Goal: Task Accomplishment & Management: Manage account settings

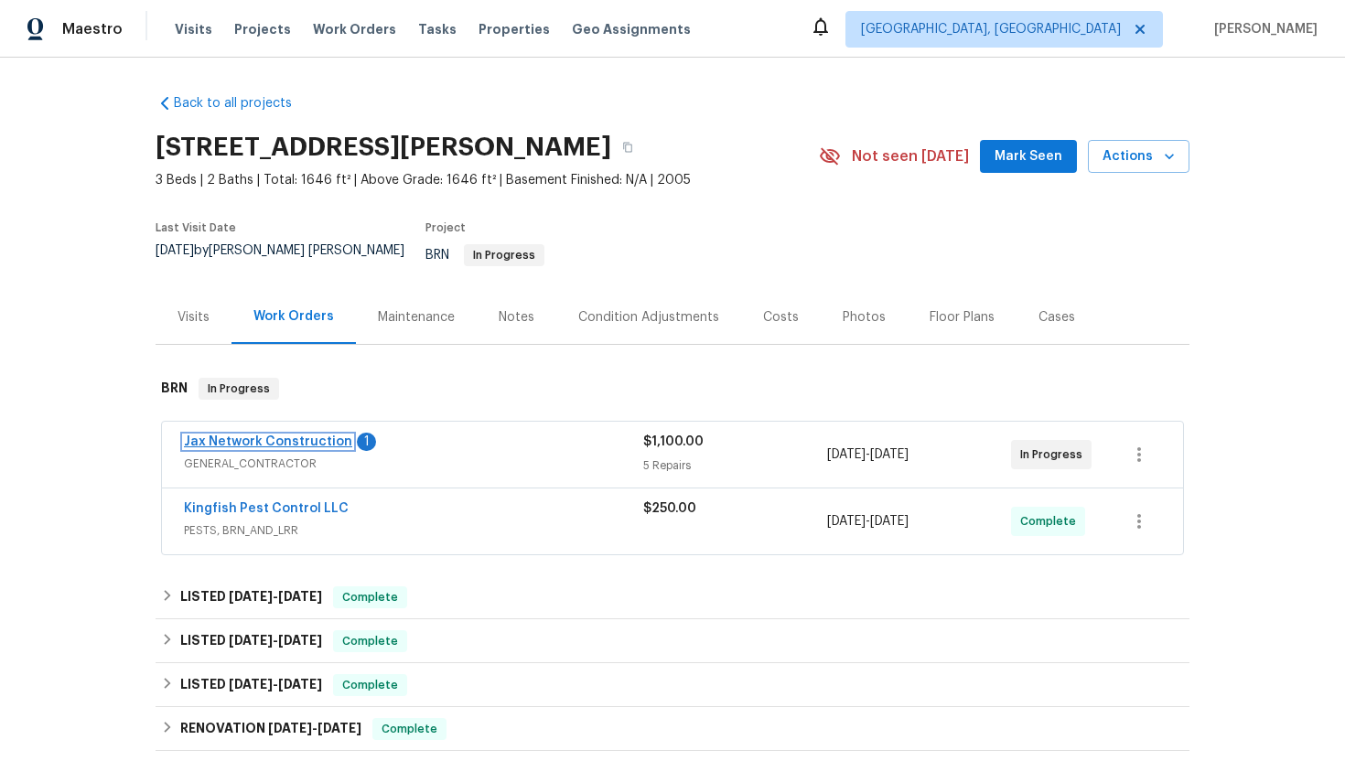
click at [291, 436] on link "Jax Network Construction" at bounding box center [268, 442] width 168 height 13
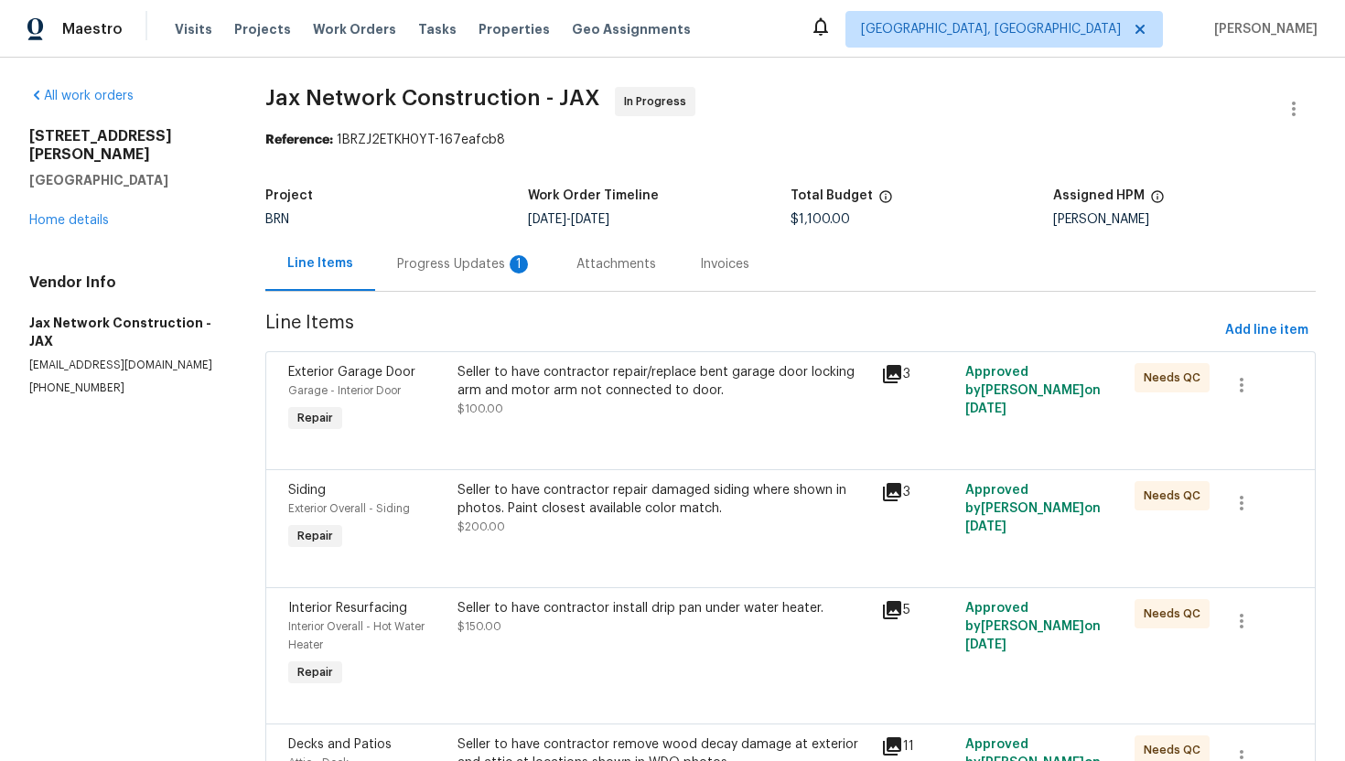
click at [447, 282] on div "Progress Updates 1" at bounding box center [464, 264] width 179 height 54
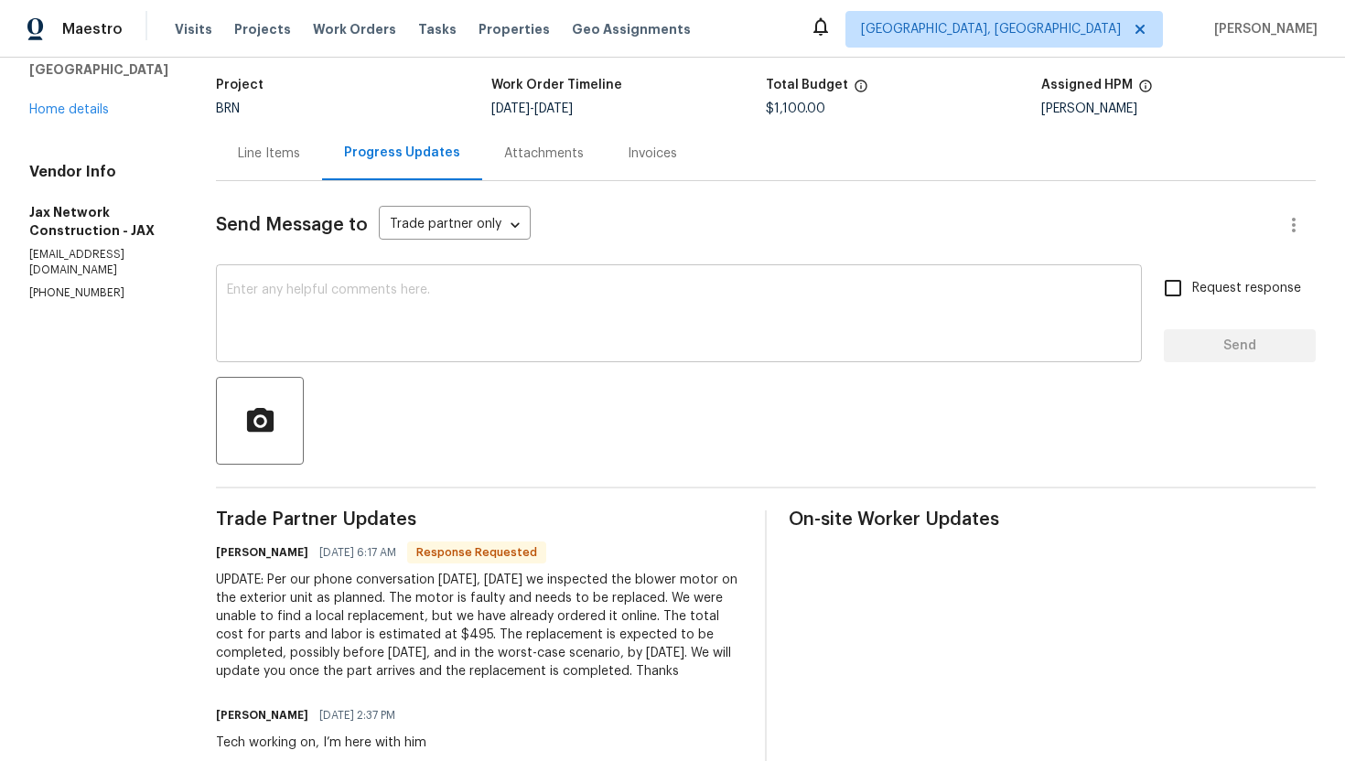
scroll to position [137, 0]
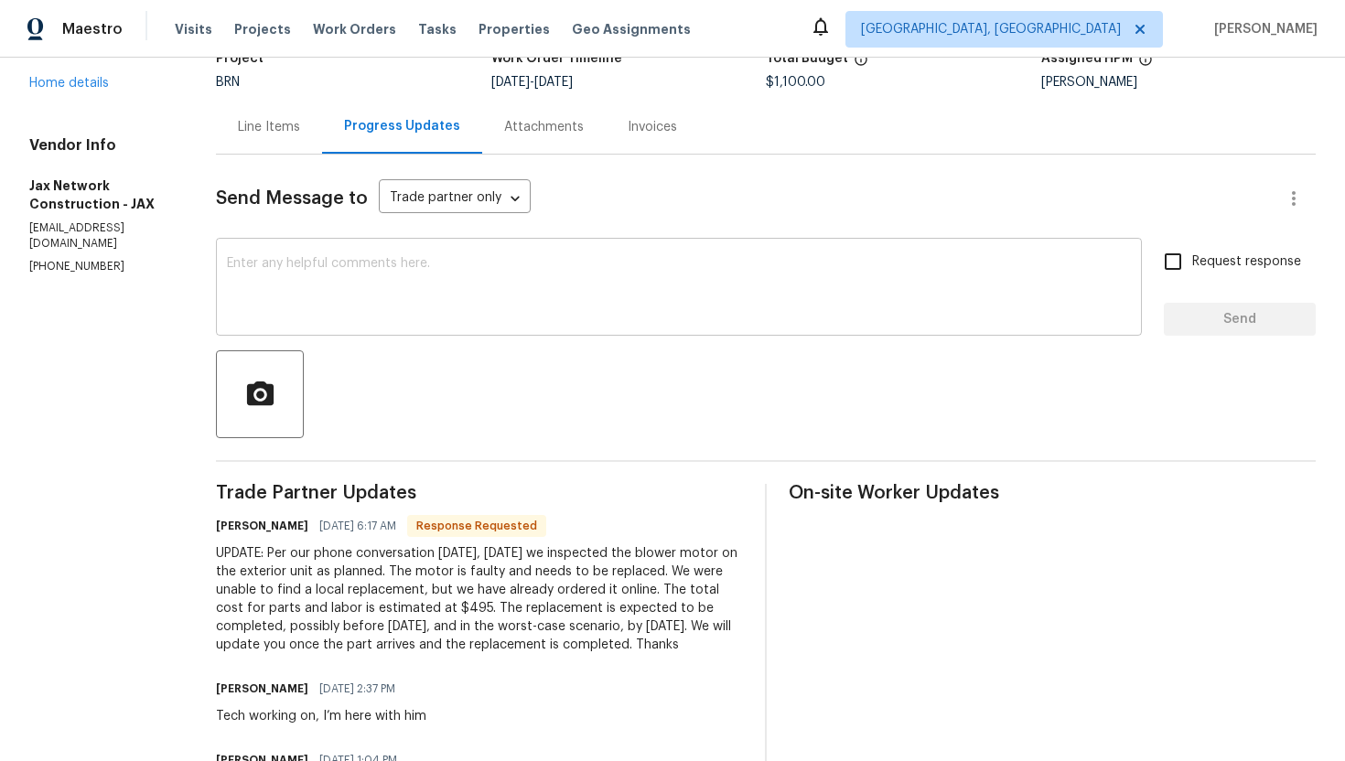
click at [490, 315] on textarea at bounding box center [679, 289] width 904 height 64
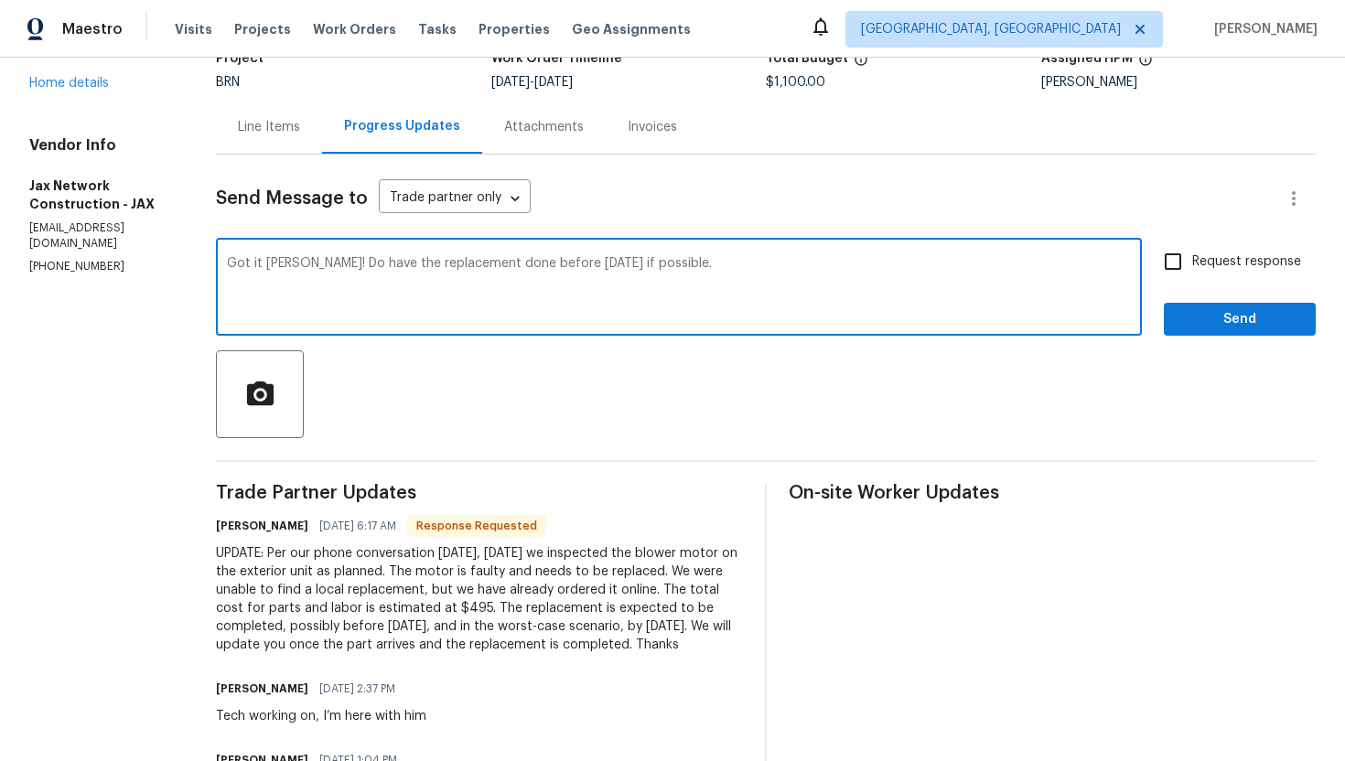
type textarea "Got it Dan! Do have the replacement done before Friday if possible."
click at [1200, 275] on label "Request response" at bounding box center [1227, 261] width 147 height 38
click at [1192, 275] on input "Request response" at bounding box center [1173, 261] width 38 height 38
checkbox input "true"
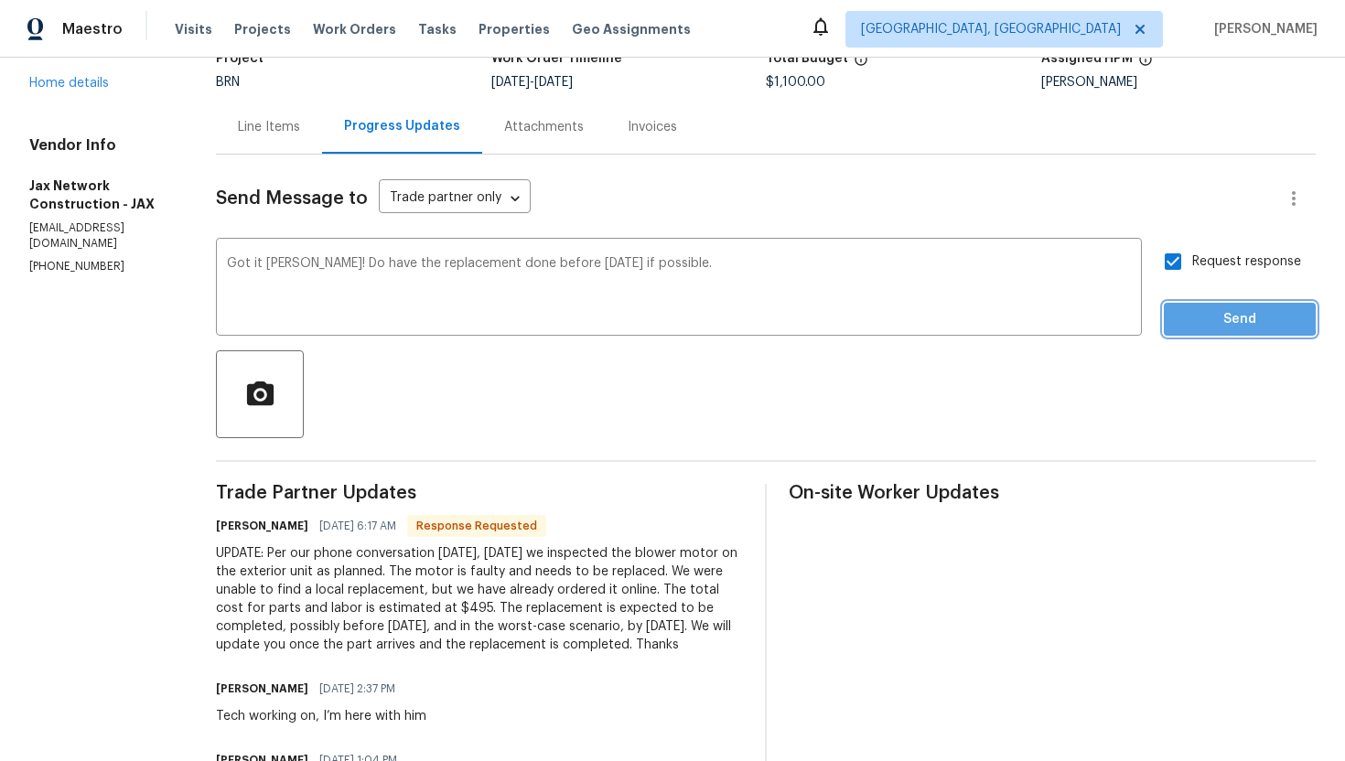
click at [1216, 317] on span "Send" at bounding box center [1240, 319] width 123 height 23
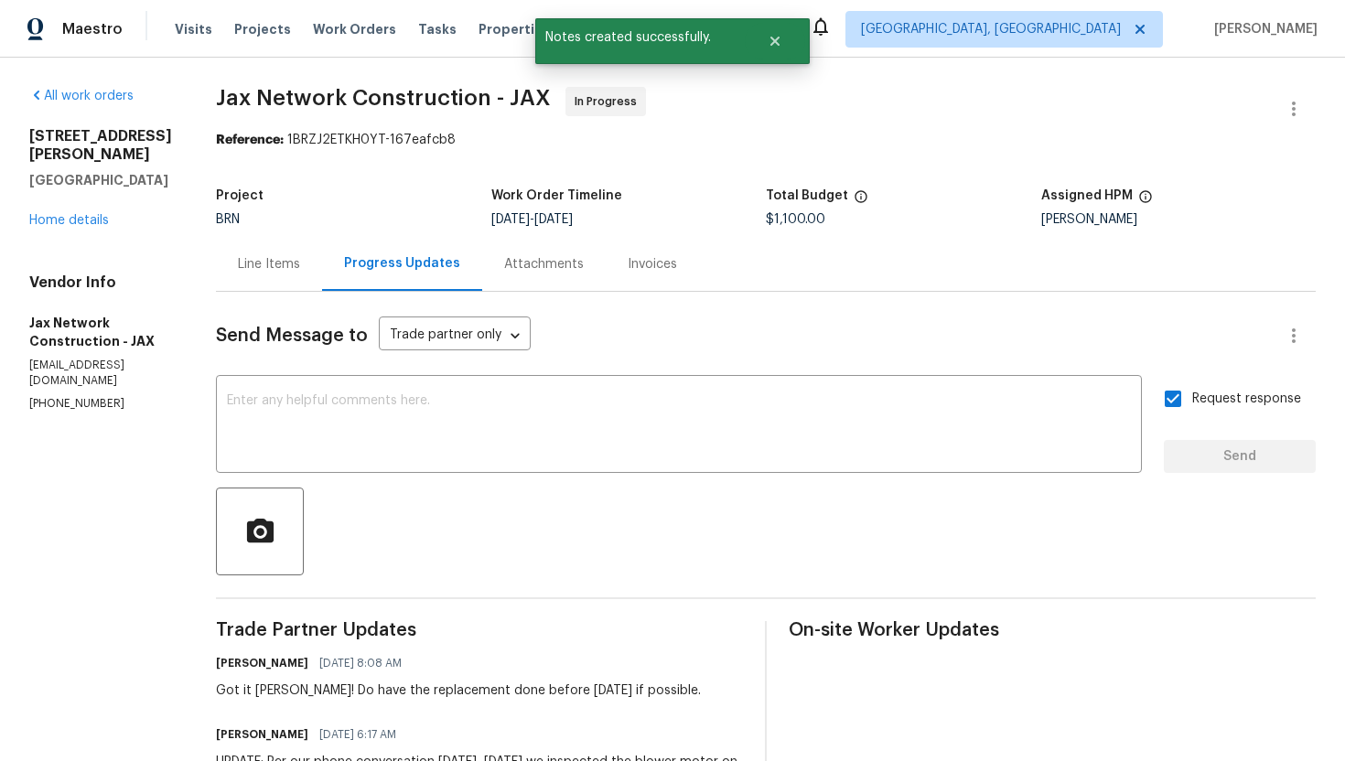
click at [300, 257] on div "Line Items" at bounding box center [269, 264] width 62 height 18
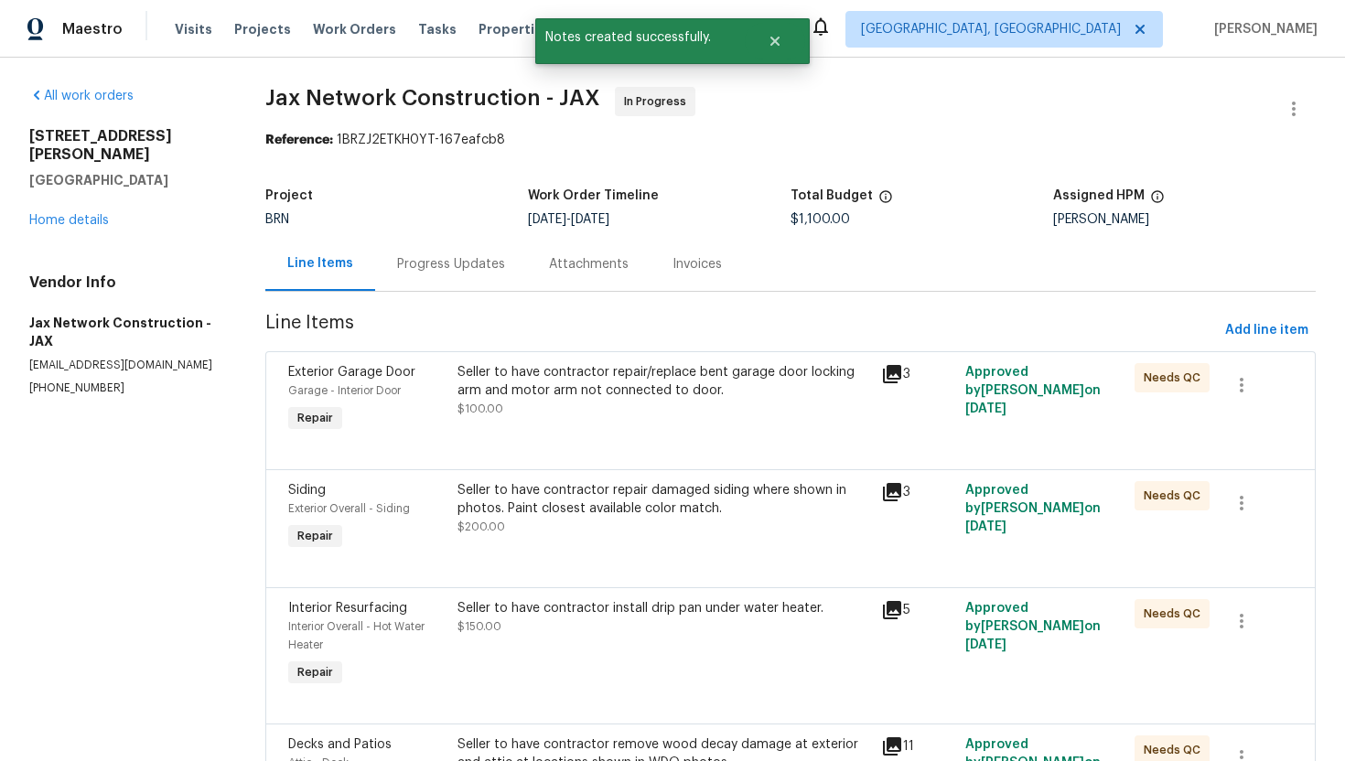
scroll to position [253, 0]
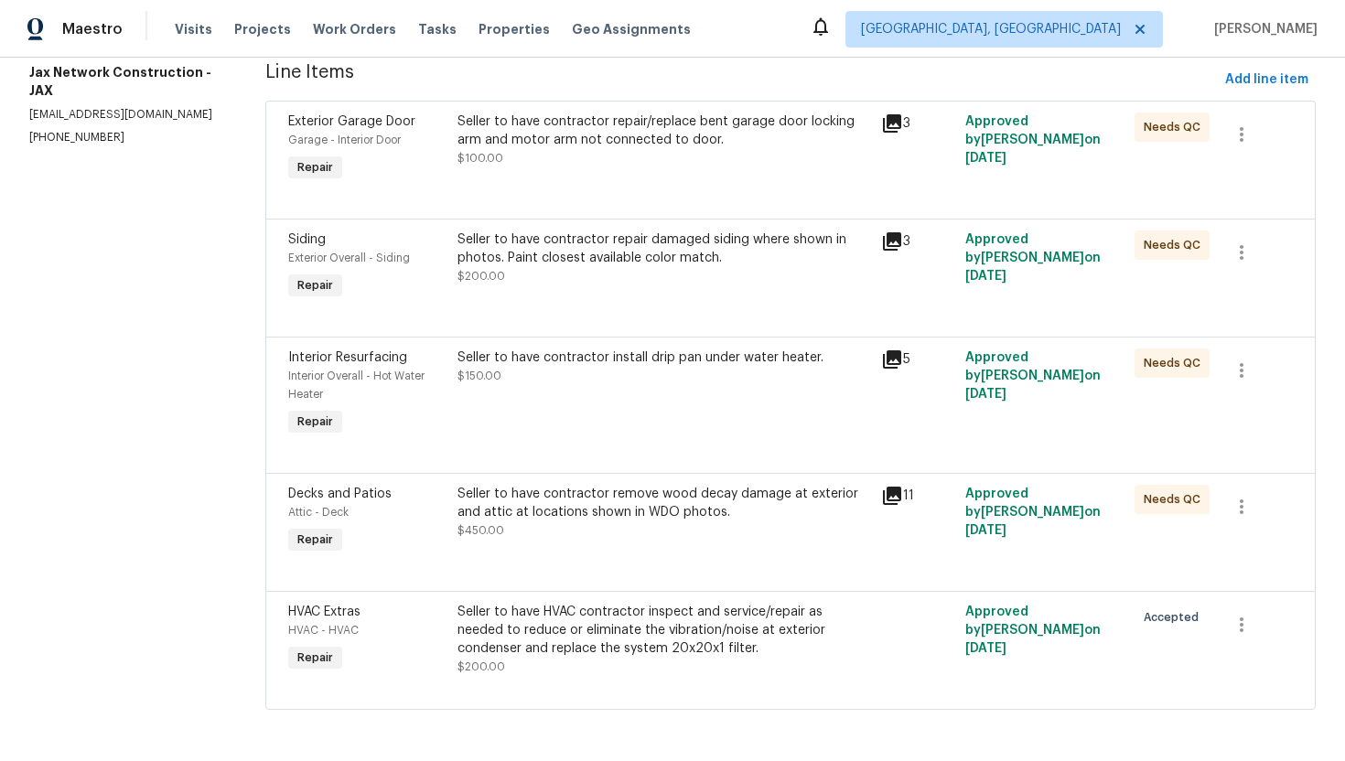
click at [572, 630] on div "Seller to have HVAC contractor inspect and service/repair as needed to reduce o…" at bounding box center [664, 630] width 412 height 55
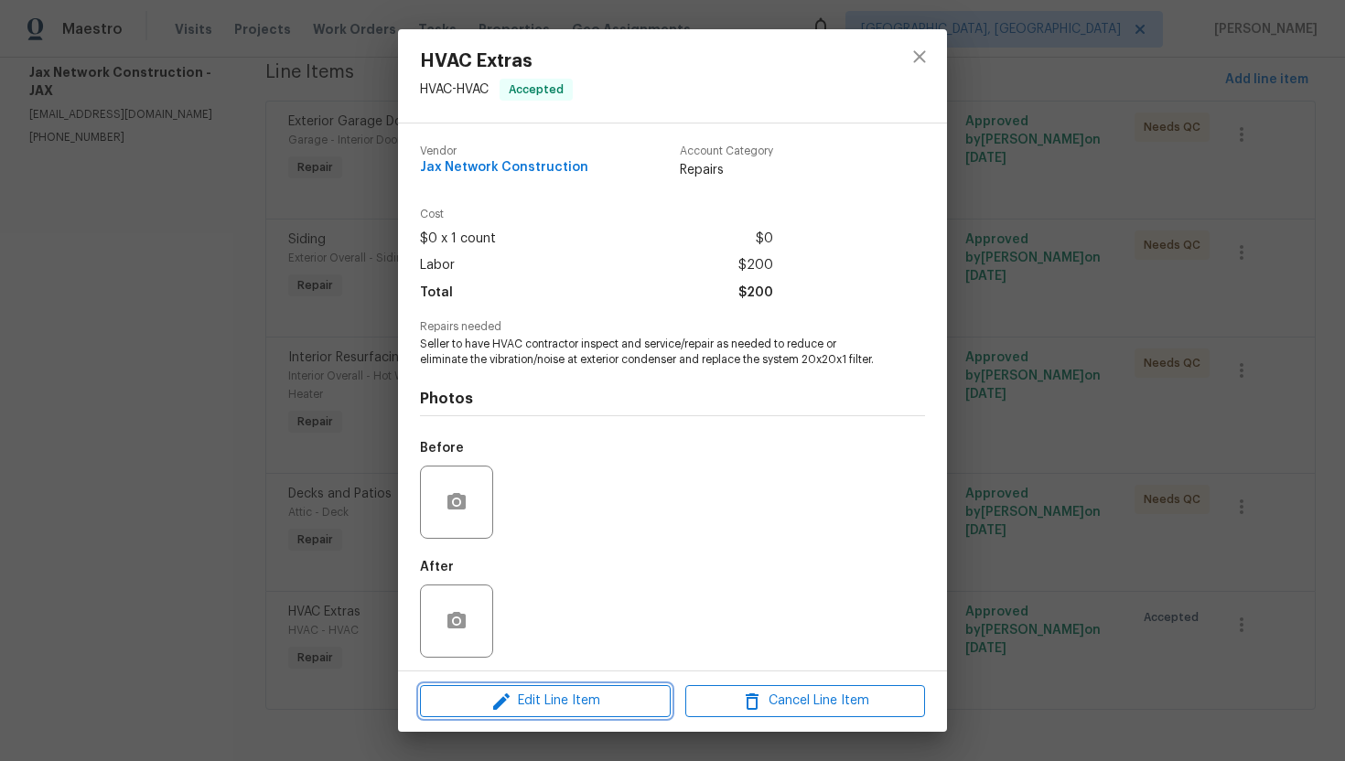
click at [544, 705] on span "Edit Line Item" at bounding box center [545, 701] width 240 height 23
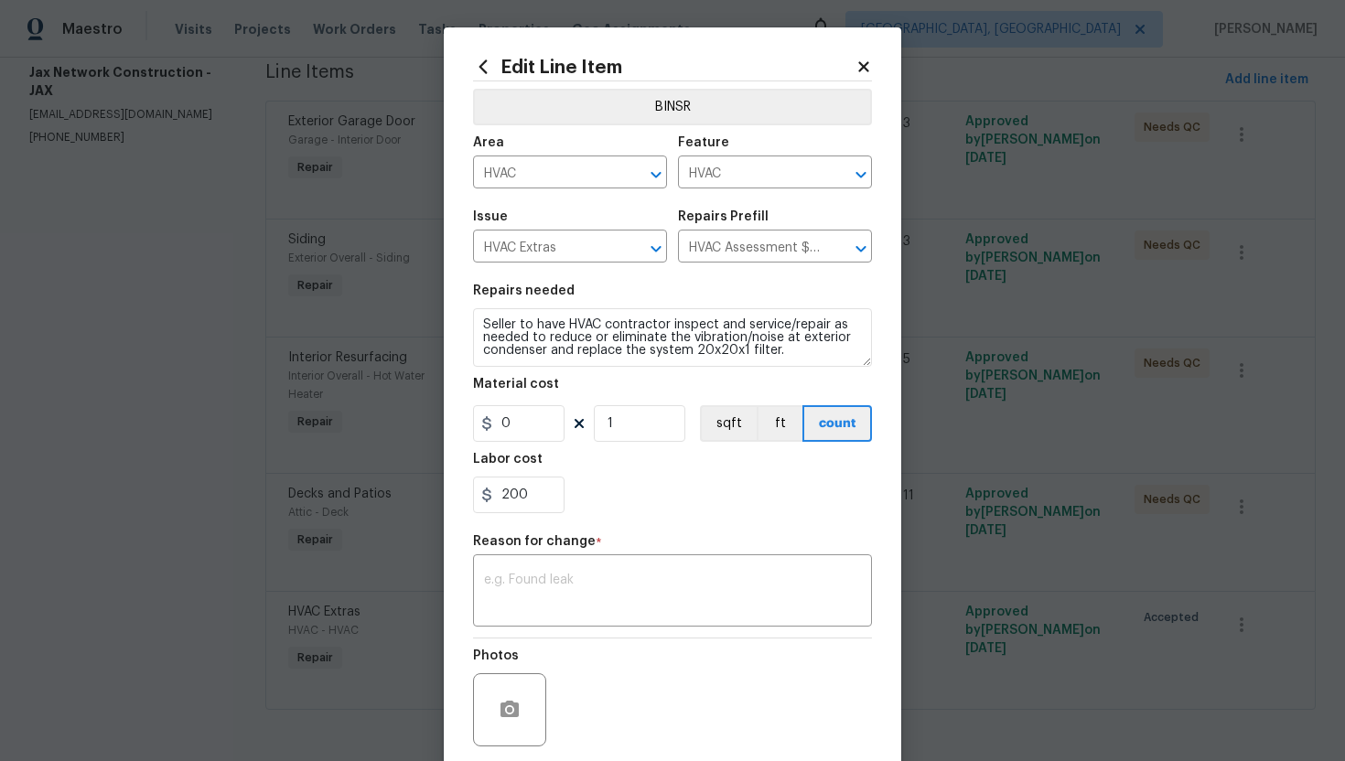
click at [858, 67] on icon at bounding box center [864, 67] width 16 height 16
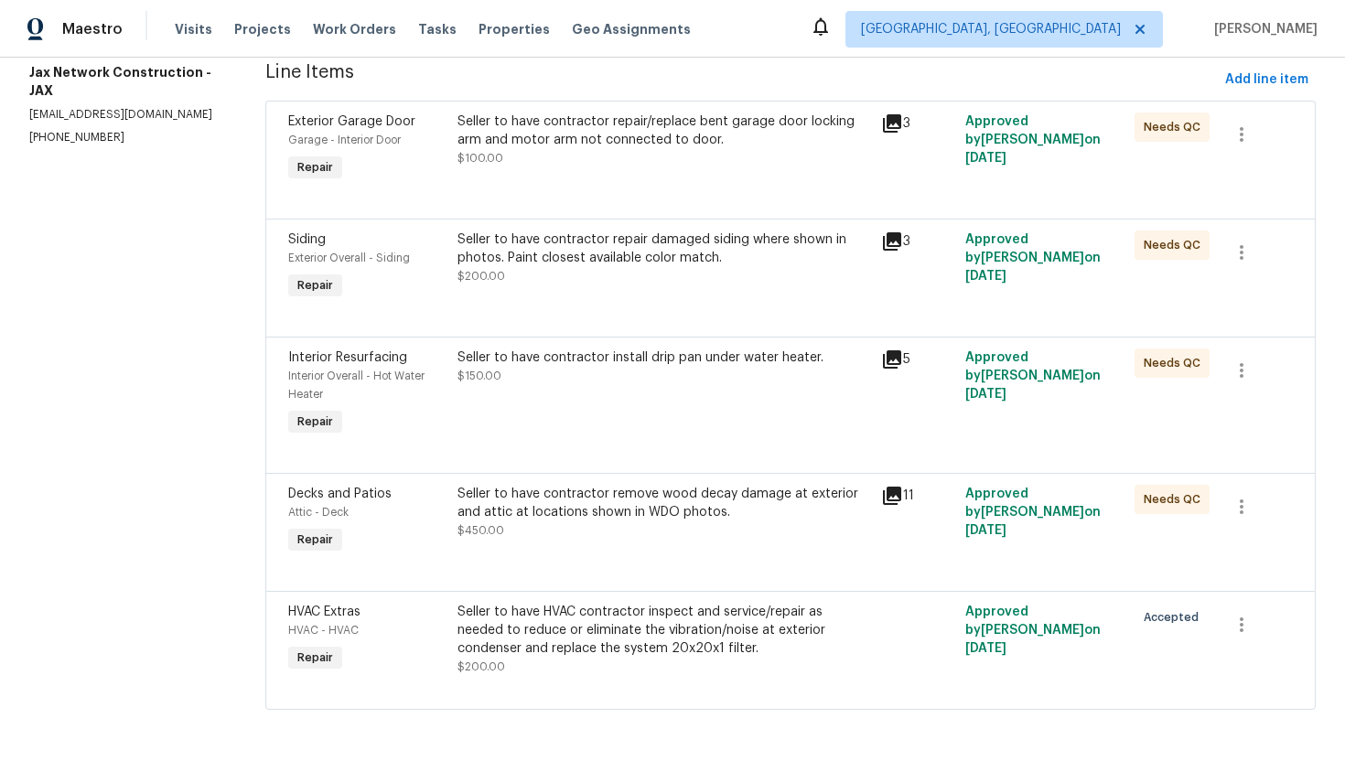
scroll to position [0, 0]
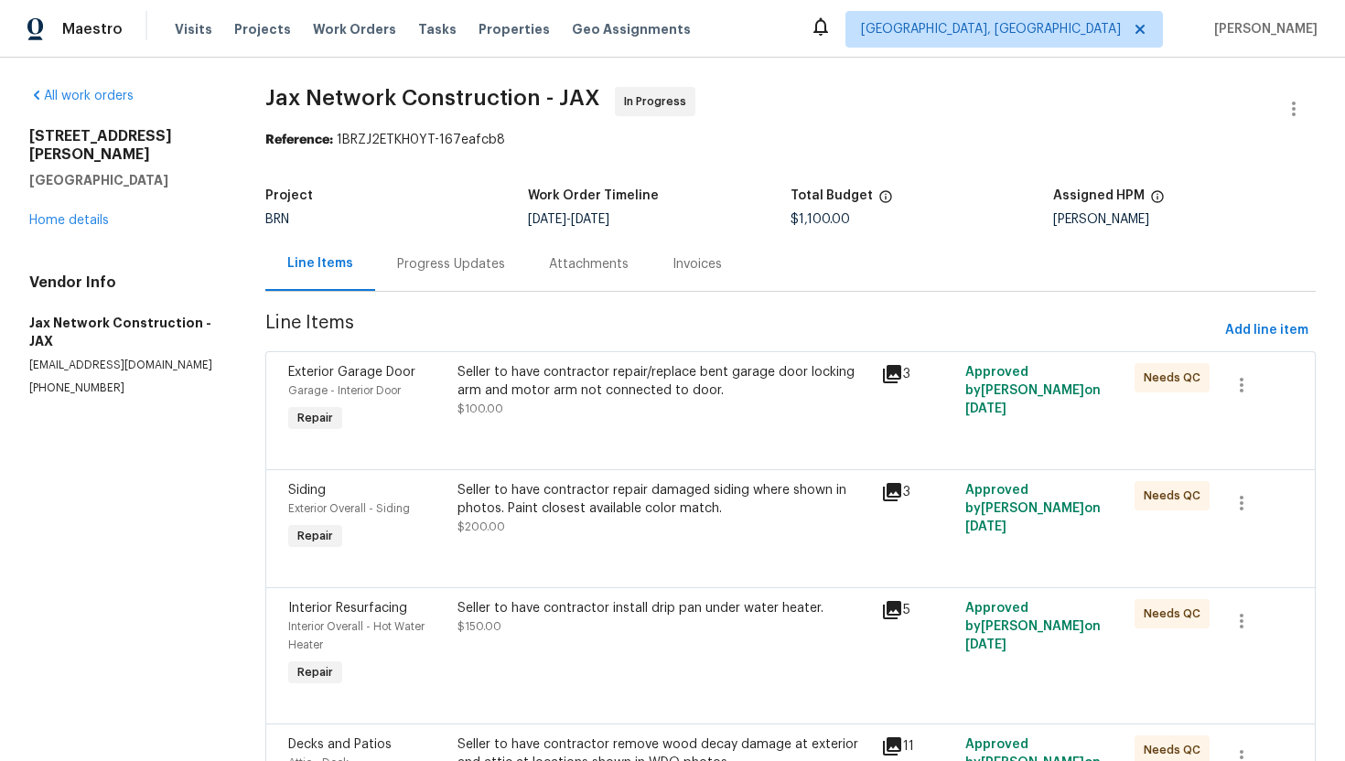
click at [449, 280] on div "Progress Updates" at bounding box center [451, 264] width 152 height 54
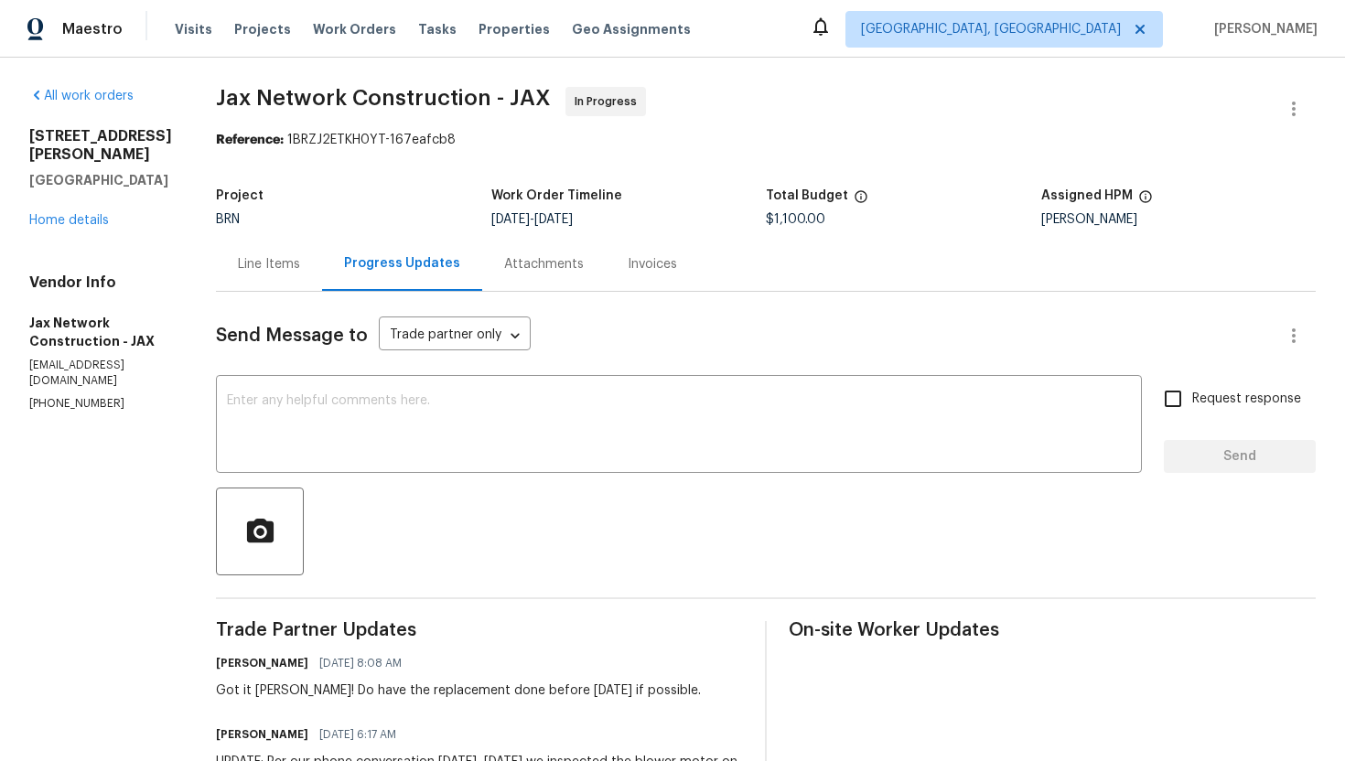
click at [306, 284] on div "Line Items" at bounding box center [269, 264] width 106 height 54
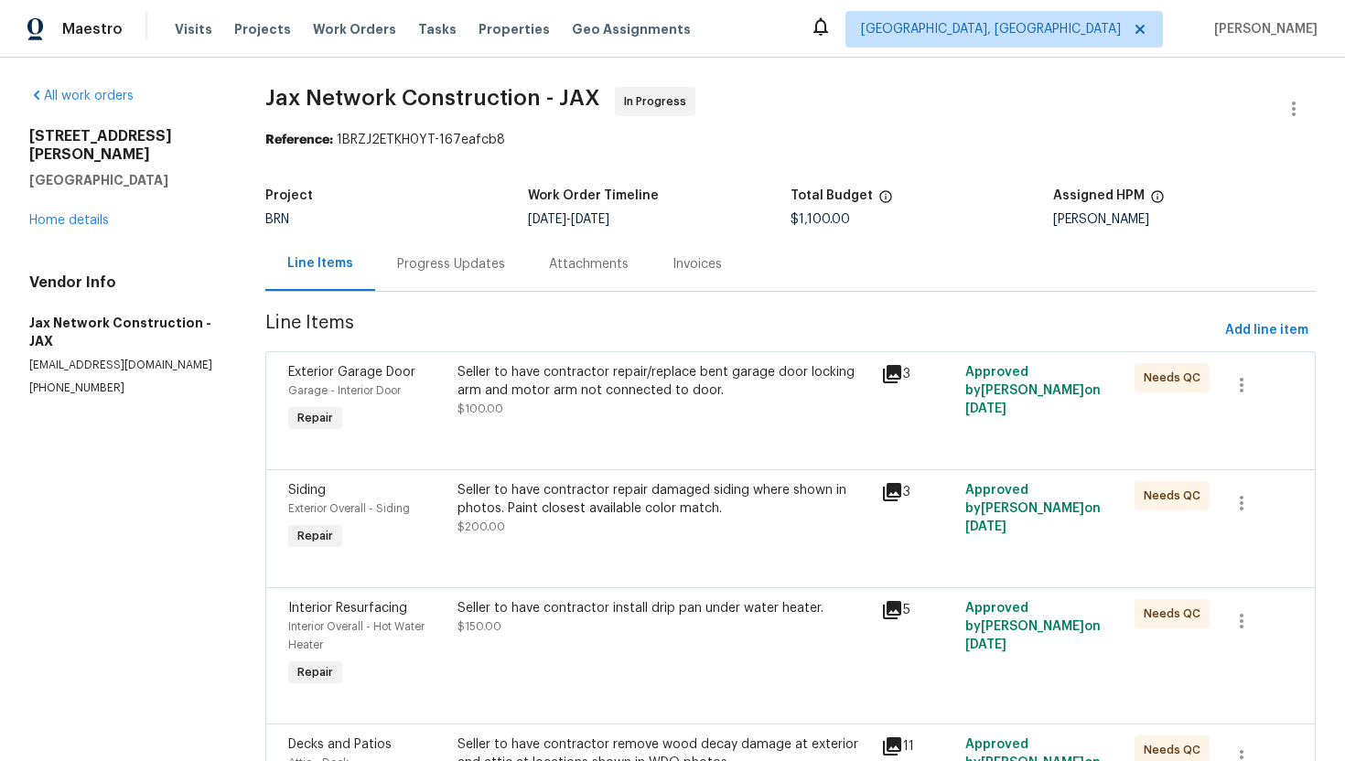
scroll to position [253, 0]
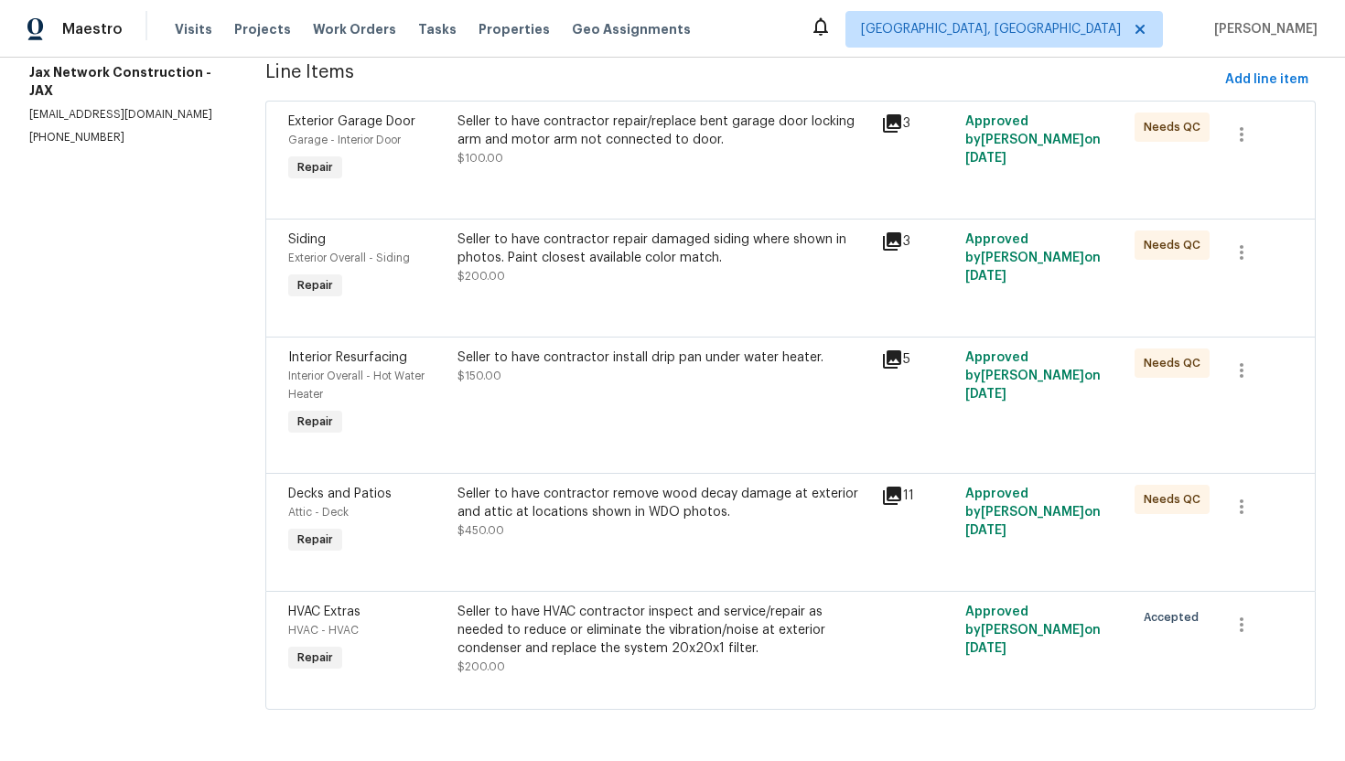
click at [558, 630] on div "Seller to have HVAC contractor inspect and service/repair as needed to reduce o…" at bounding box center [664, 630] width 412 height 55
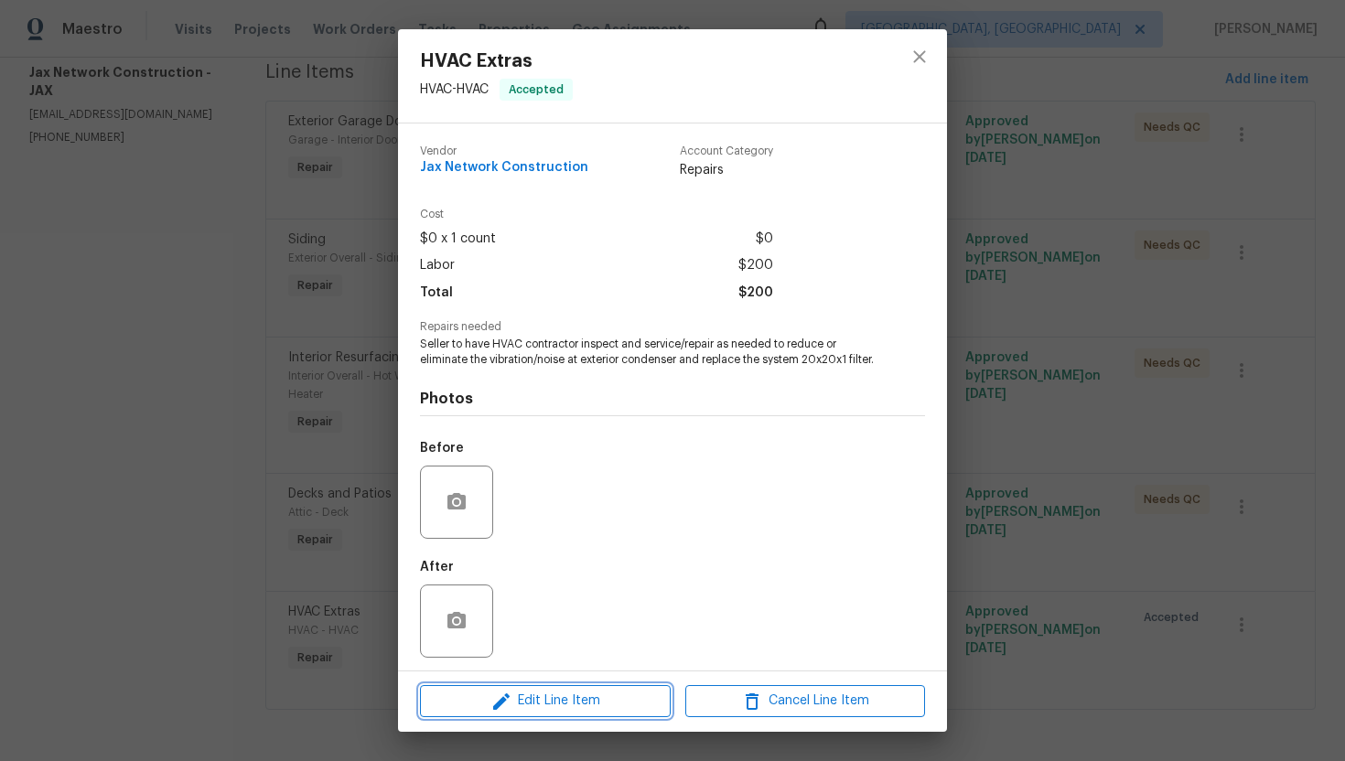
click at [553, 698] on span "Edit Line Item" at bounding box center [545, 701] width 240 height 23
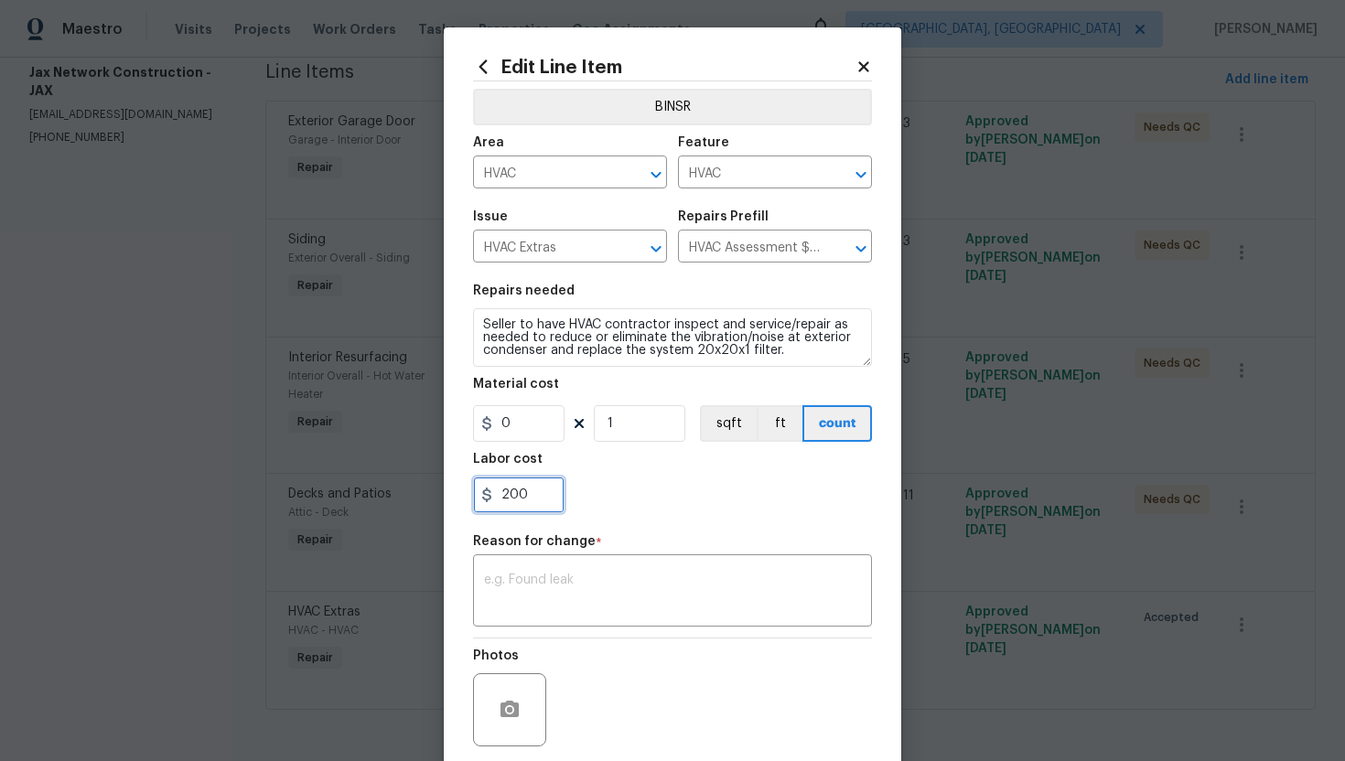
drag, startPoint x: 502, startPoint y: 500, endPoint x: 575, endPoint y: 511, distance: 73.1
click at [575, 508] on div "200" at bounding box center [672, 495] width 399 height 37
type input "495"
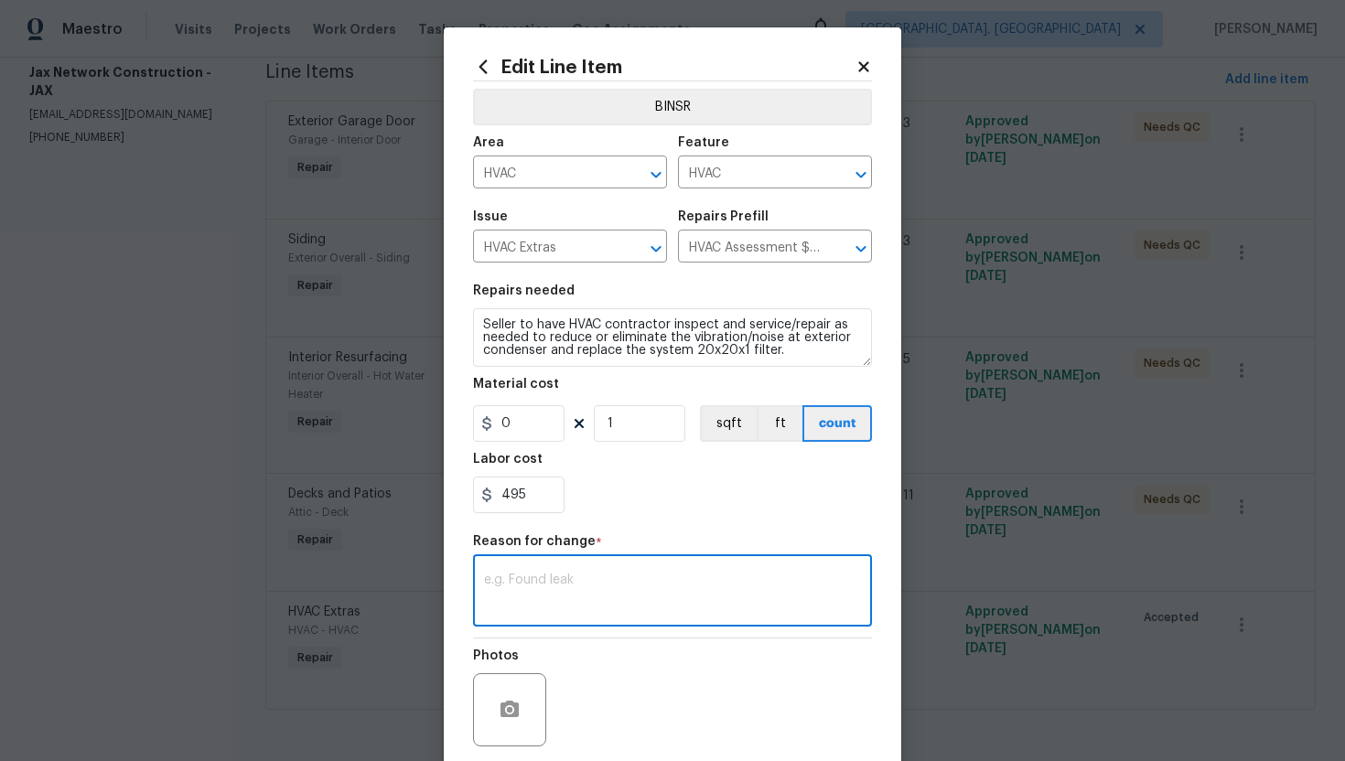
click at [714, 578] on textarea at bounding box center [672, 593] width 377 height 38
paste textarea "(AG) Updated per vendors final cost."
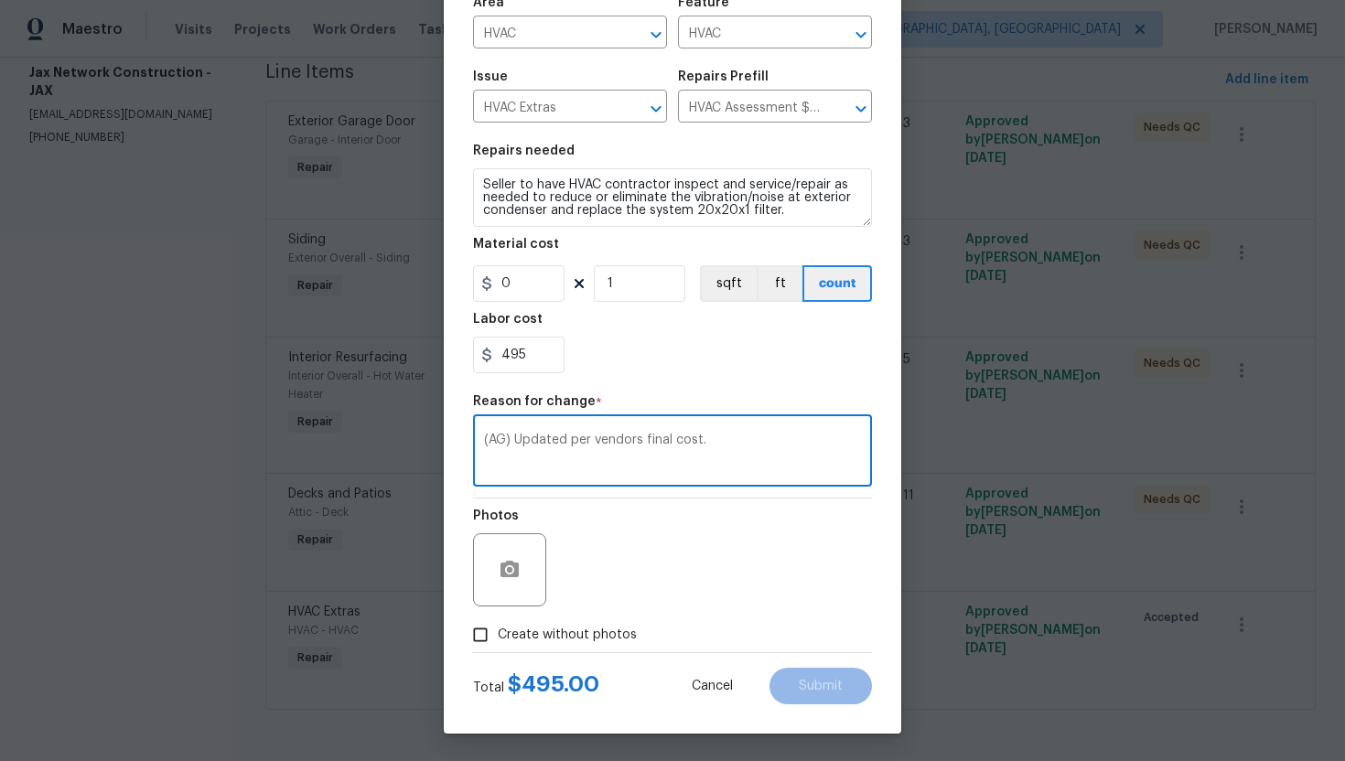
type textarea "(AG) Updated per vendors final cost."
click at [585, 633] on span "Create without photos" at bounding box center [567, 635] width 139 height 19
click at [498, 633] on input "Create without photos" at bounding box center [480, 635] width 35 height 35
checkbox input "true"
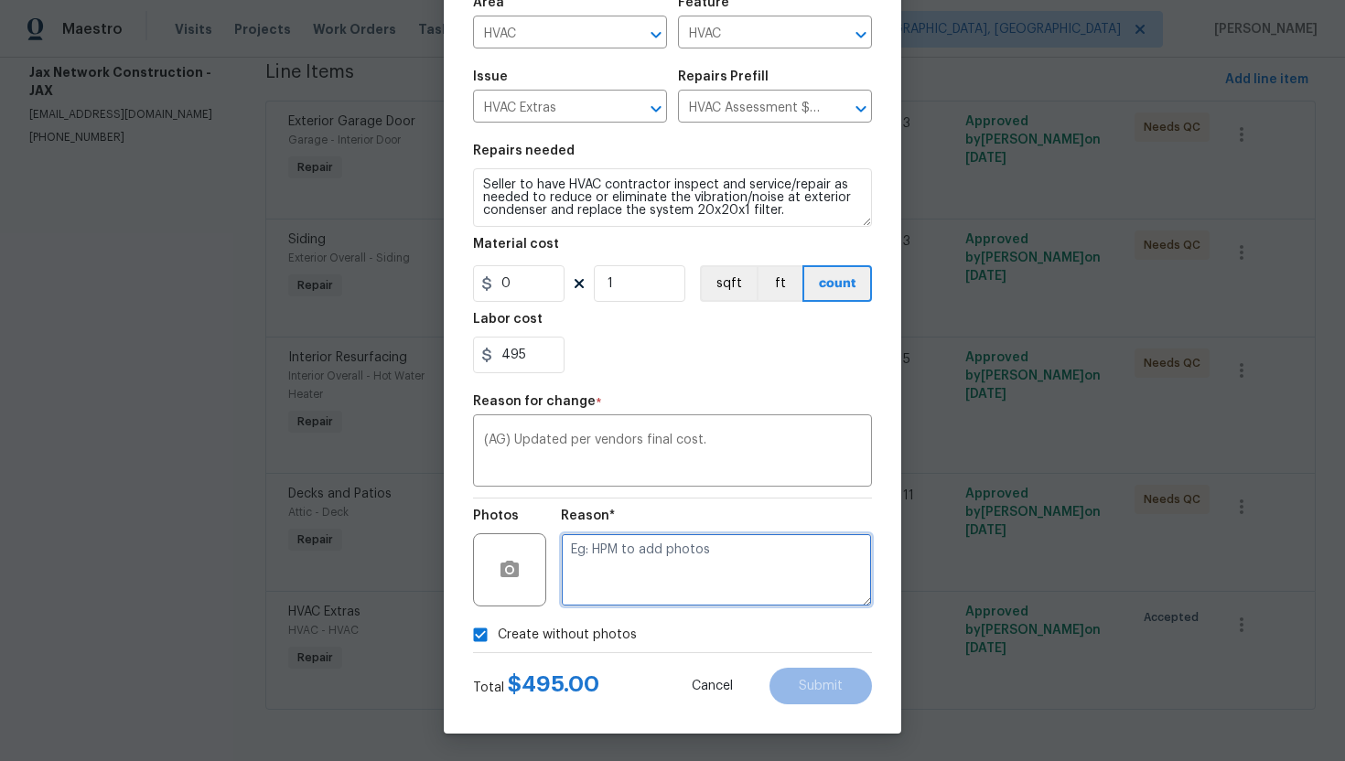
click at [667, 598] on textarea at bounding box center [716, 569] width 311 height 73
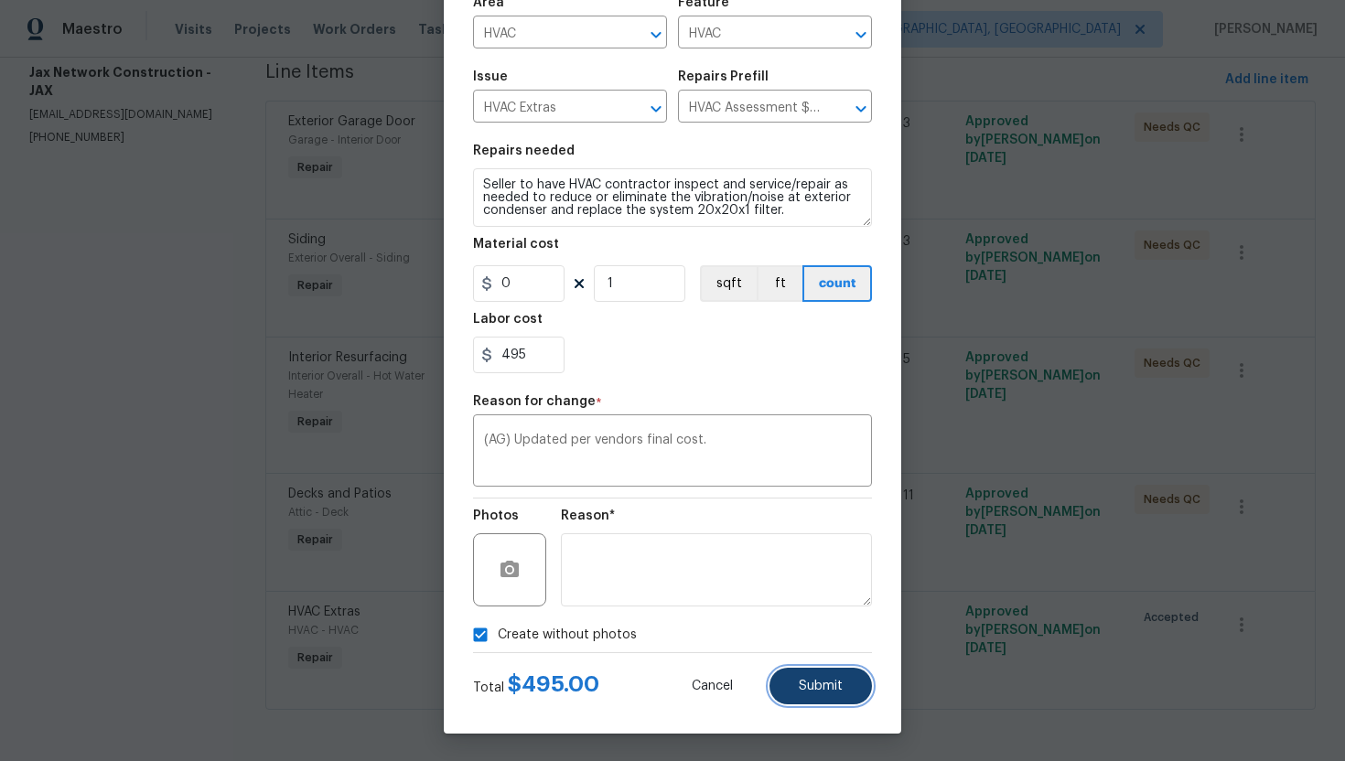
click at [826, 675] on button "Submit" at bounding box center [821, 686] width 102 height 37
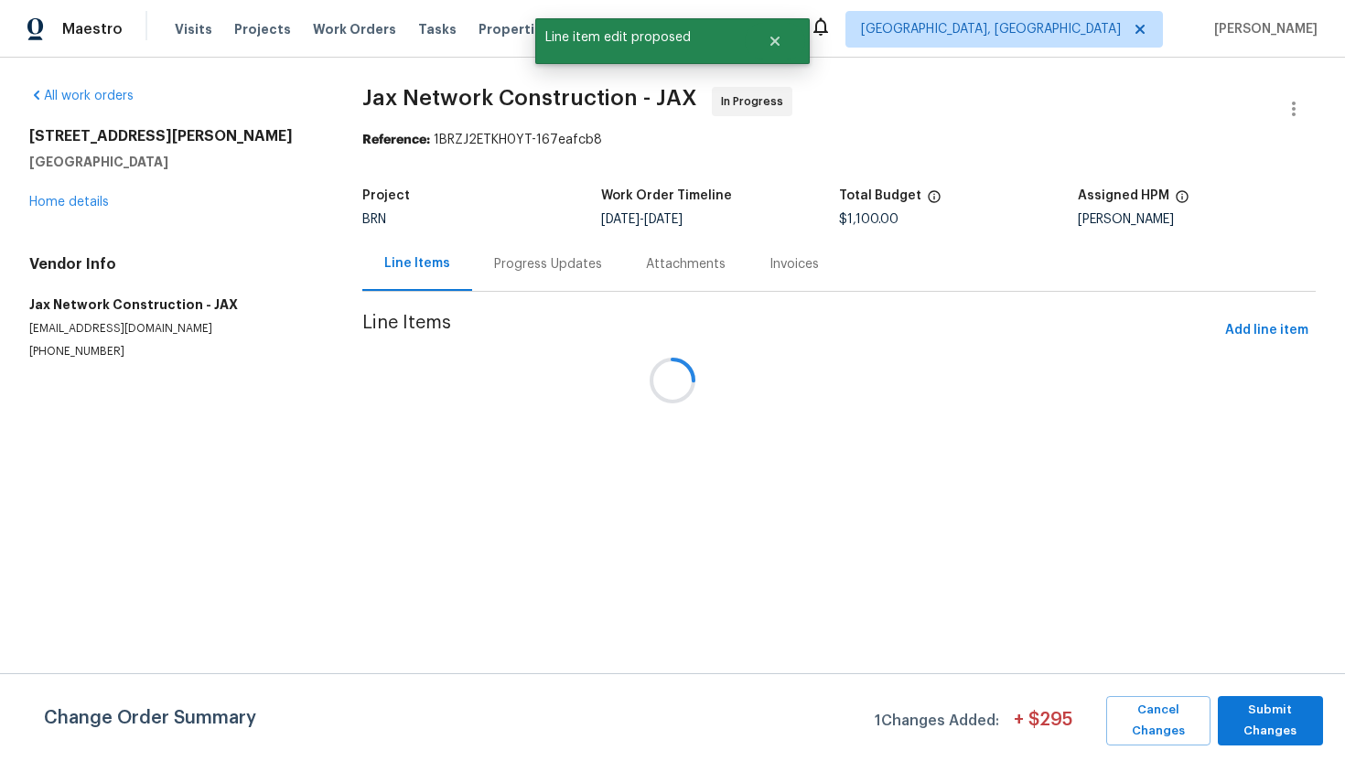
scroll to position [0, 0]
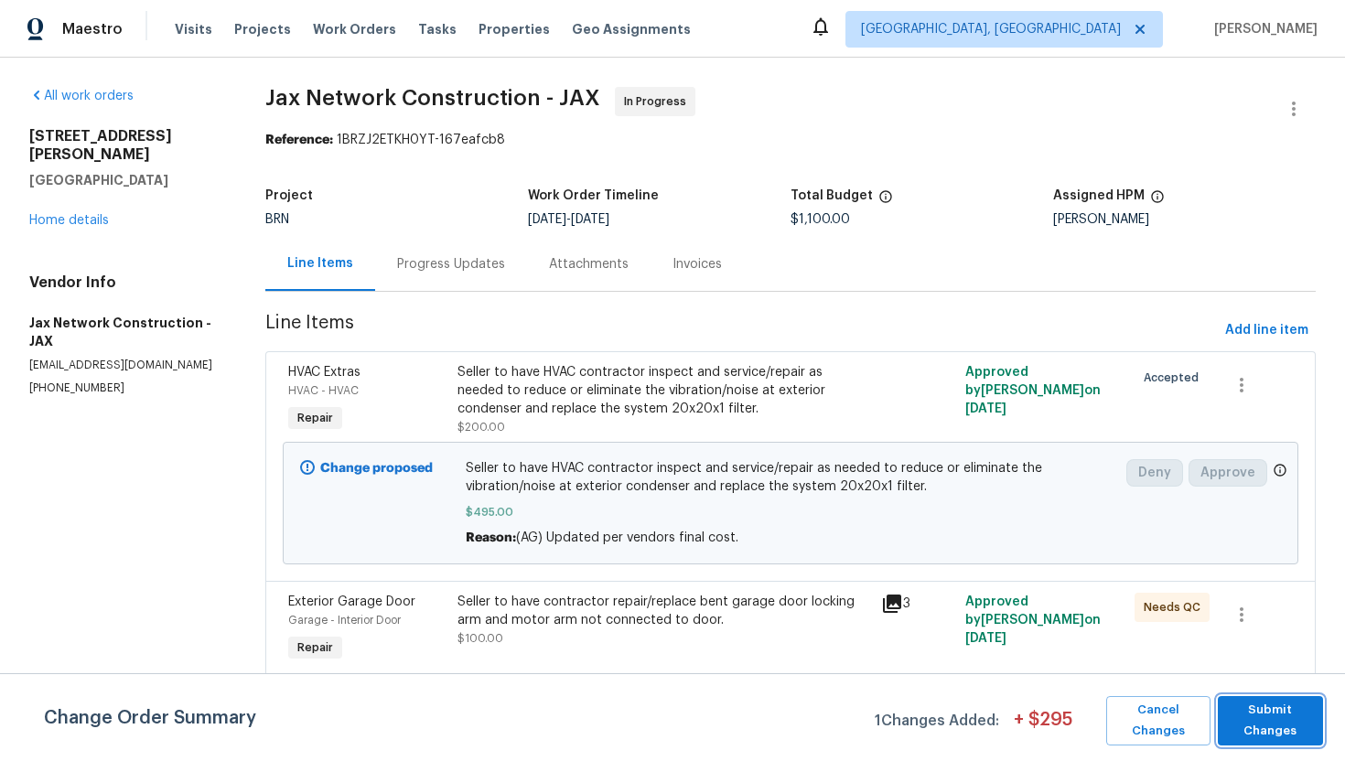
click at [1262, 727] on span "Submit Changes" at bounding box center [1270, 721] width 87 height 42
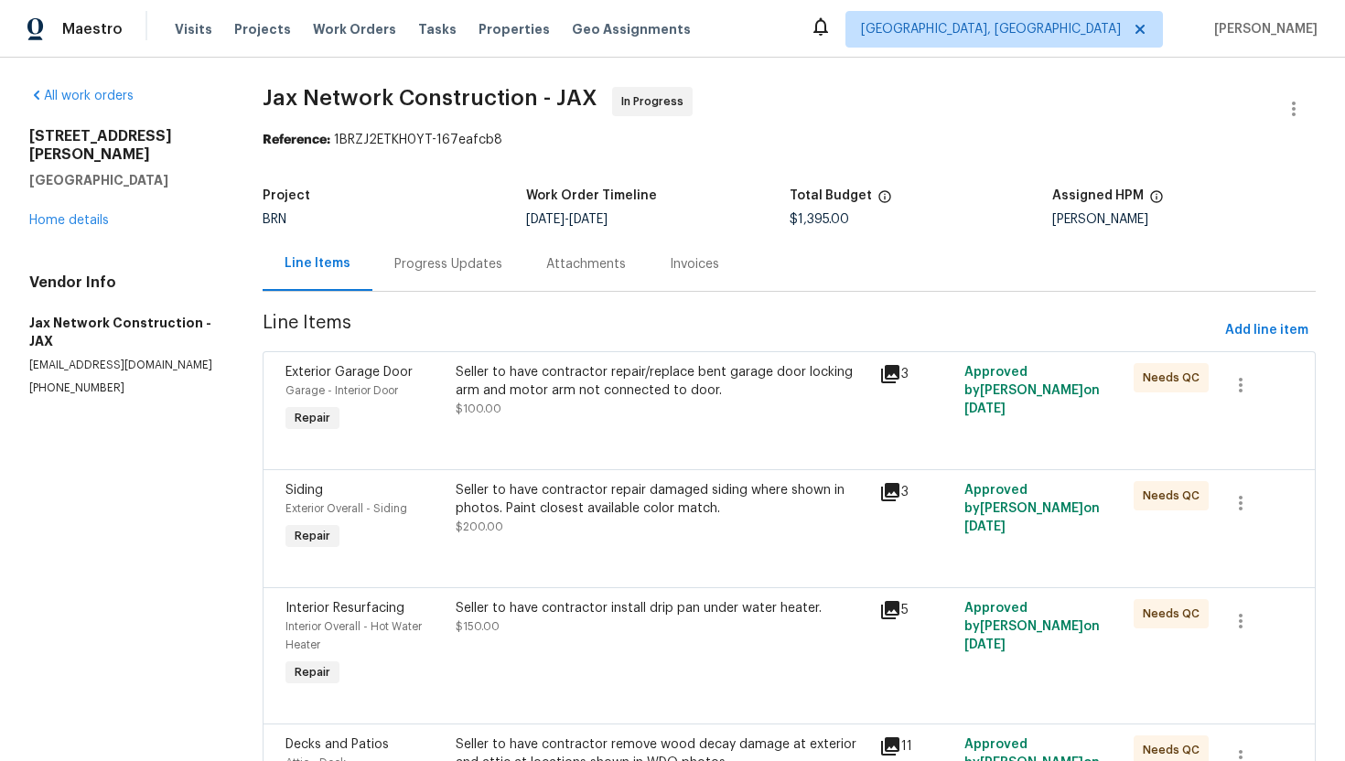
click at [479, 261] on div "Progress Updates" at bounding box center [448, 264] width 108 height 18
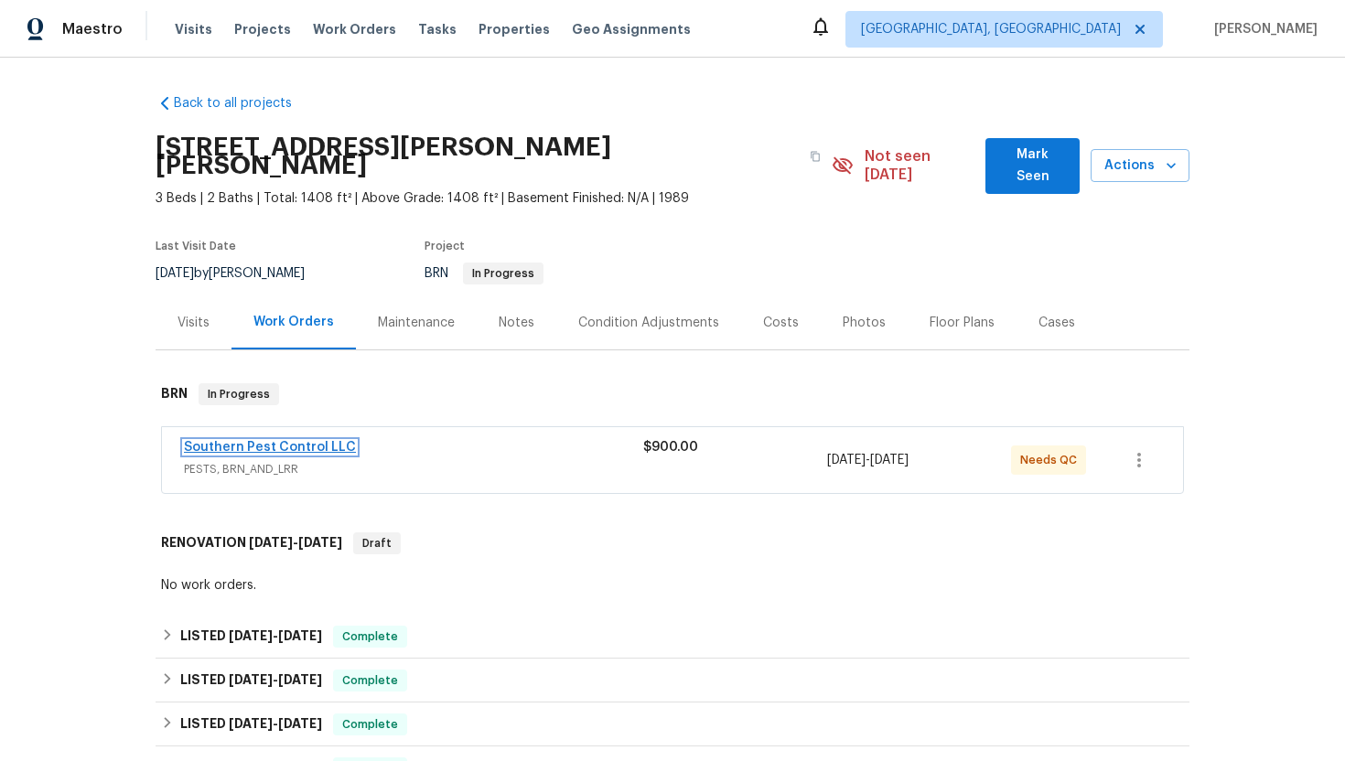
click at [228, 441] on link "Southern Pest Control LLC" at bounding box center [270, 447] width 172 height 13
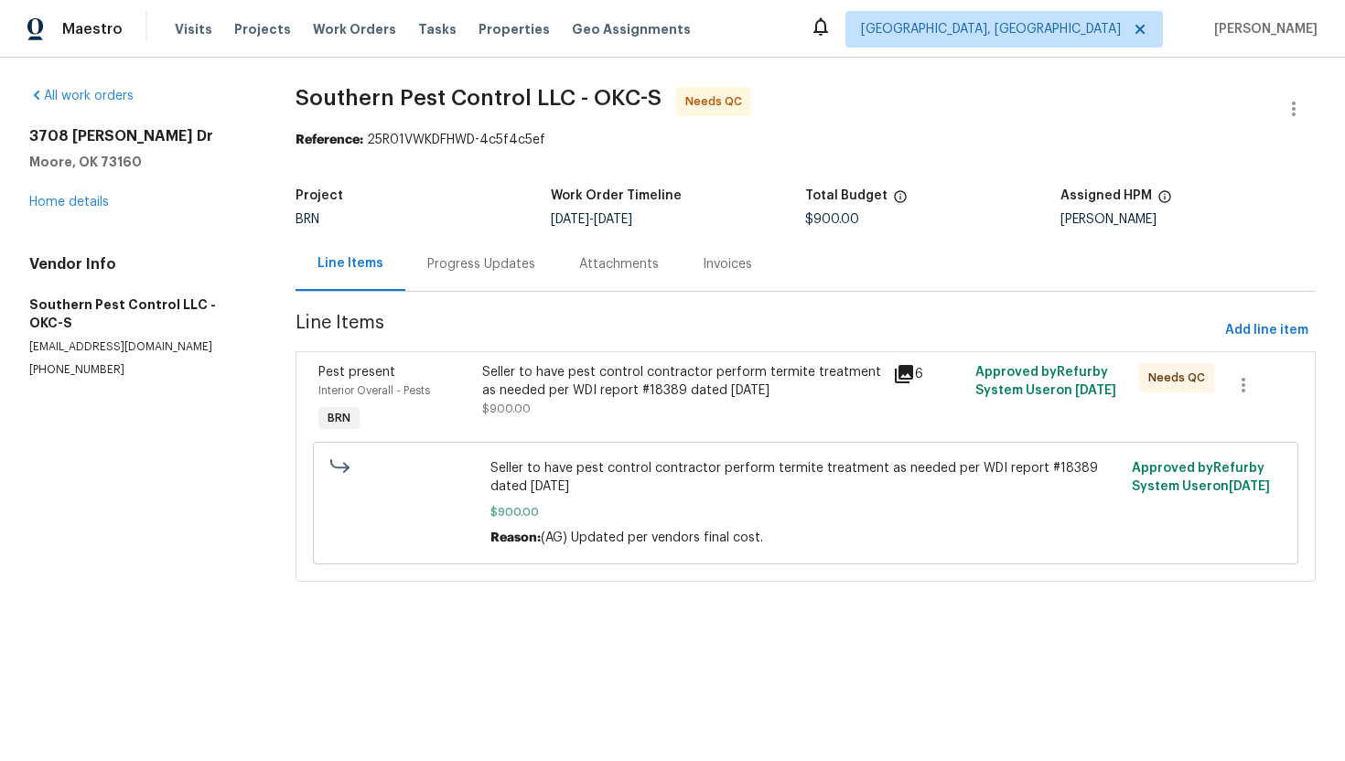
click at [533, 382] on div "Seller to have pest control contractor perform termite treatment as needed per …" at bounding box center [682, 381] width 400 height 37
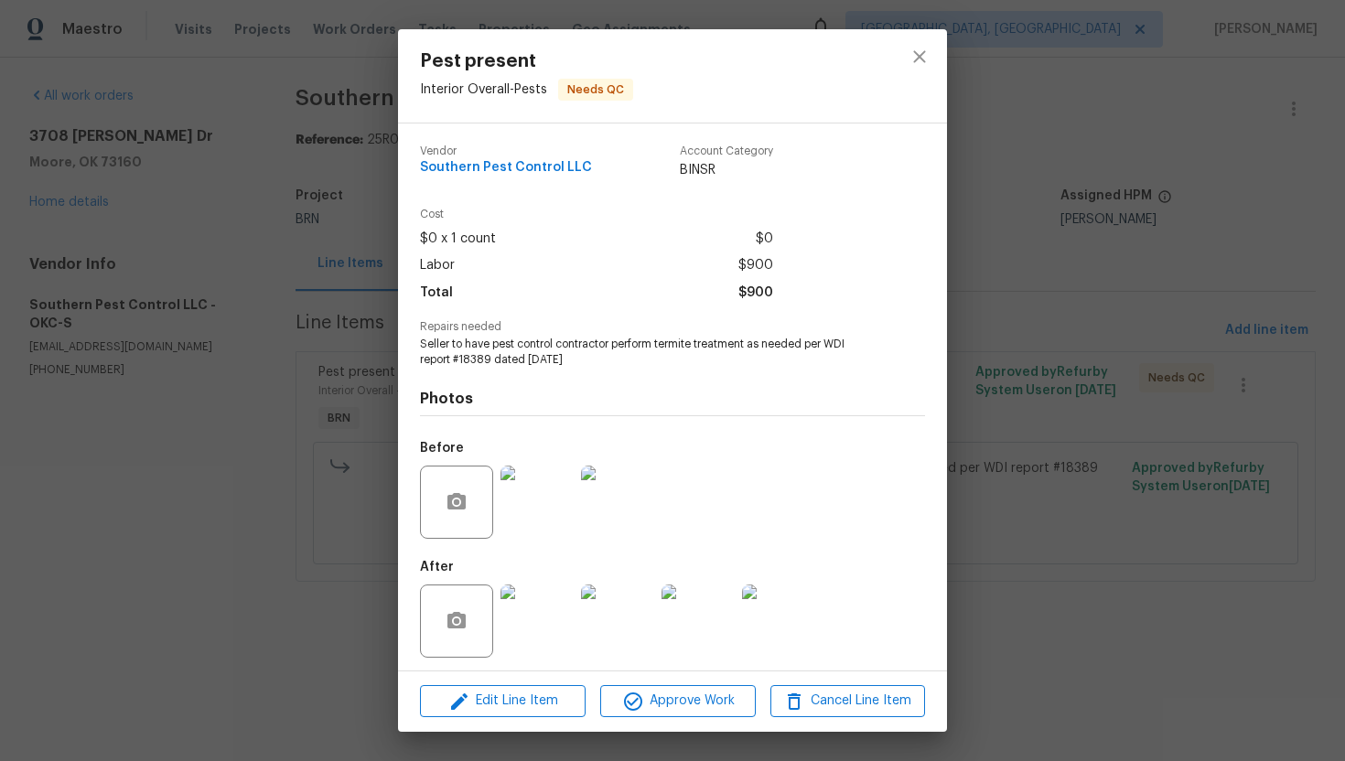
scroll to position [5, 0]
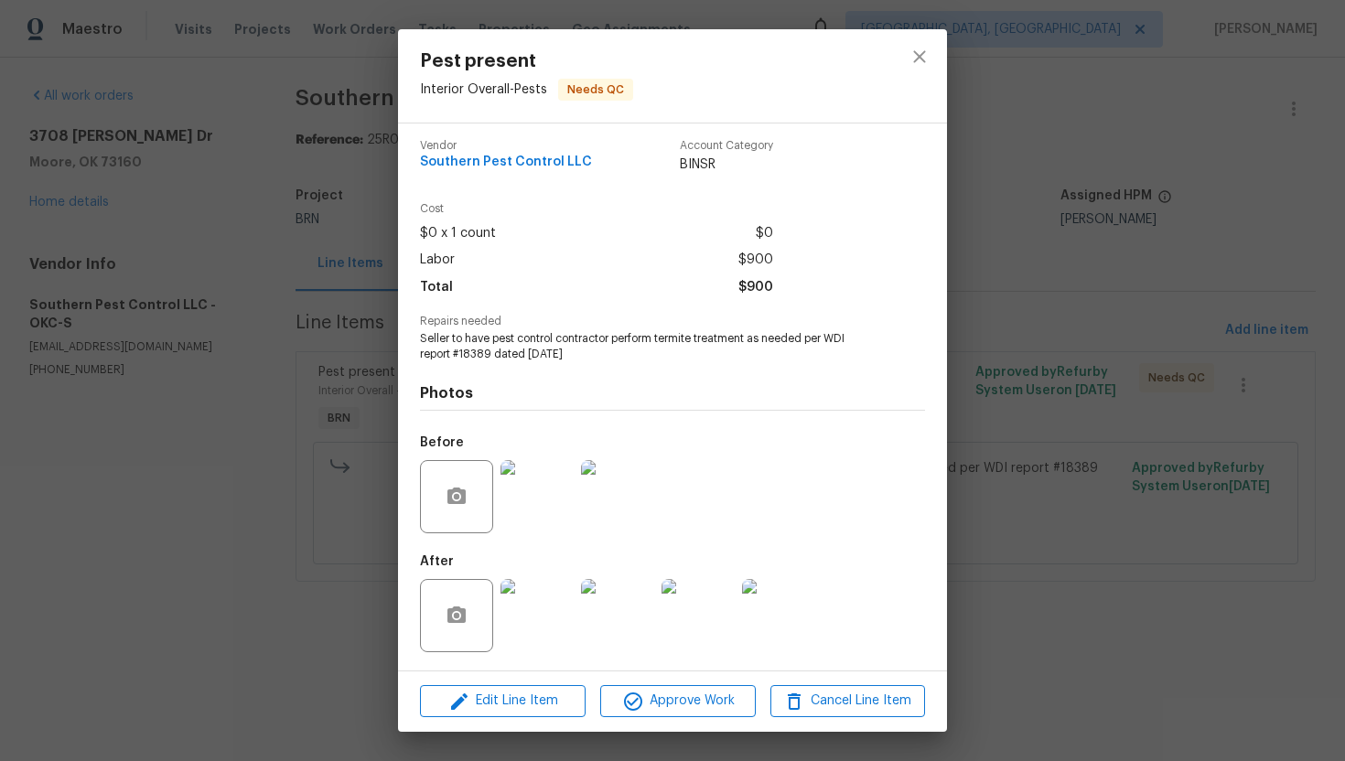
click at [544, 593] on img at bounding box center [537, 615] width 73 height 73
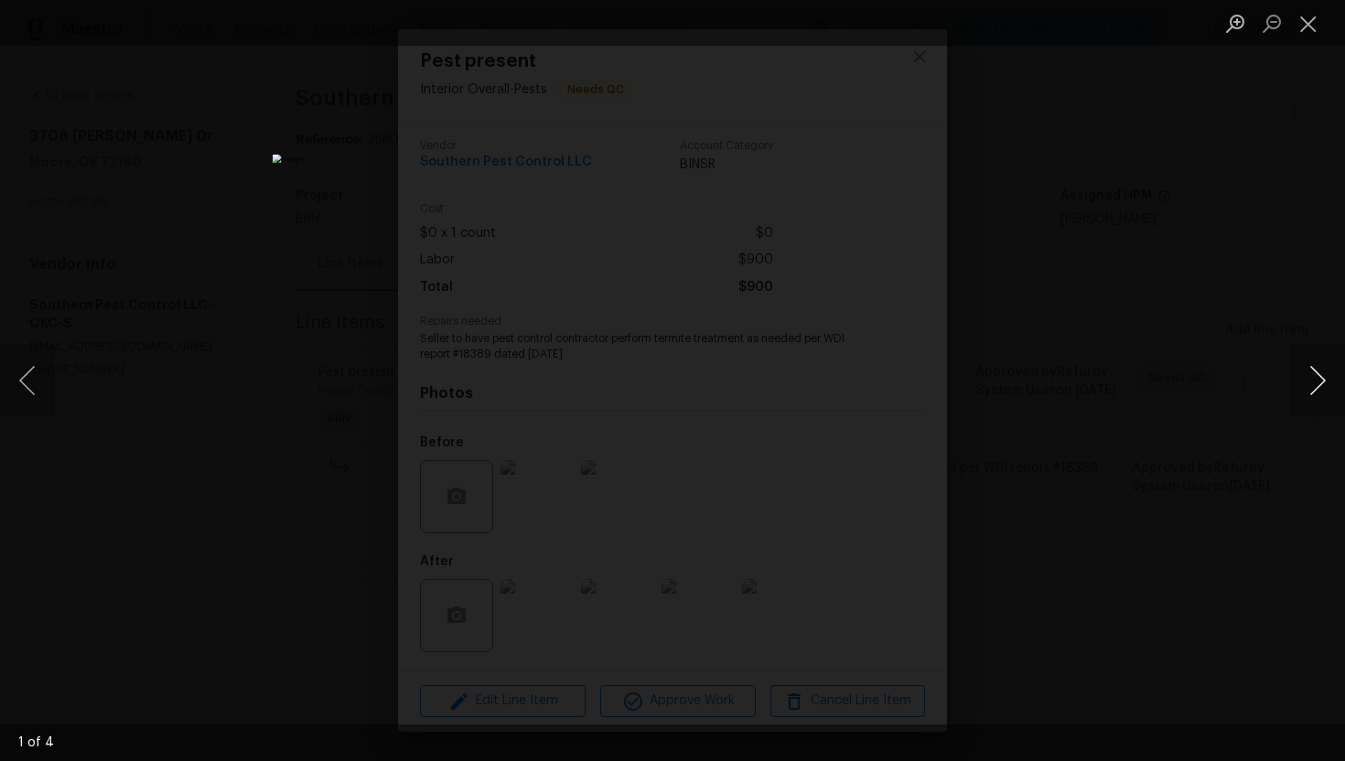
click at [1318, 387] on button "Next image" at bounding box center [1317, 380] width 55 height 73
click at [1317, 16] on button "Close lightbox" at bounding box center [1308, 23] width 37 height 32
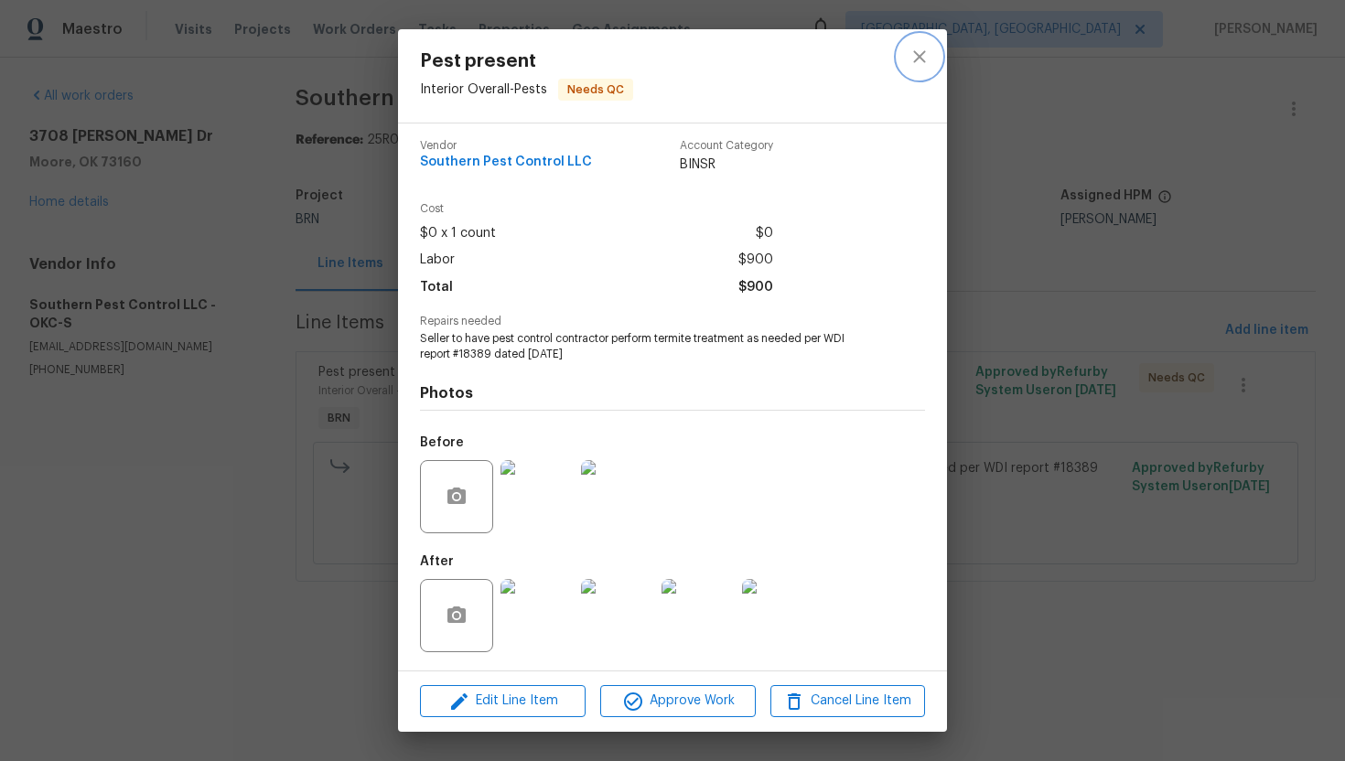
click at [929, 60] on icon "close" at bounding box center [920, 57] width 22 height 22
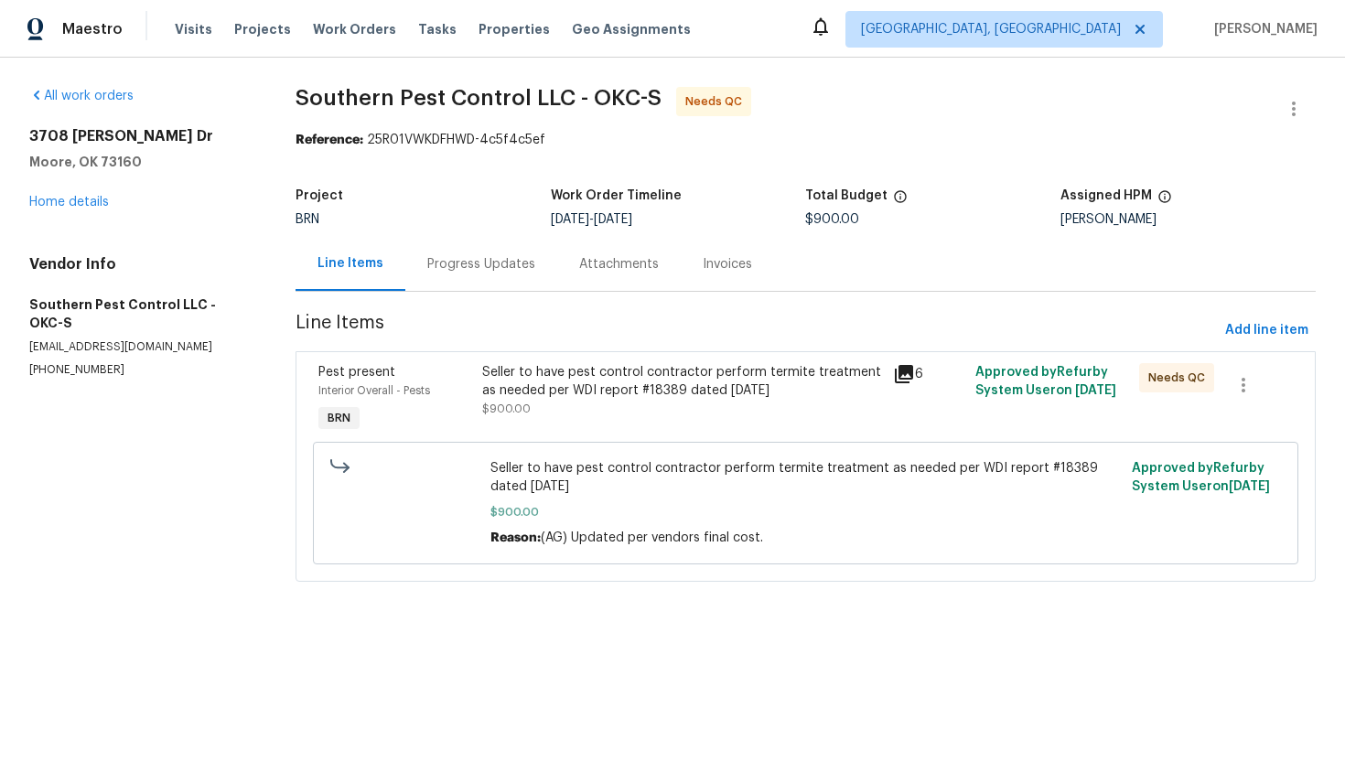
click at [474, 266] on div "Progress Updates" at bounding box center [481, 264] width 108 height 18
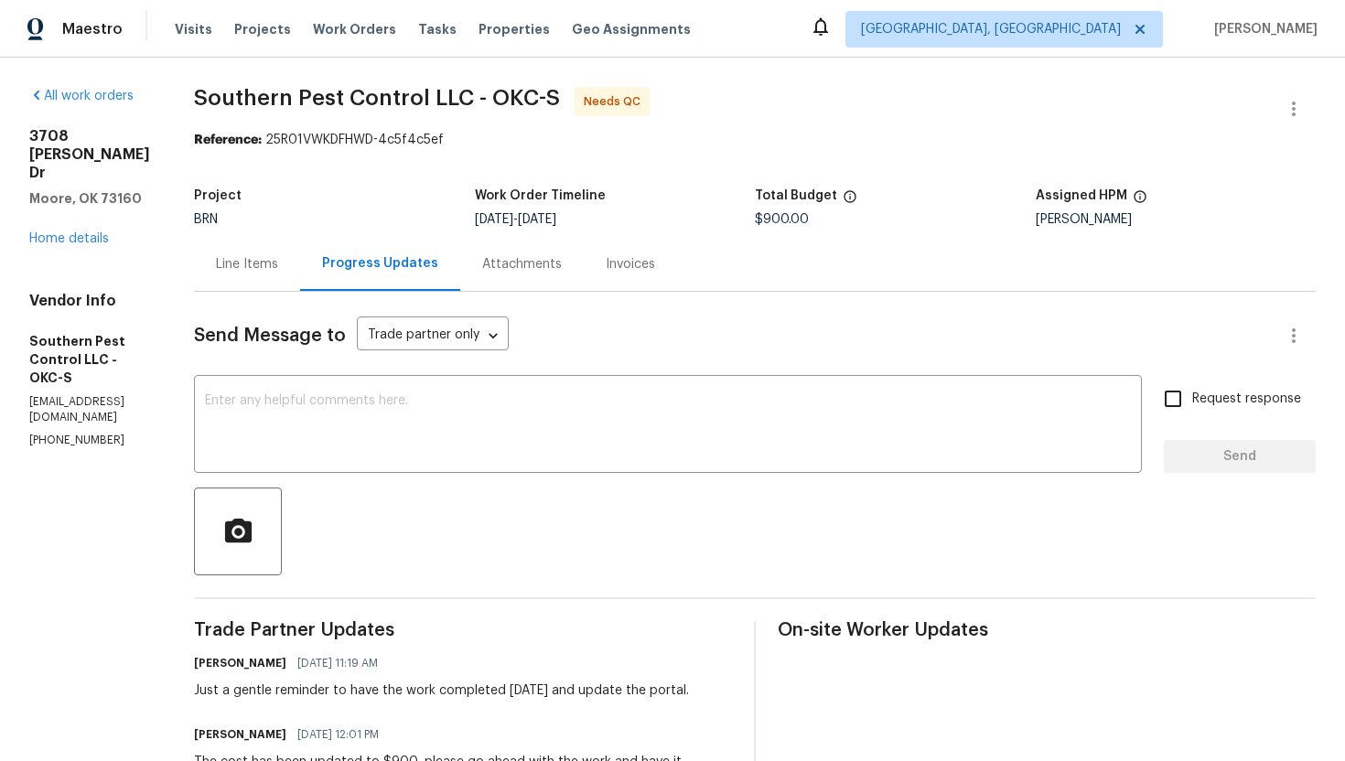
click at [300, 275] on div "Line Items" at bounding box center [247, 264] width 106 height 54
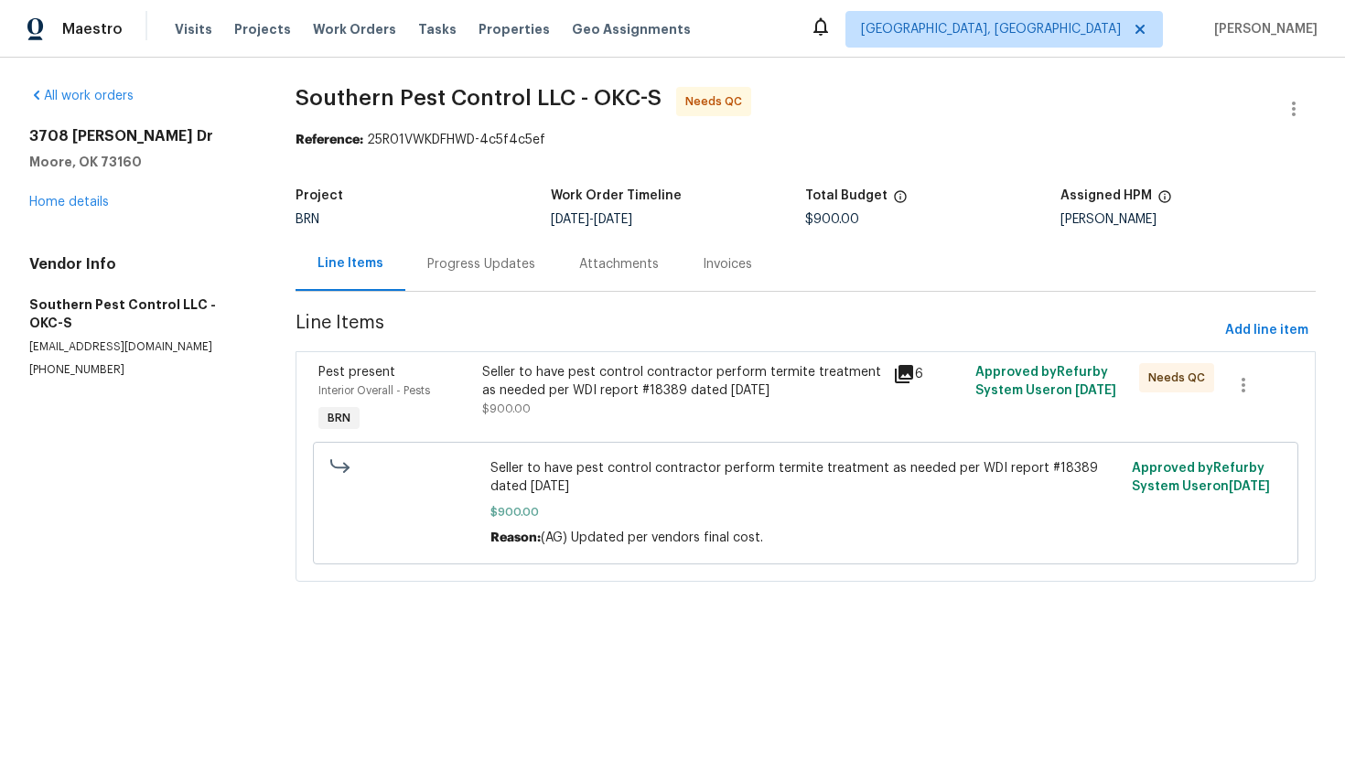
click at [684, 388] on div "Seller to have pest control contractor perform termite treatment as needed per …" at bounding box center [682, 381] width 400 height 37
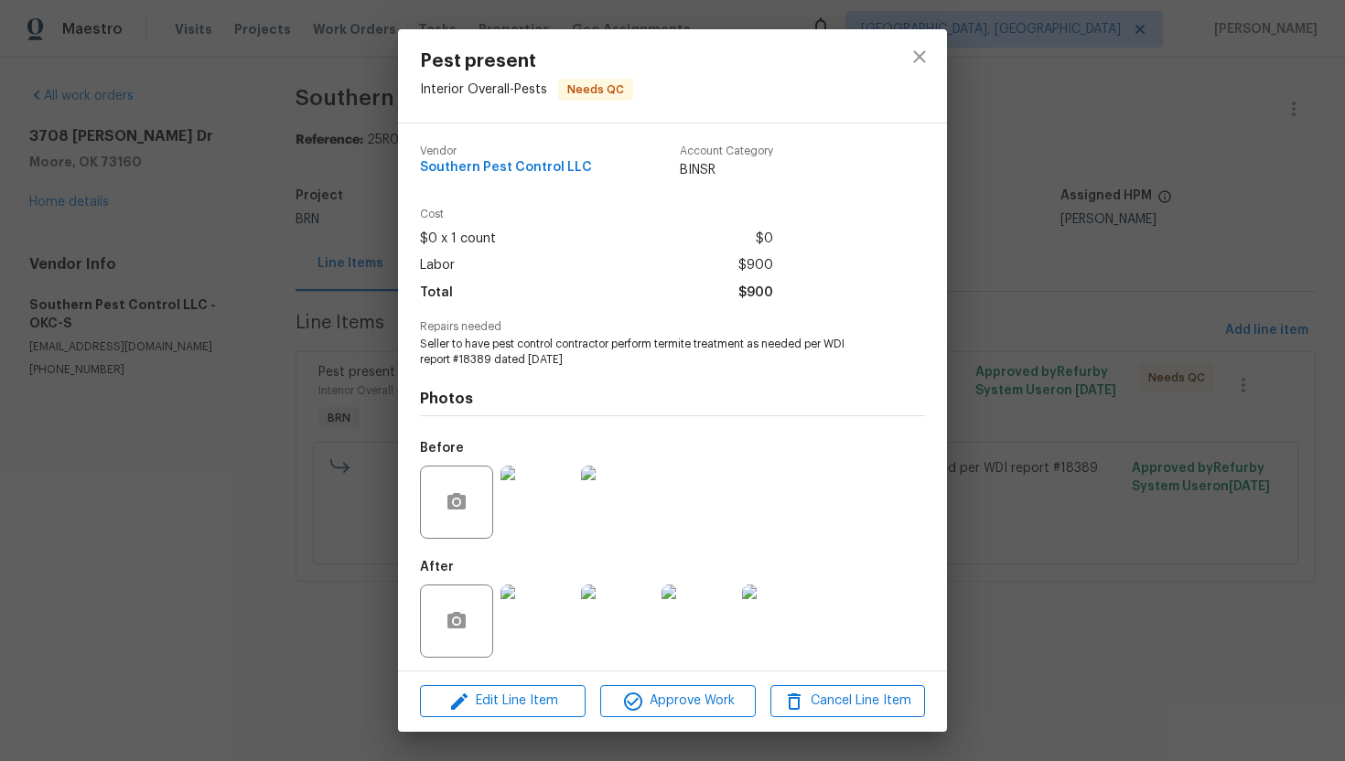
scroll to position [5, 0]
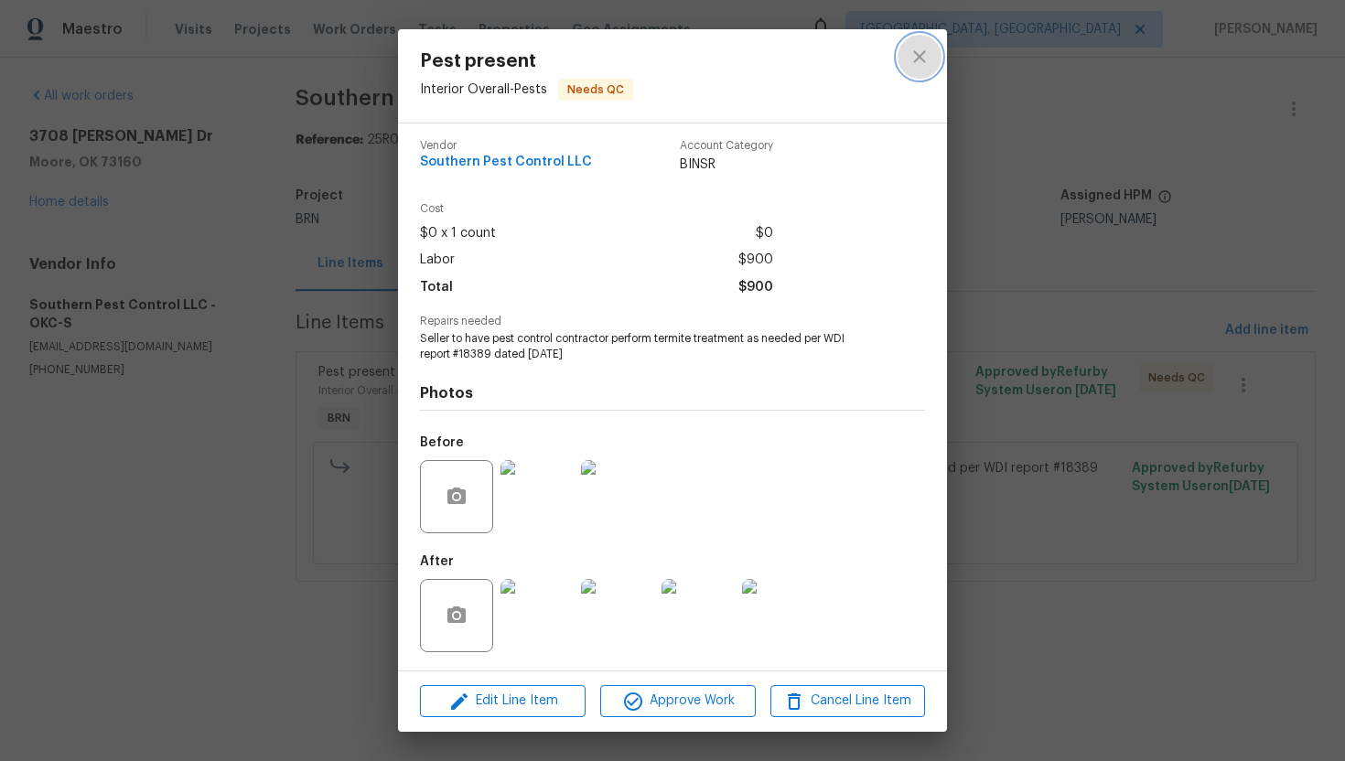
click at [924, 52] on icon "close" at bounding box center [919, 56] width 12 height 12
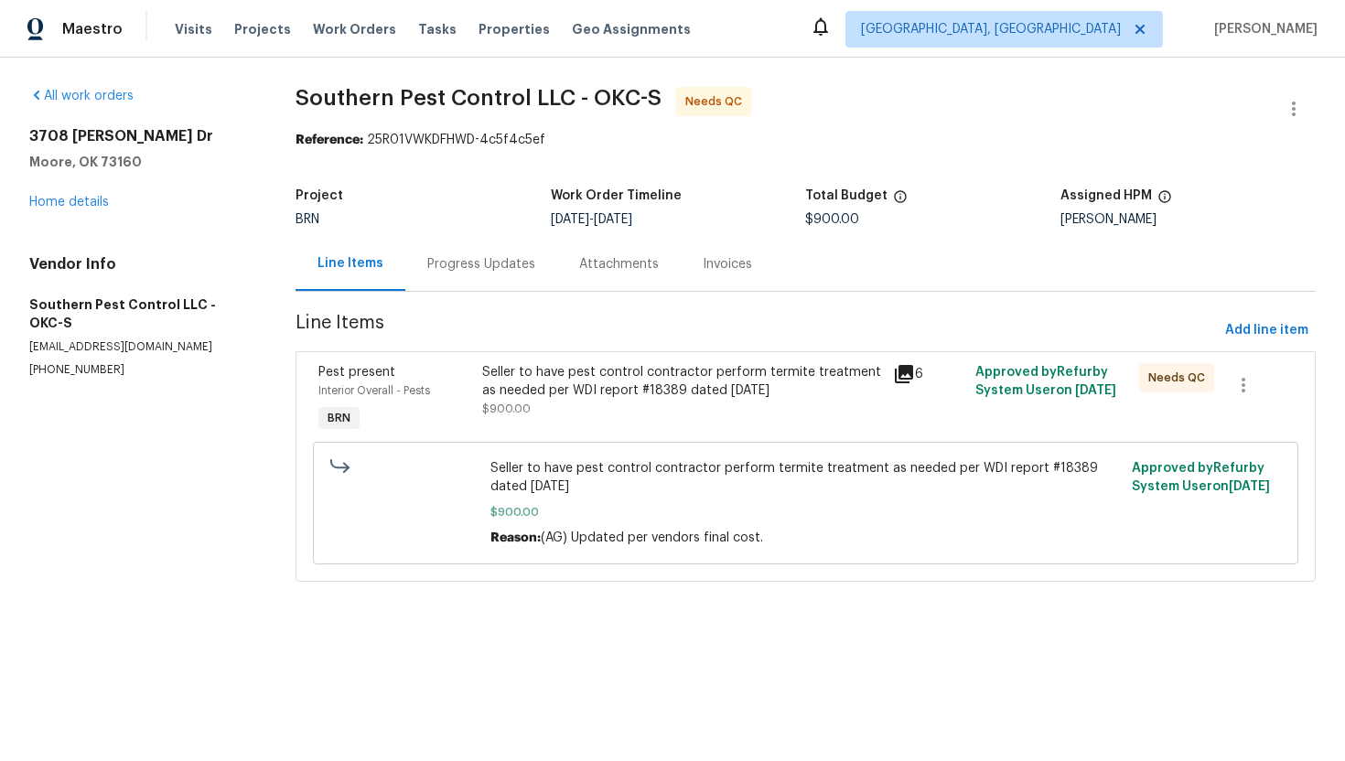
click at [475, 274] on div "Progress Updates" at bounding box center [481, 264] width 152 height 54
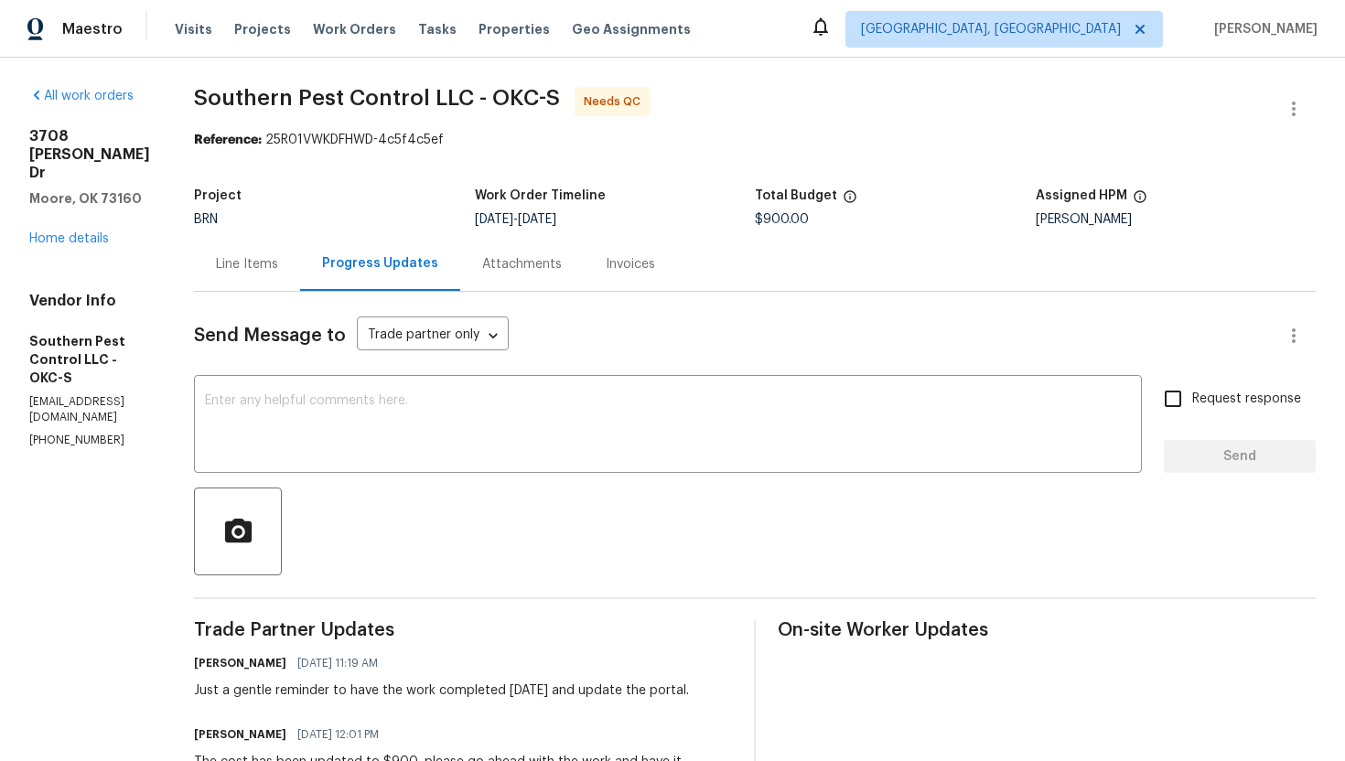
click at [300, 283] on div "Line Items" at bounding box center [247, 264] width 106 height 54
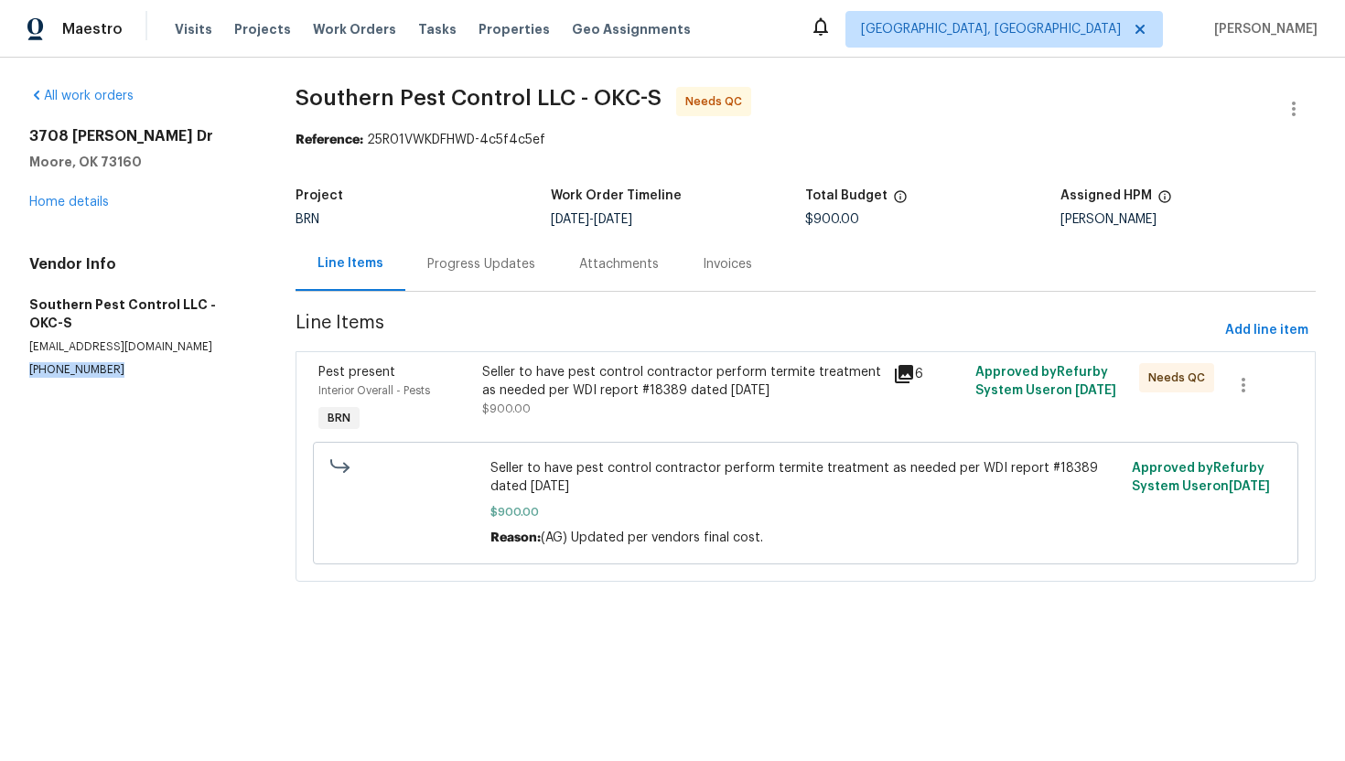
drag, startPoint x: 24, startPoint y: 350, endPoint x: 160, endPoint y: 351, distance: 136.4
click at [160, 351] on div "All work orders 3708 Teresa Dr Moore, OK 73160 Home details Vendor Info Souther…" at bounding box center [672, 346] width 1345 height 576
copy p "[PHONE_NUMBER]"
click at [512, 273] on div "Progress Updates" at bounding box center [481, 264] width 108 height 18
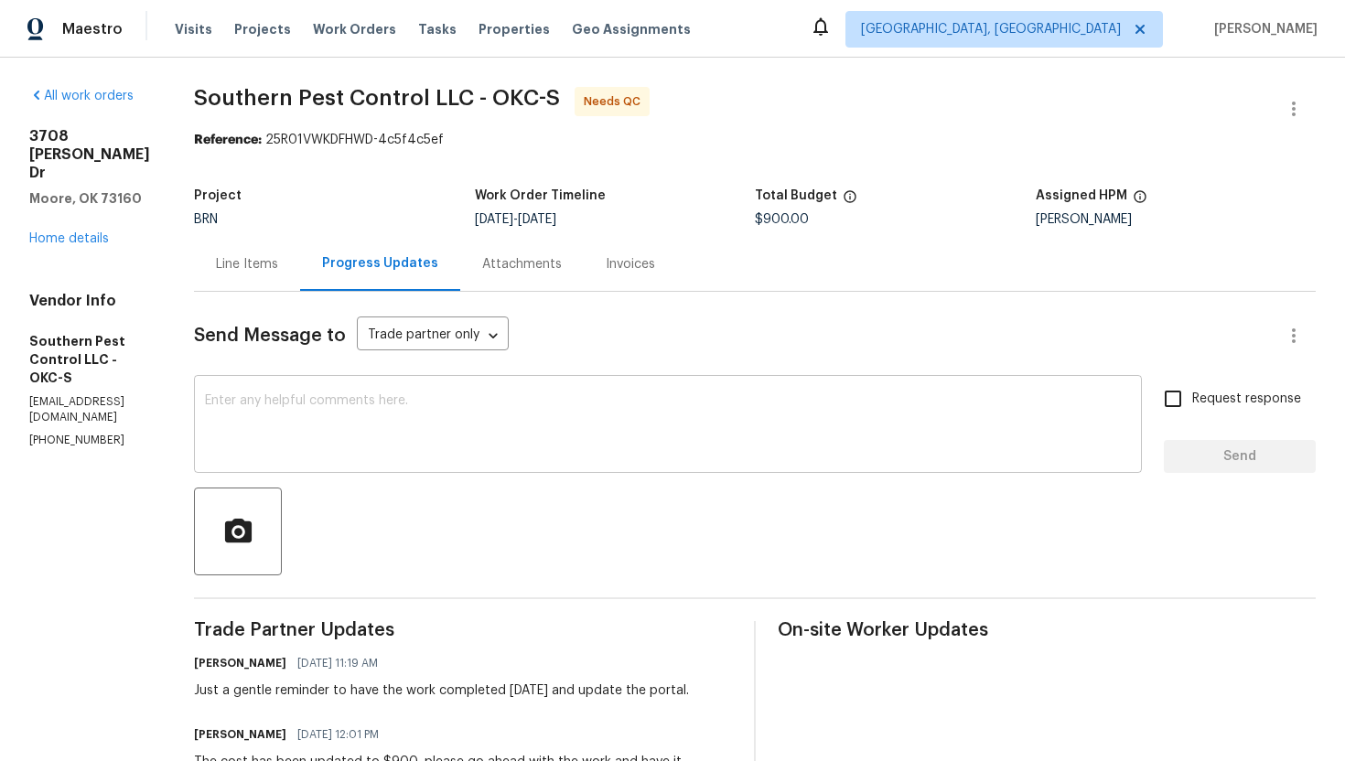
click at [549, 404] on textarea at bounding box center [668, 426] width 926 height 64
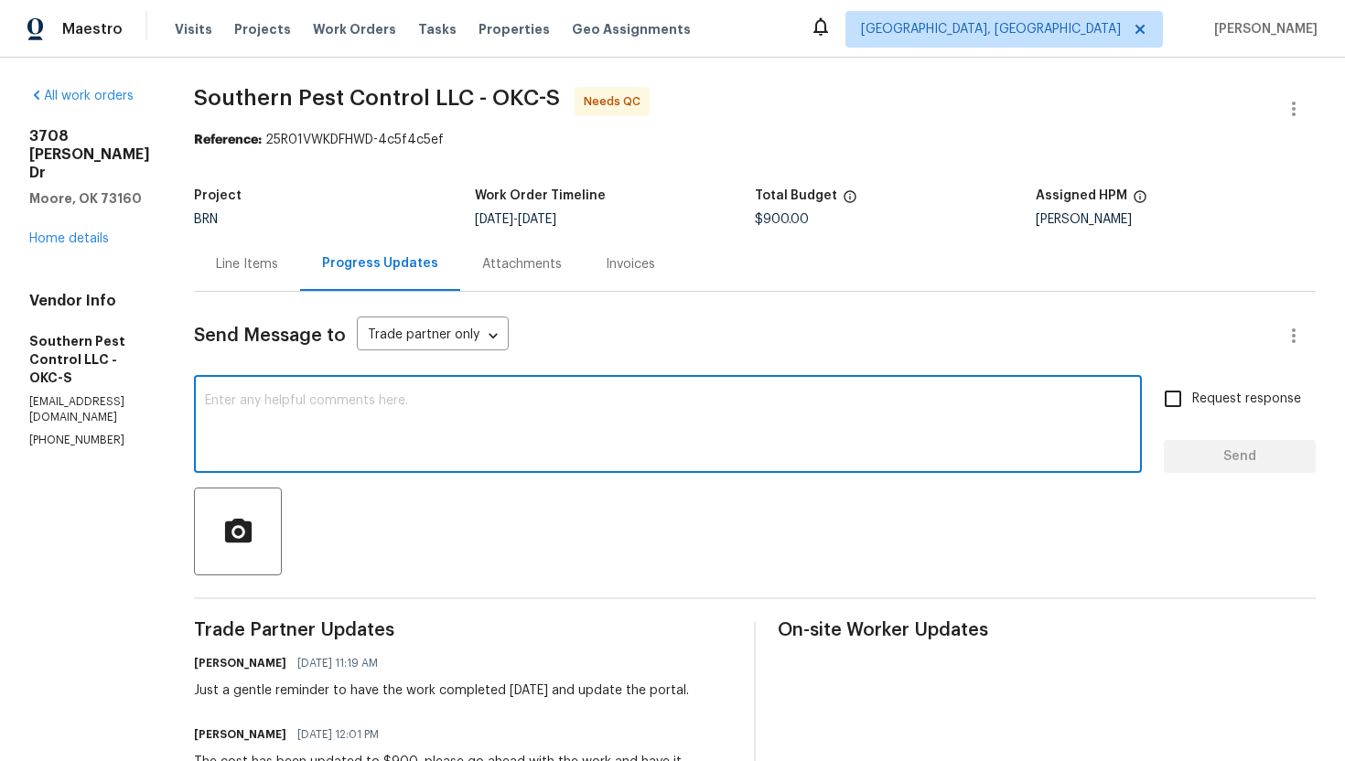
paste textarea "I see that the work has been completed, please upload a clear WDIR as well for …"
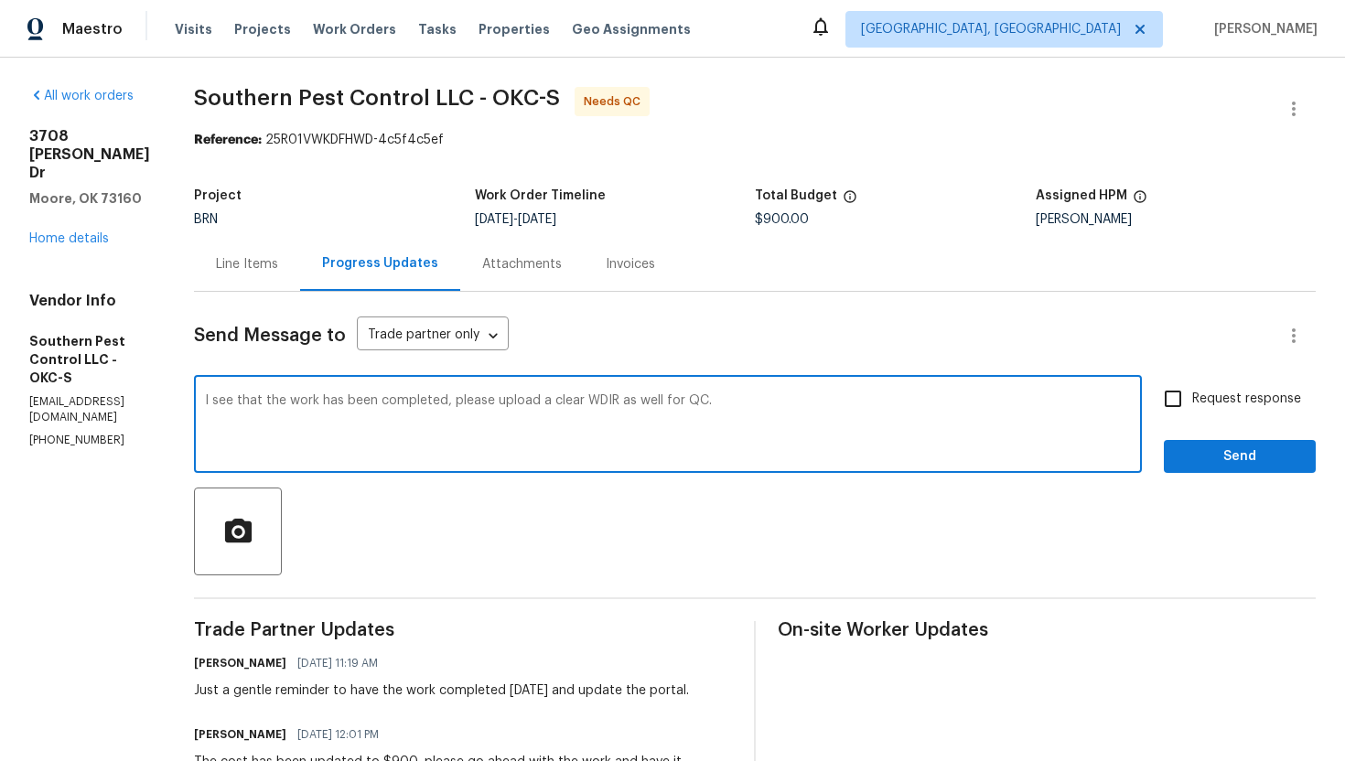
type textarea "I see that the work has been completed, please upload a clear WDIR as well for …"
click at [1225, 404] on span "Request response" at bounding box center [1246, 399] width 109 height 19
click at [1192, 404] on input "Request response" at bounding box center [1173, 399] width 38 height 38
checkbox input "true"
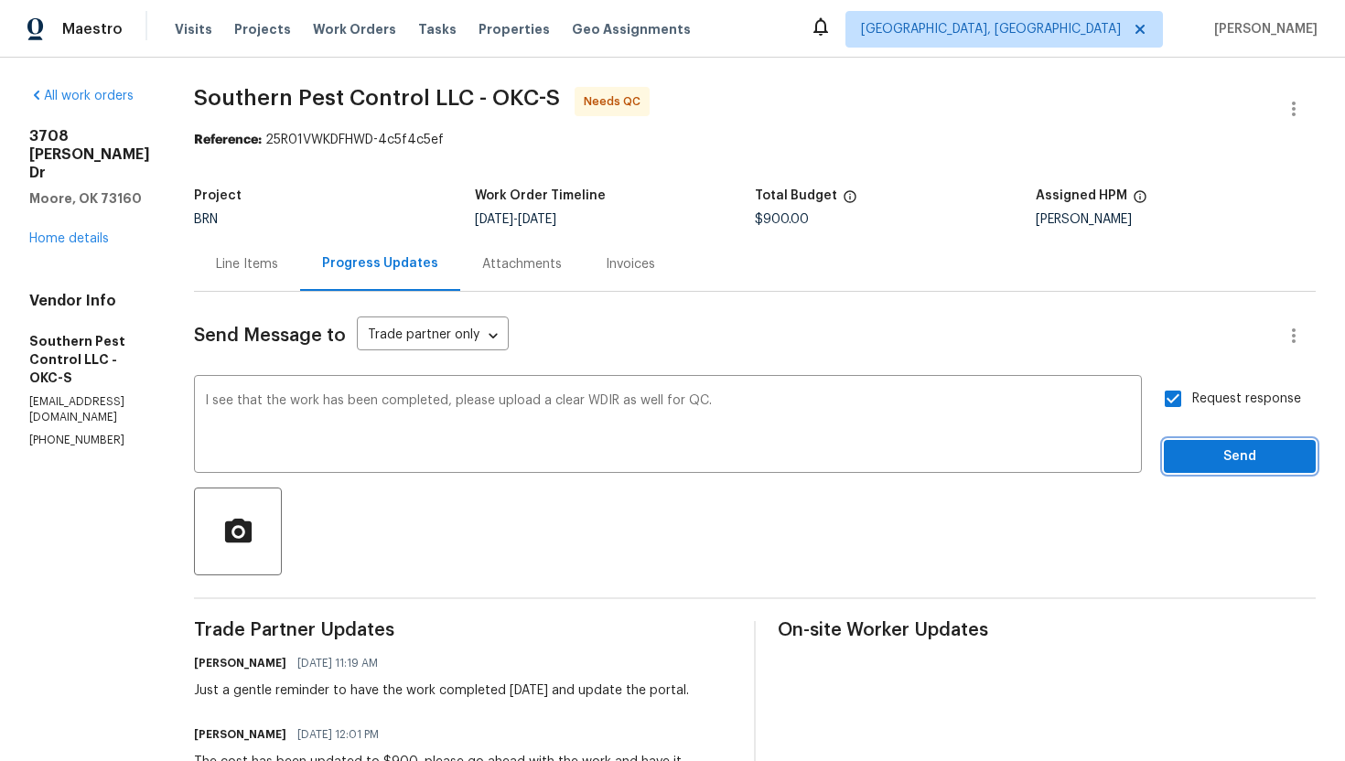
click at [1232, 450] on span "Send" at bounding box center [1240, 457] width 123 height 23
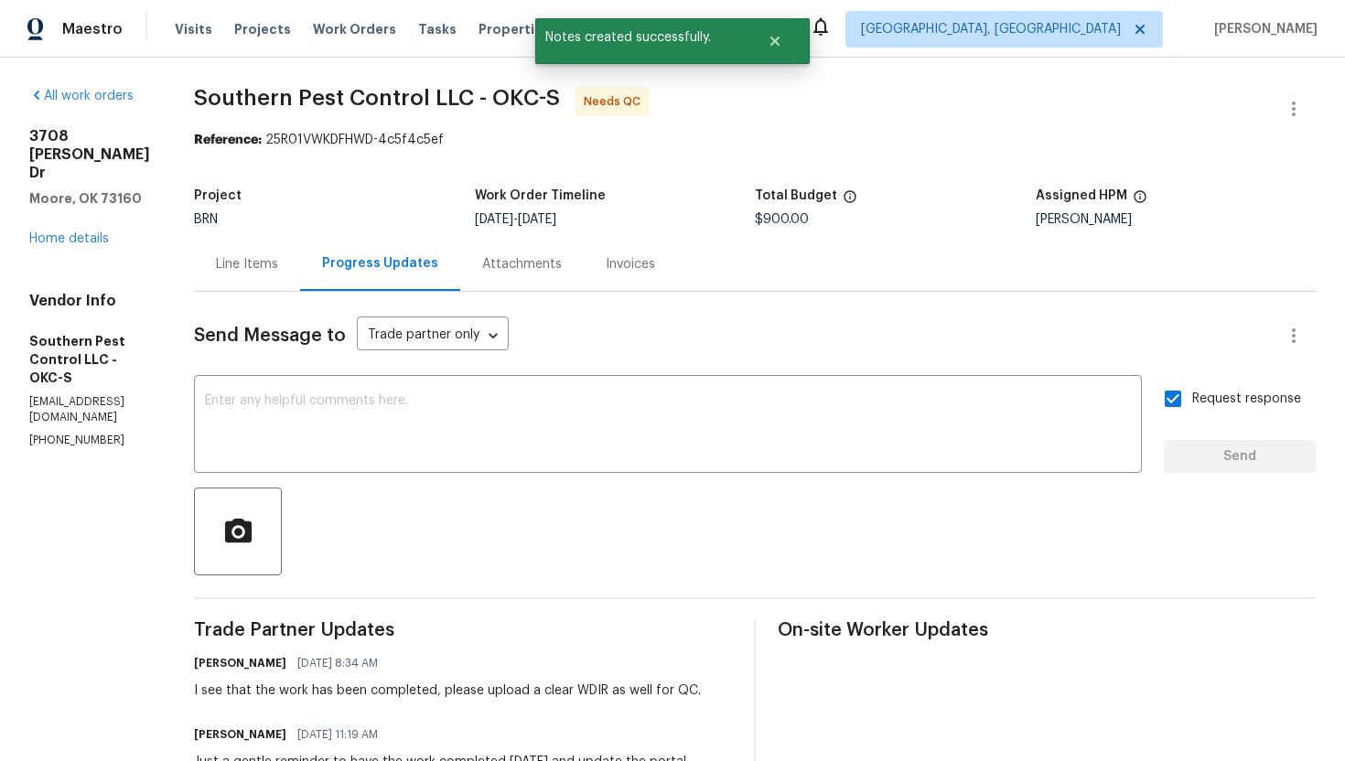
click at [288, 282] on div "Line Items" at bounding box center [247, 264] width 106 height 54
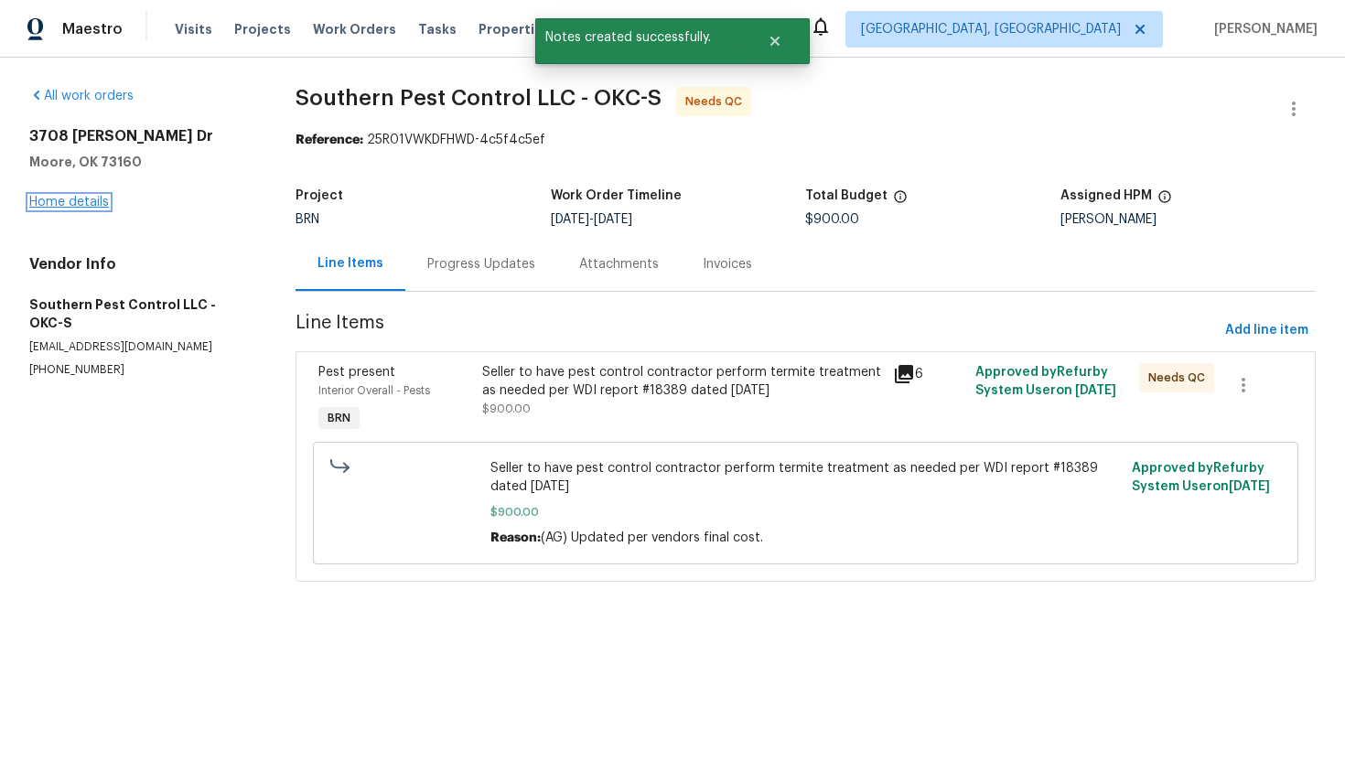
click at [55, 205] on link "Home details" at bounding box center [69, 202] width 80 height 13
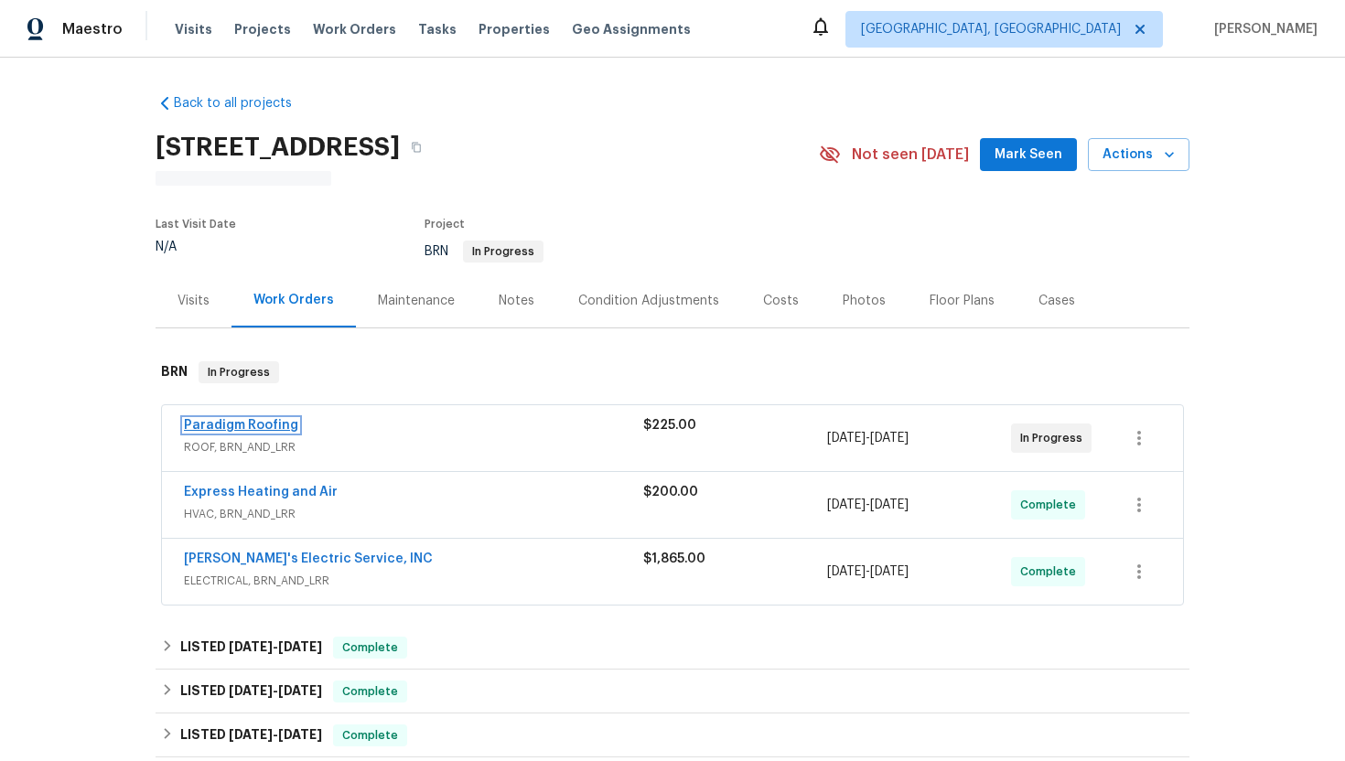
click at [267, 426] on link "Paradigm Roofing" at bounding box center [241, 425] width 114 height 13
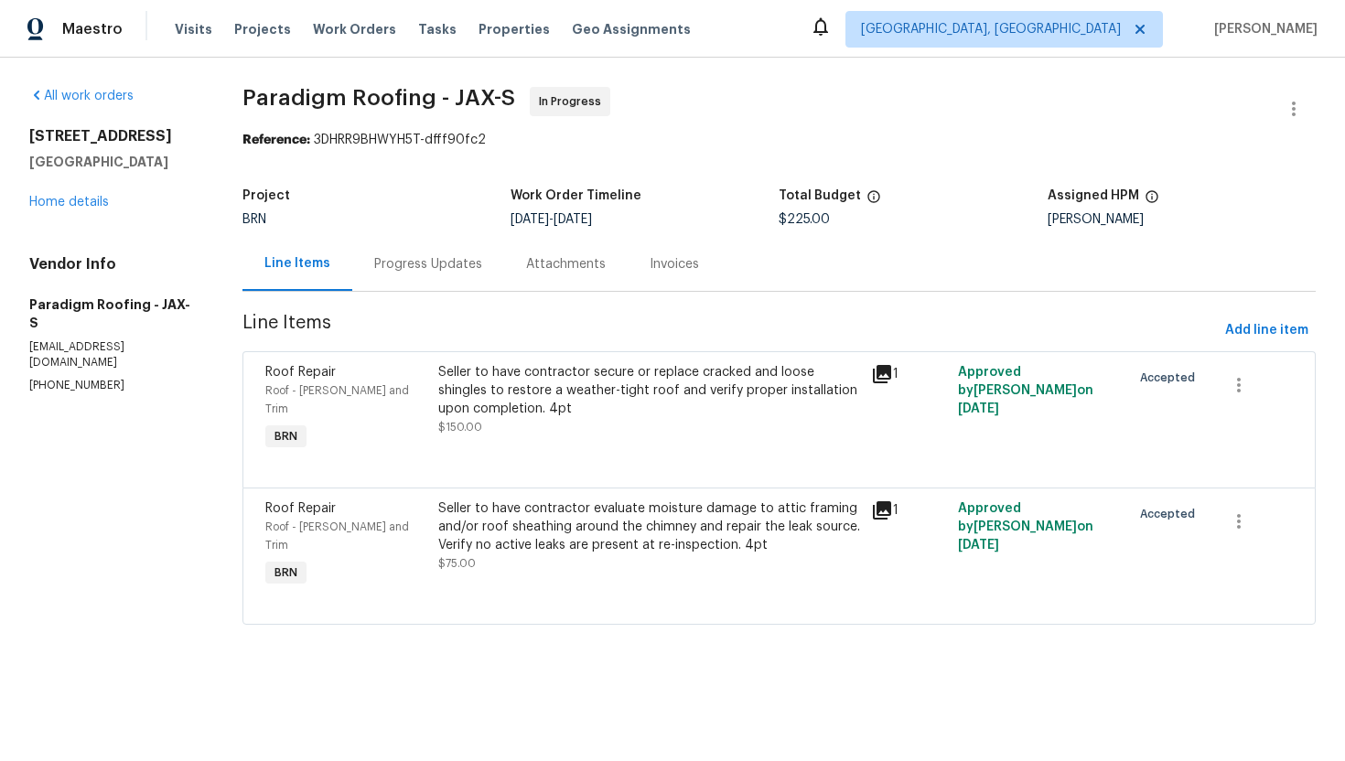
click at [448, 276] on div "Progress Updates" at bounding box center [428, 264] width 152 height 54
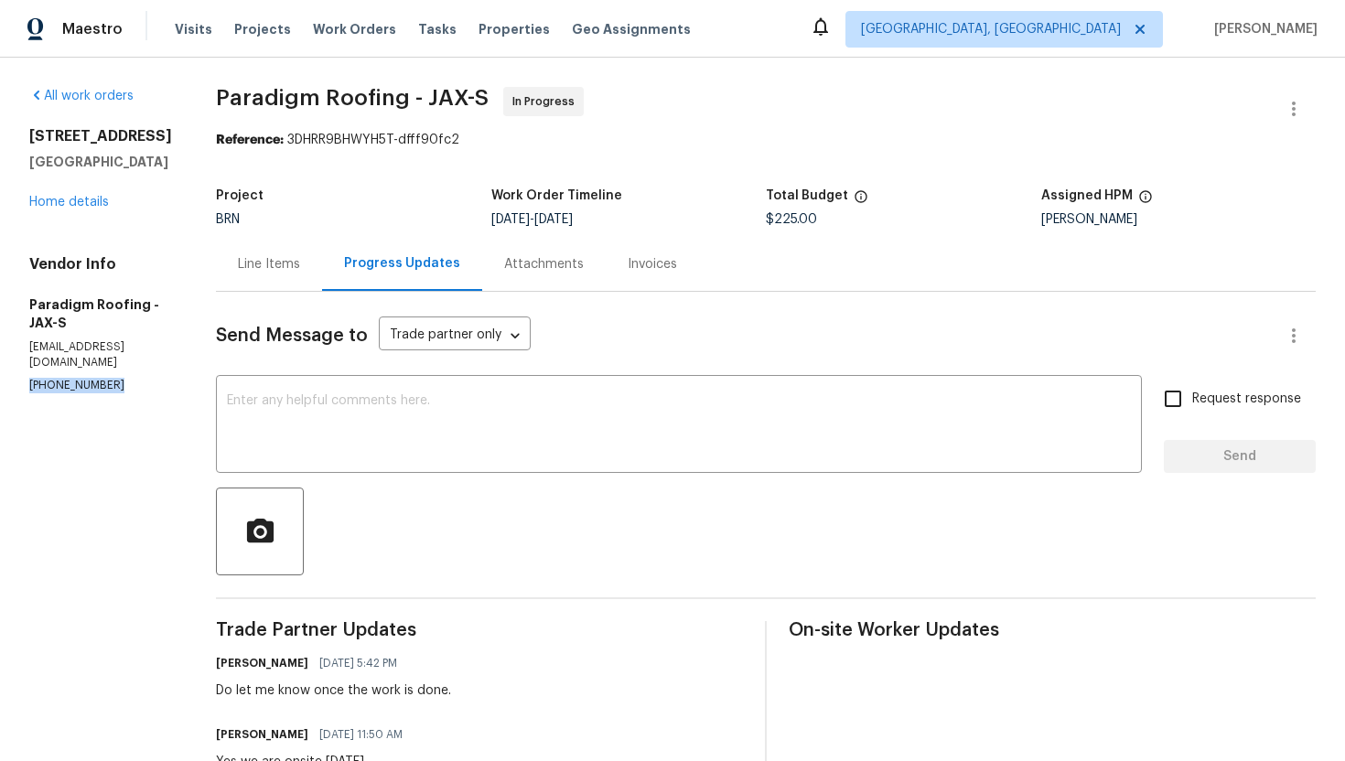
drag, startPoint x: 23, startPoint y: 372, endPoint x: 144, endPoint y: 372, distance: 120.8
click at [144, 372] on div "All work orders 2922 Madrid Ave E Jacksonville, FL 32217 Home details Vendor In…" at bounding box center [672, 754] width 1345 height 1393
copy p "(904) 257-1827"
click at [484, 411] on textarea at bounding box center [679, 426] width 904 height 64
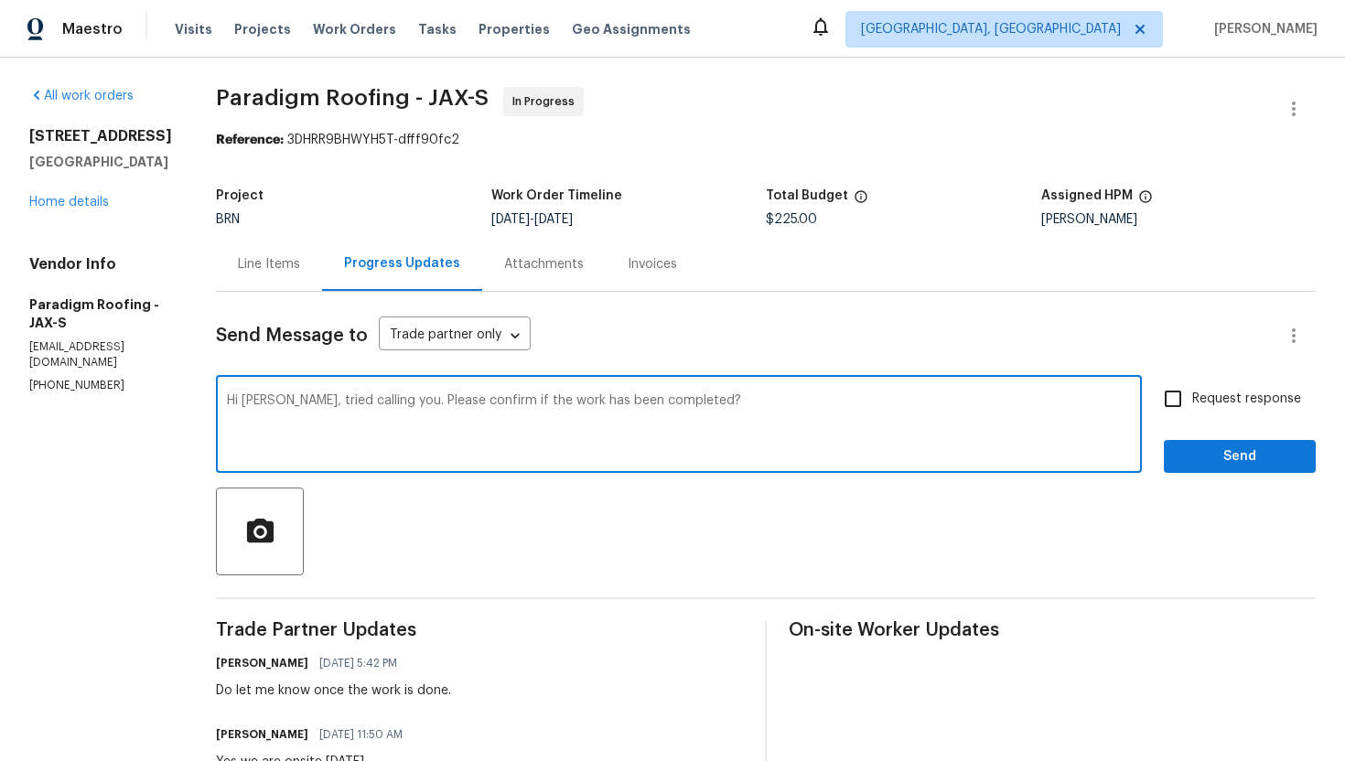
type textarea "Hi Bo, tried calling you. Please confirm if the work has been completed?"
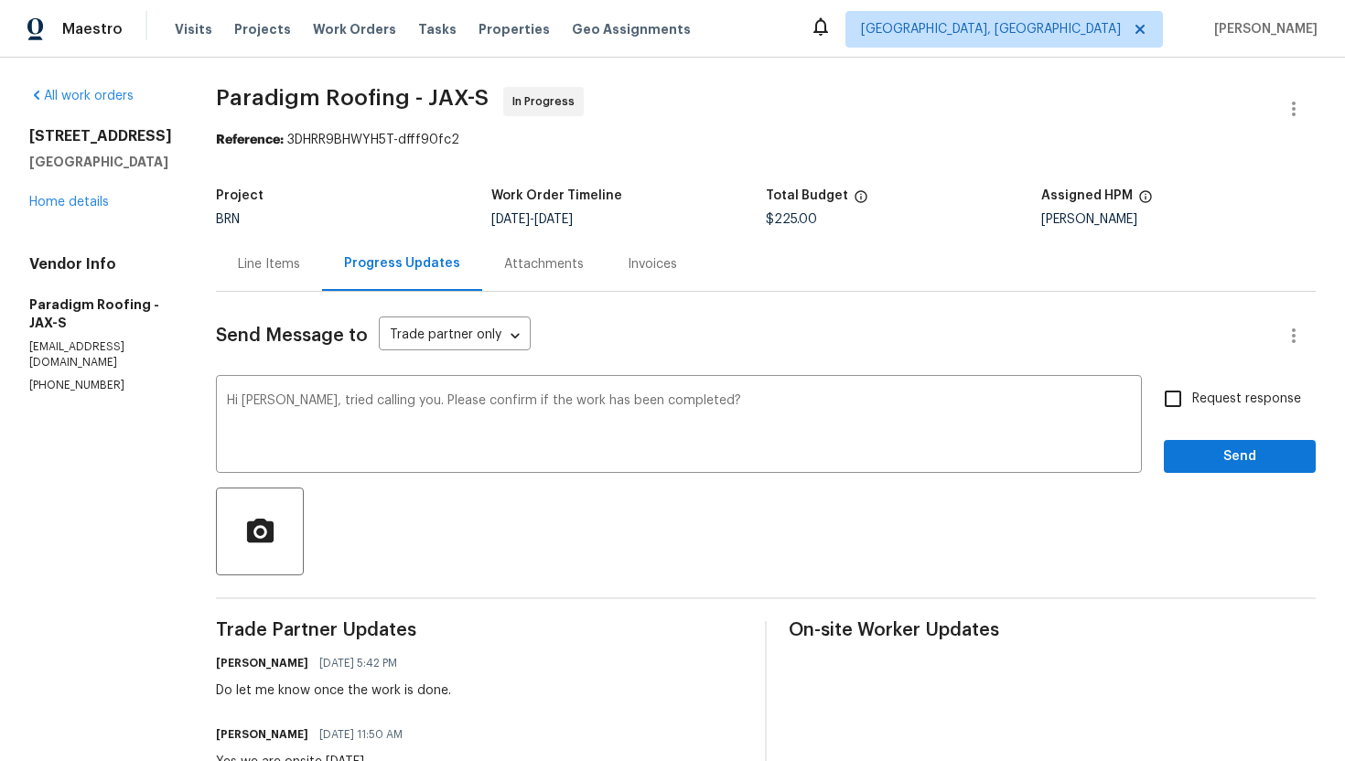
click at [1231, 405] on span "Request response" at bounding box center [1246, 399] width 109 height 19
click at [1192, 405] on input "Request response" at bounding box center [1173, 399] width 38 height 38
checkbox input "true"
click at [1232, 454] on span "Send" at bounding box center [1240, 457] width 123 height 23
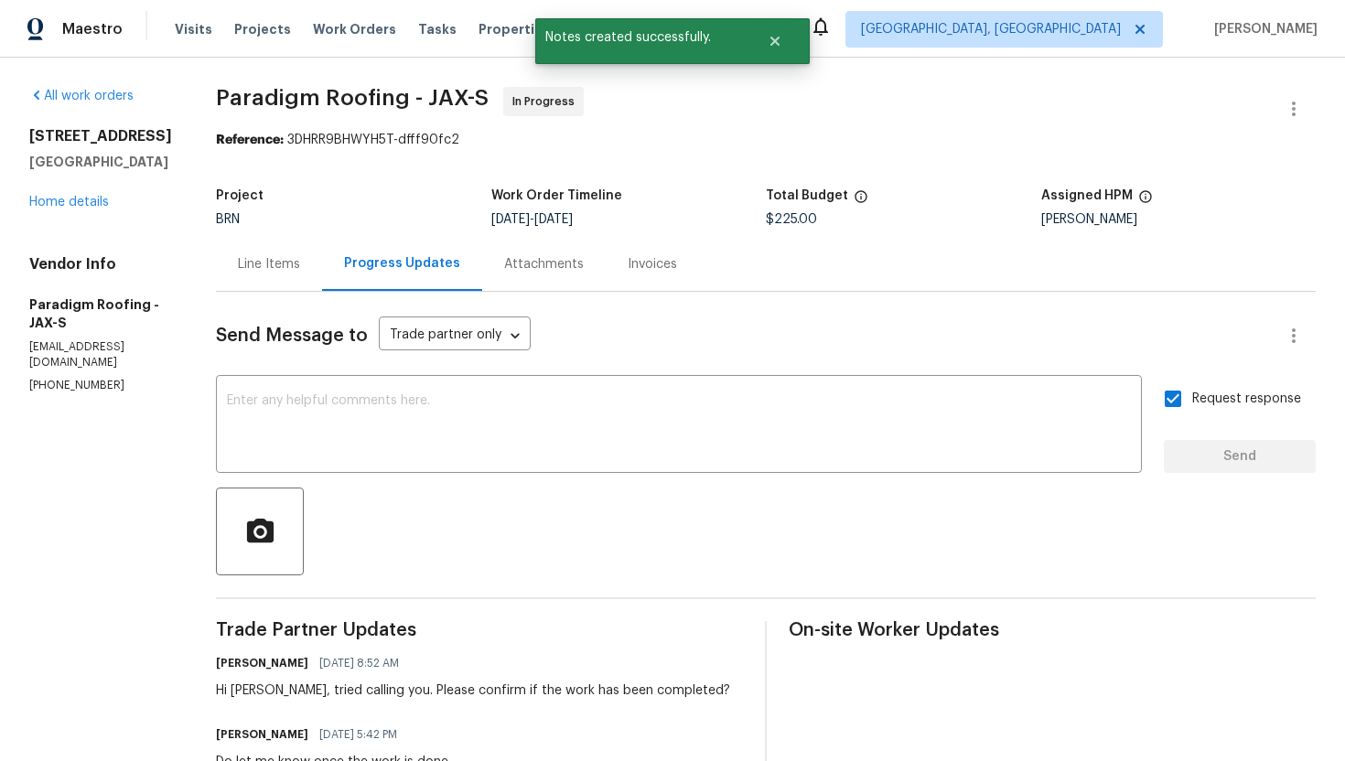
click at [286, 280] on div "Line Items" at bounding box center [269, 264] width 106 height 54
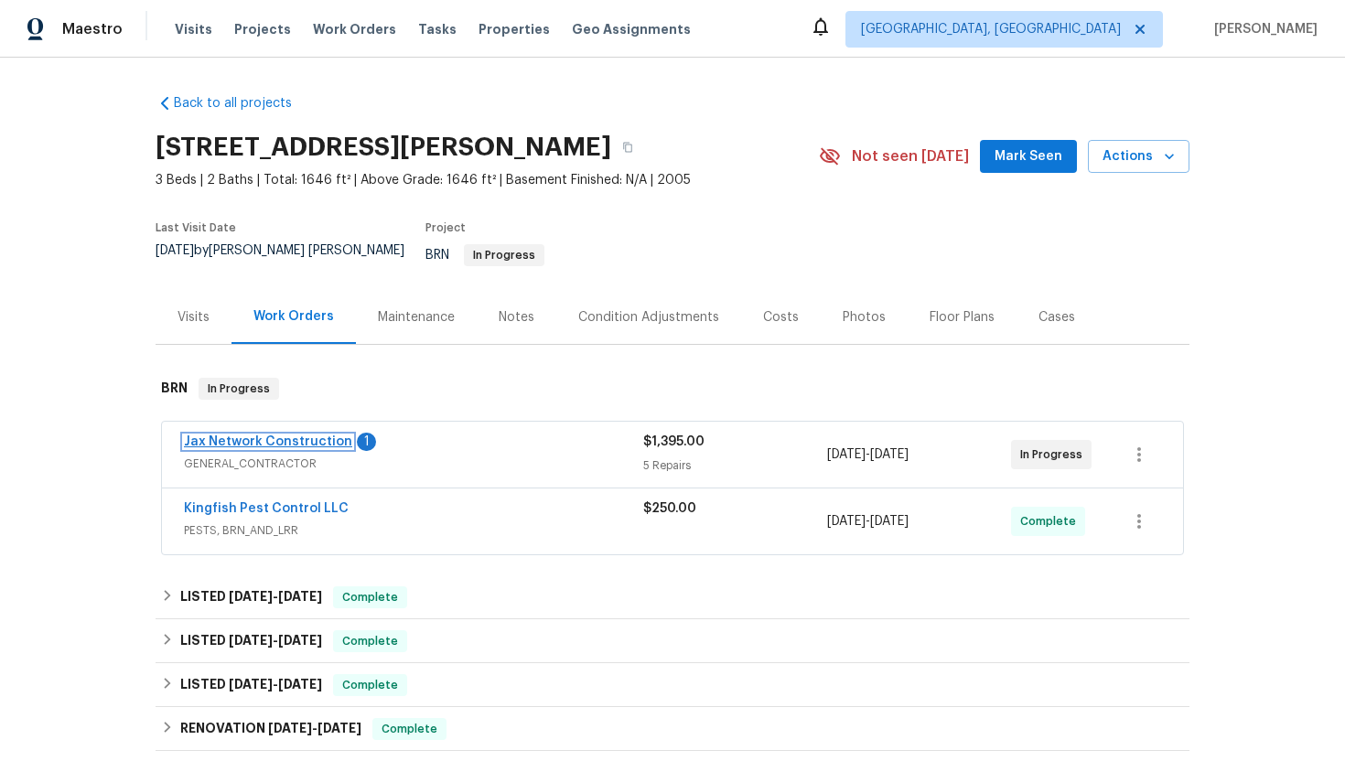
click at [308, 436] on link "Jax Network Construction" at bounding box center [268, 442] width 168 height 13
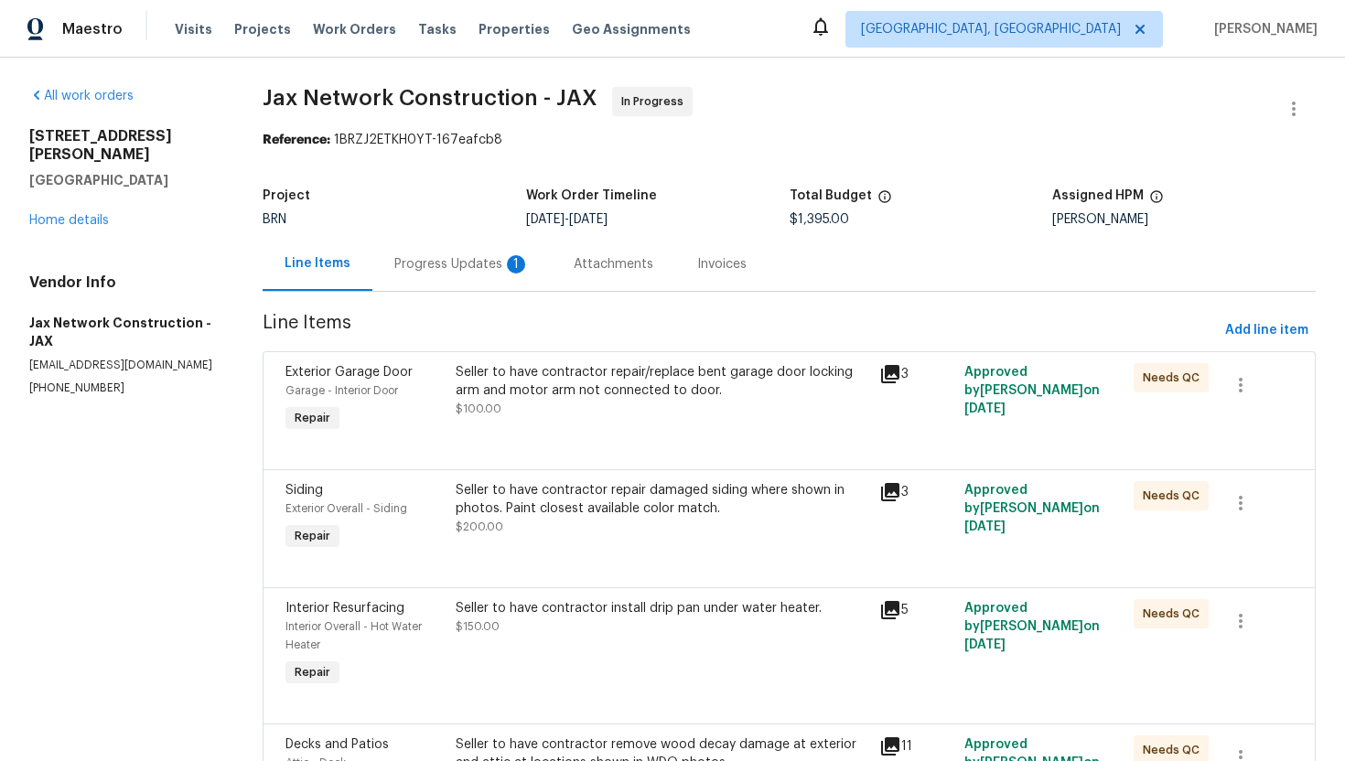
click at [478, 268] on div "Progress Updates 1" at bounding box center [461, 264] width 135 height 18
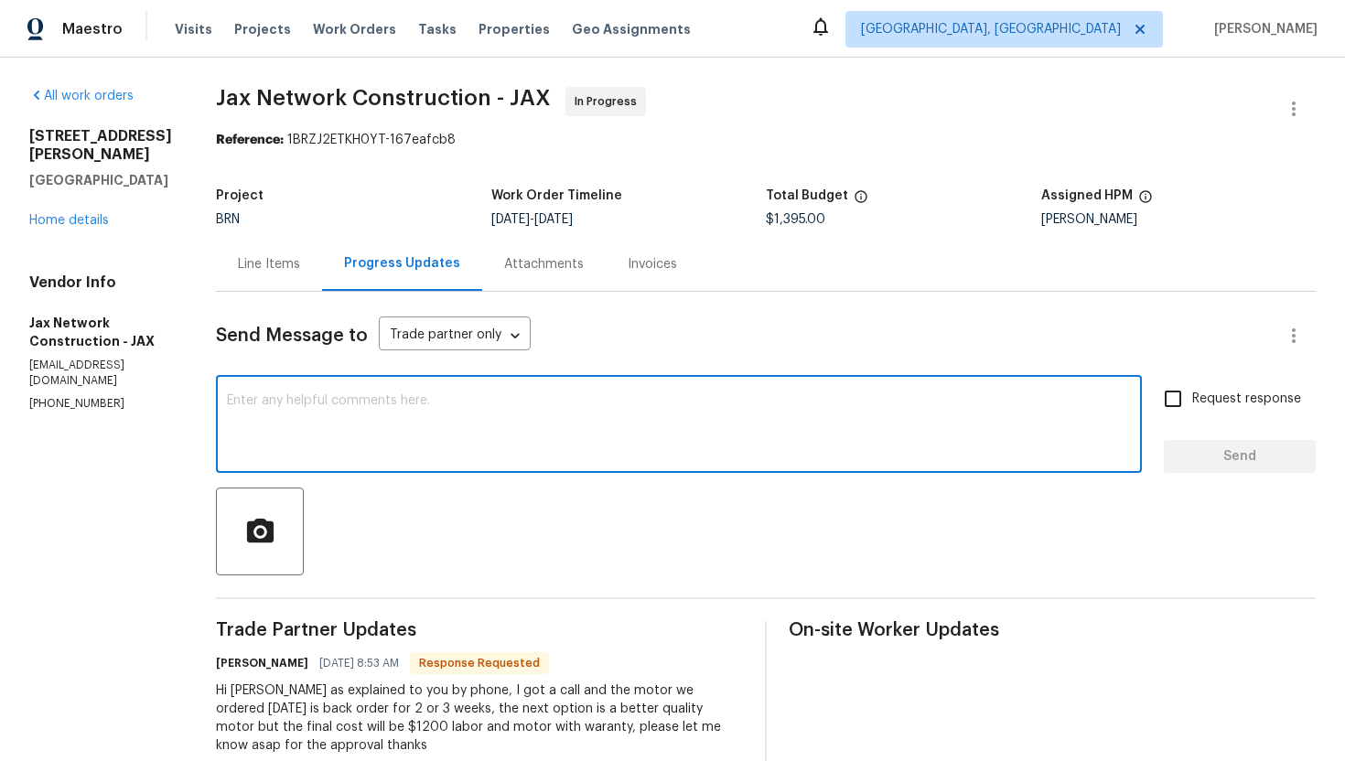
click at [524, 427] on textarea at bounding box center [679, 426] width 904 height 64
type textarea "Sure, I'll review the cost and let you know."
click at [1179, 410] on input "Request response" at bounding box center [1173, 399] width 38 height 38
checkbox input "true"
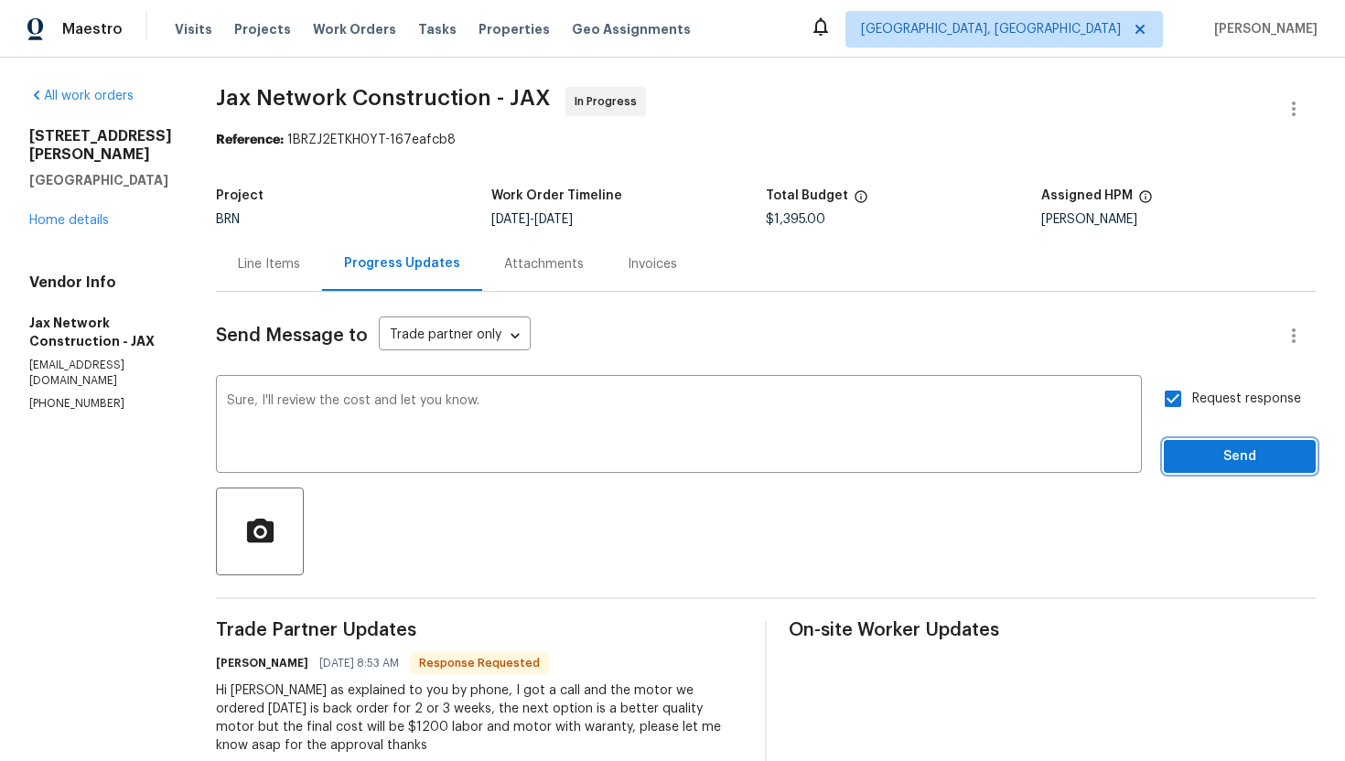
click at [1193, 450] on span "Send" at bounding box center [1240, 457] width 123 height 23
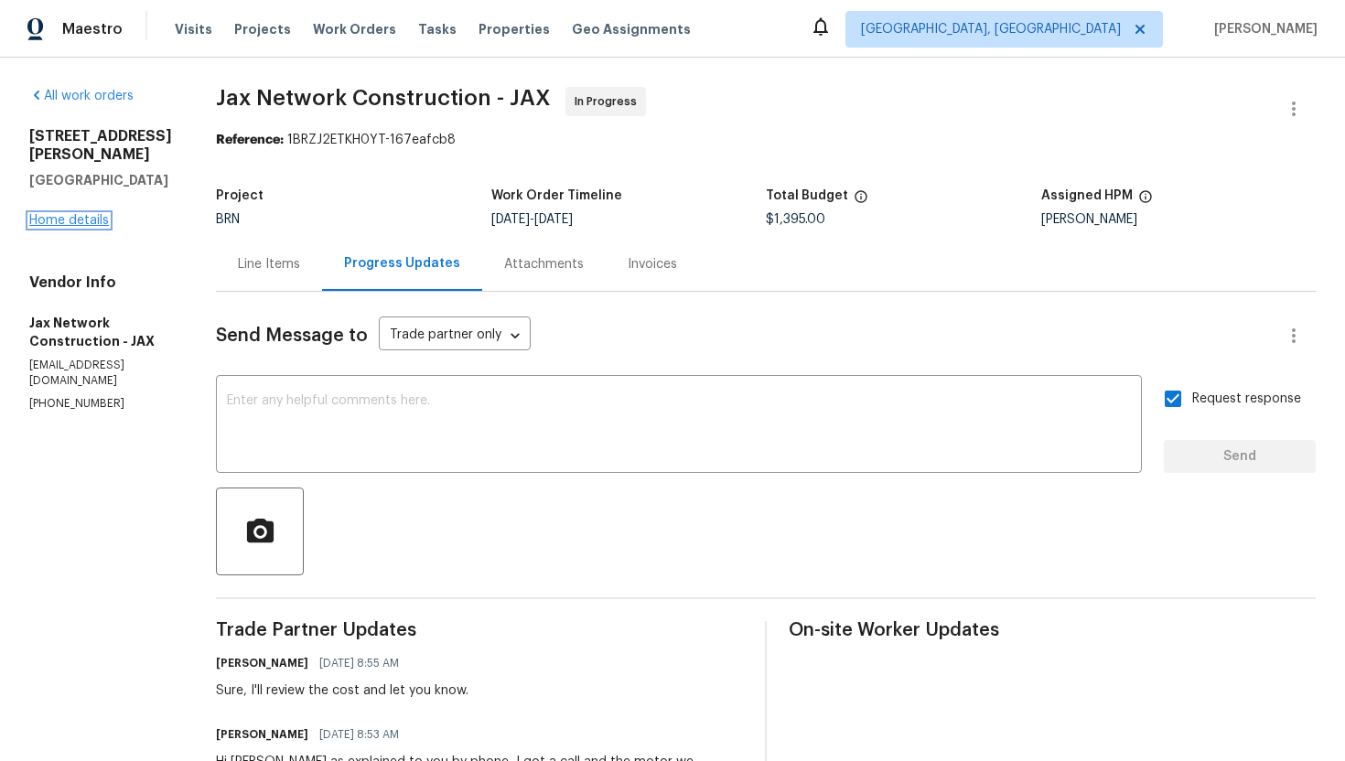
click at [81, 214] on link "Home details" at bounding box center [69, 220] width 80 height 13
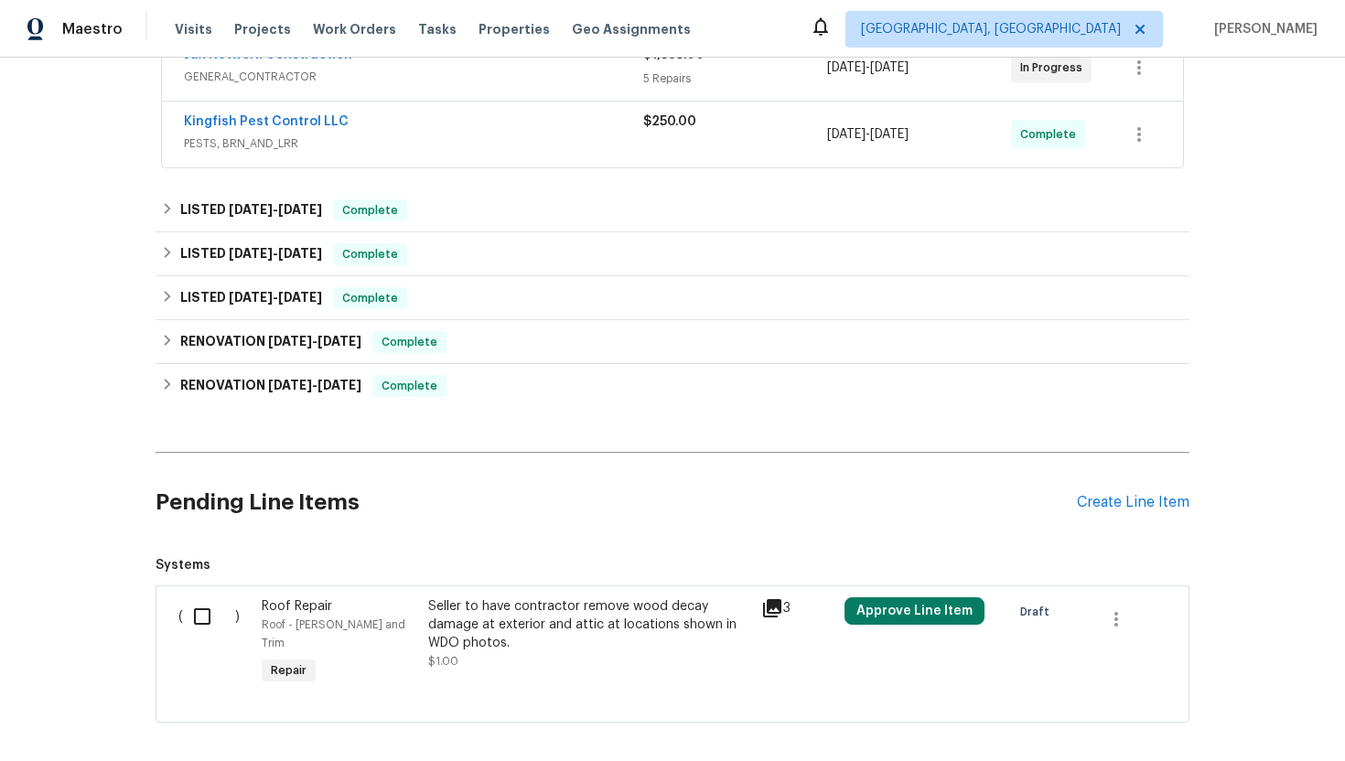
scroll to position [442, 0]
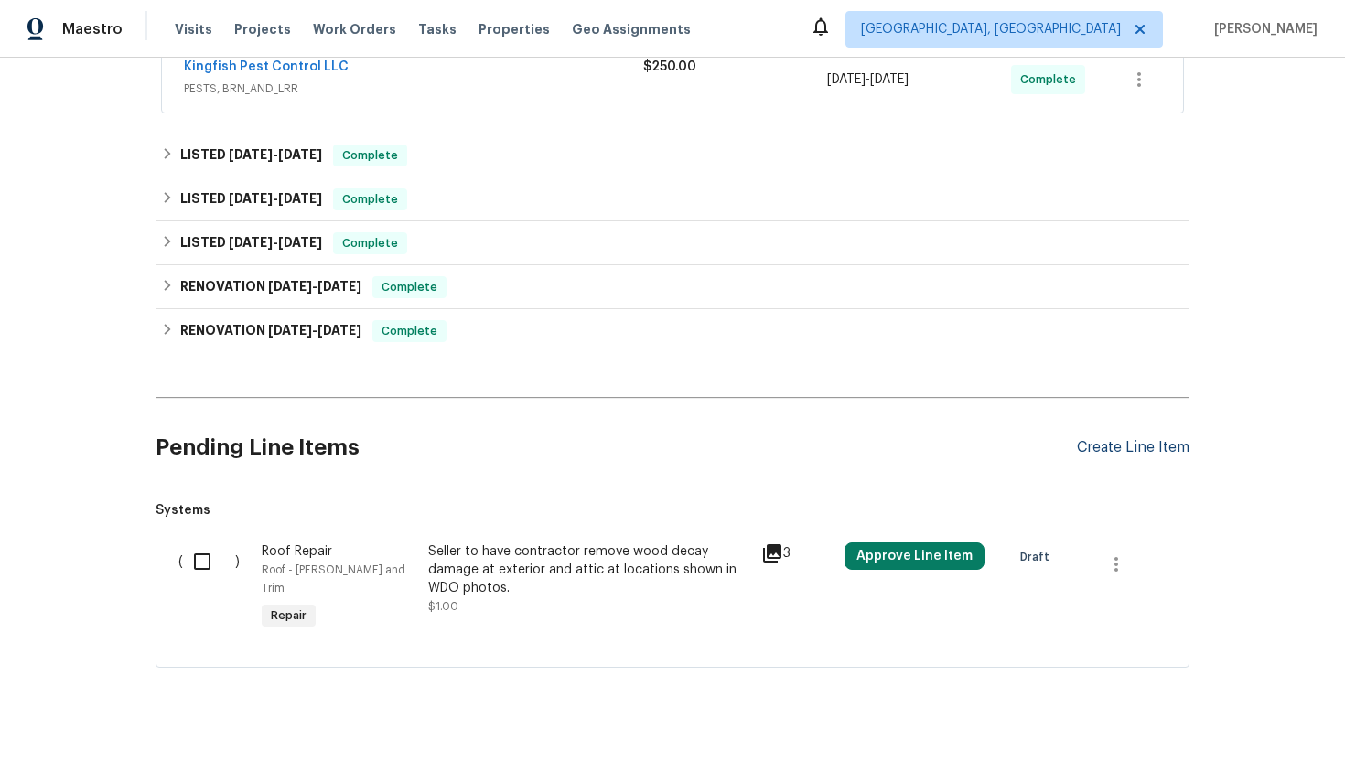
click at [1161, 439] on div "Create Line Item" at bounding box center [1133, 447] width 113 height 17
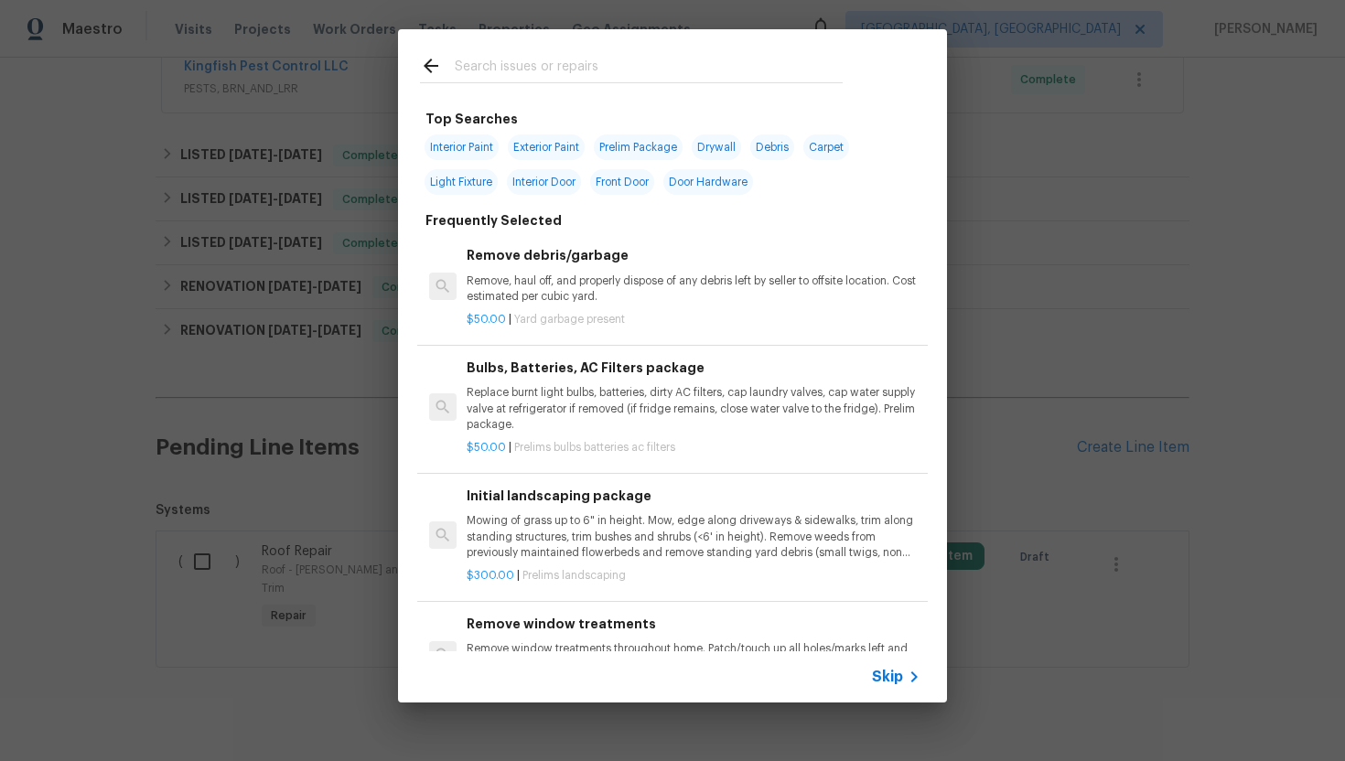
click at [885, 684] on span "Skip" at bounding box center [887, 677] width 31 height 18
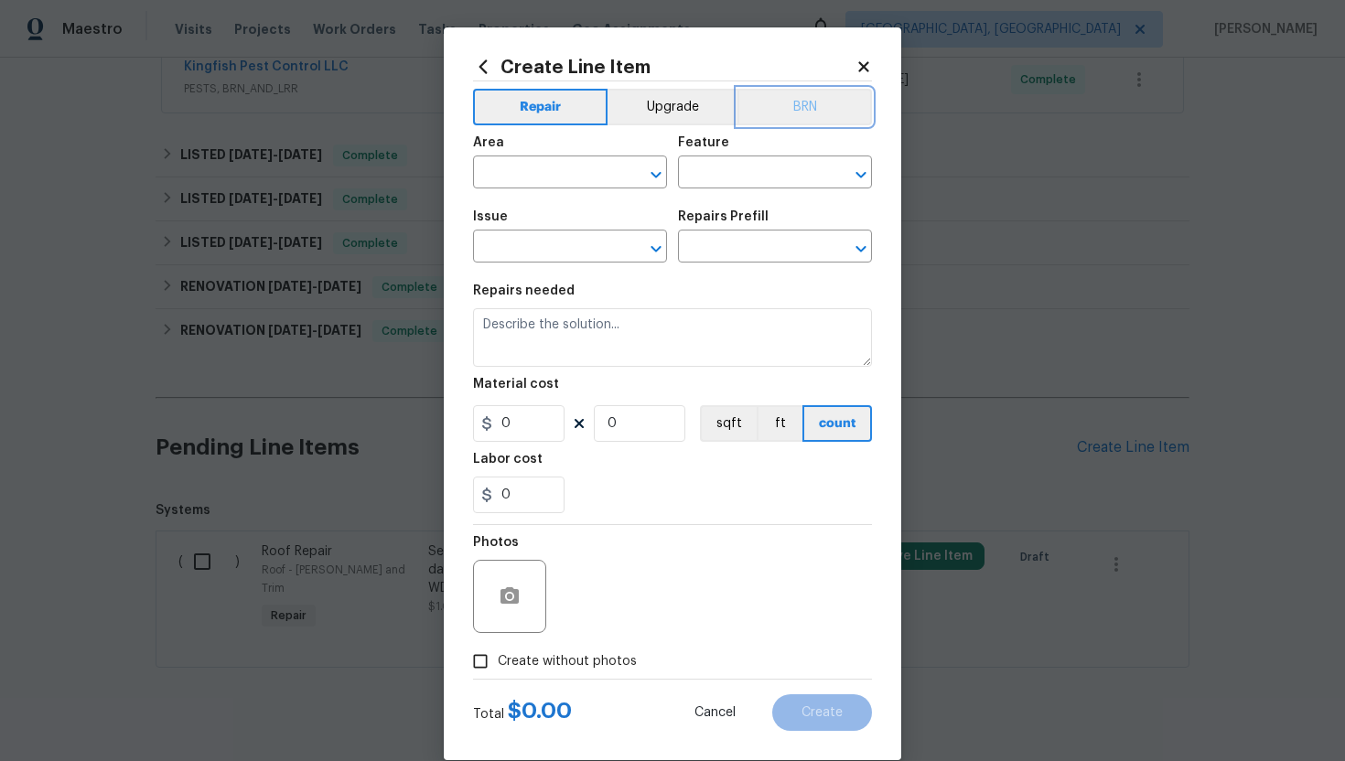
click at [803, 114] on button "BRN" at bounding box center [805, 107] width 135 height 37
click at [580, 189] on span "Area ​" at bounding box center [570, 162] width 194 height 74
click at [572, 179] on input "text" at bounding box center [544, 174] width 143 height 28
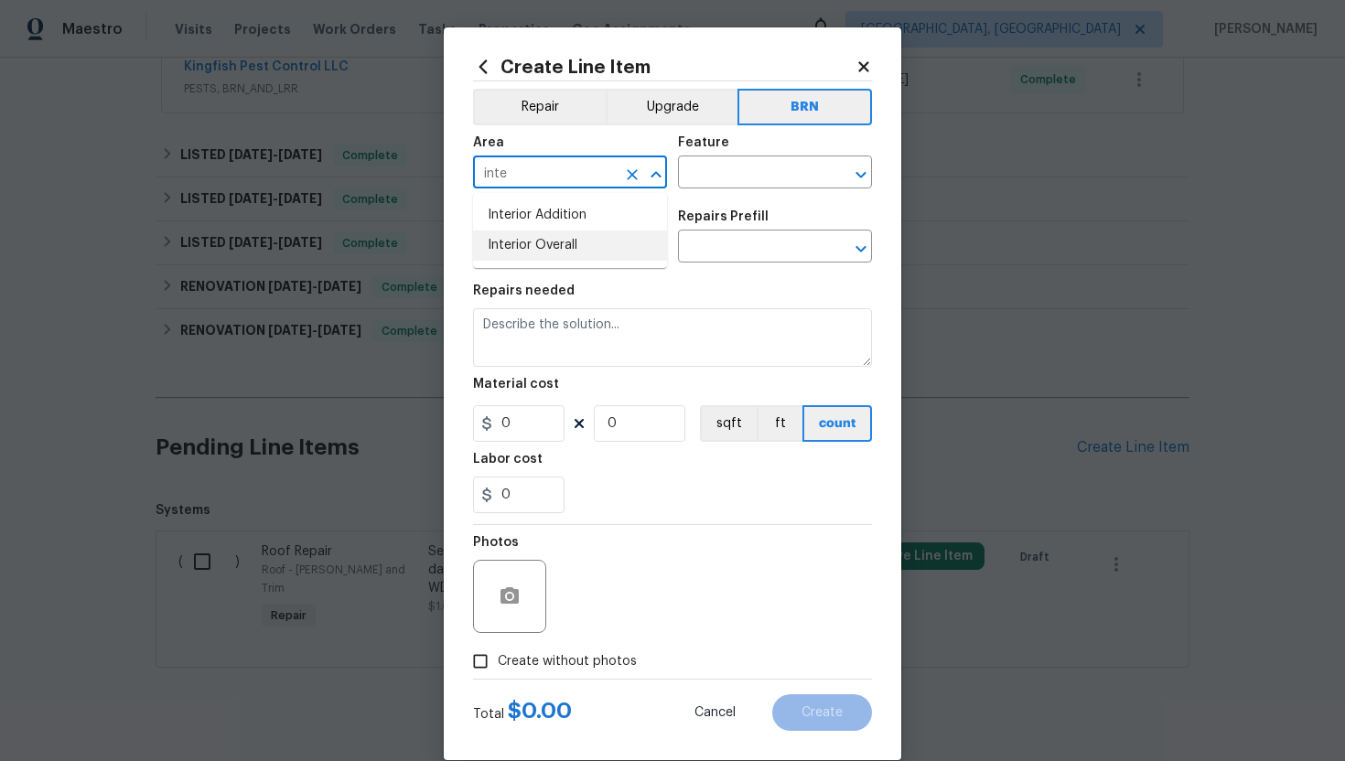
click at [569, 243] on li "Interior Overall" at bounding box center [570, 246] width 194 height 30
type input "Interior Overall"
click at [709, 178] on input "text" at bounding box center [749, 174] width 143 height 28
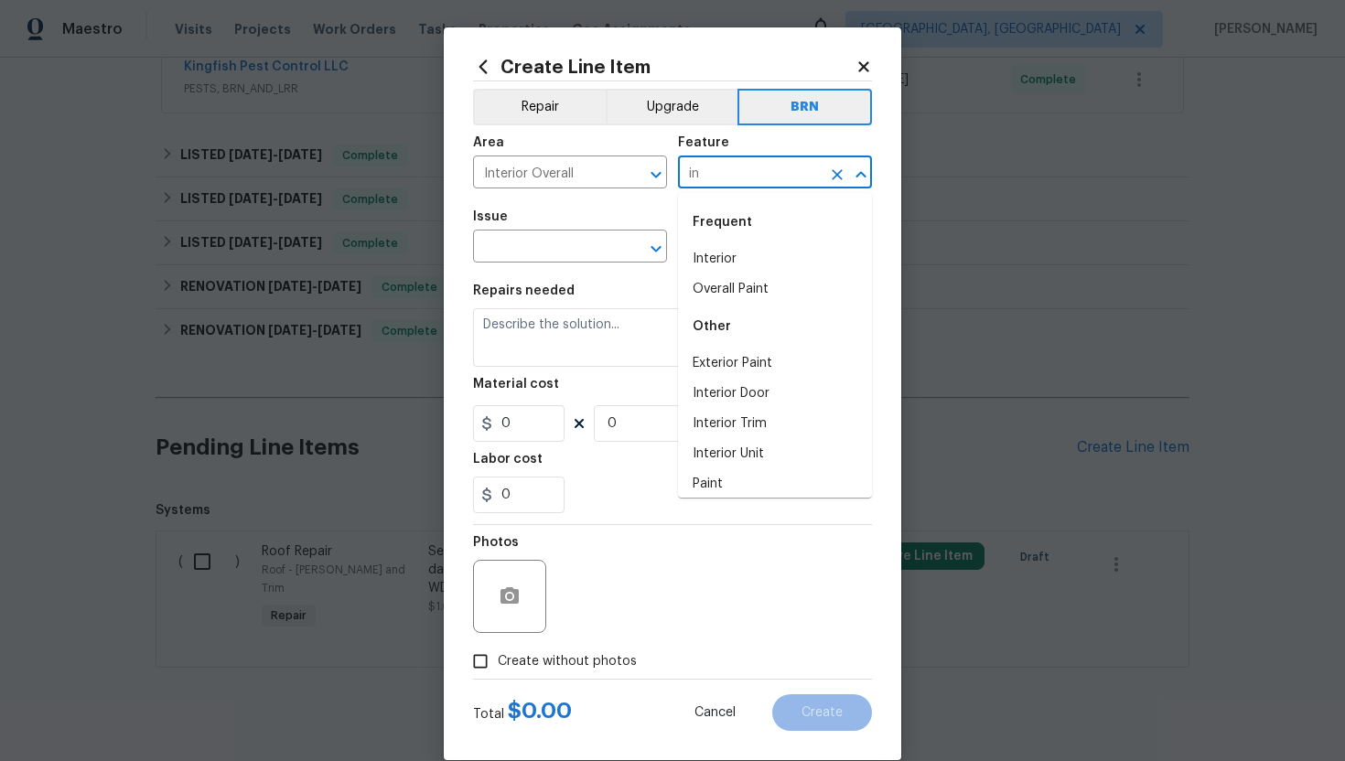
type input "i"
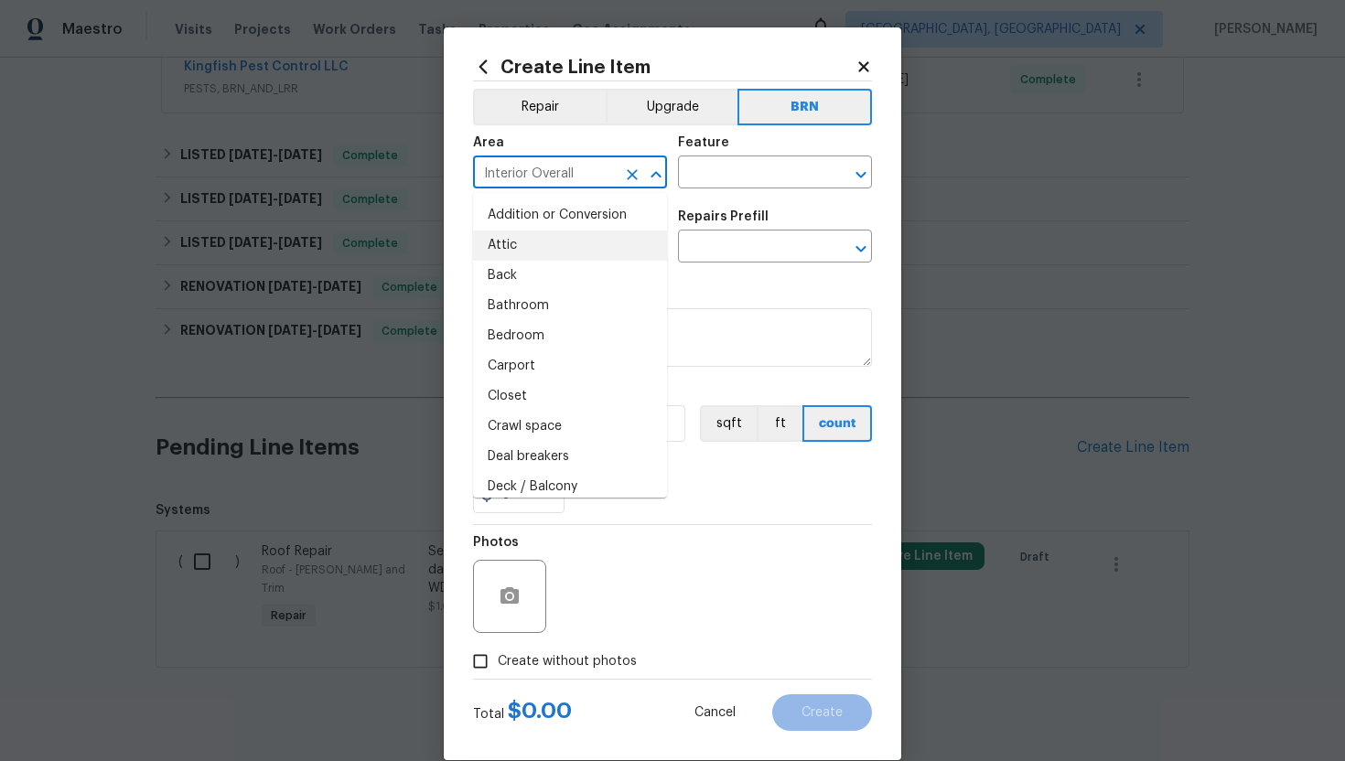
click at [607, 168] on input "Interior Overall" at bounding box center [544, 174] width 143 height 28
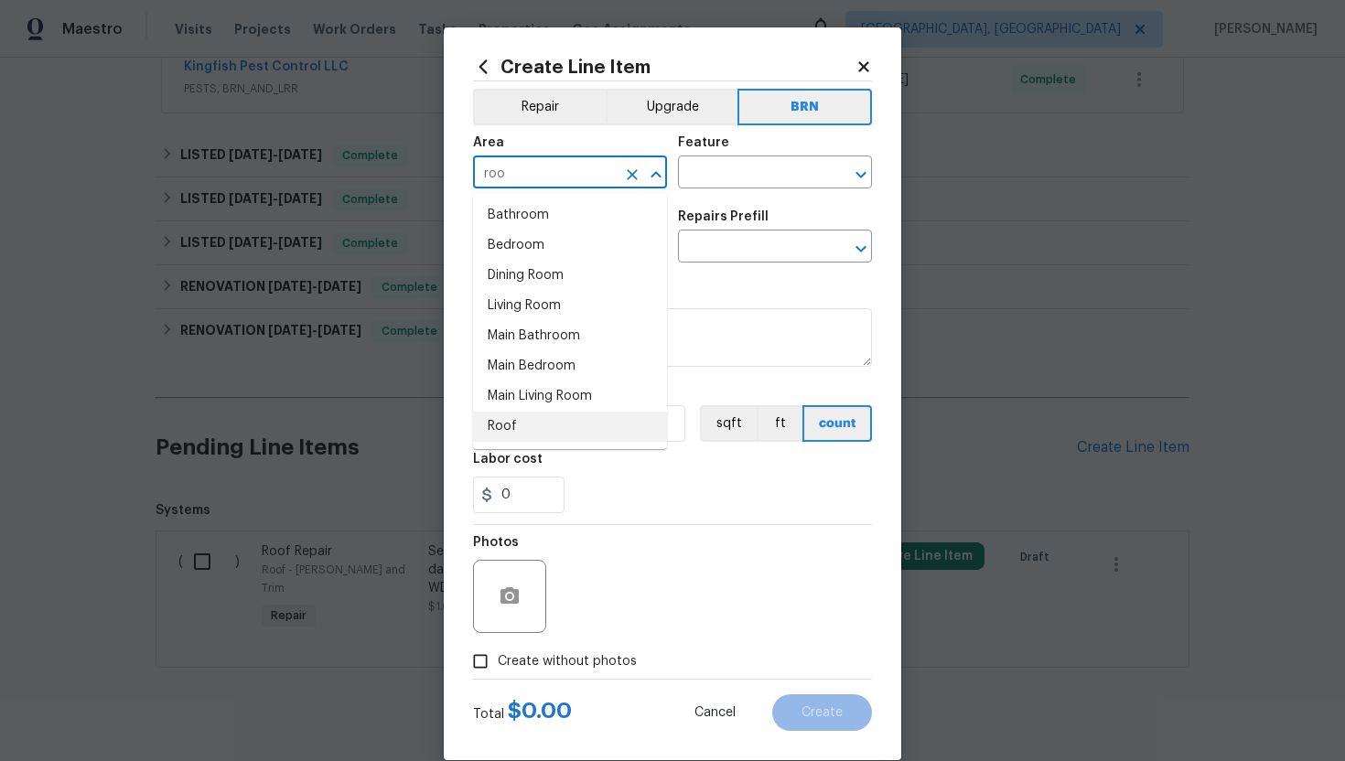
click at [534, 417] on li "Roof" at bounding box center [570, 427] width 194 height 30
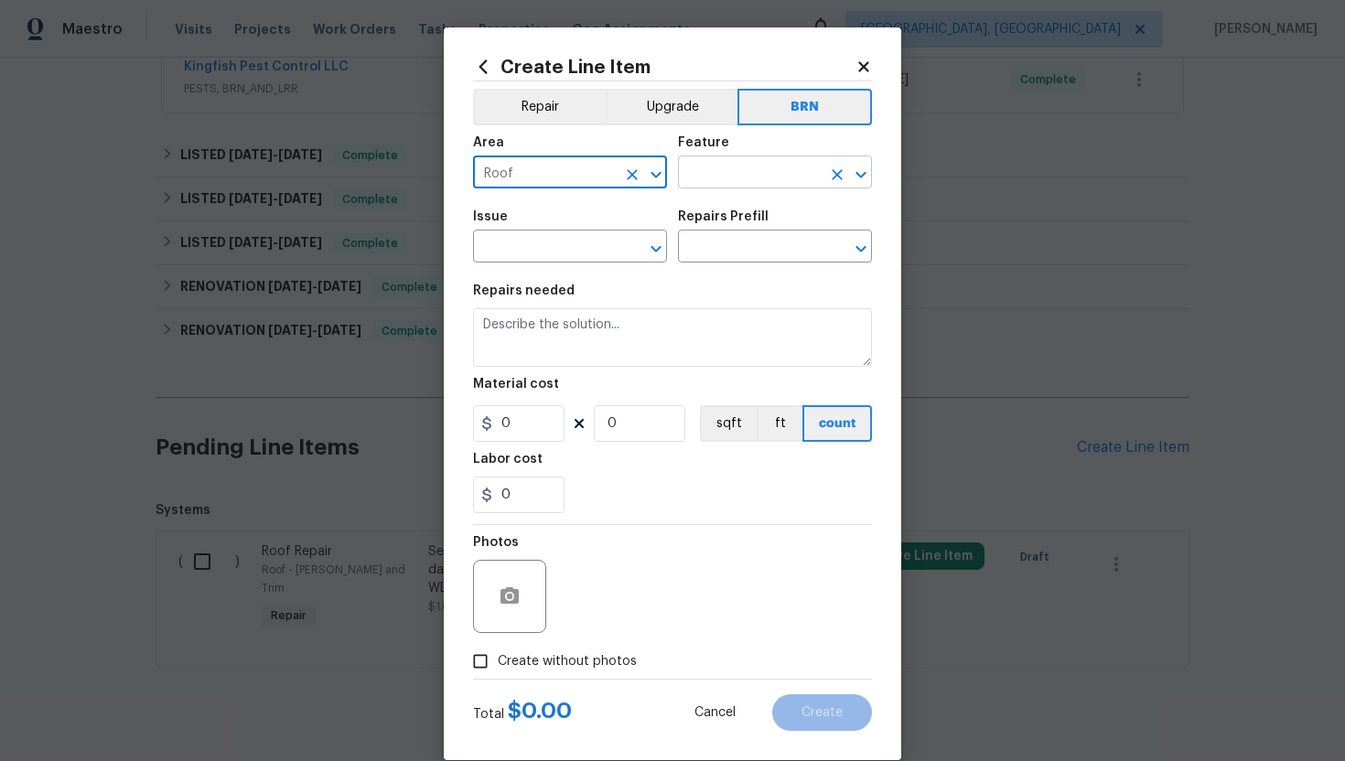
type input "Roof"
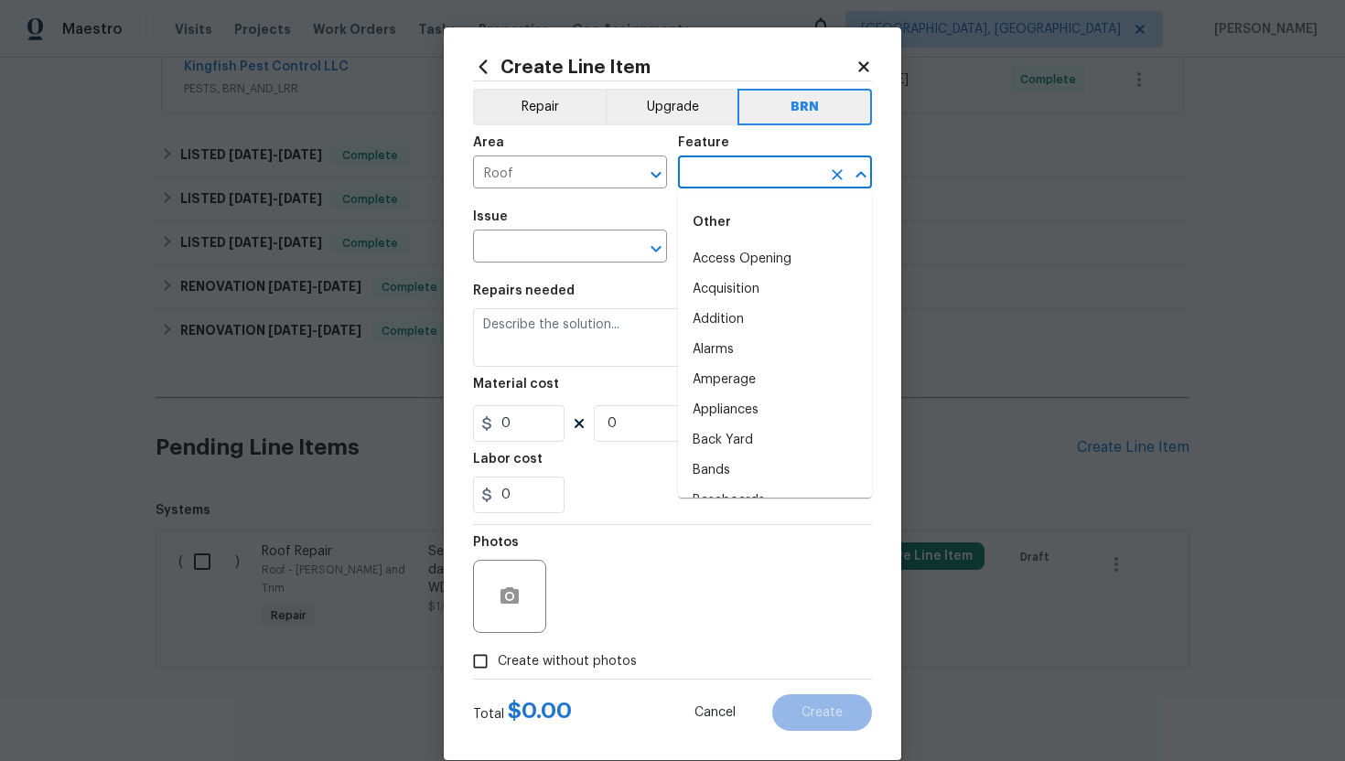
click at [722, 164] on input "text" at bounding box center [749, 174] width 143 height 28
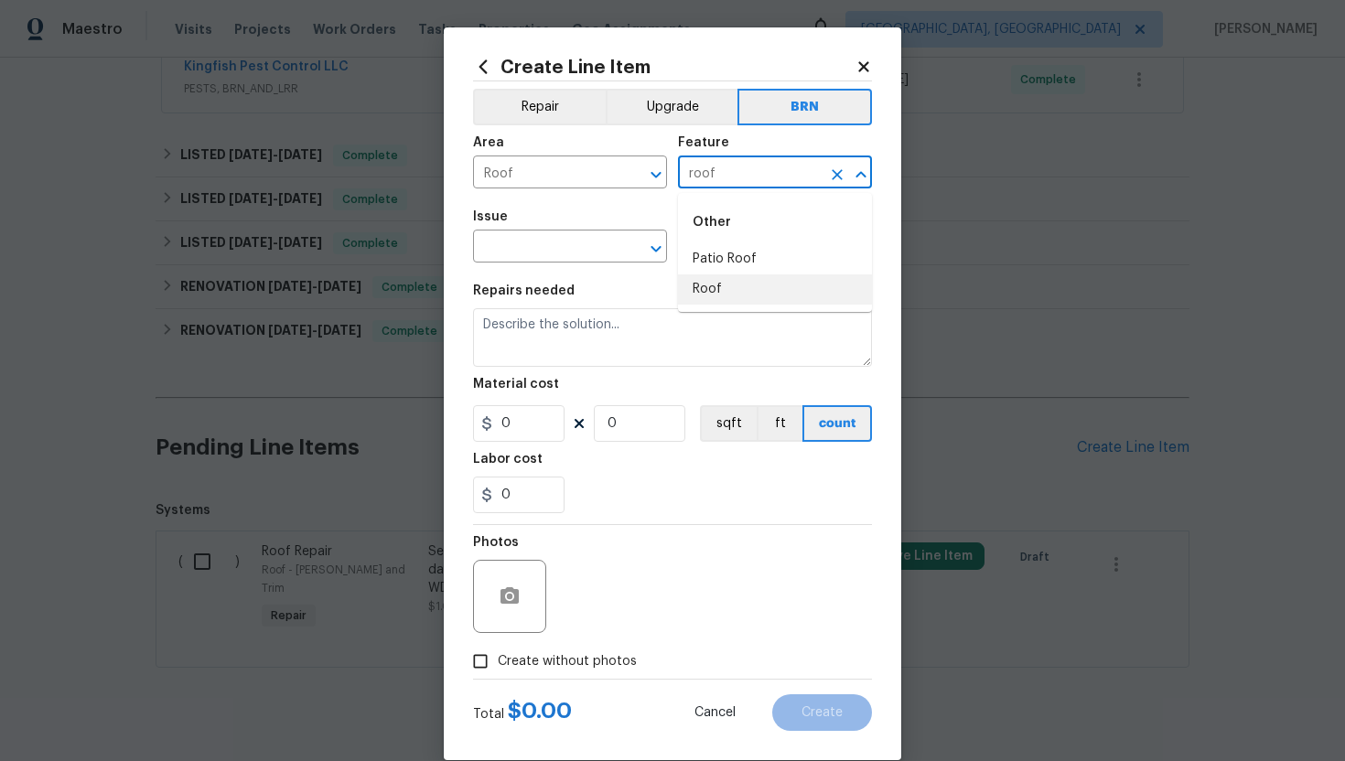
click at [714, 293] on li "Roof" at bounding box center [775, 290] width 194 height 30
type input "Roof"
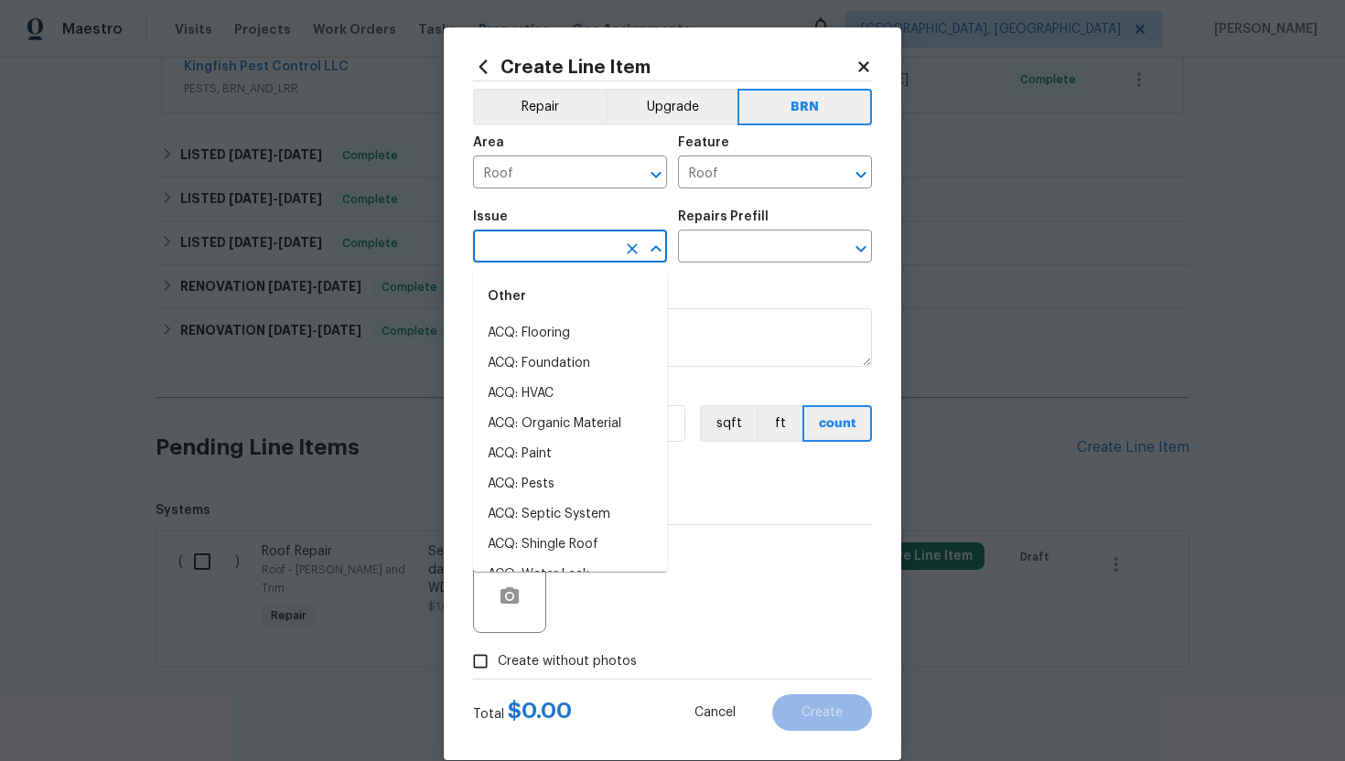
click at [541, 257] on input "text" at bounding box center [544, 248] width 143 height 28
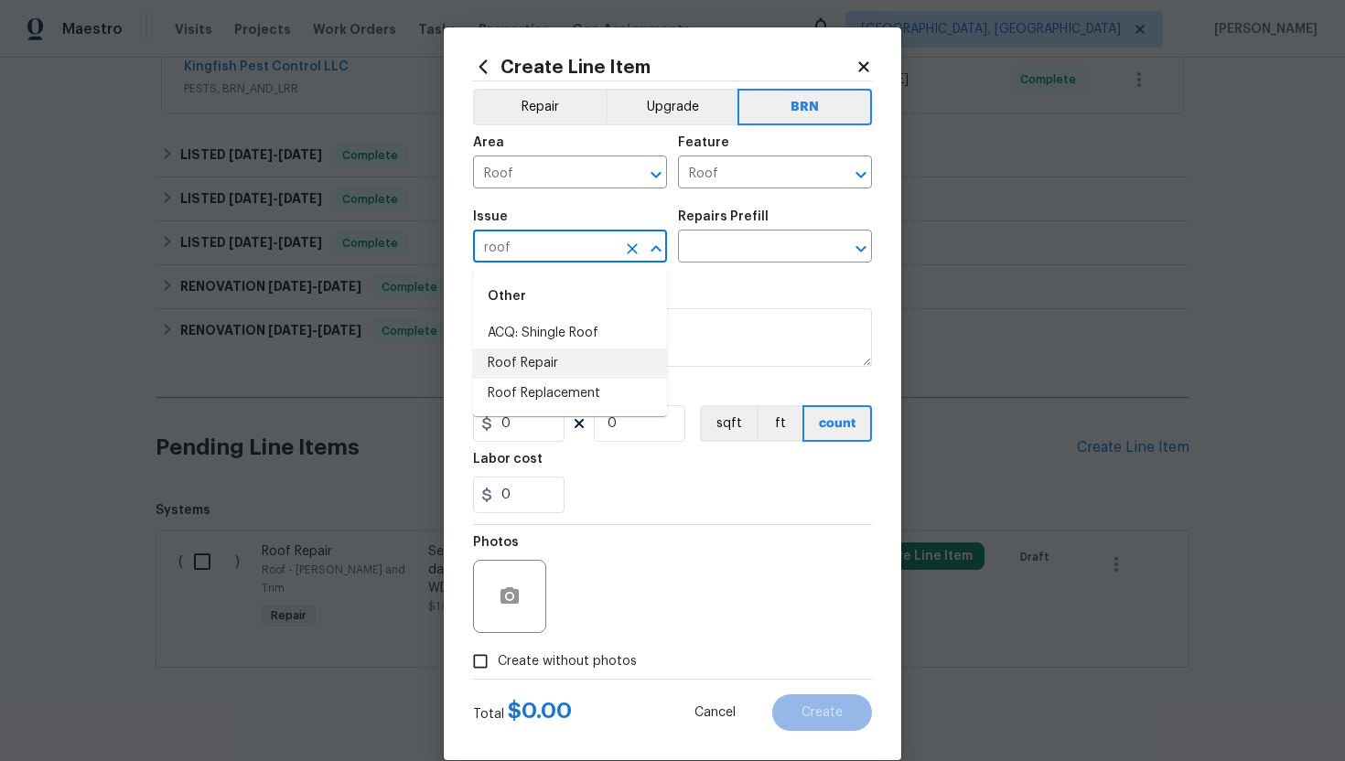
click at [540, 364] on li "Roof Repair" at bounding box center [570, 364] width 194 height 30
type input "Roof Repair"
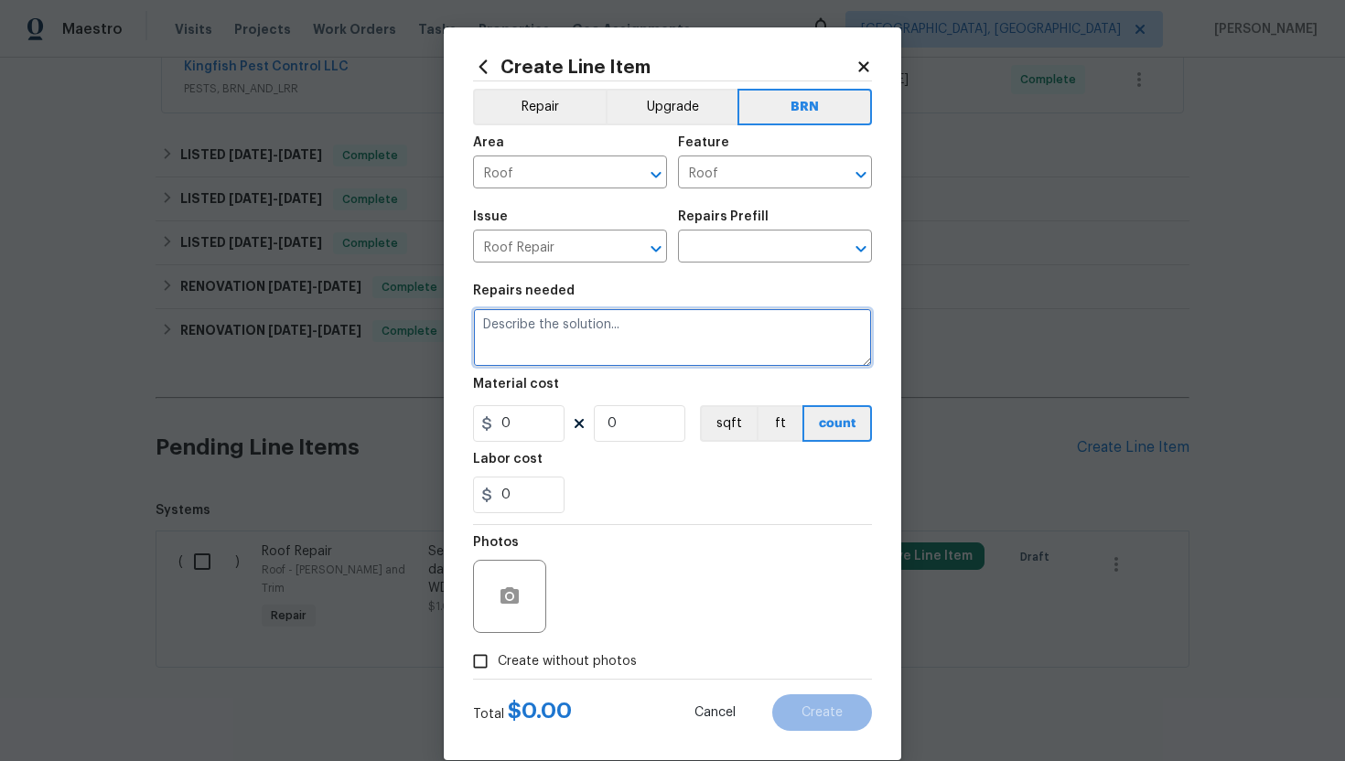
click at [541, 330] on textarea at bounding box center [672, 337] width 399 height 59
drag, startPoint x: 479, startPoint y: 323, endPoint x: 661, endPoint y: 339, distance: 181.9
click at [661, 339] on textarea "Supplementary WO" at bounding box center [672, 337] width 399 height 59
type textarea "Supplementary WO"
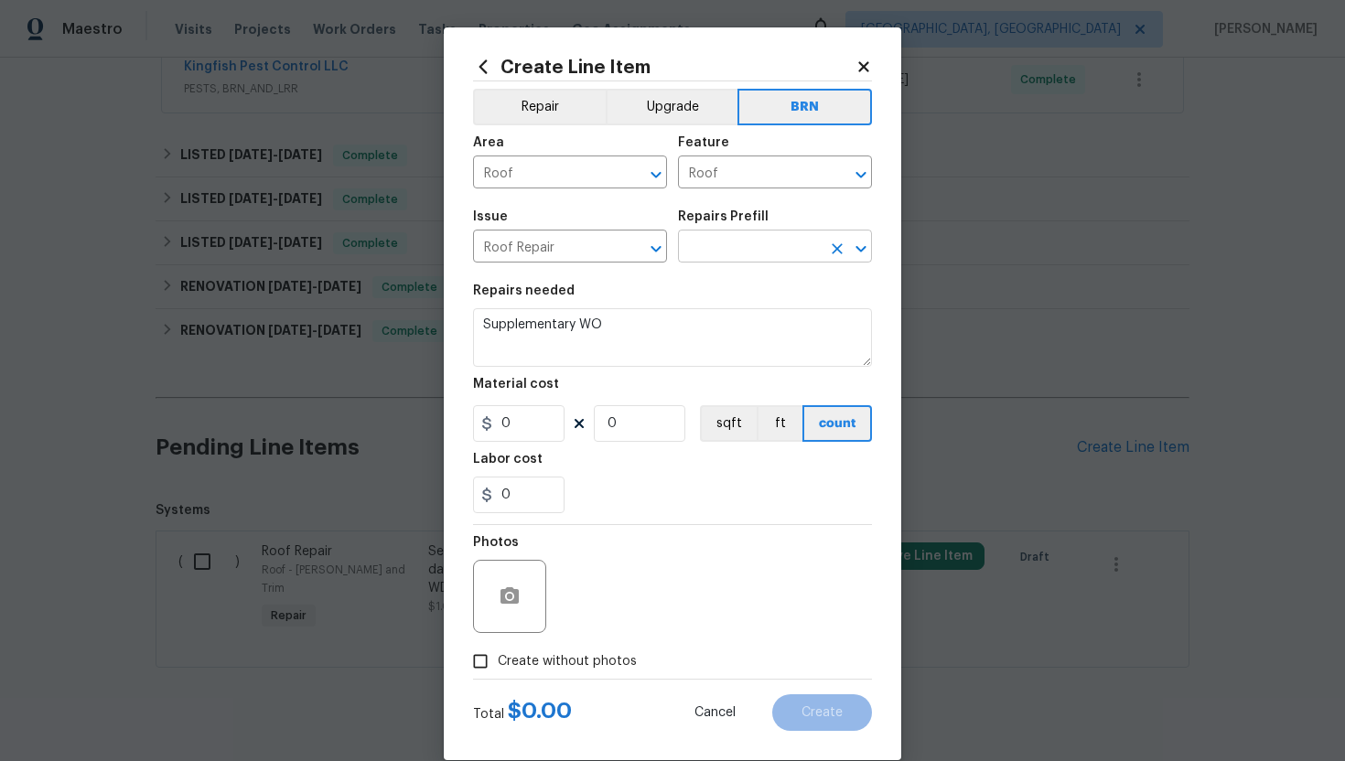
click at [729, 253] on input "text" at bounding box center [749, 248] width 143 height 28
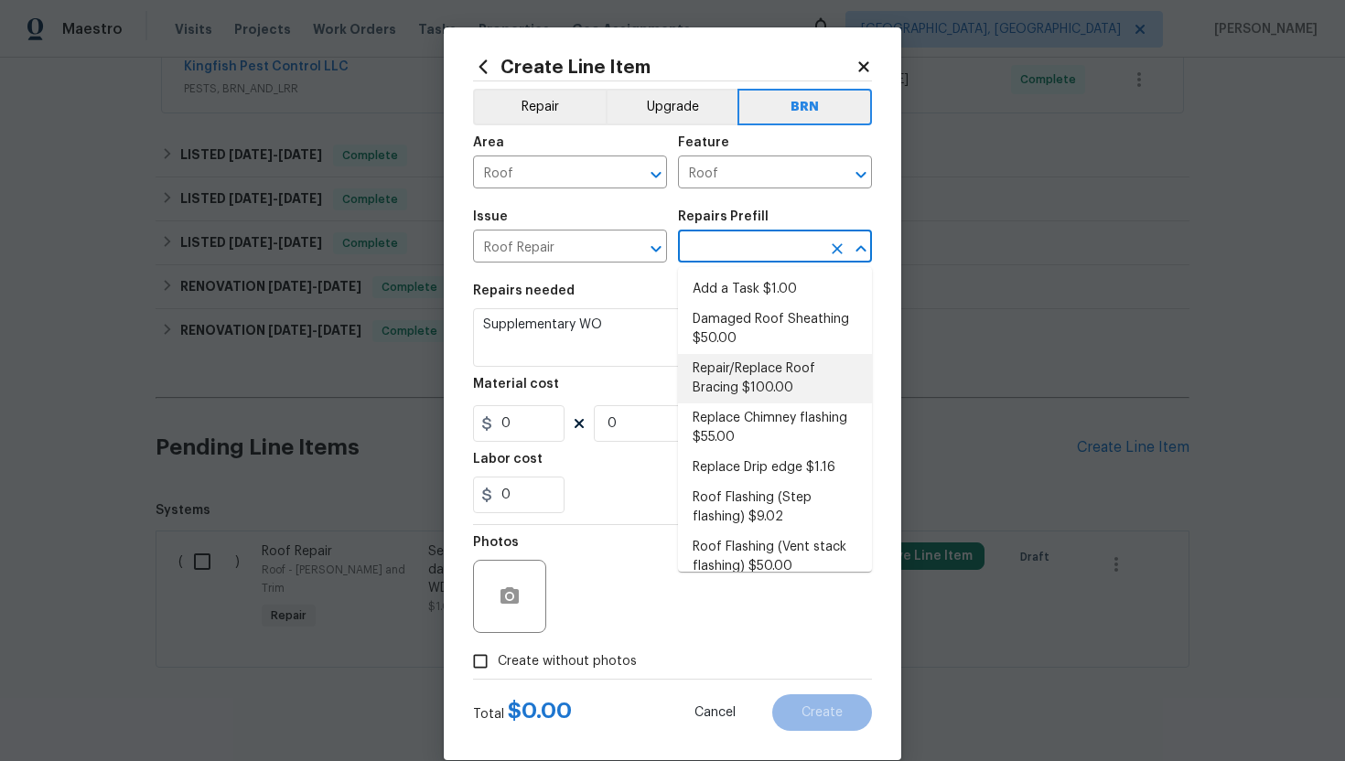
click at [754, 385] on li "Repair/Replace Roof Bracing $100.00" at bounding box center [775, 378] width 194 height 49
type input "Eaves and Trim"
type input "Repair/Replace Roof Bracing $100.00"
type textarea "Prep the affected area (remove existing braces if present) and install new brac…"
type input "100"
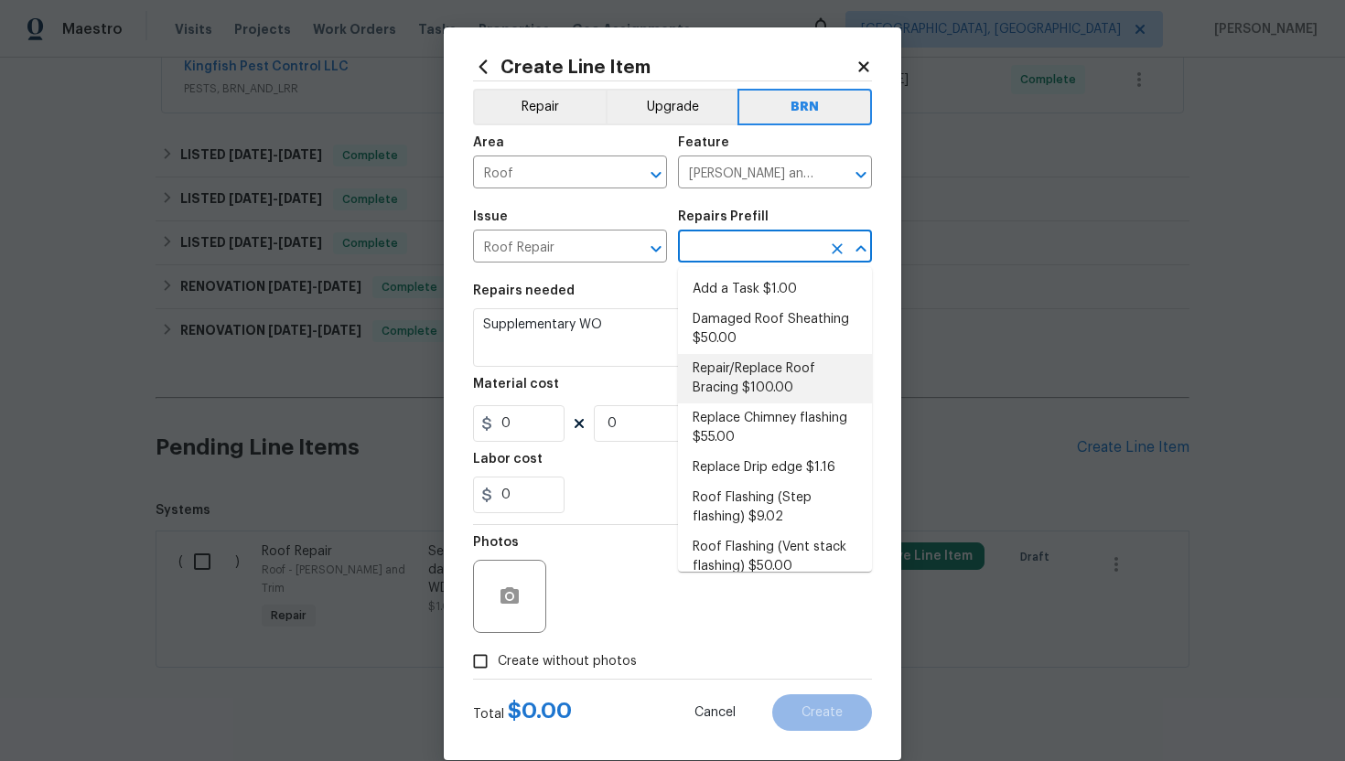
type input "1"
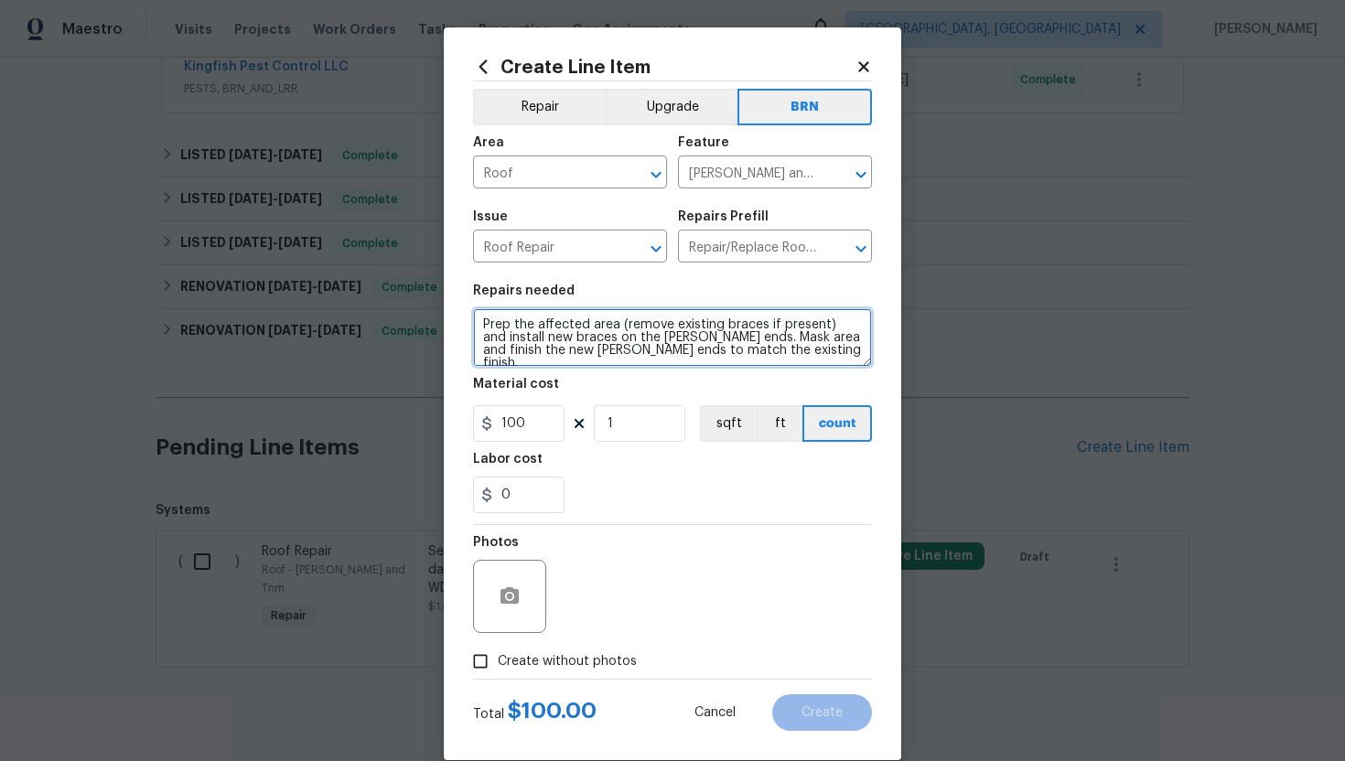
drag, startPoint x: 477, startPoint y: 327, endPoint x: 724, endPoint y: 378, distance: 252.3
click at [725, 378] on section "Repairs needed Prep the affected area (remove existing braces if present) and i…" at bounding box center [672, 399] width 399 height 251
paste textarea "Supplementary WO"
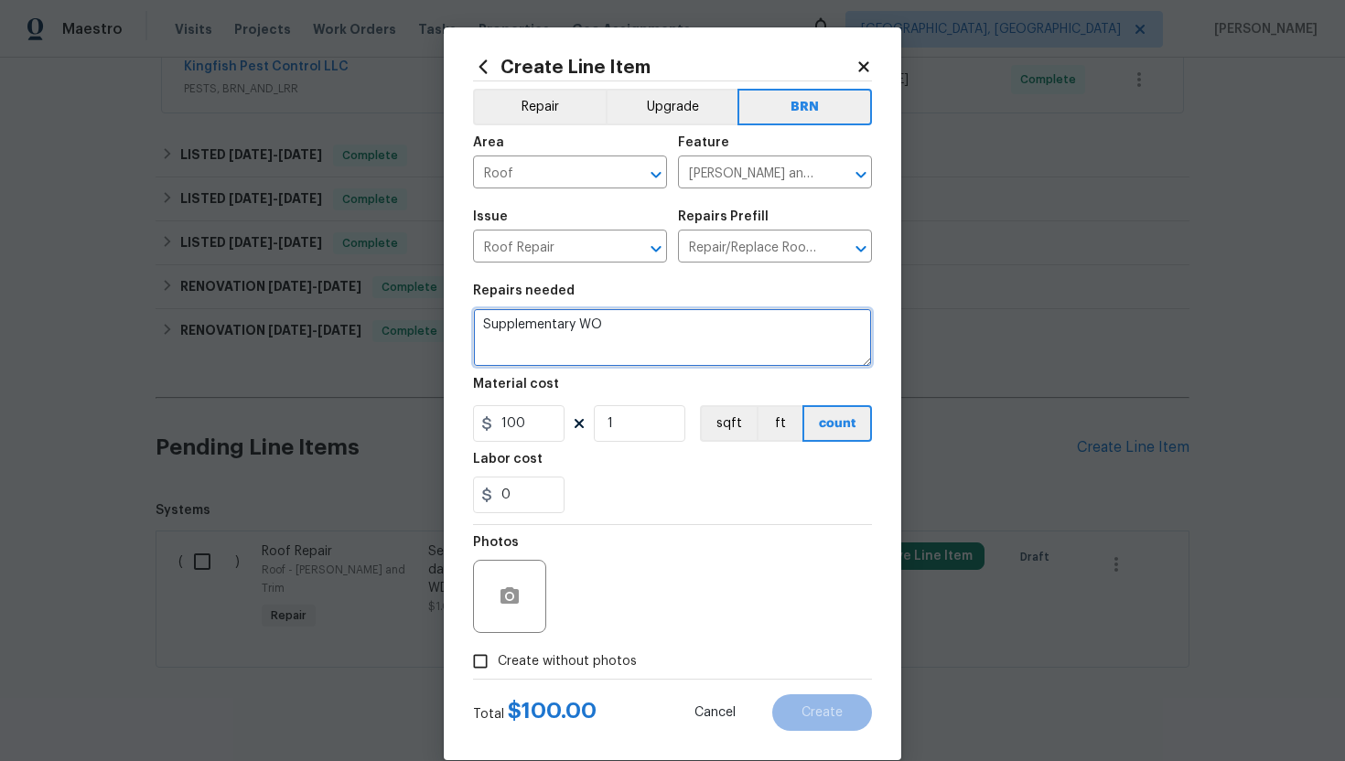
type textarea "Supplementary WO"
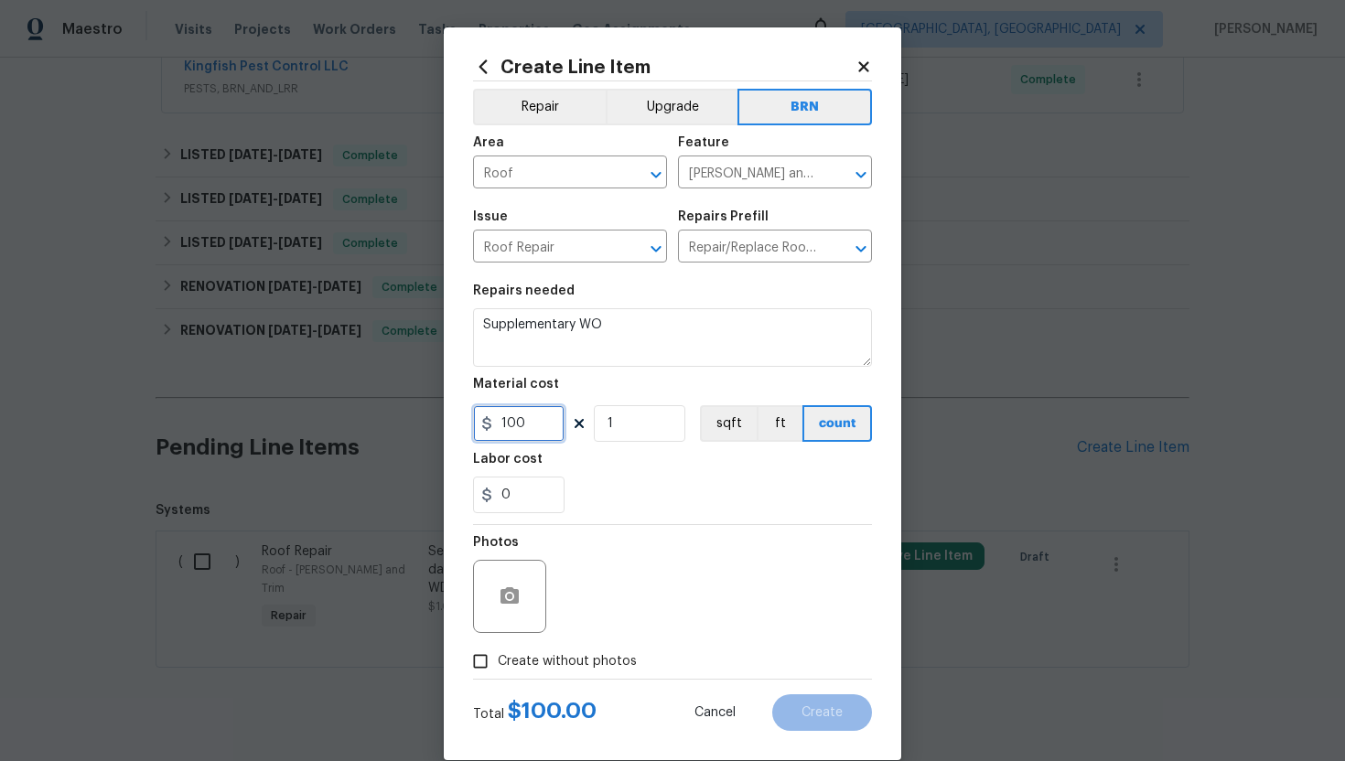
click at [524, 425] on input "100" at bounding box center [519, 423] width 92 height 37
type input "125"
click at [589, 567] on div "Photos" at bounding box center [672, 584] width 399 height 119
click at [547, 661] on span "Create without photos" at bounding box center [567, 661] width 139 height 19
click at [498, 661] on input "Create without photos" at bounding box center [480, 661] width 35 height 35
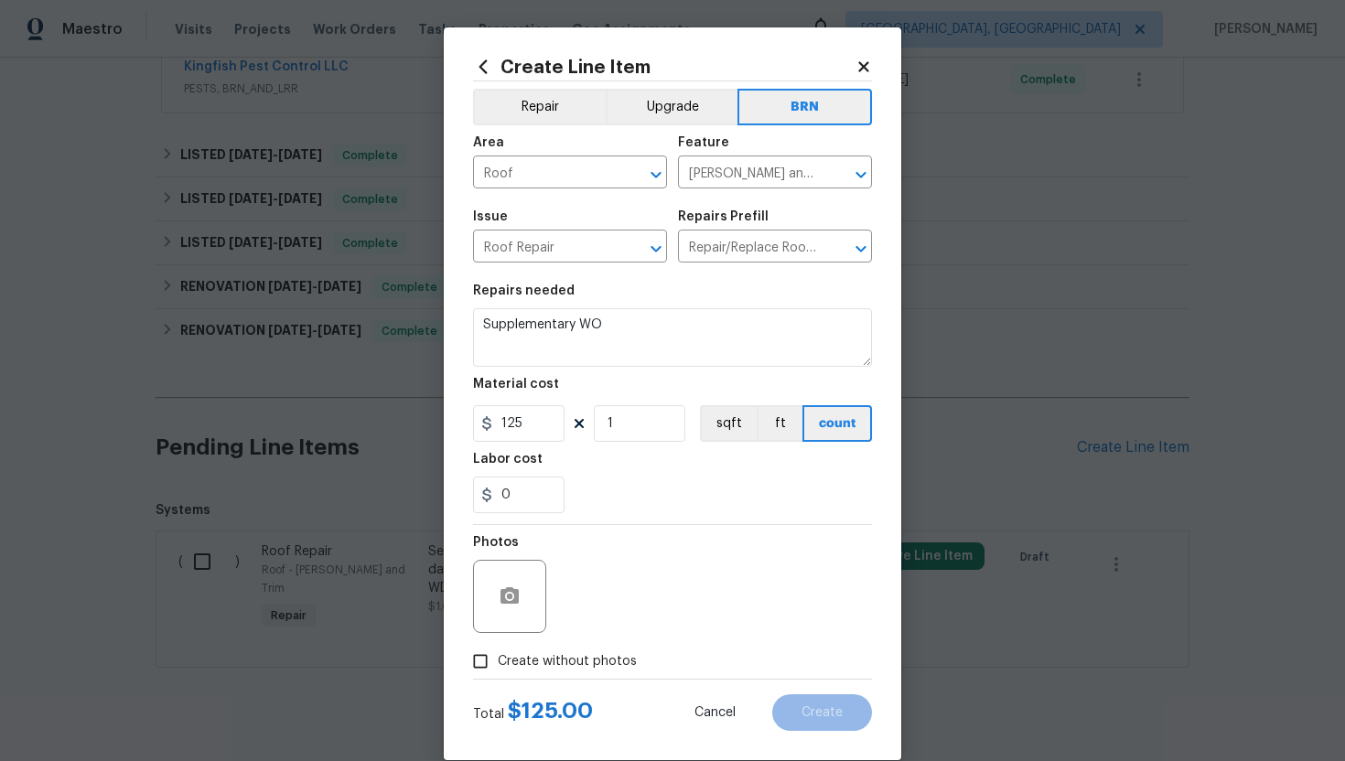
checkbox input "true"
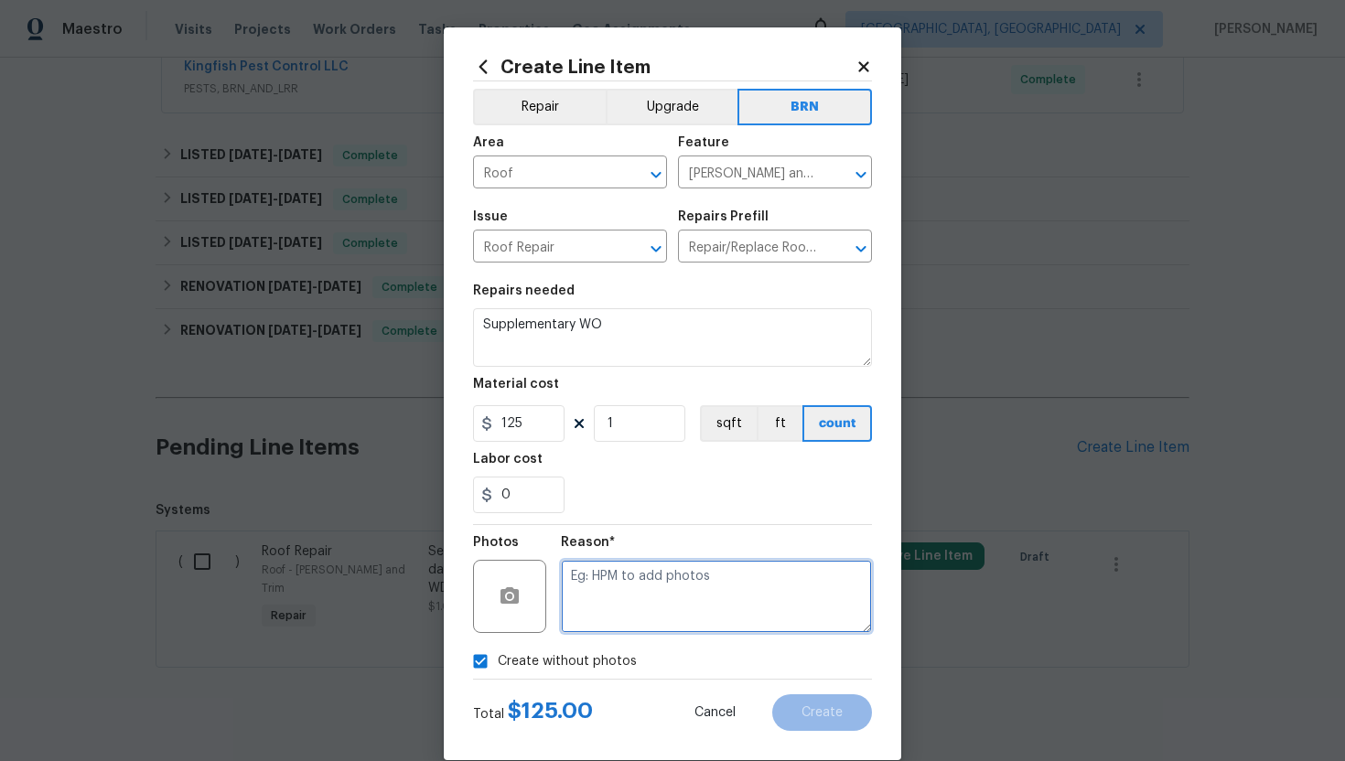
click at [609, 605] on textarea at bounding box center [716, 596] width 311 height 73
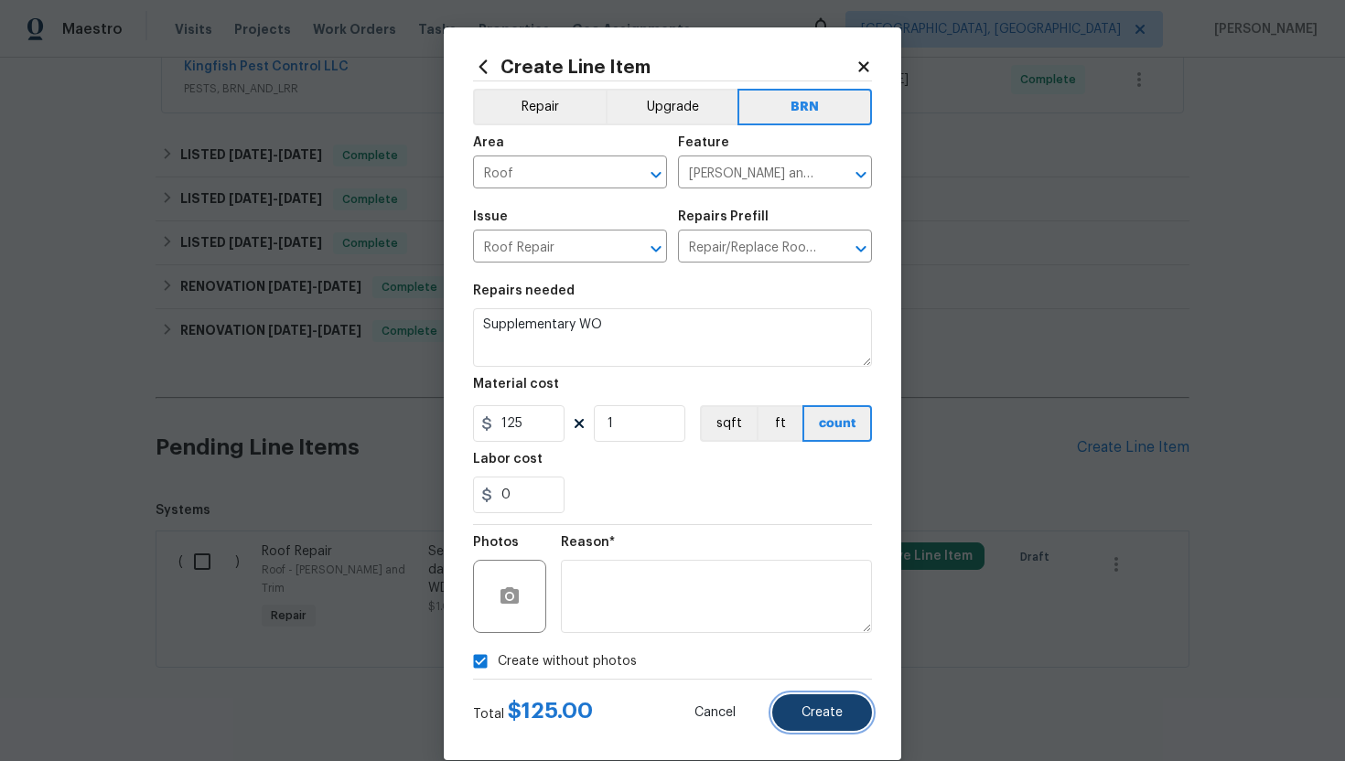
click at [837, 723] on button "Create" at bounding box center [822, 713] width 100 height 37
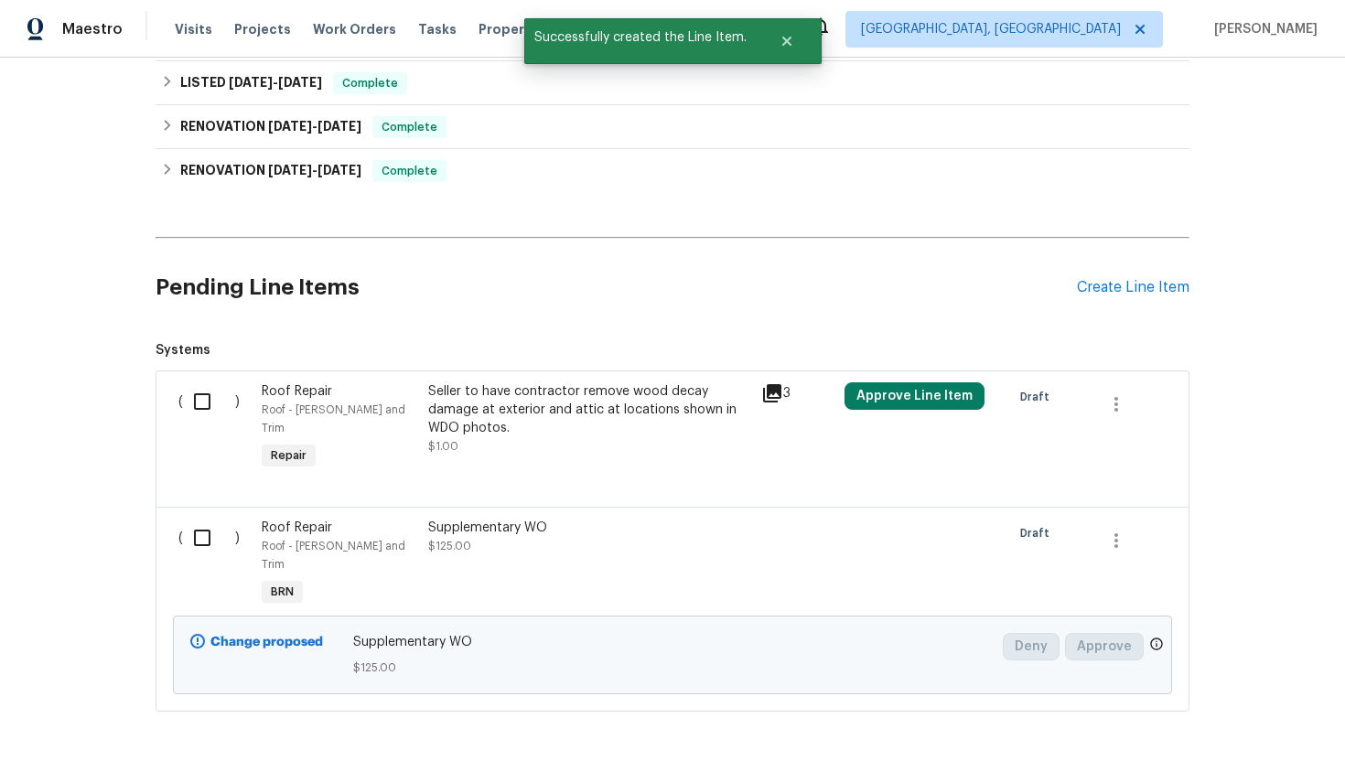
scroll to position [629, 0]
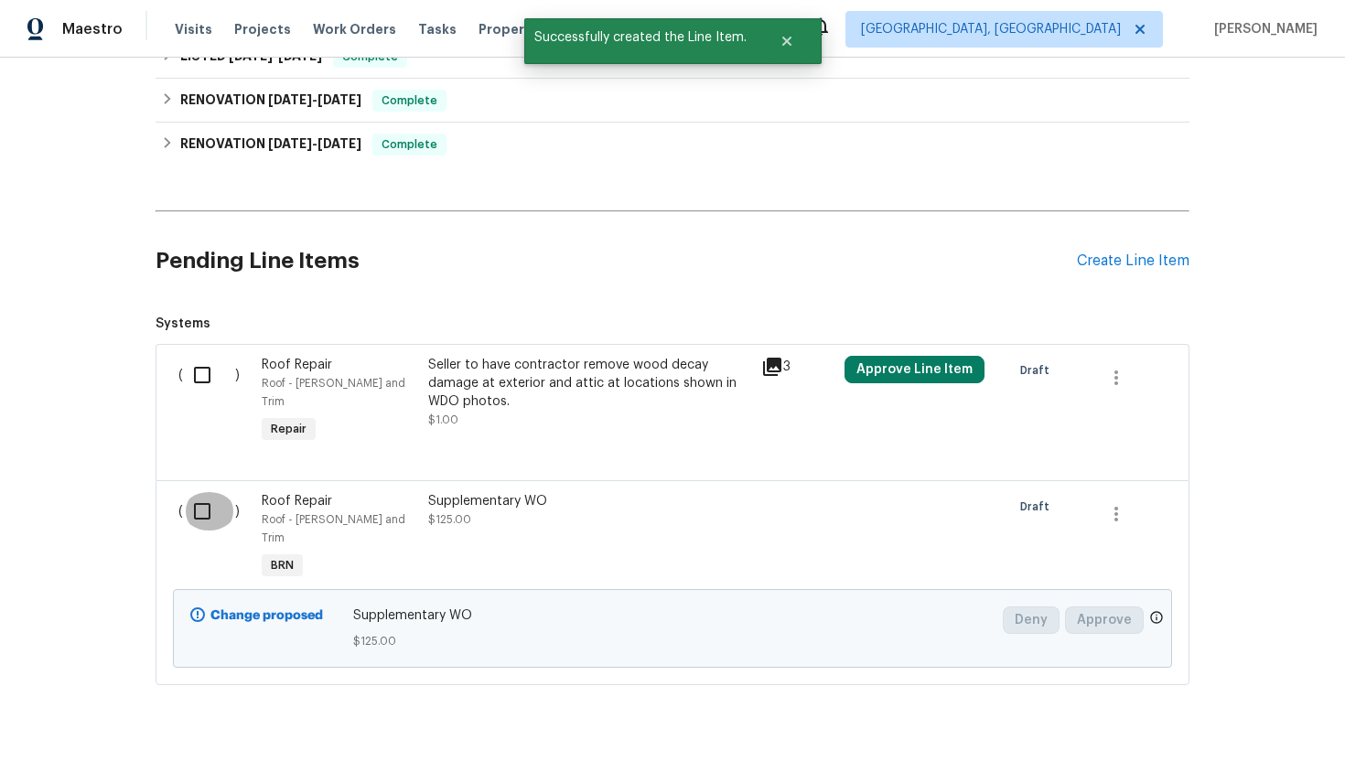
click at [209, 492] on input "checkbox" at bounding box center [209, 511] width 52 height 38
checkbox input "true"
click at [1195, 716] on span "Create Work Order" at bounding box center [1240, 716] width 122 height 23
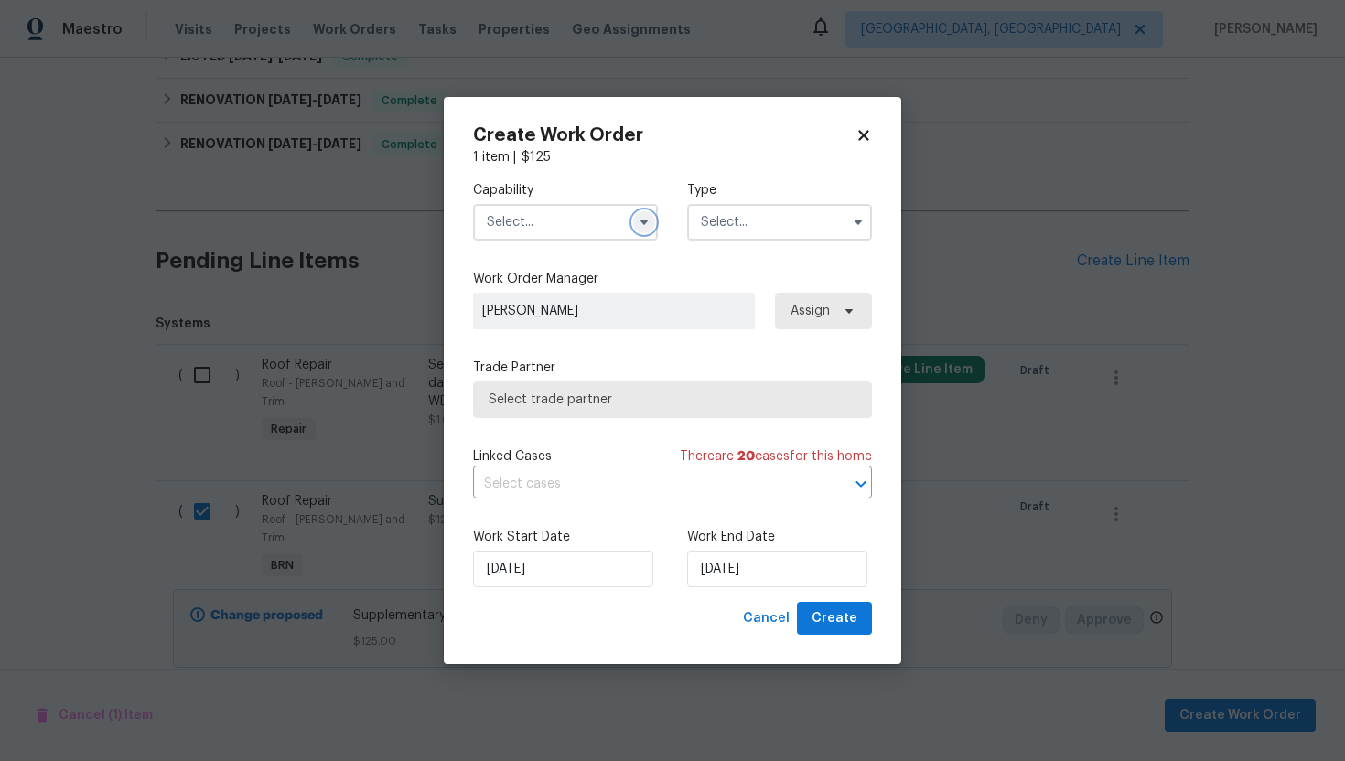
click at [649, 220] on icon "button" at bounding box center [644, 222] width 15 height 15
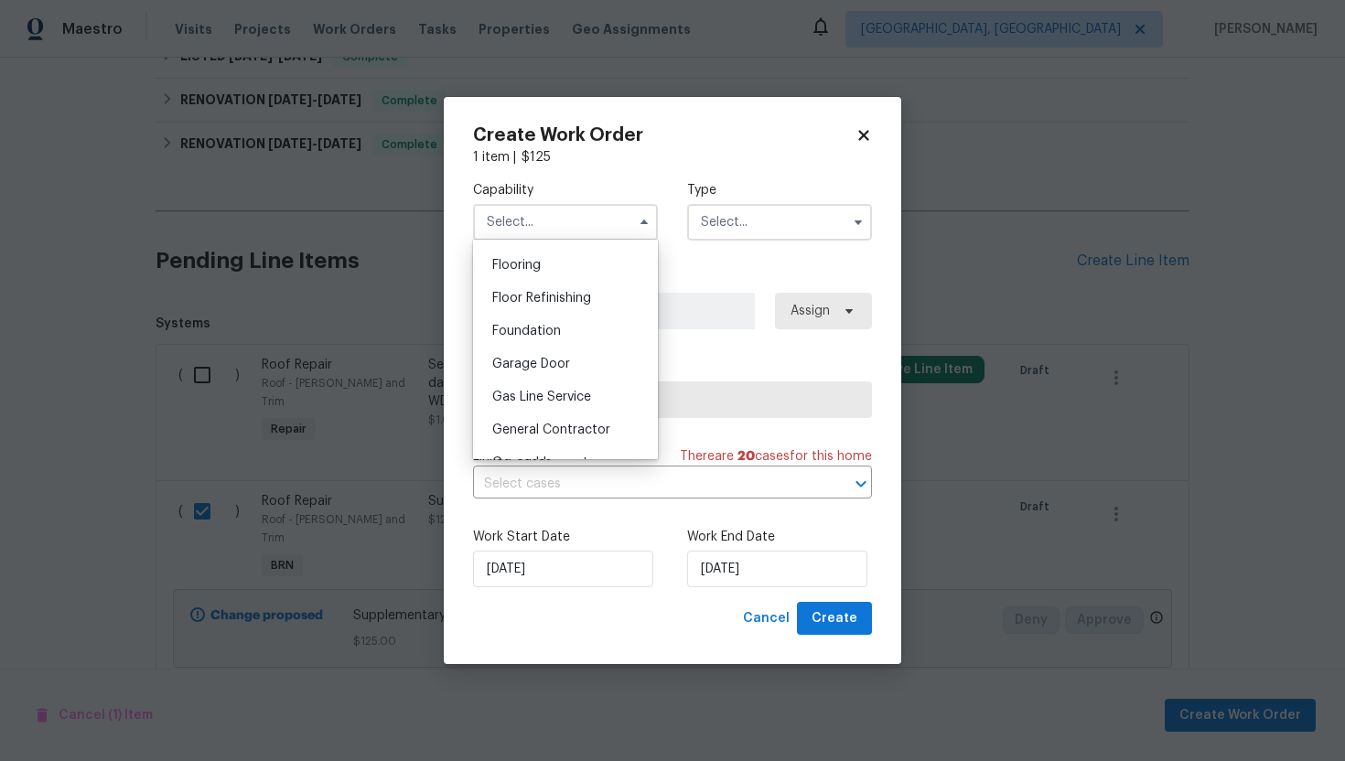
scroll to position [720, 0]
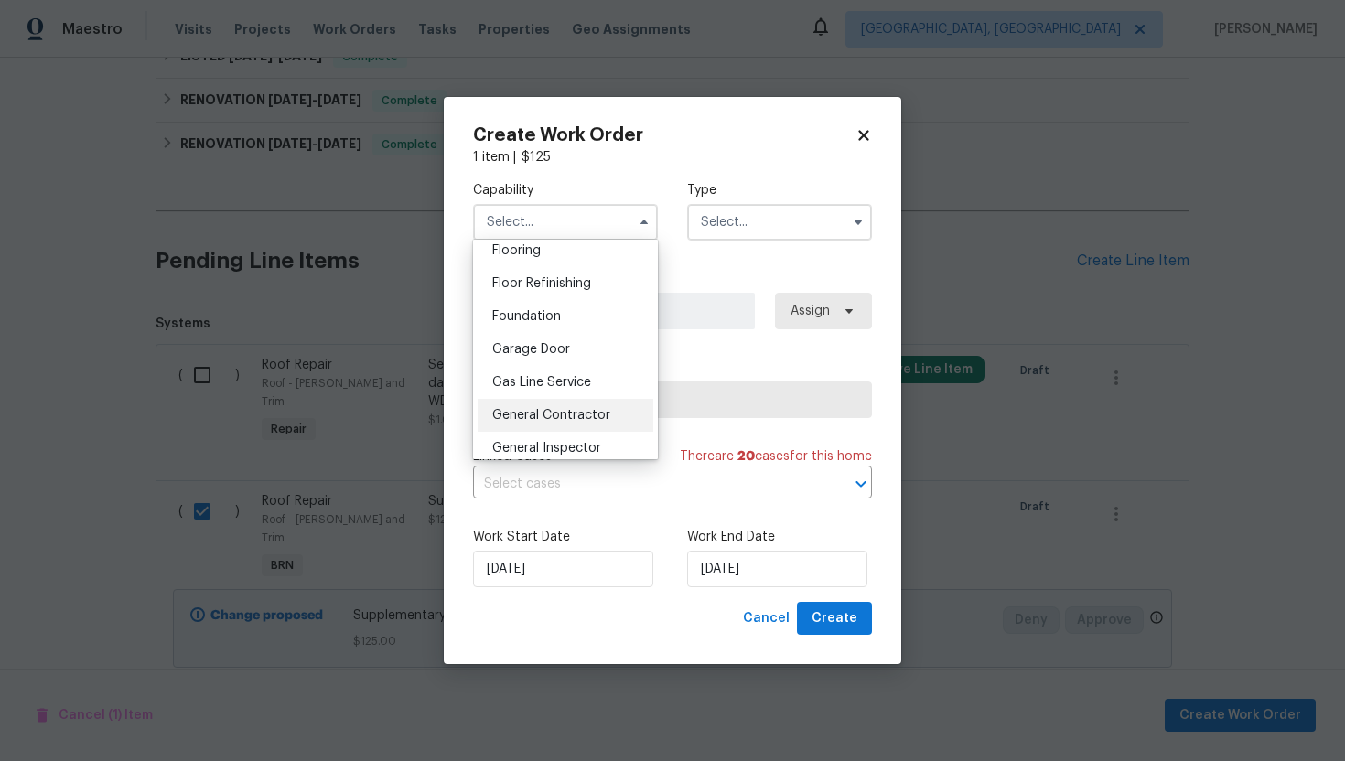
click at [562, 401] on div "General Contractor" at bounding box center [566, 415] width 176 height 33
type input "General Contractor"
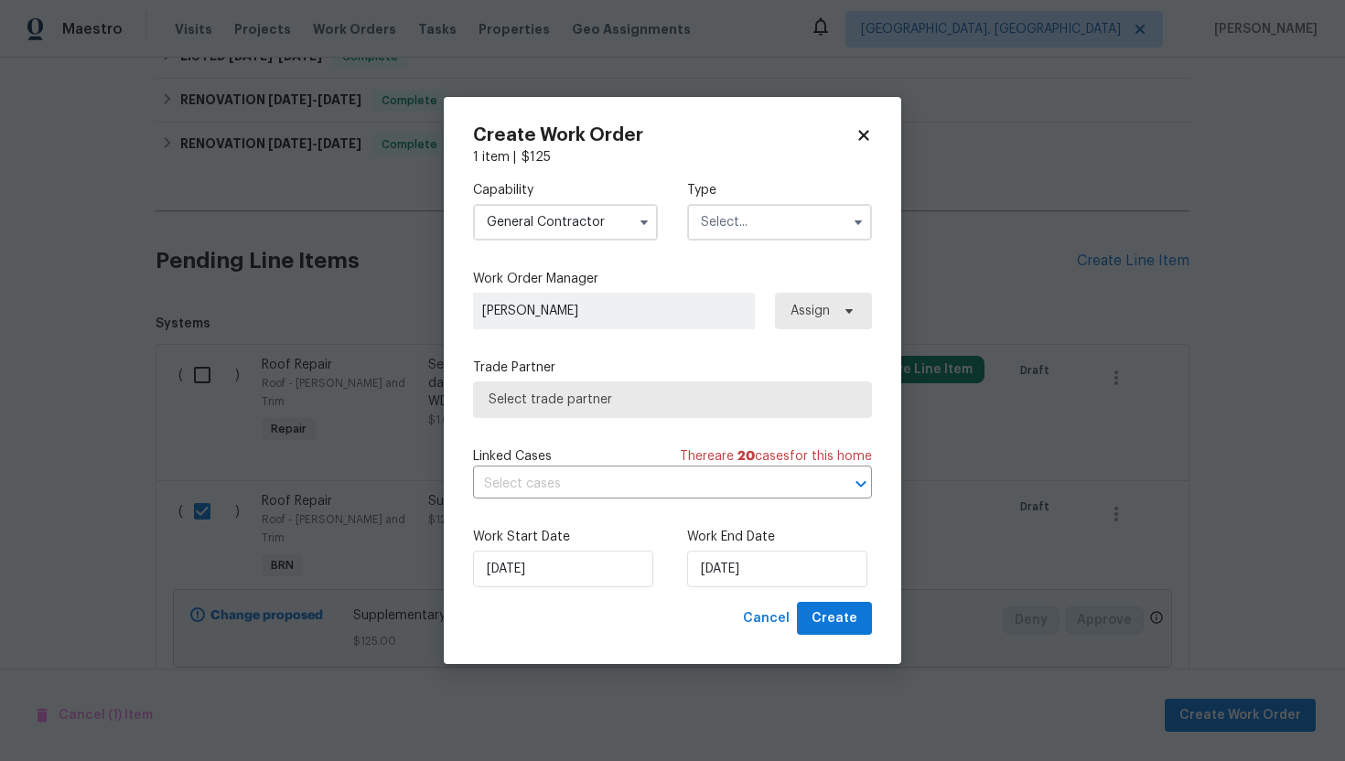
click at [731, 212] on input "text" at bounding box center [779, 222] width 185 height 37
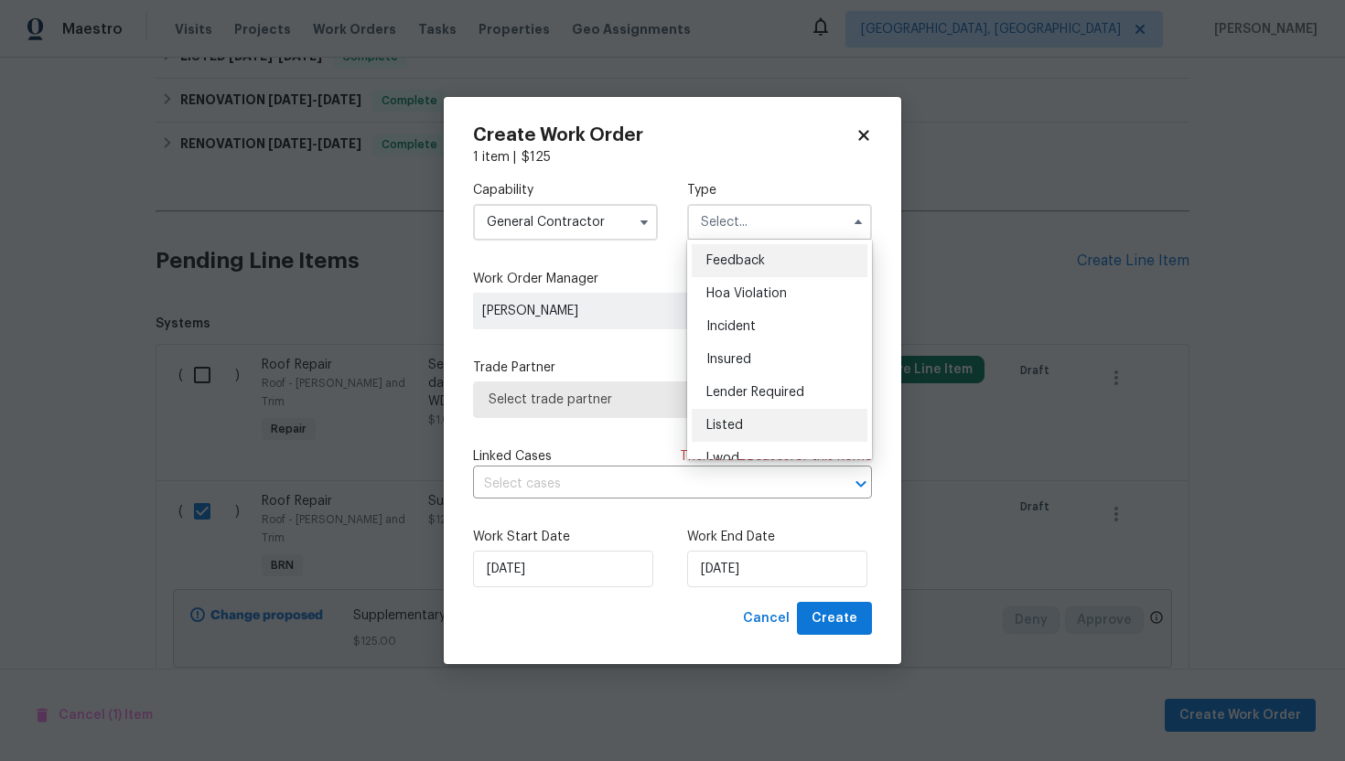
scroll to position [218, 0]
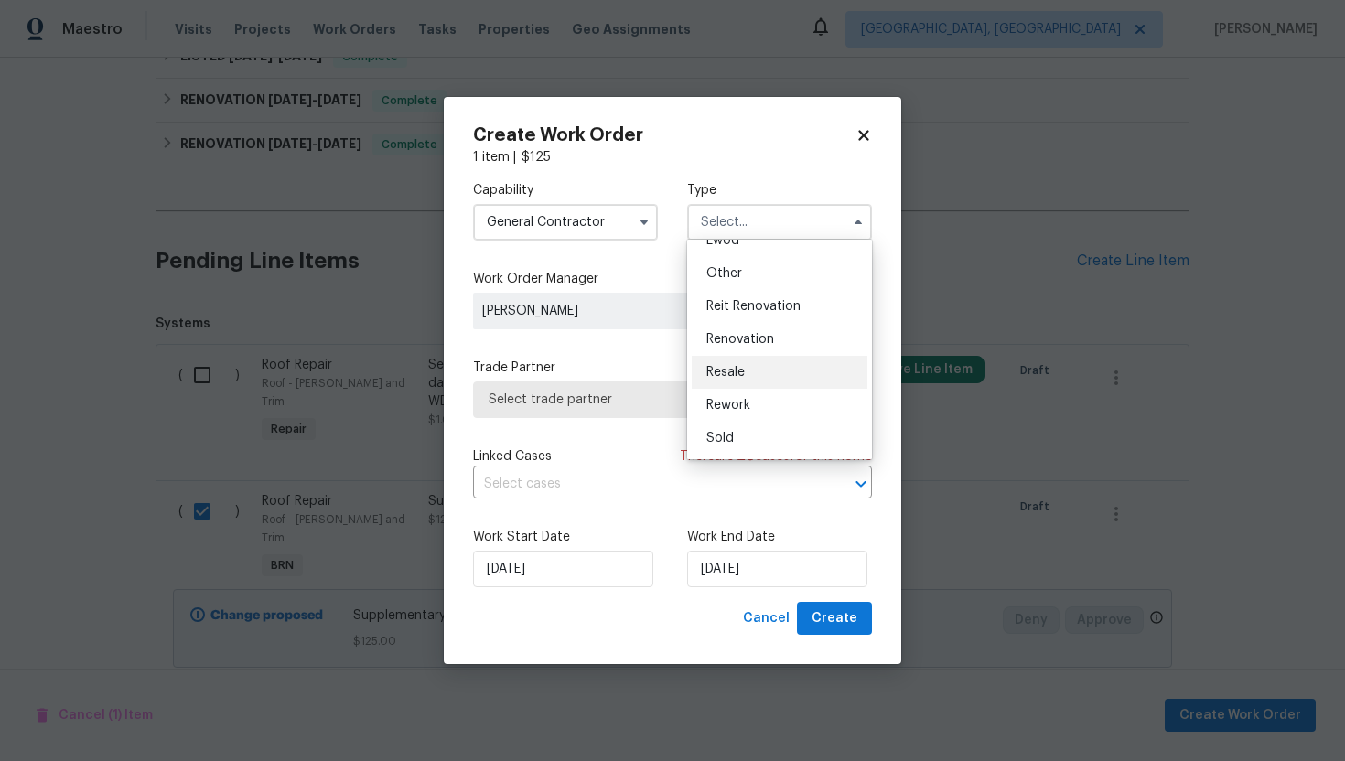
click at [753, 371] on div "Resale" at bounding box center [780, 372] width 176 height 33
type input "Resale"
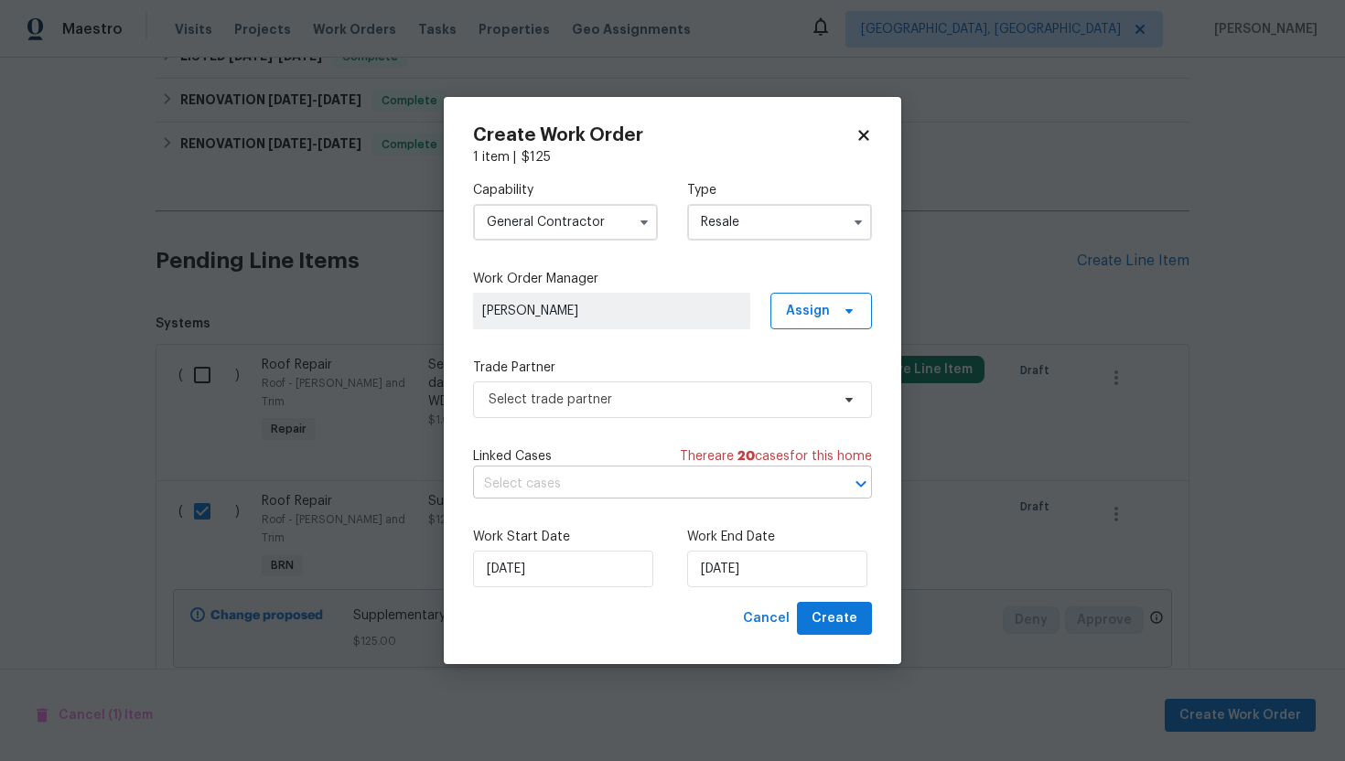
click at [621, 489] on input "text" at bounding box center [647, 484] width 348 height 28
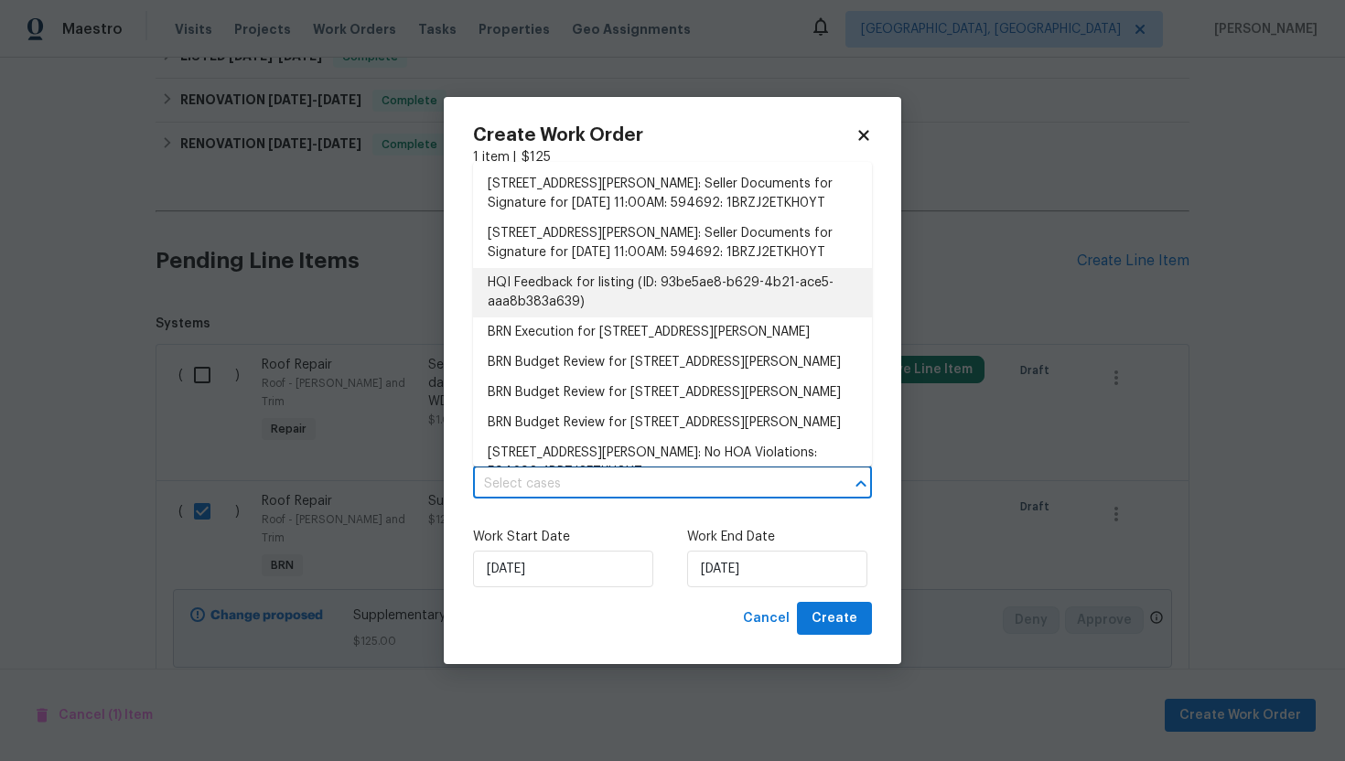
scroll to position [5, 0]
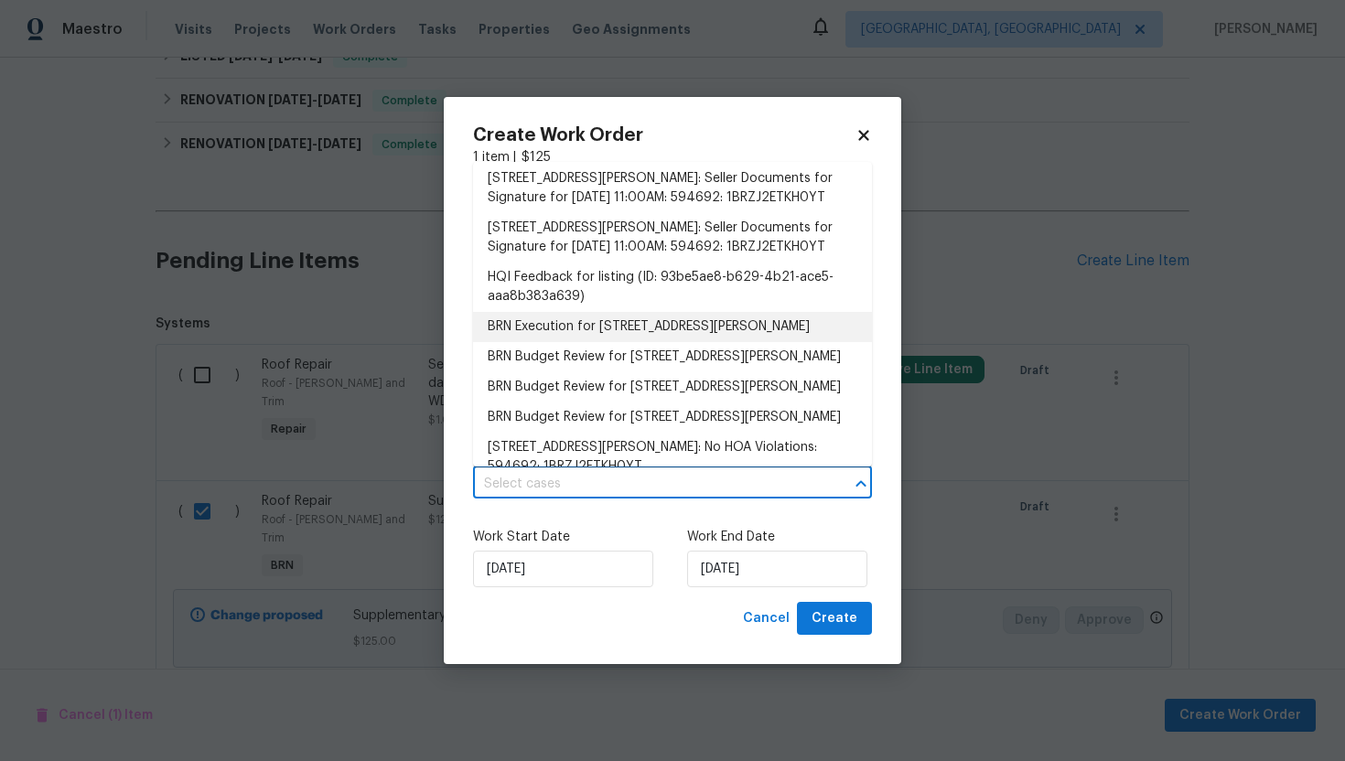
click at [631, 342] on li "BRN Execution for 3738 Maddie Ln, Jacksonville, FL 32210" at bounding box center [672, 327] width 399 height 30
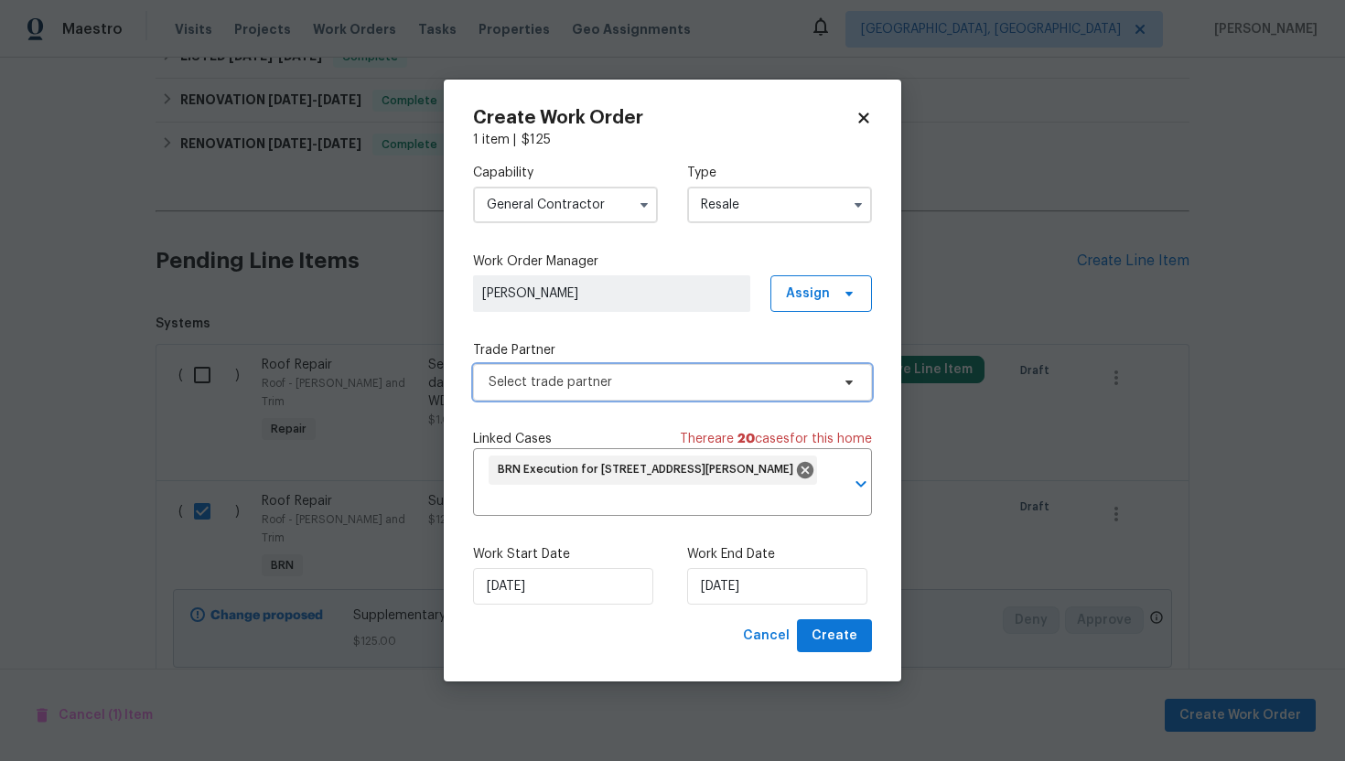
click at [630, 382] on span "Select trade partner" at bounding box center [659, 382] width 341 height 18
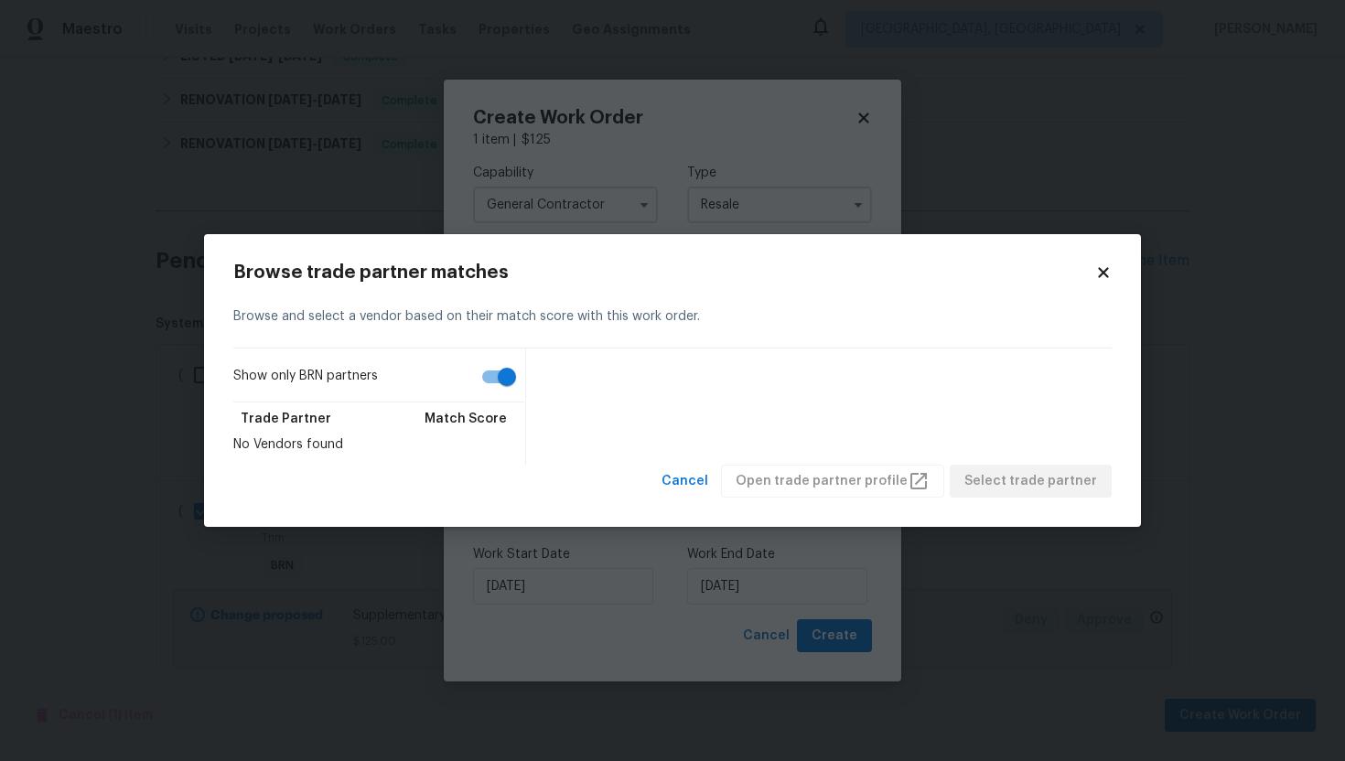
click at [501, 373] on input "Show only BRN partners" at bounding box center [507, 377] width 104 height 35
checkbox input "false"
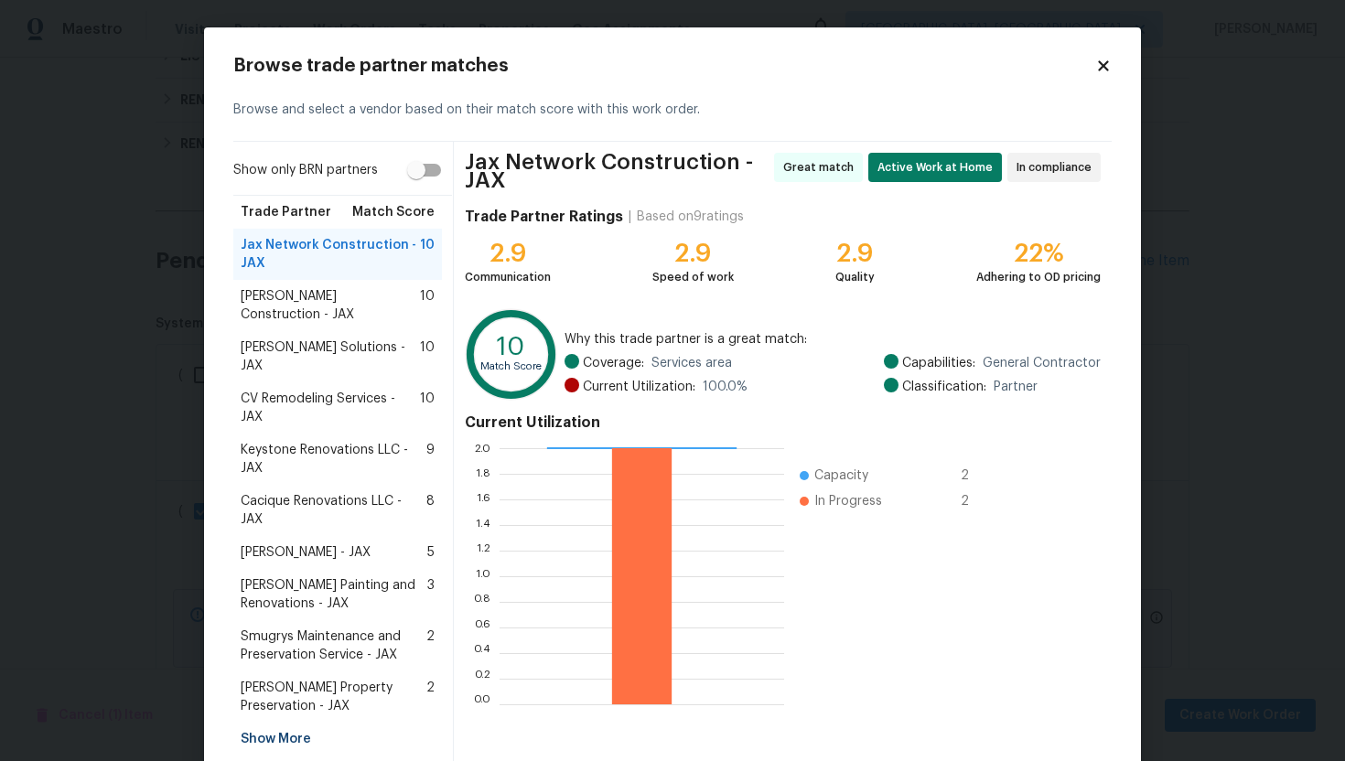
scroll to position [53, 0]
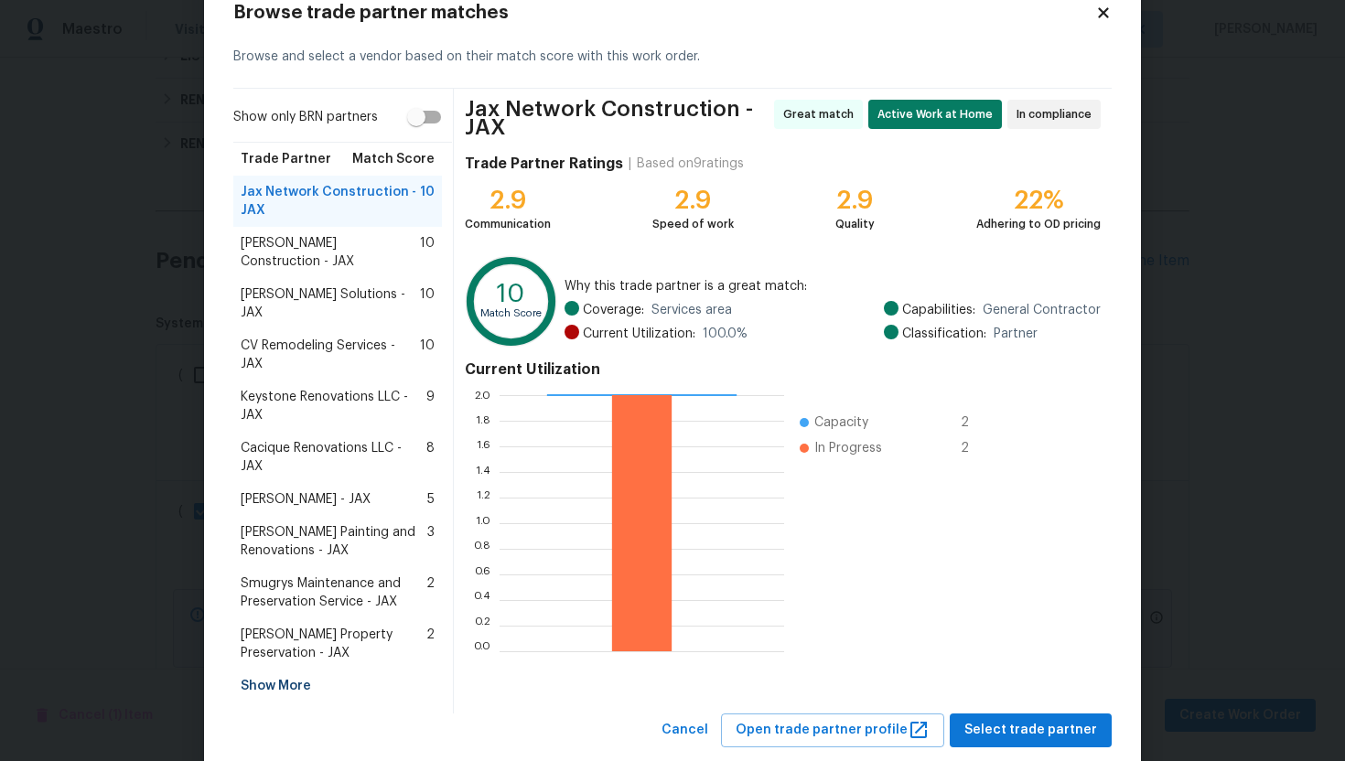
click at [271, 670] on div "Show More" at bounding box center [337, 686] width 209 height 33
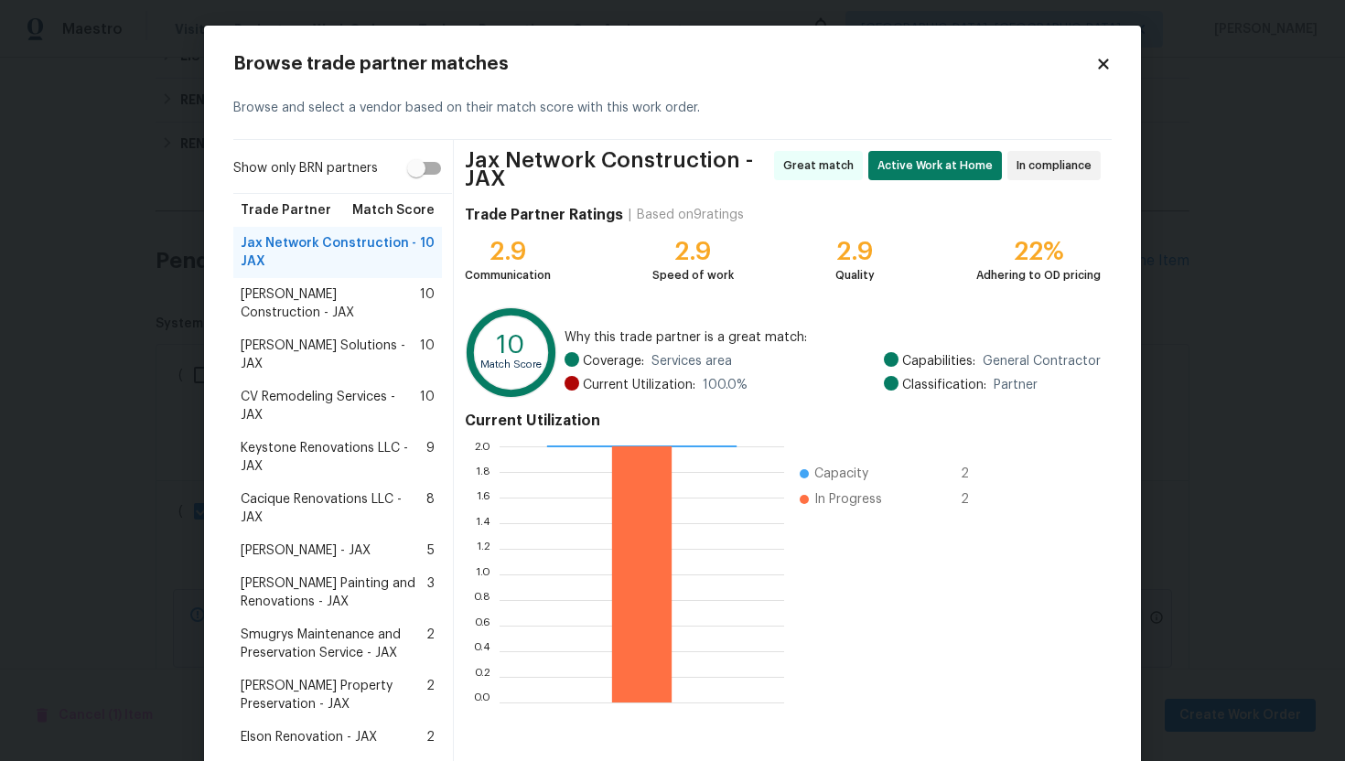
scroll to position [157, 0]
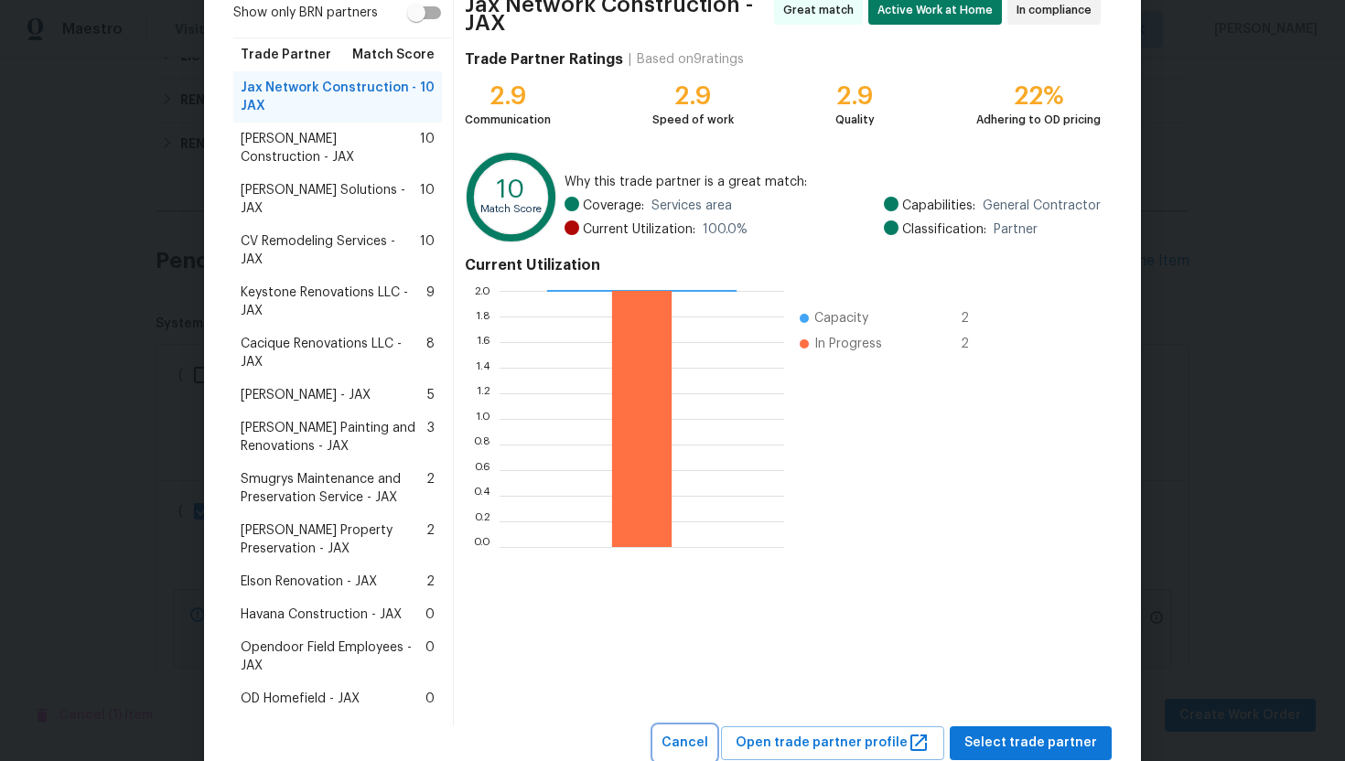
click at [706, 732] on span "Cancel" at bounding box center [685, 743] width 47 height 23
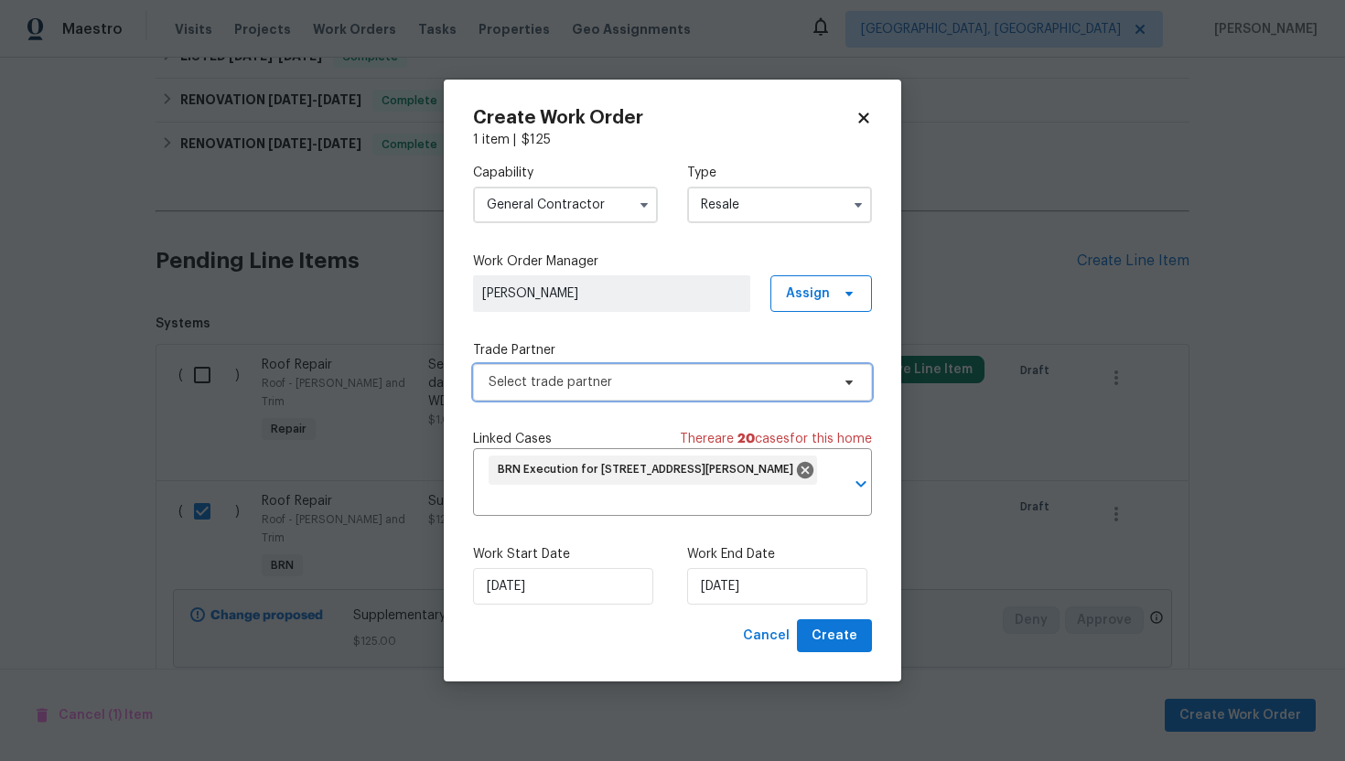
scroll to position [0, 0]
click at [645, 210] on icon "button" at bounding box center [644, 205] width 15 height 15
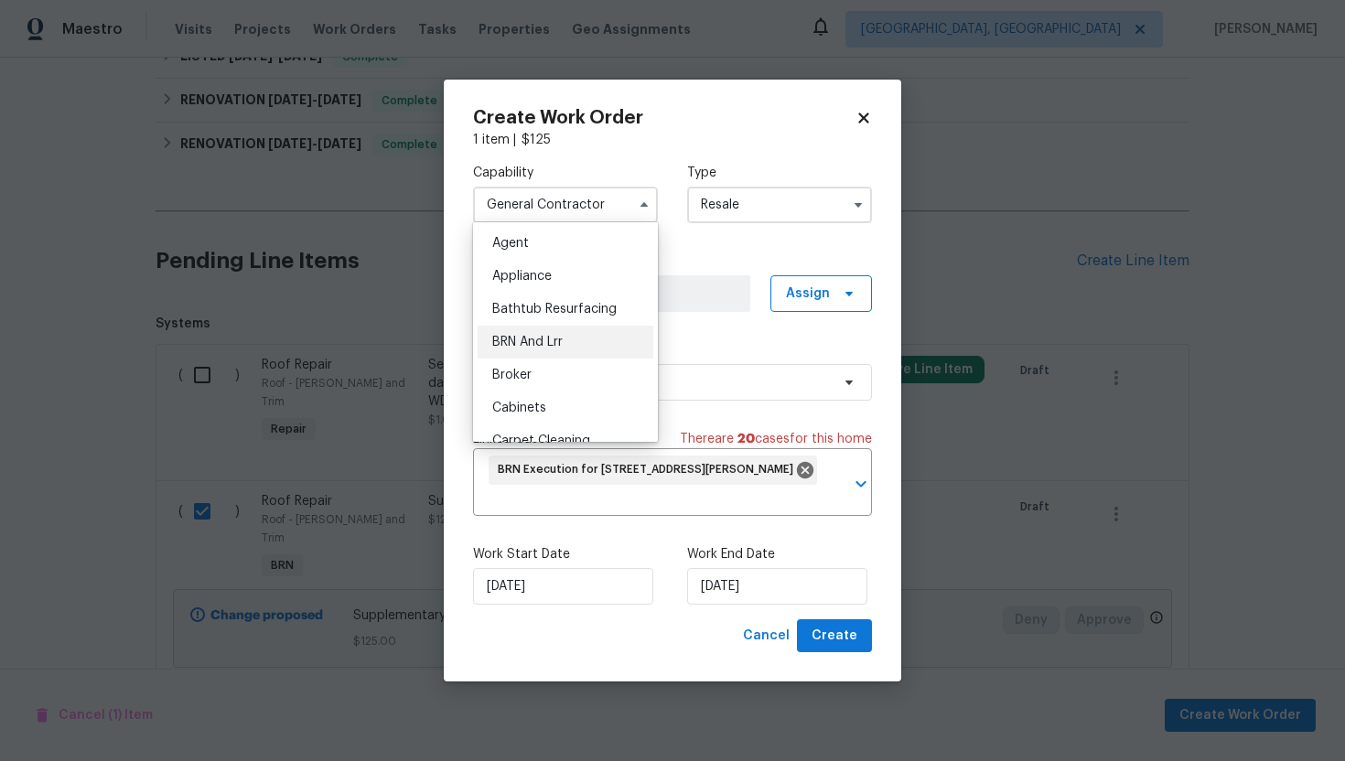
click at [577, 348] on div "BRN And Lrr" at bounding box center [566, 342] width 176 height 33
type input "BRN And Lrr"
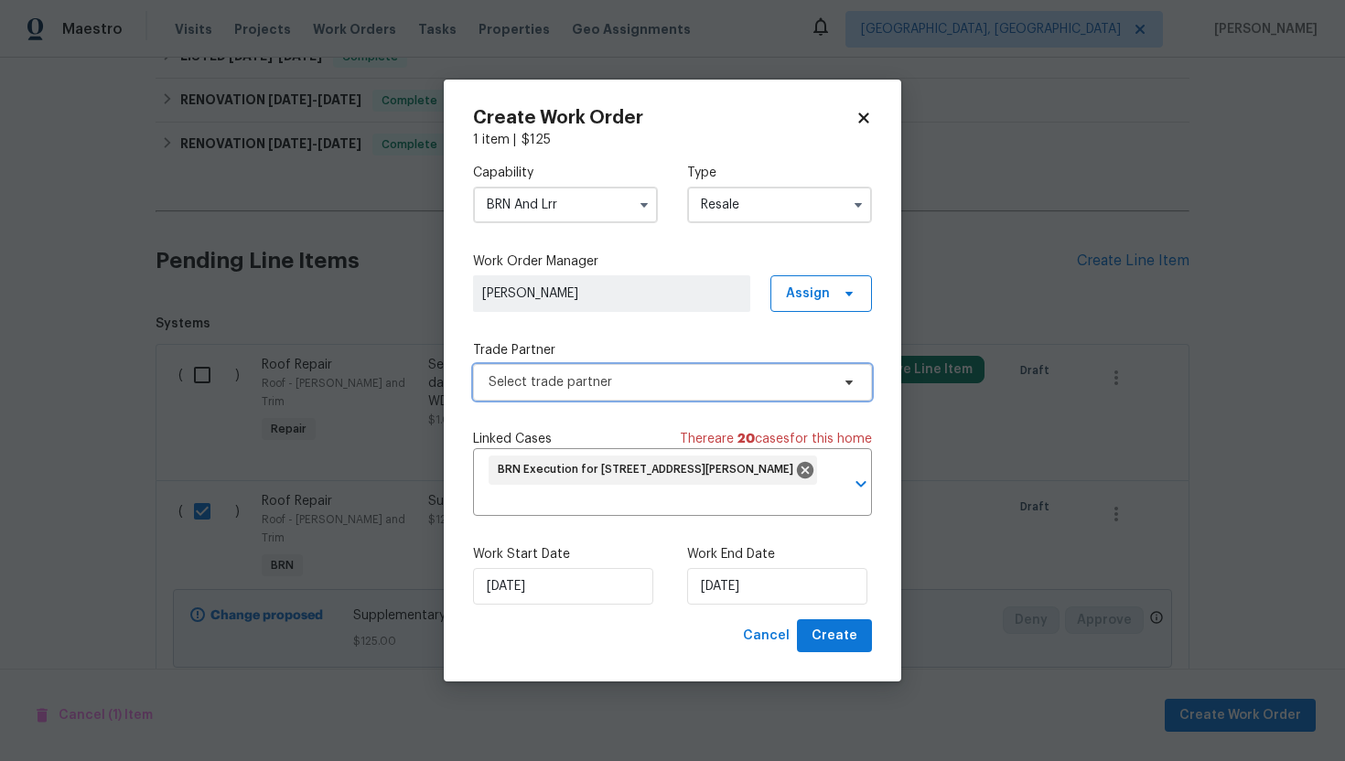
click at [683, 387] on span "Select trade partner" at bounding box center [659, 382] width 341 height 18
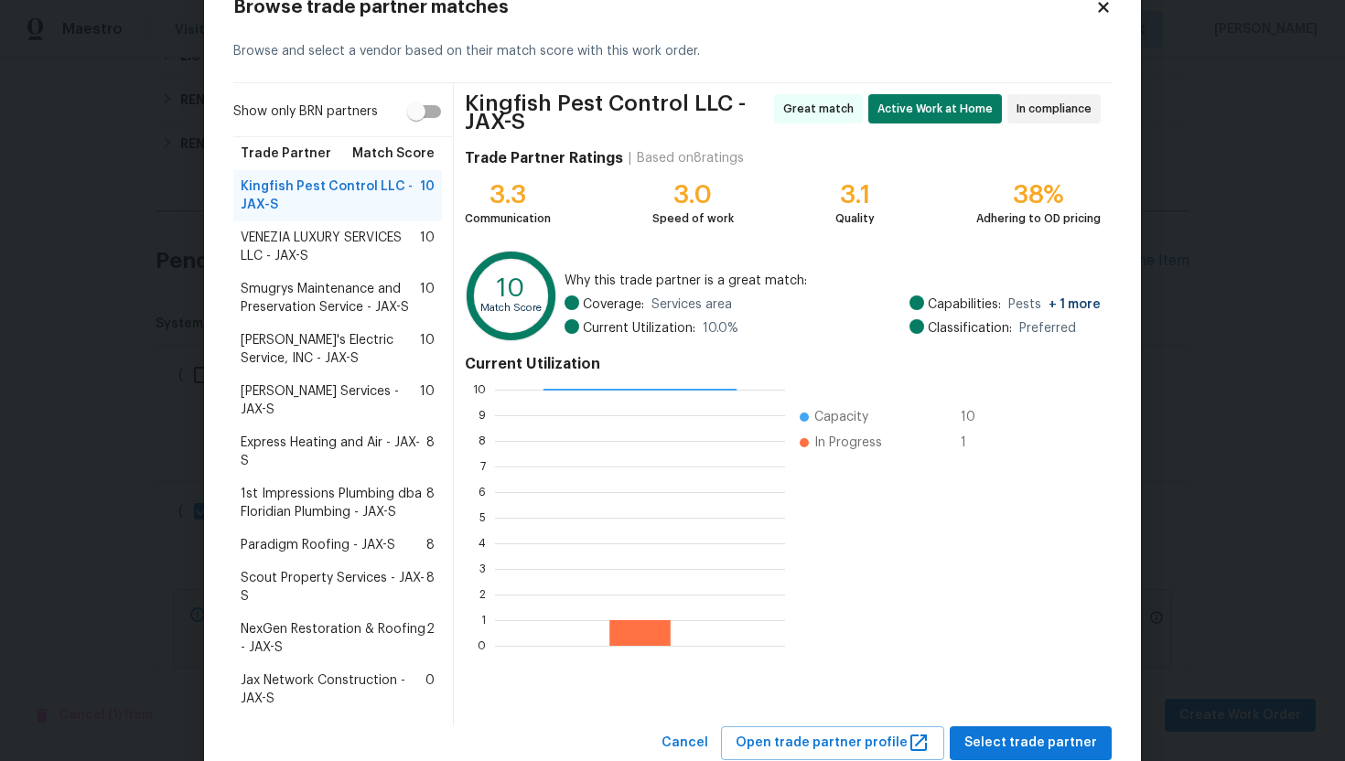
scroll to position [95, 0]
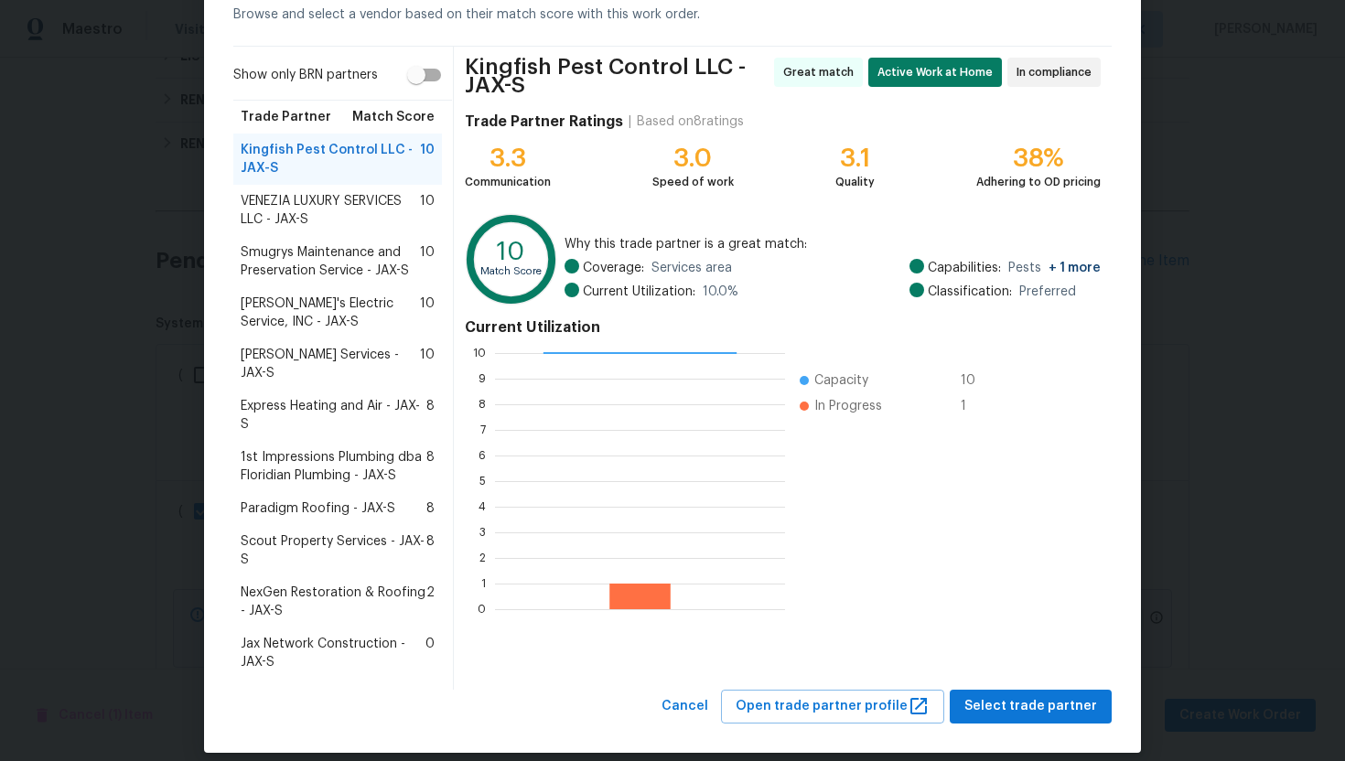
click at [339, 533] on span "Scout Property Services - JAX-S" at bounding box center [334, 551] width 186 height 37
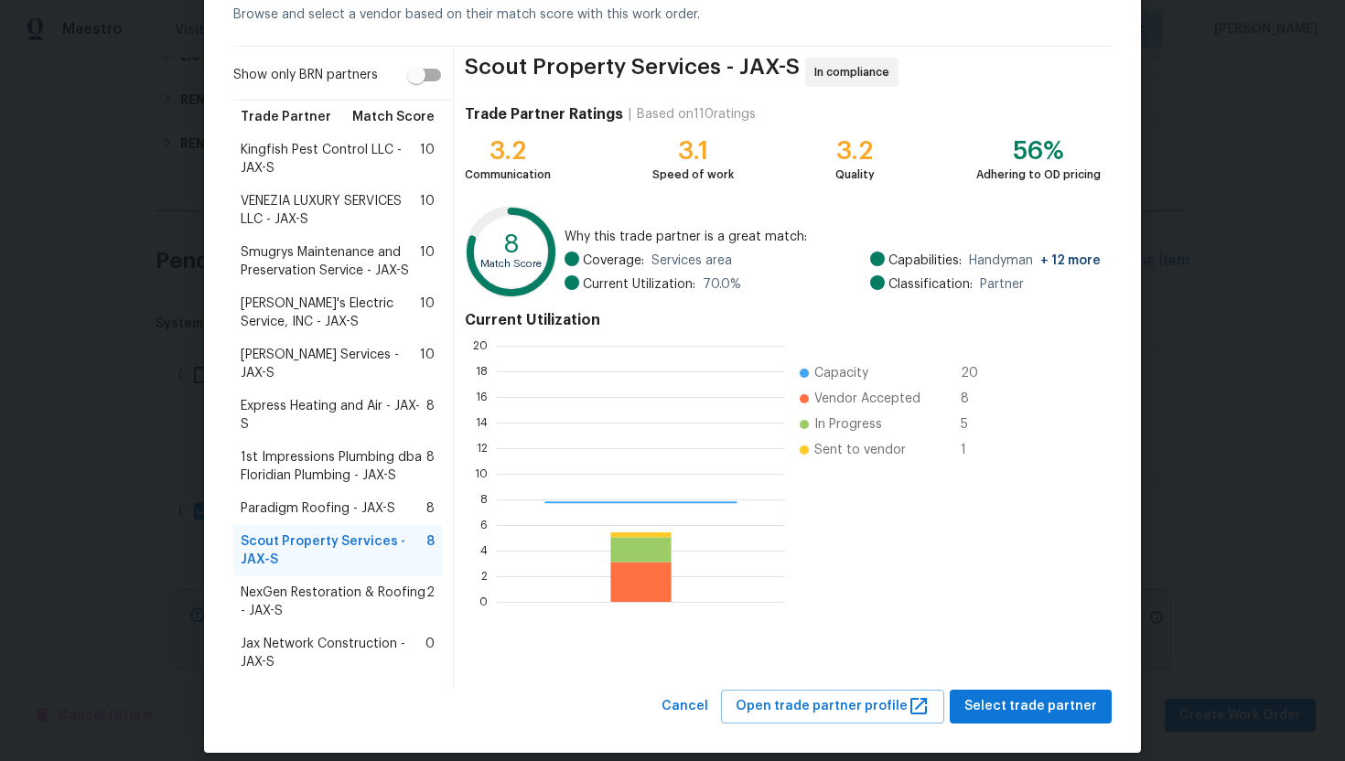
scroll to position [256, 288]
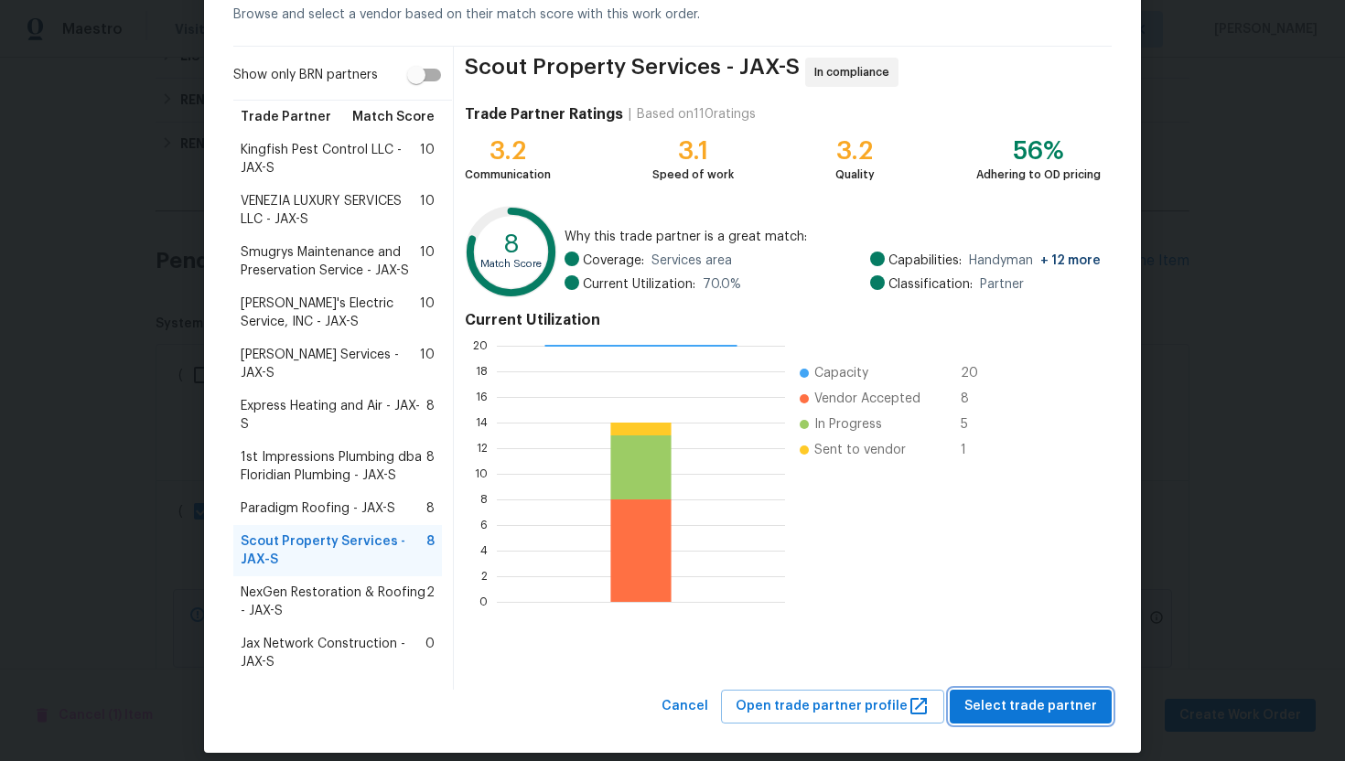
click at [1041, 695] on span "Select trade partner" at bounding box center [1030, 706] width 133 height 23
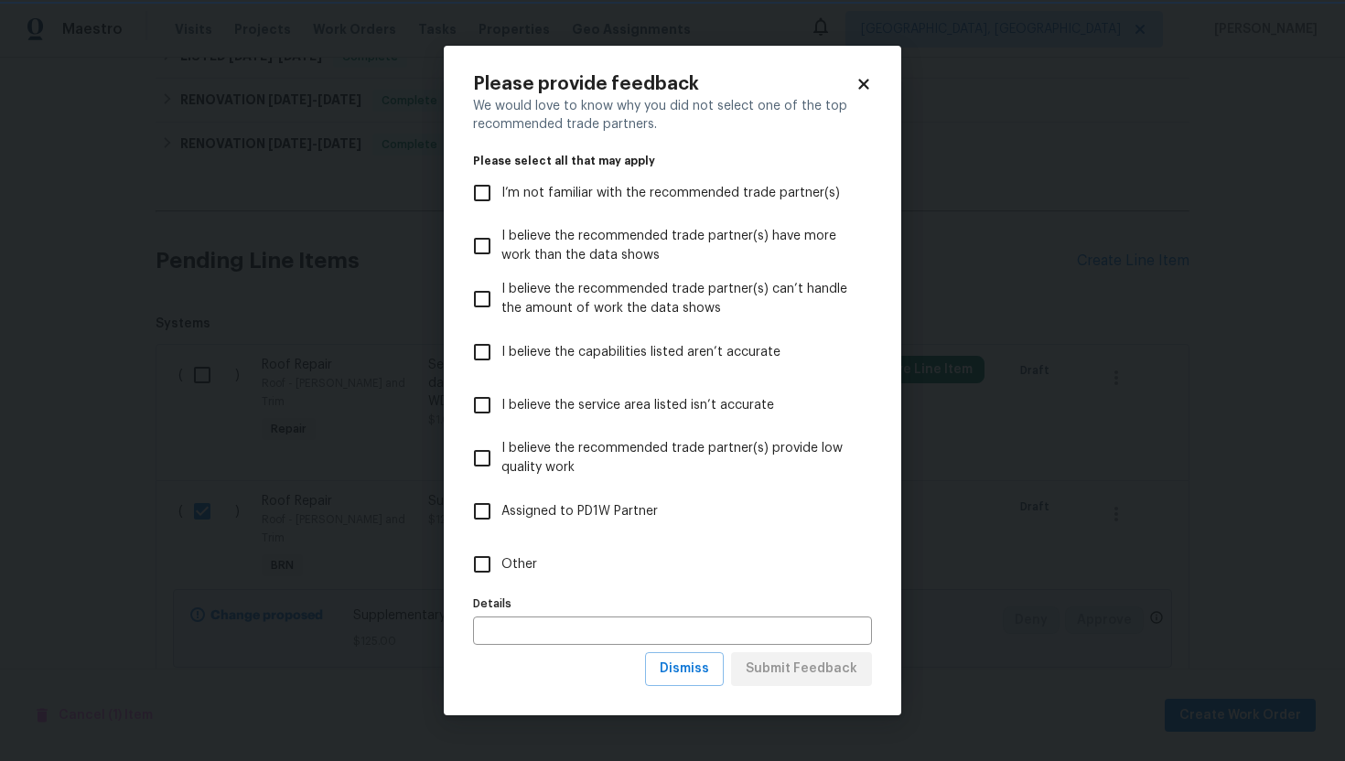
scroll to position [0, 0]
click at [703, 671] on span "Dismiss" at bounding box center [684, 669] width 49 height 23
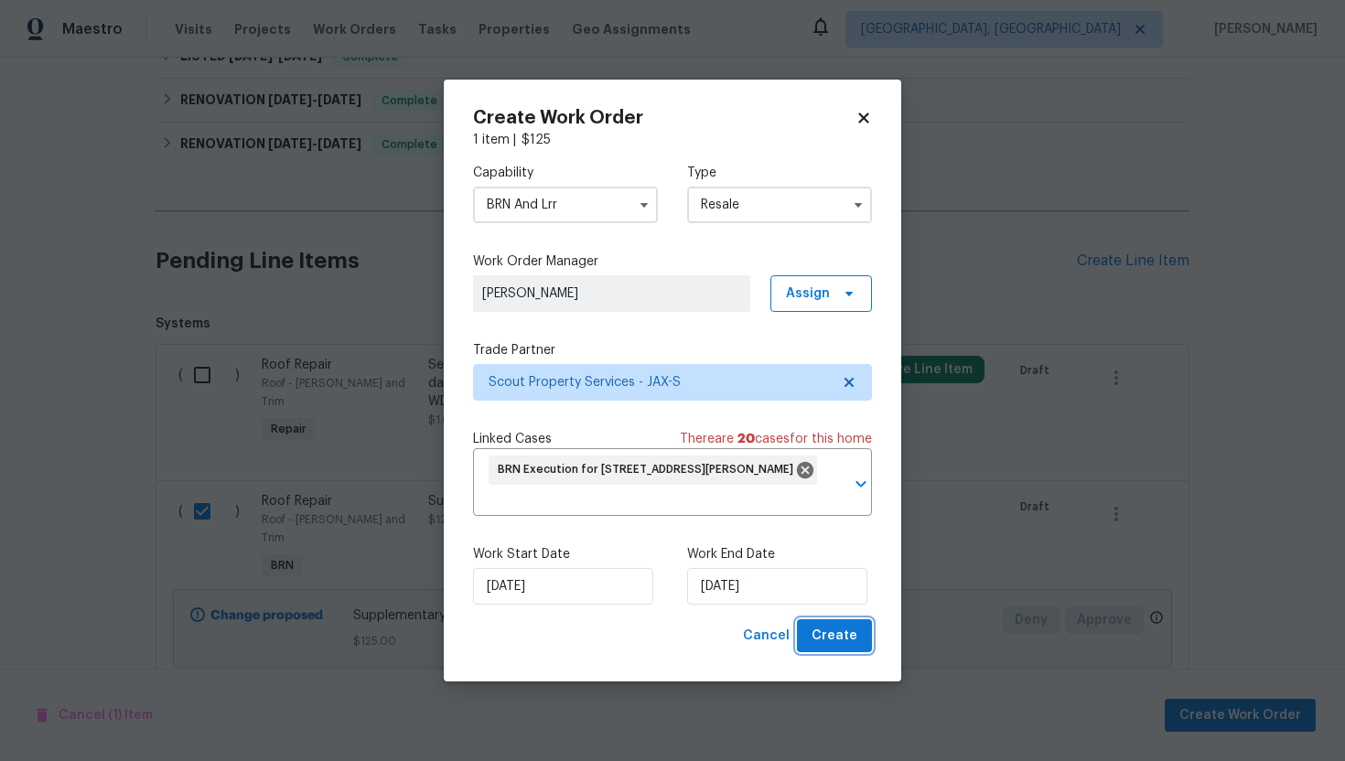
click at [824, 639] on span "Create" at bounding box center [835, 636] width 46 height 23
checkbox input "false"
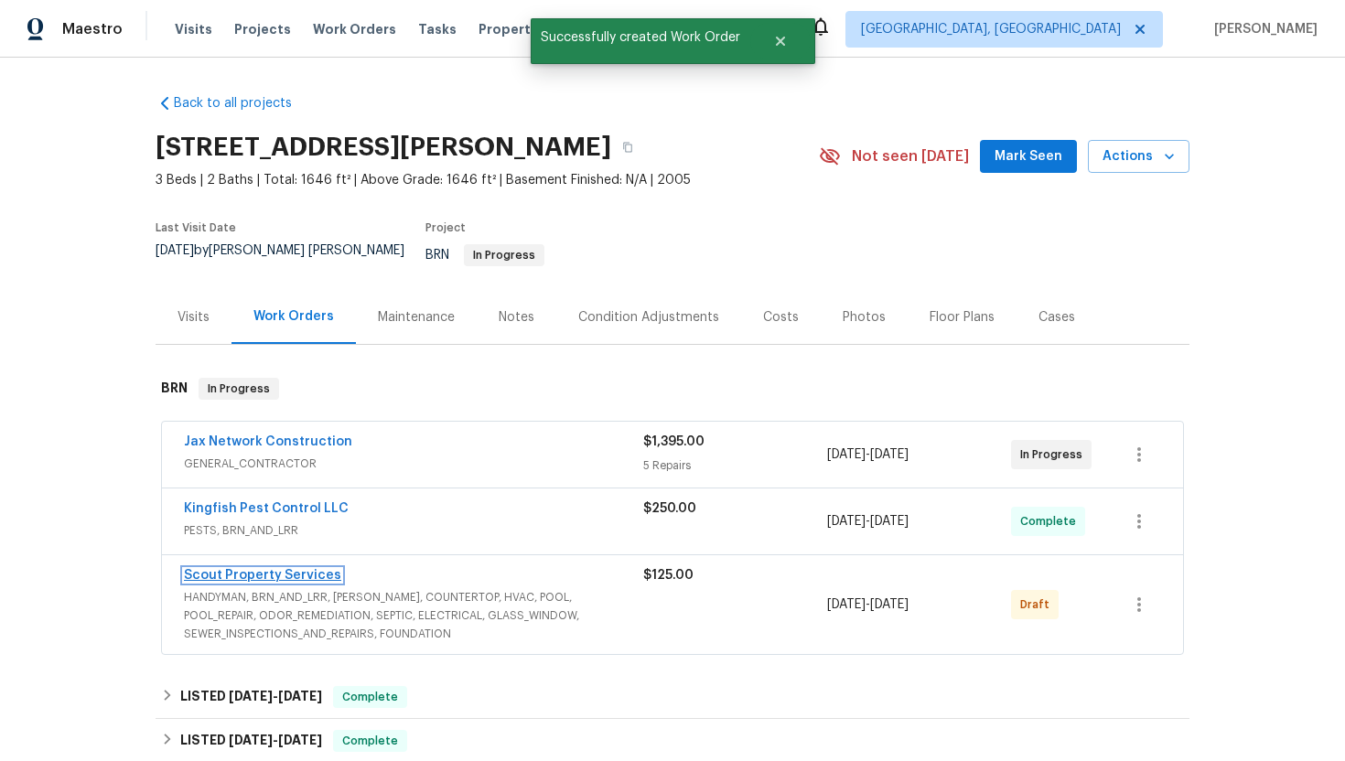
click at [245, 569] on link "Scout Property Services" at bounding box center [262, 575] width 157 height 13
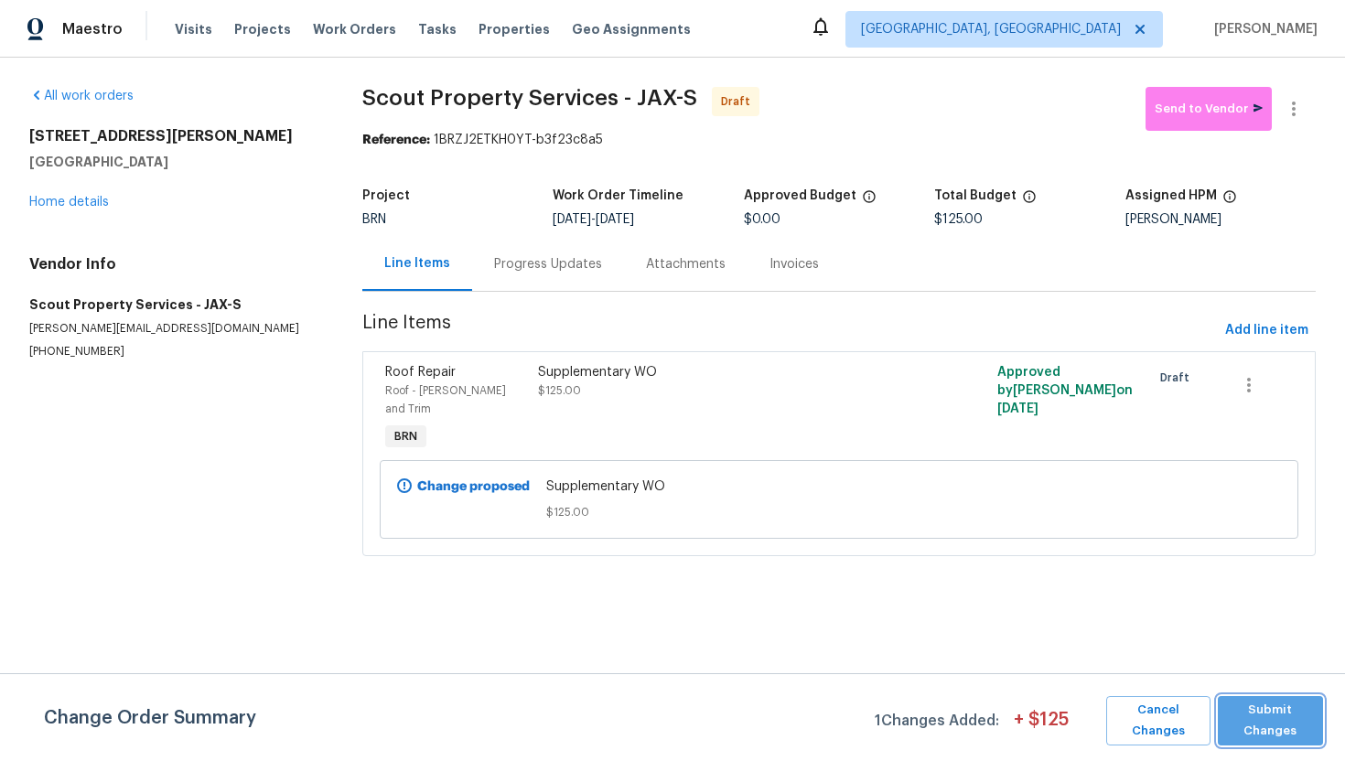
click at [1247, 729] on span "Submit Changes" at bounding box center [1270, 721] width 87 height 42
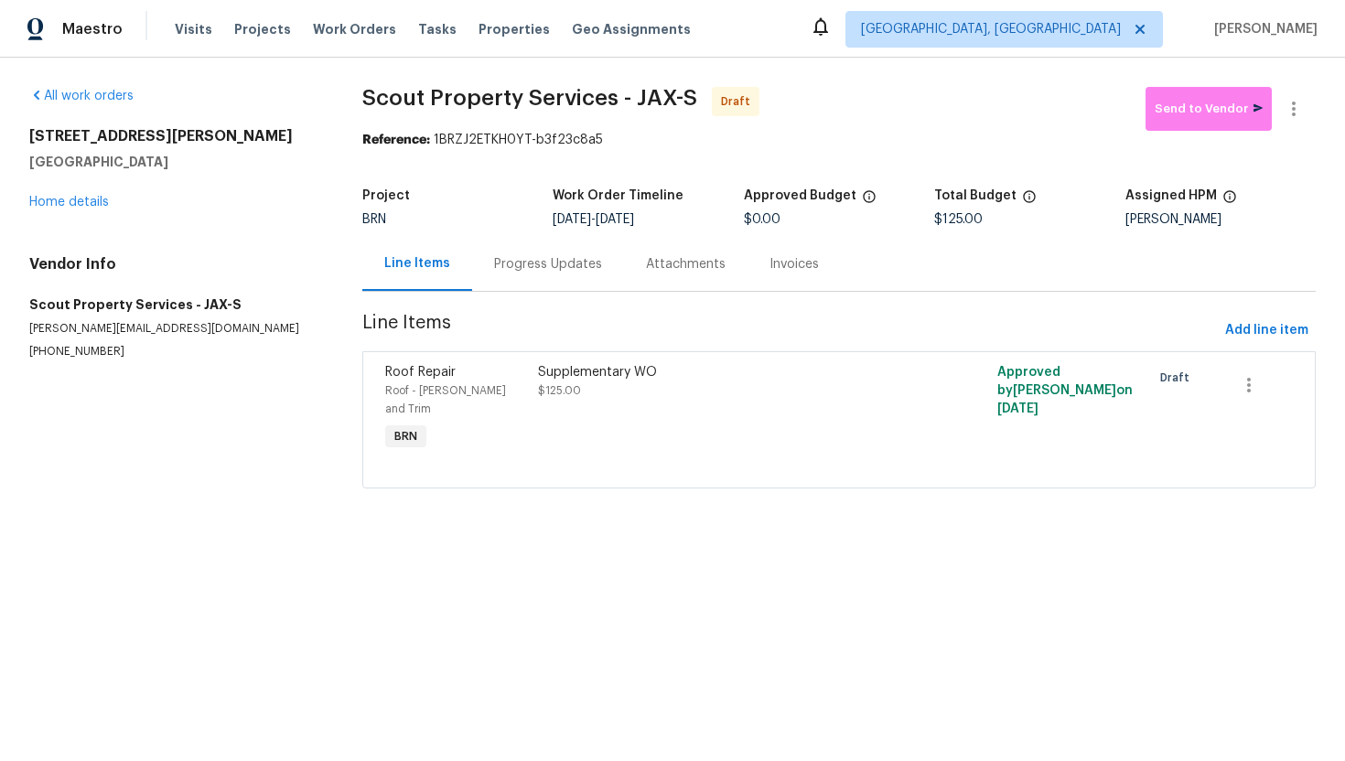
click at [525, 265] on div "Progress Updates" at bounding box center [548, 264] width 108 height 18
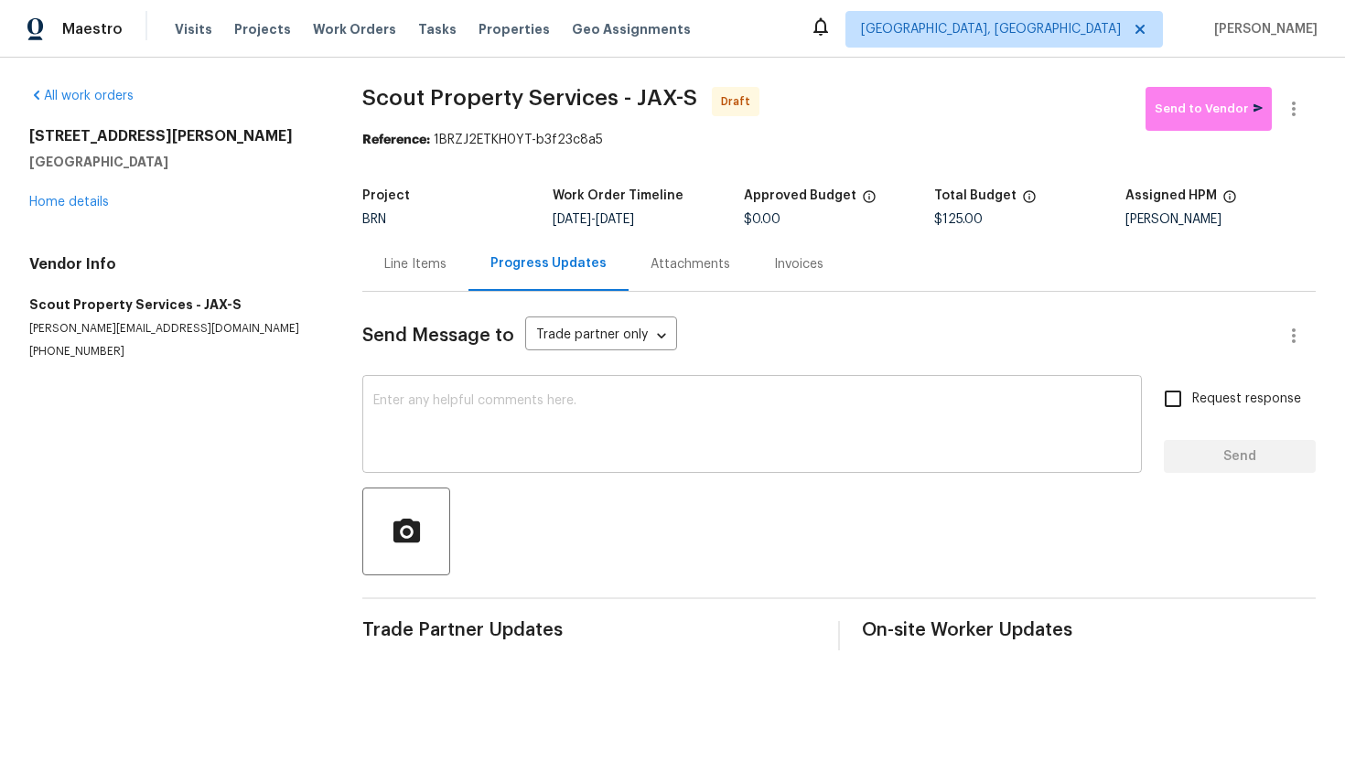
click at [472, 438] on textarea at bounding box center [752, 426] width 758 height 64
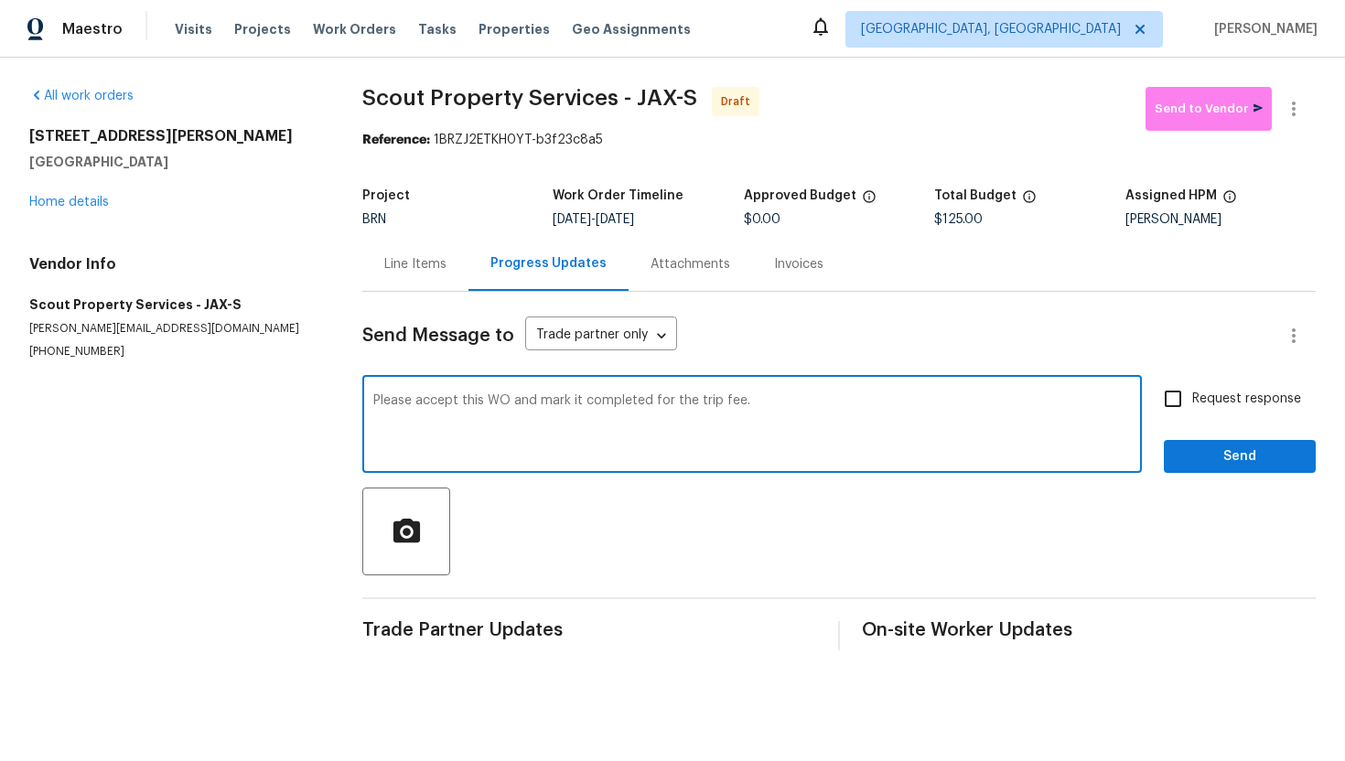
type textarea "Please accept this WO and mark it completed for the trip fee."
click at [1203, 404] on span "Request response" at bounding box center [1246, 399] width 109 height 19
click at [1192, 404] on input "Request response" at bounding box center [1173, 399] width 38 height 38
checkbox input "true"
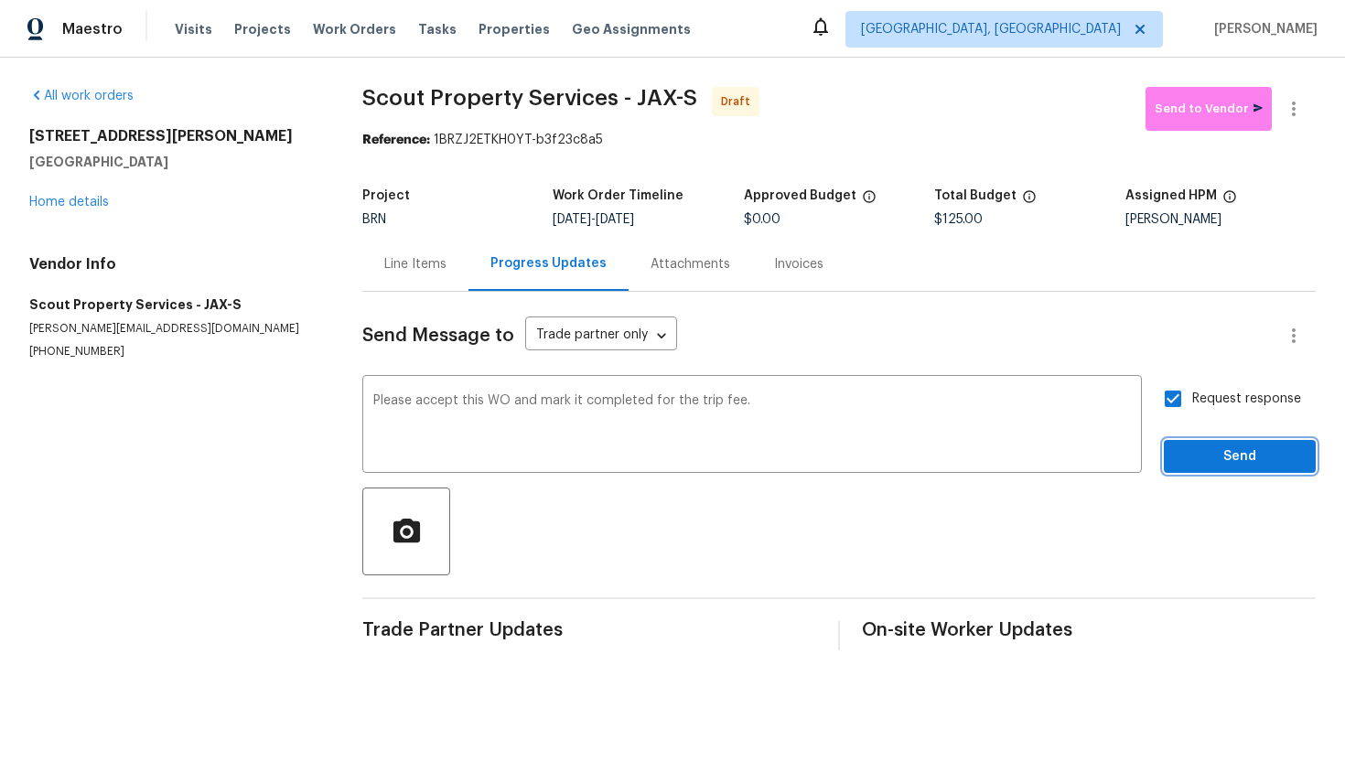
click at [1212, 449] on span "Send" at bounding box center [1240, 457] width 123 height 23
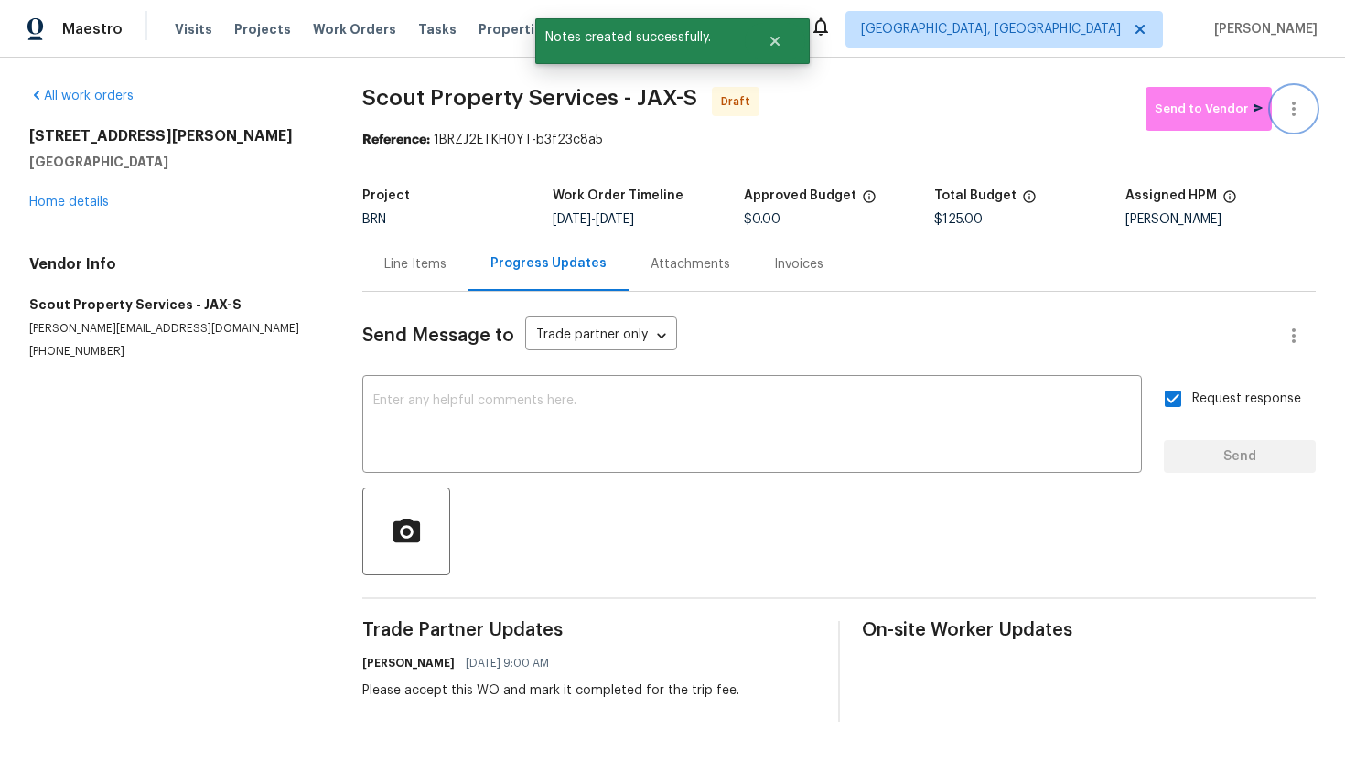
click at [1296, 117] on icon "button" at bounding box center [1294, 109] width 22 height 22
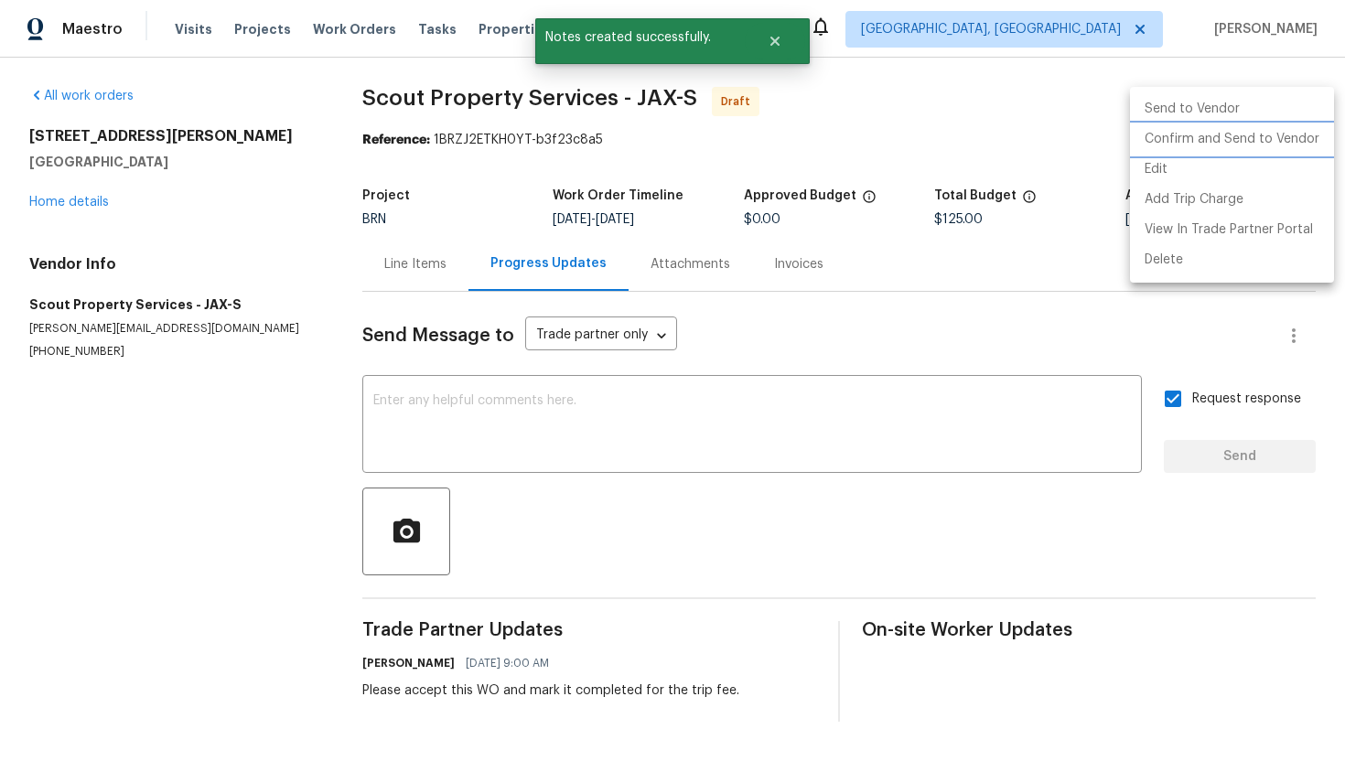
click at [1287, 140] on li "Confirm and Send to Vendor" at bounding box center [1232, 139] width 204 height 30
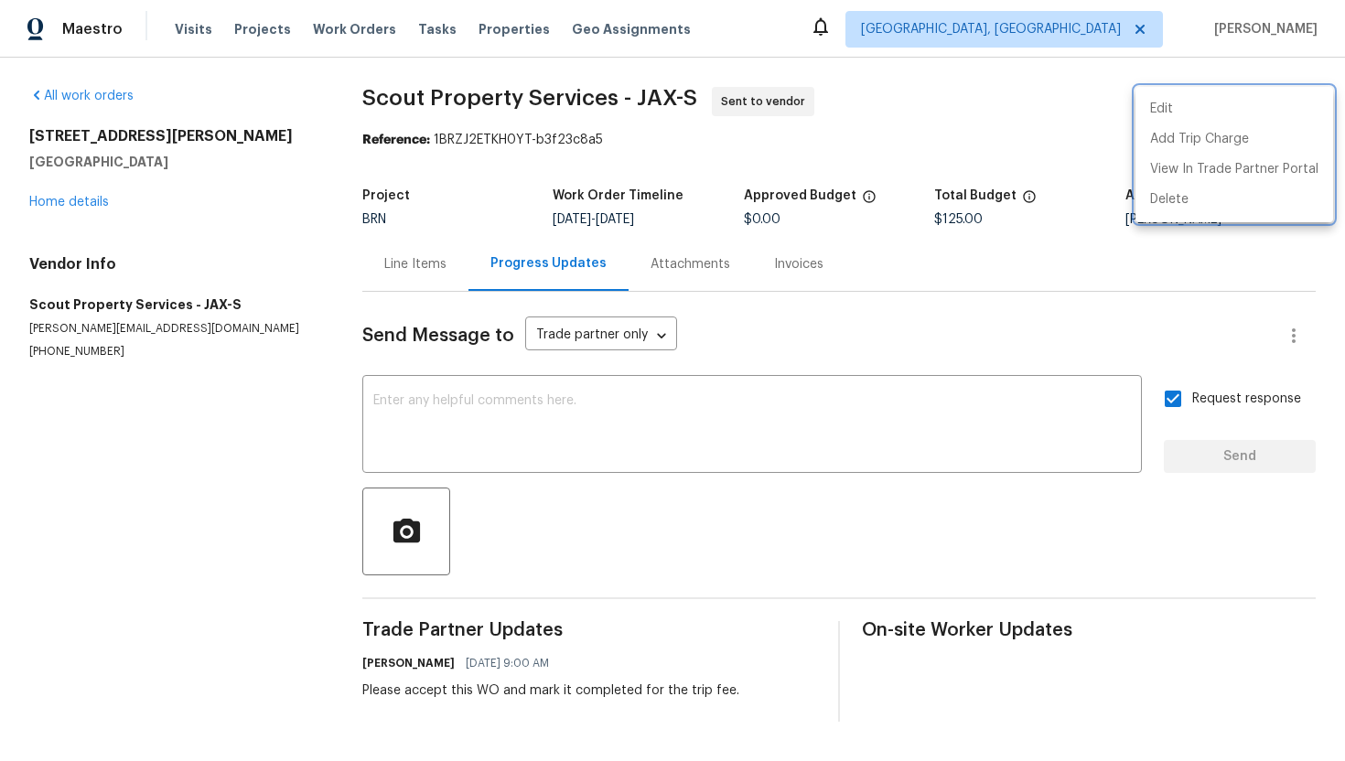
click at [428, 260] on div at bounding box center [672, 380] width 1345 height 761
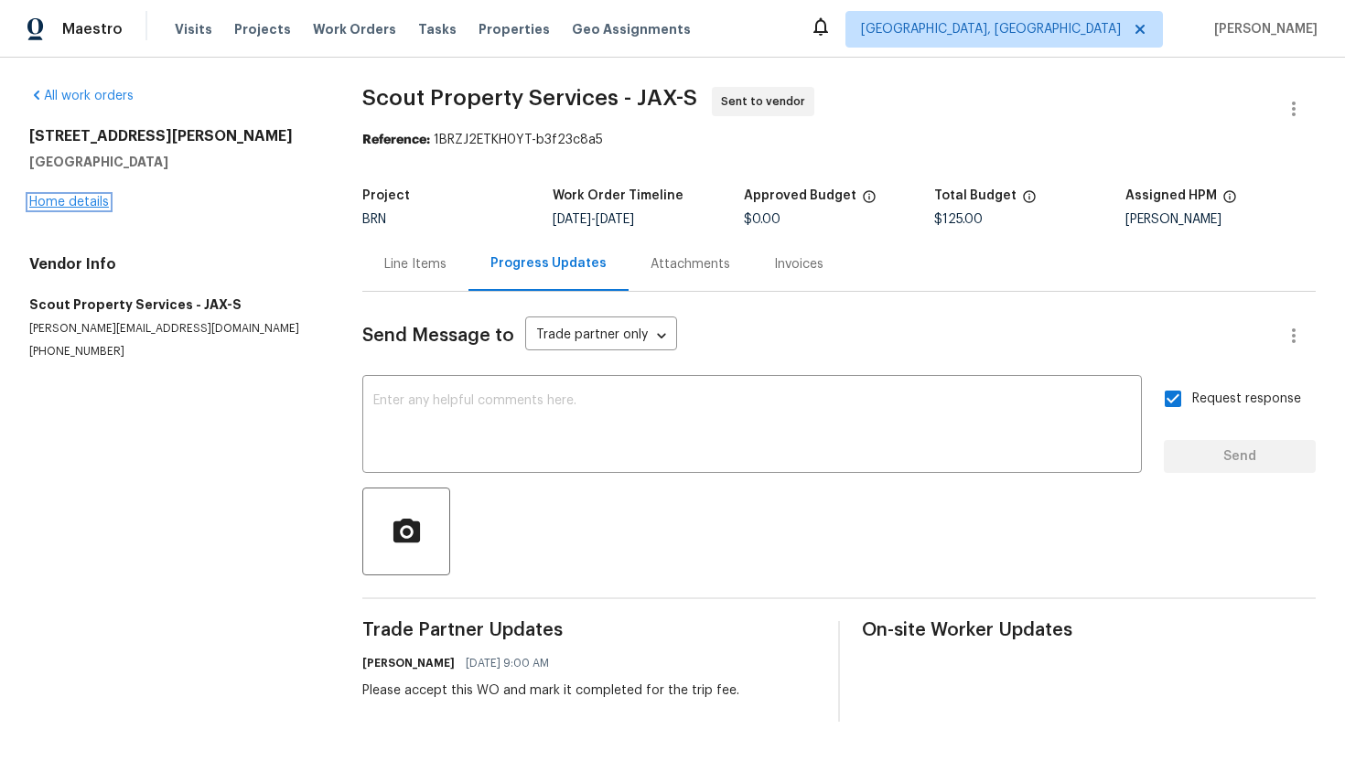
click at [97, 205] on link "Home details" at bounding box center [69, 202] width 80 height 13
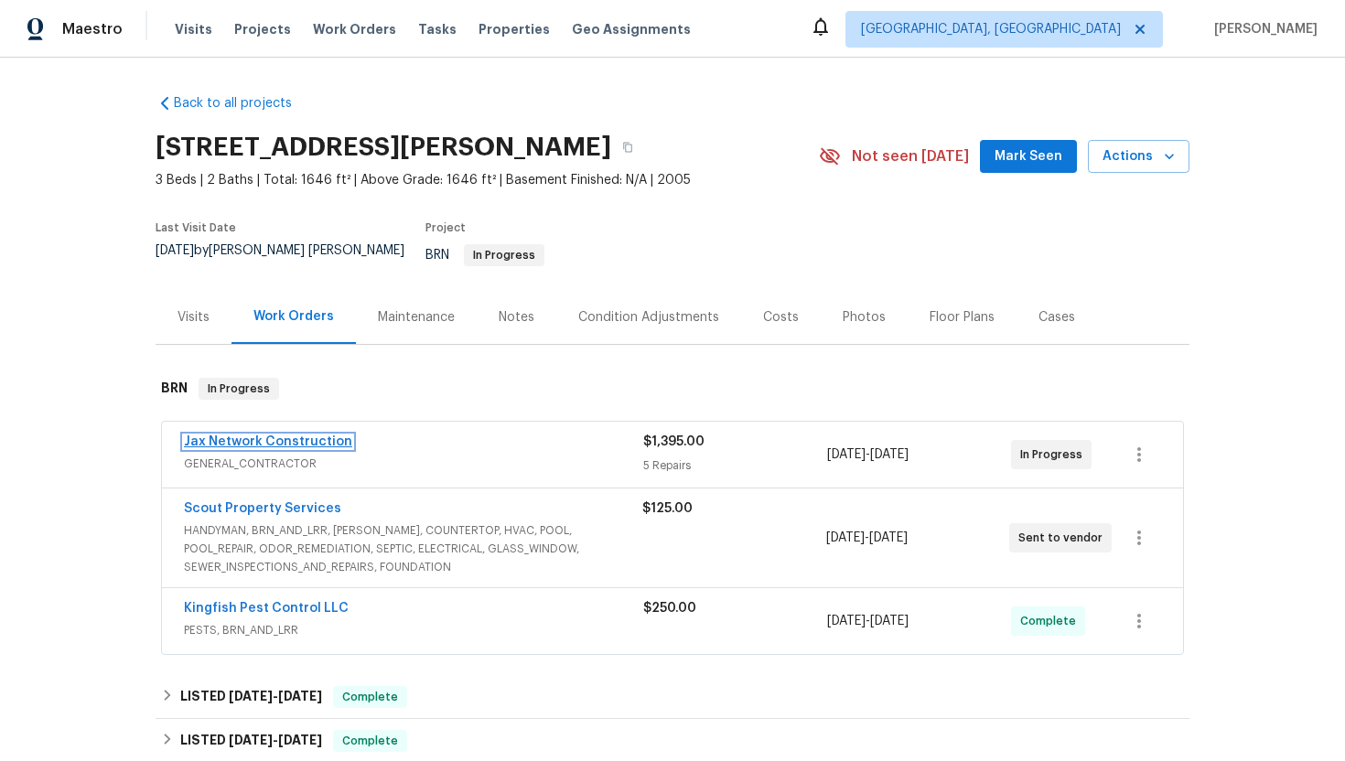
click at [286, 436] on link "Jax Network Construction" at bounding box center [268, 442] width 168 height 13
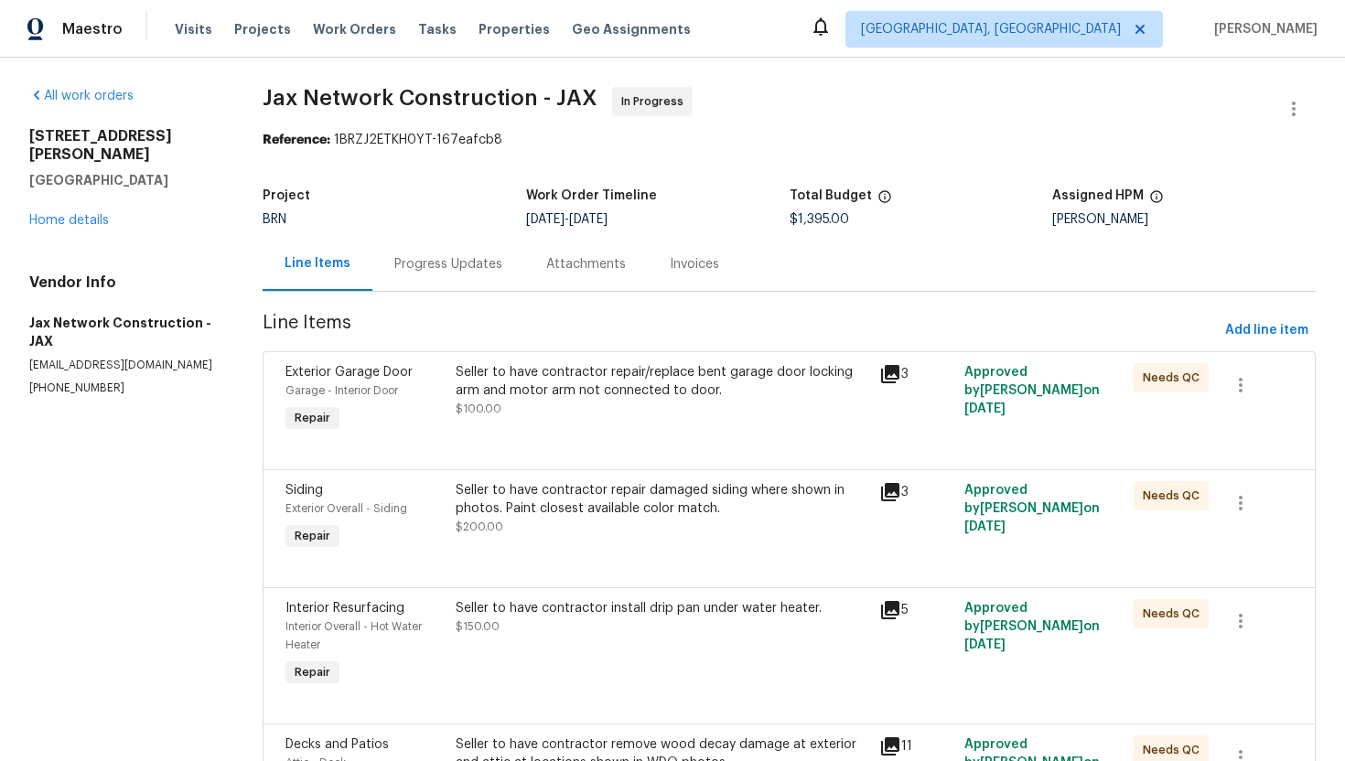
click at [576, 425] on div "Seller to have contractor repair/replace bent garage door locking arm and motor…" at bounding box center [662, 400] width 425 height 84
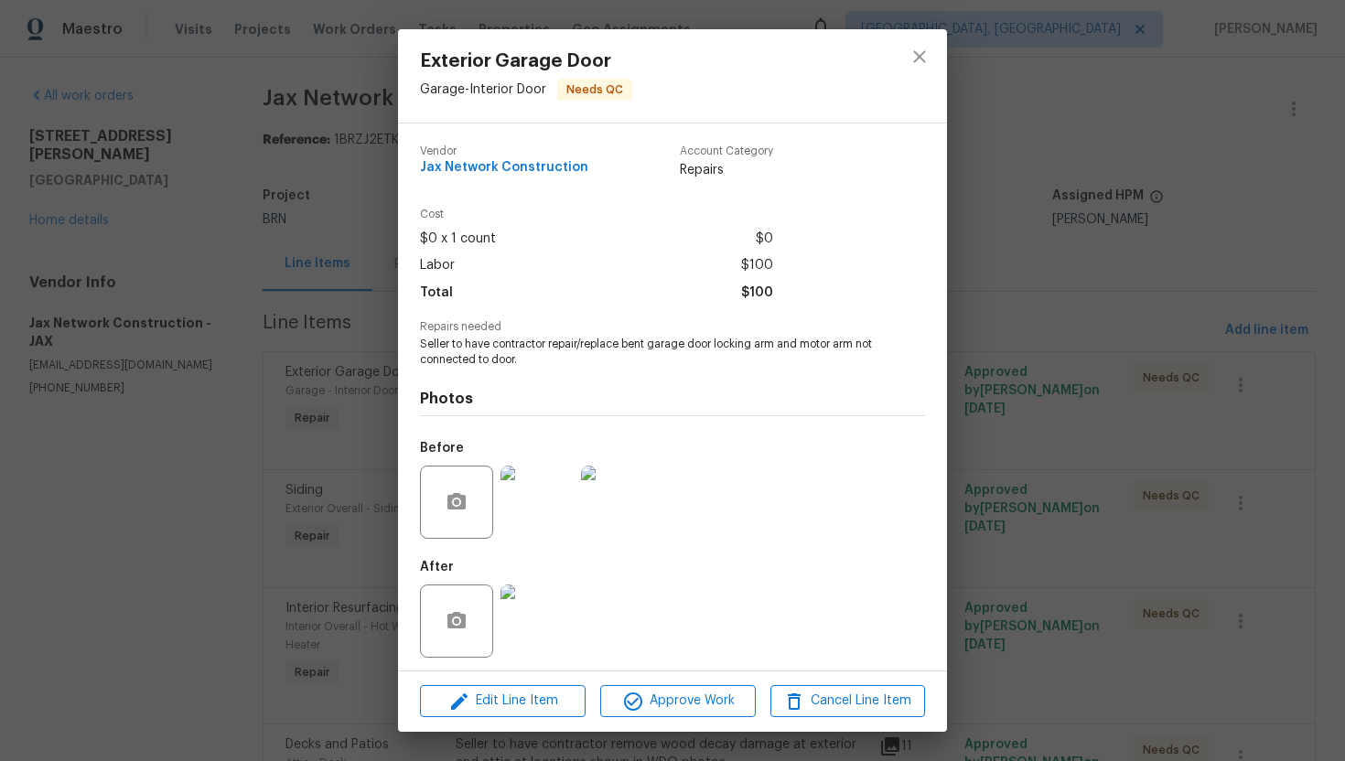
click at [539, 607] on img at bounding box center [537, 621] width 73 height 73
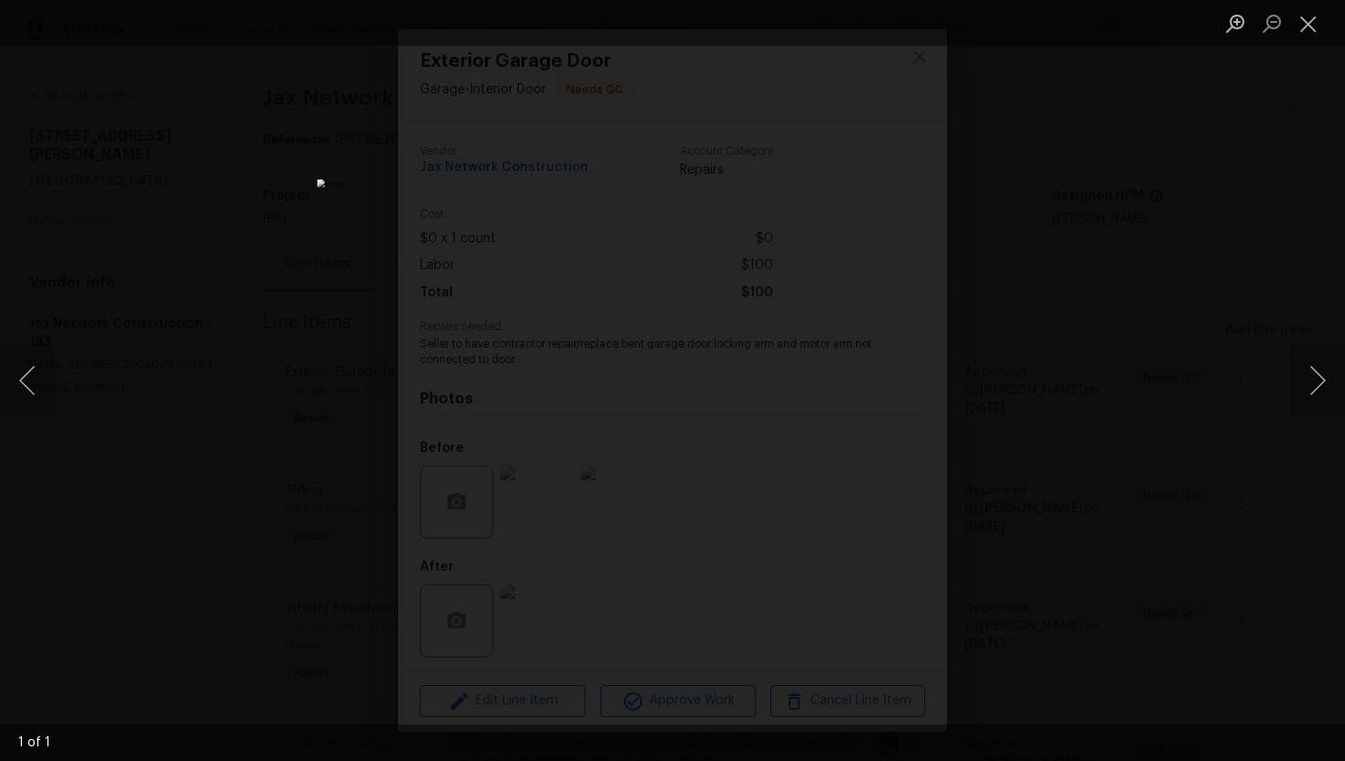
click at [1308, 5] on li "Lightbox" at bounding box center [1308, 23] width 37 height 46
click at [1311, 24] on button "Close lightbox" at bounding box center [1308, 23] width 37 height 32
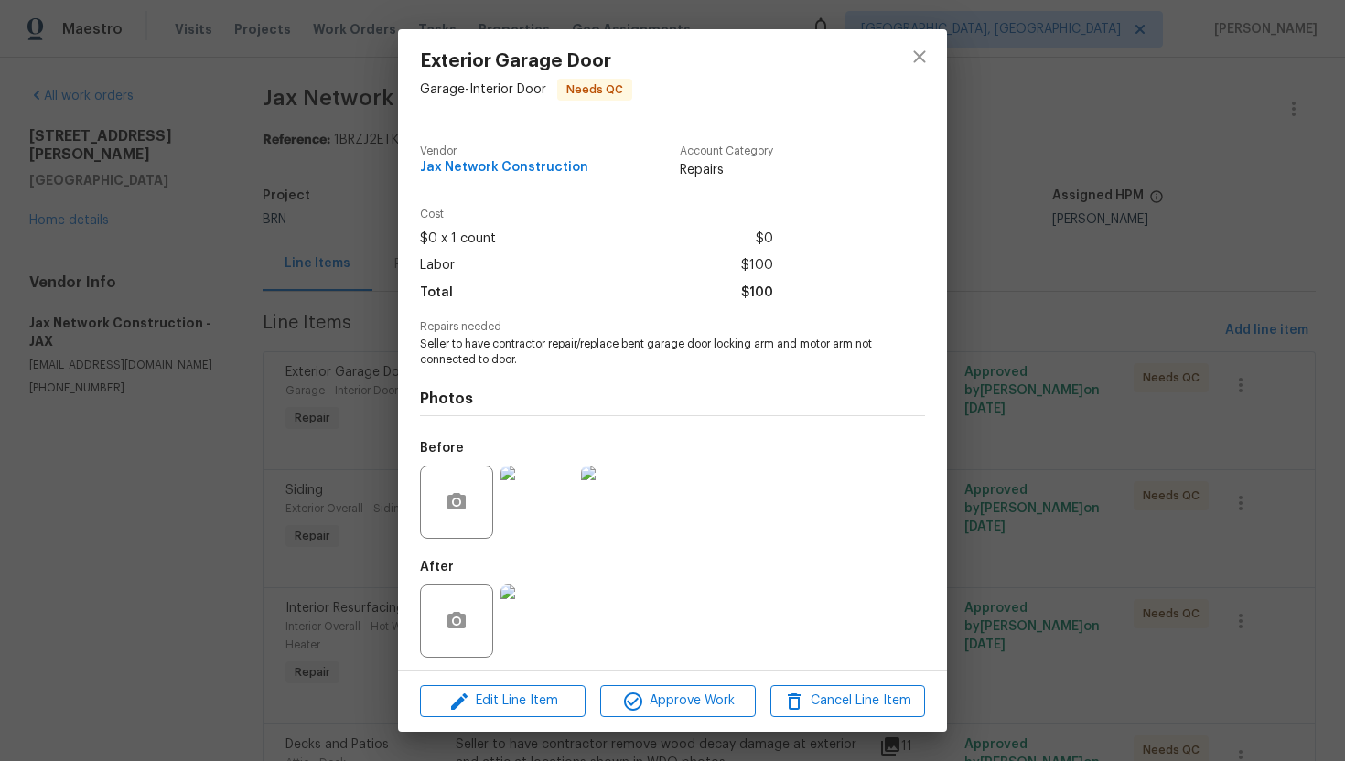
click at [642, 501] on img at bounding box center [617, 502] width 73 height 73
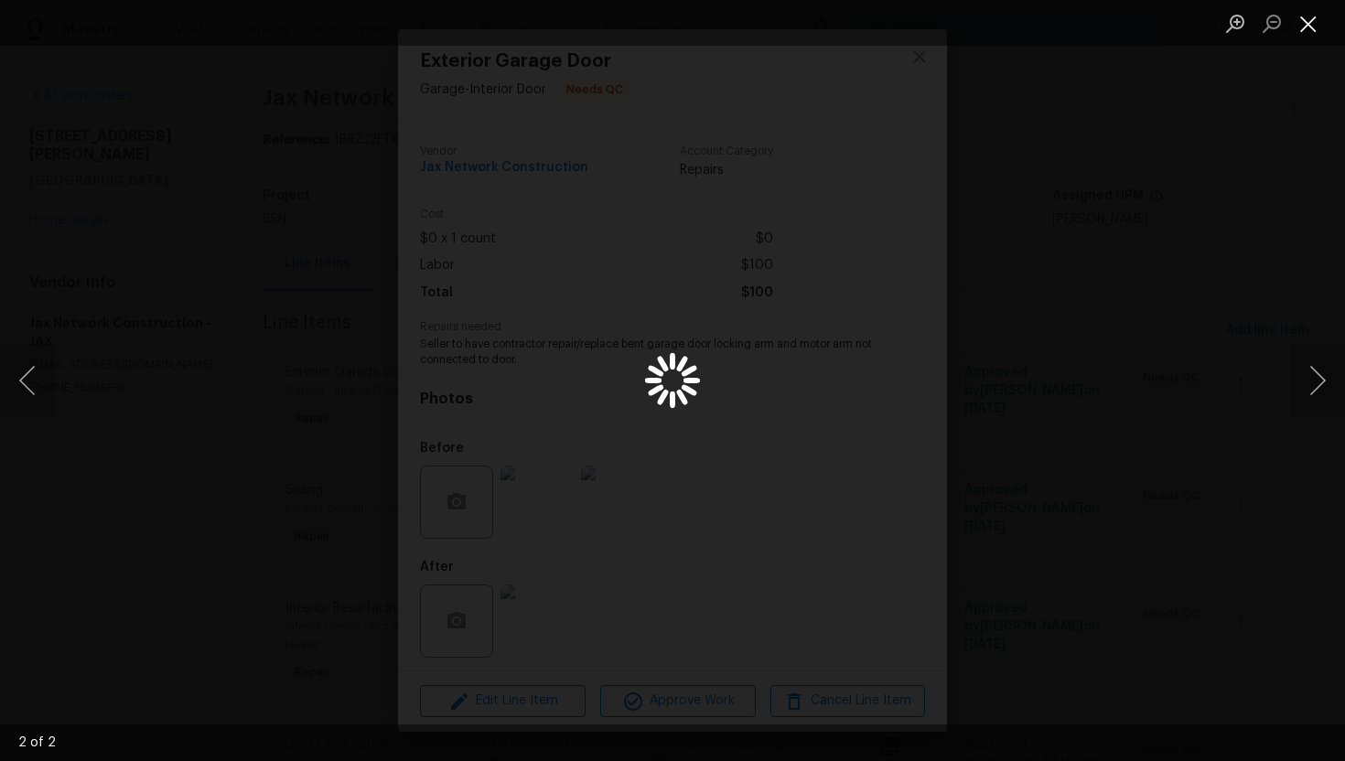
click at [1306, 33] on button "Close lightbox" at bounding box center [1308, 23] width 37 height 32
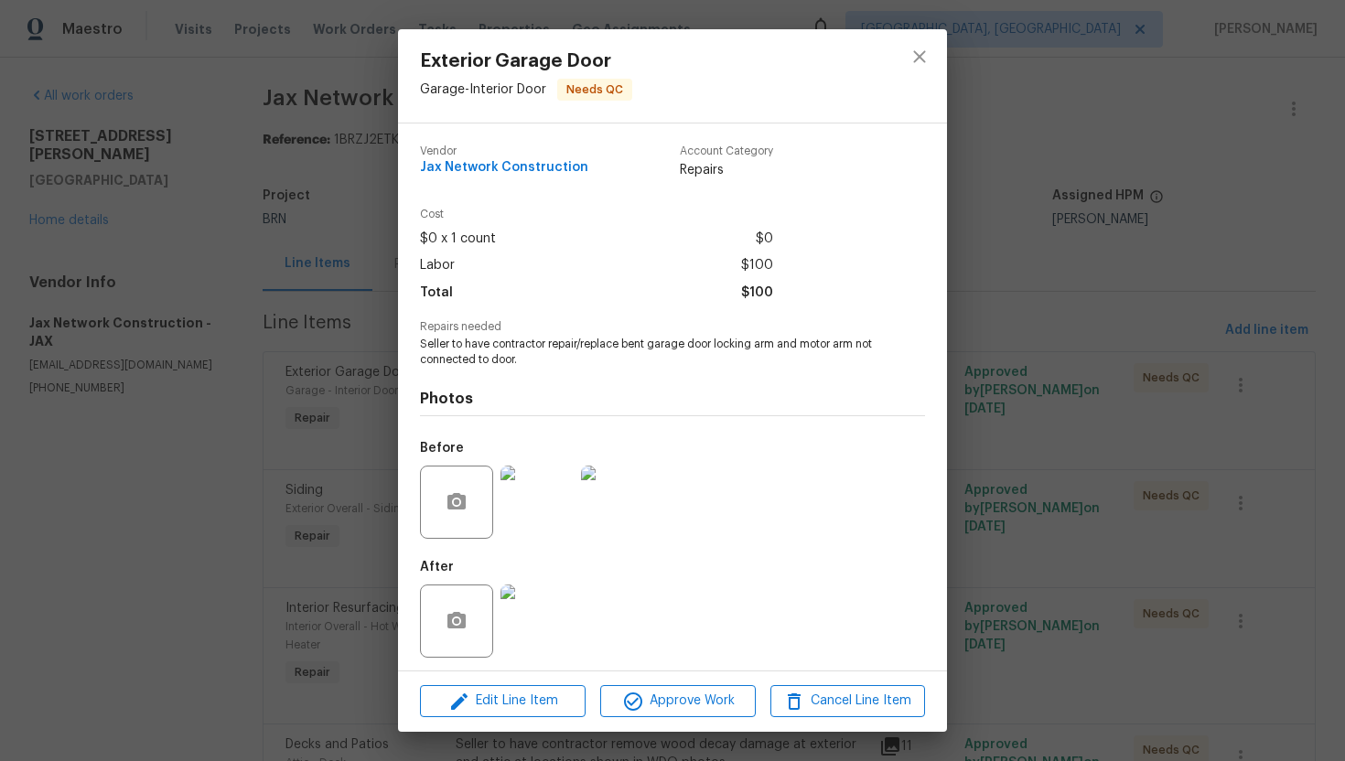
click at [931, 80] on div at bounding box center [919, 75] width 55 height 93
click at [918, 54] on icon "close" at bounding box center [920, 57] width 22 height 22
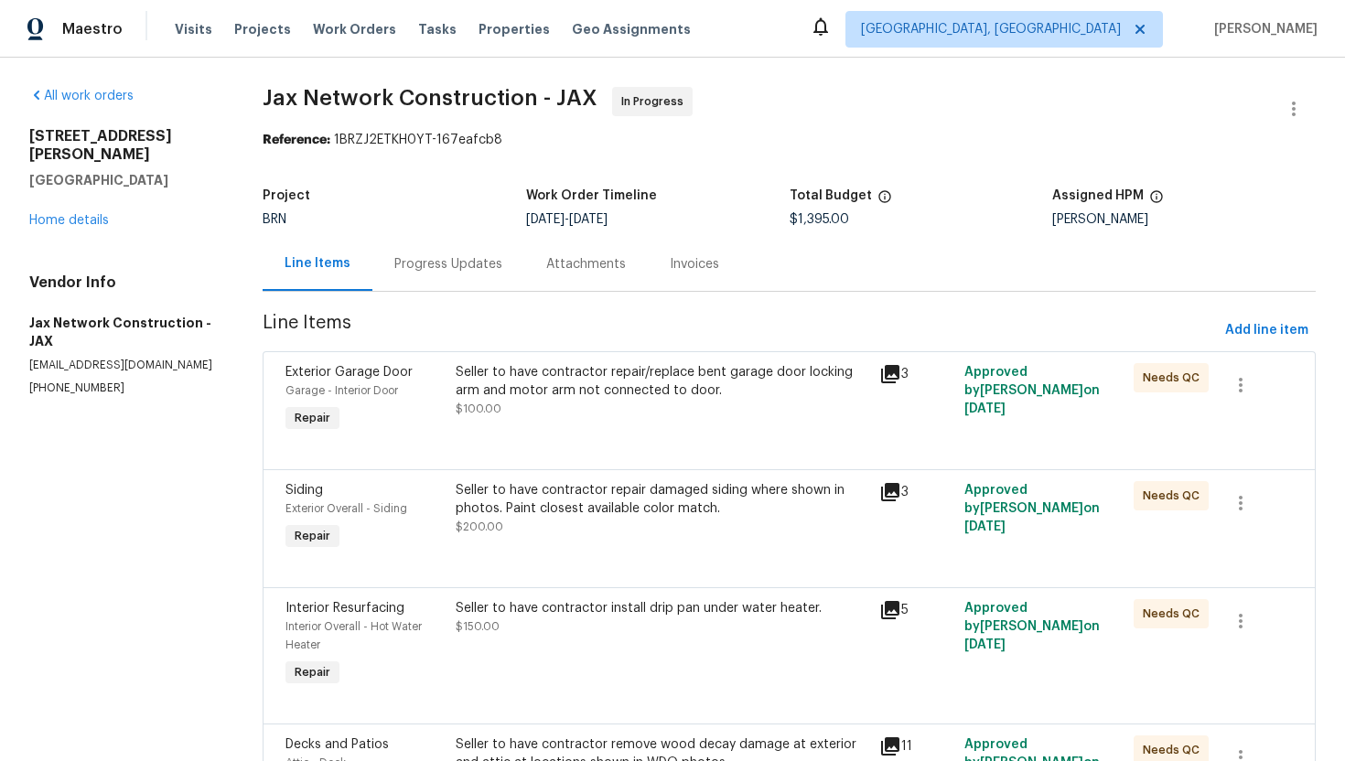
scroll to position [365, 0]
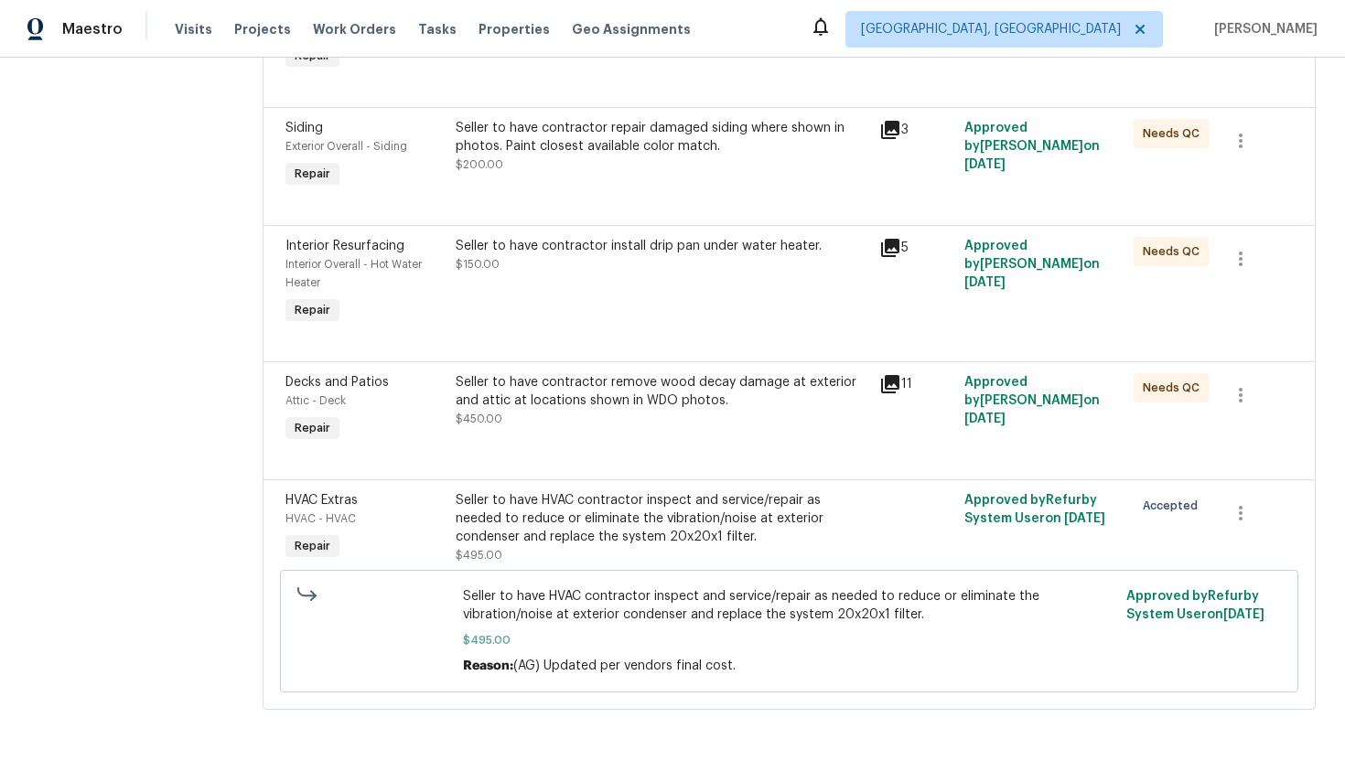
click at [567, 544] on div "Seller to have HVAC contractor inspect and service/repair as needed to reduce o…" at bounding box center [663, 518] width 414 height 55
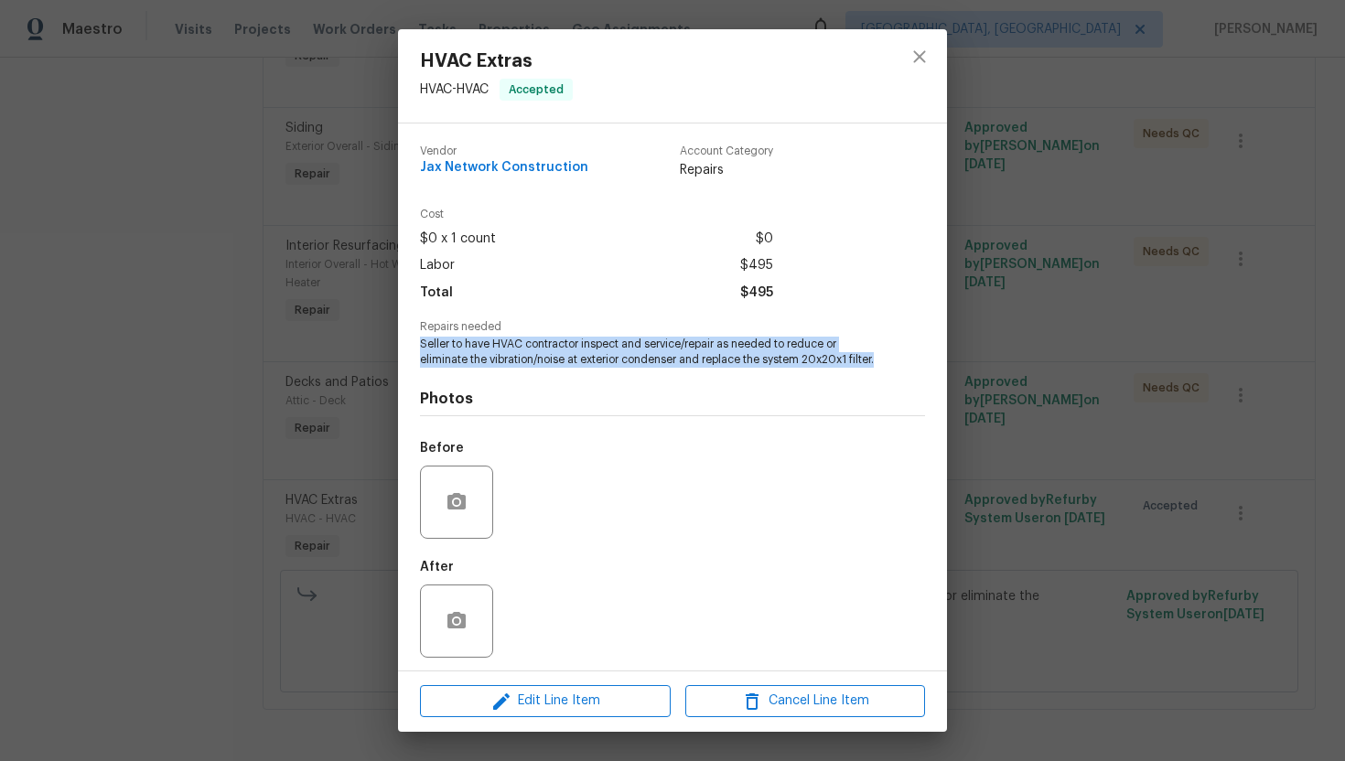
drag, startPoint x: 420, startPoint y: 340, endPoint x: 462, endPoint y: 381, distance: 58.2
click at [462, 368] on span "Seller to have HVAC contractor inspect and service/repair as needed to reduce o…" at bounding box center [647, 352] width 455 height 31
copy span "Seller to have HVAC contractor inspect and service/repair as needed to reduce o…"
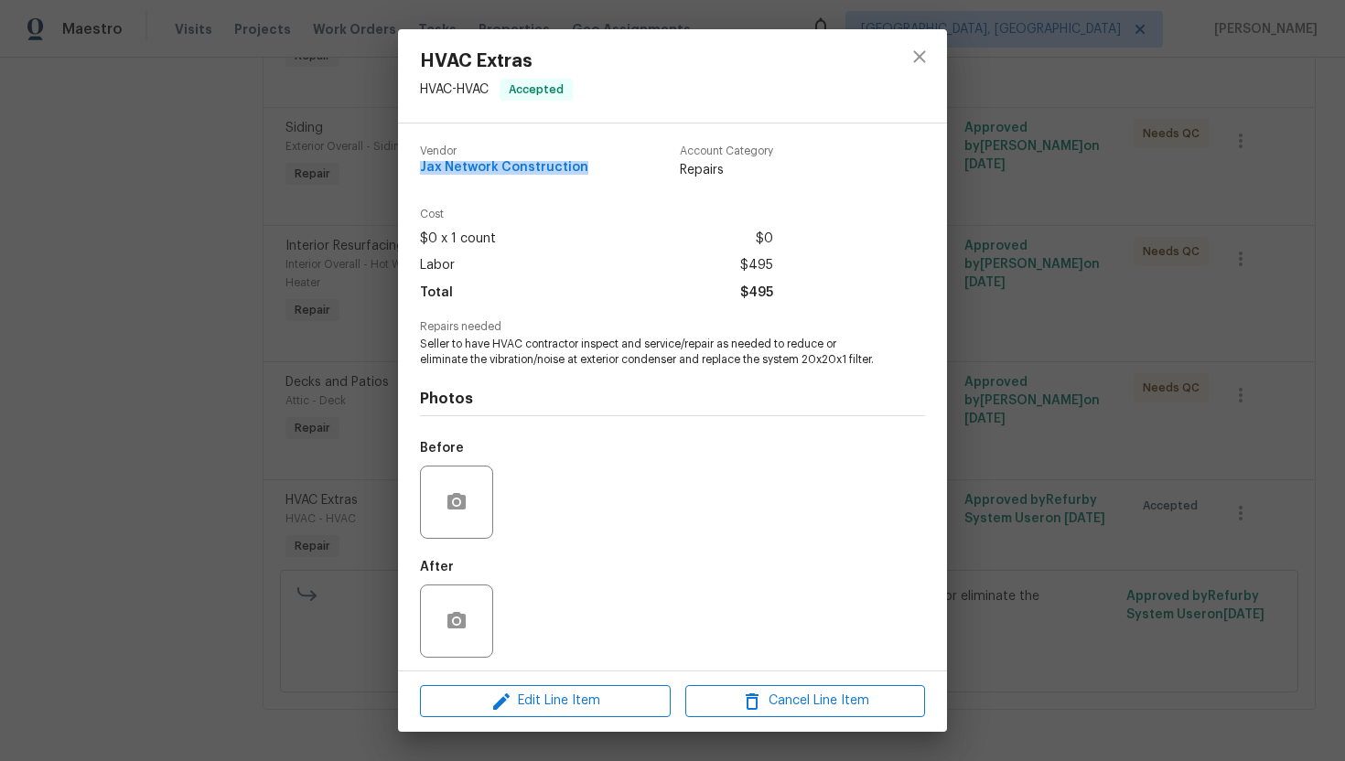
drag, startPoint x: 415, startPoint y: 167, endPoint x: 578, endPoint y: 167, distance: 162.9
click at [578, 167] on div "Vendor Jax Network Construction Account Category Repairs Cost $0 x 1 count $0 L…" at bounding box center [672, 397] width 549 height 547
copy span "Jax Network Construction"
click at [1009, 236] on div "HVAC Extras HVAC - HVAC Accepted Vendor Jax Network Construction Account Catego…" at bounding box center [672, 380] width 1345 height 761
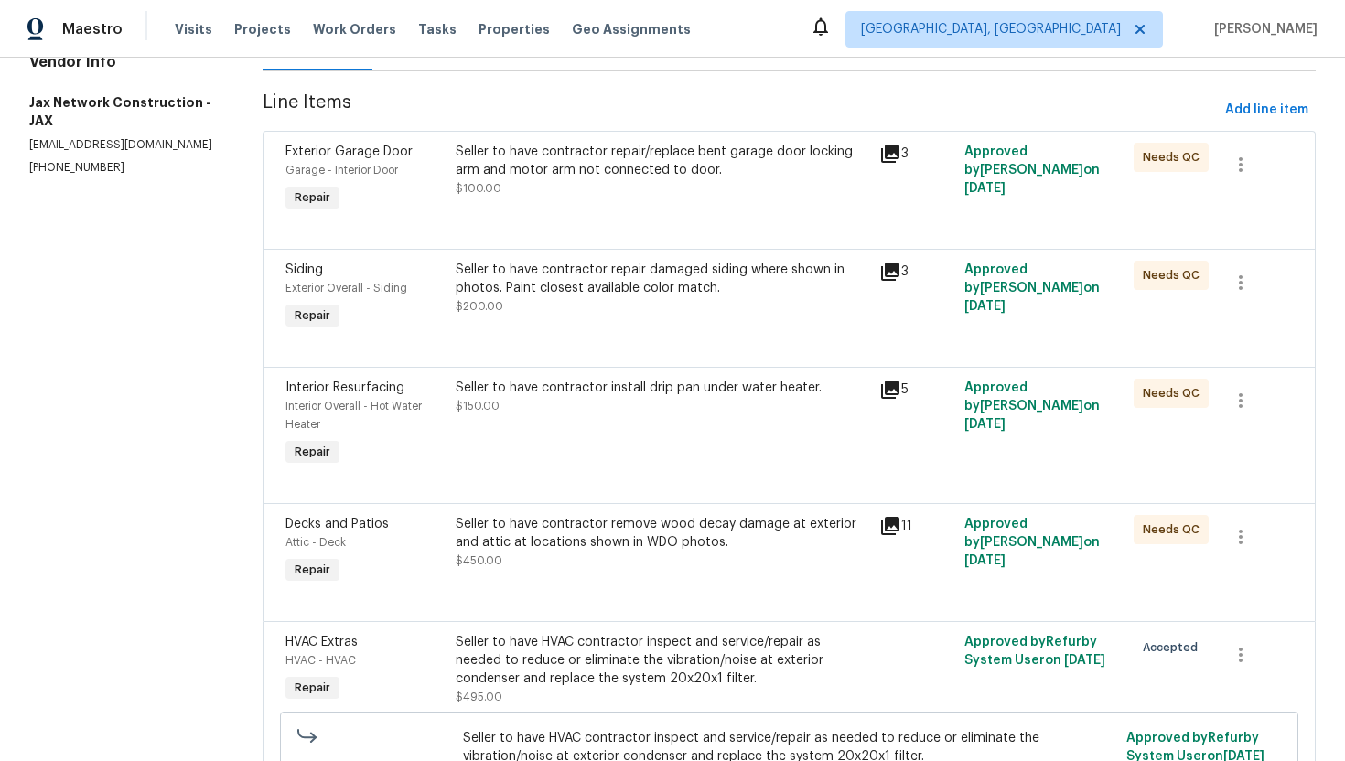
scroll to position [0, 0]
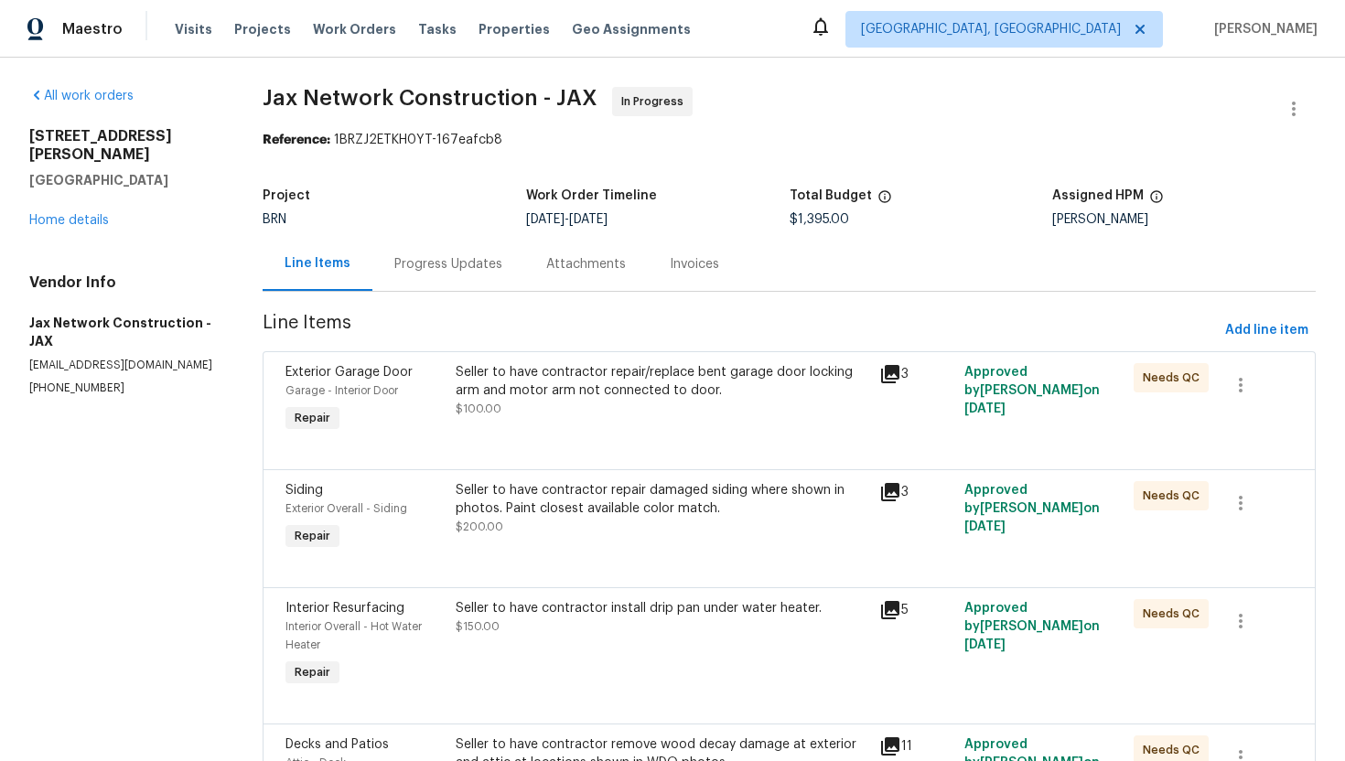
click at [444, 264] on div "Progress Updates" at bounding box center [448, 264] width 108 height 18
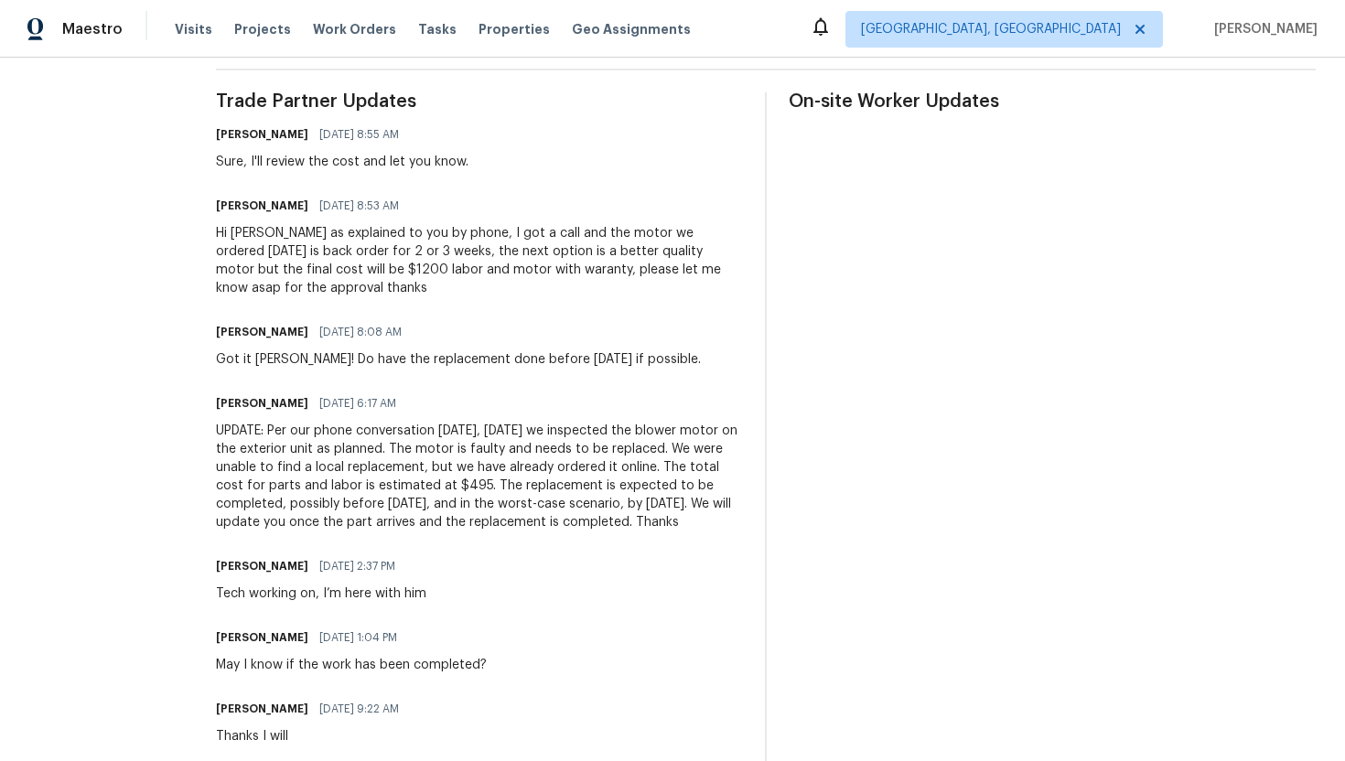
scroll to position [501, 0]
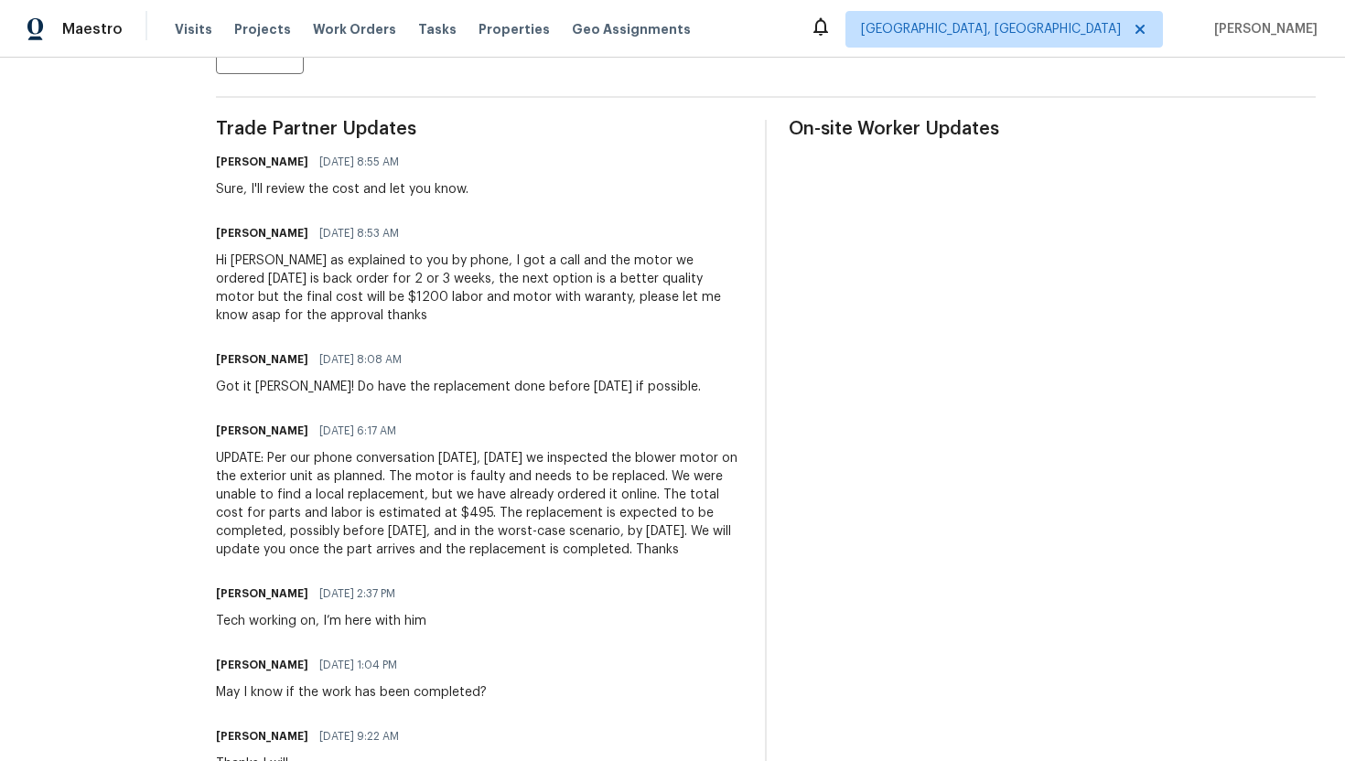
click at [530, 293] on div "Hi Ajay as explained to you by phone, I got a call and the motor we ordered yes…" at bounding box center [479, 288] width 527 height 73
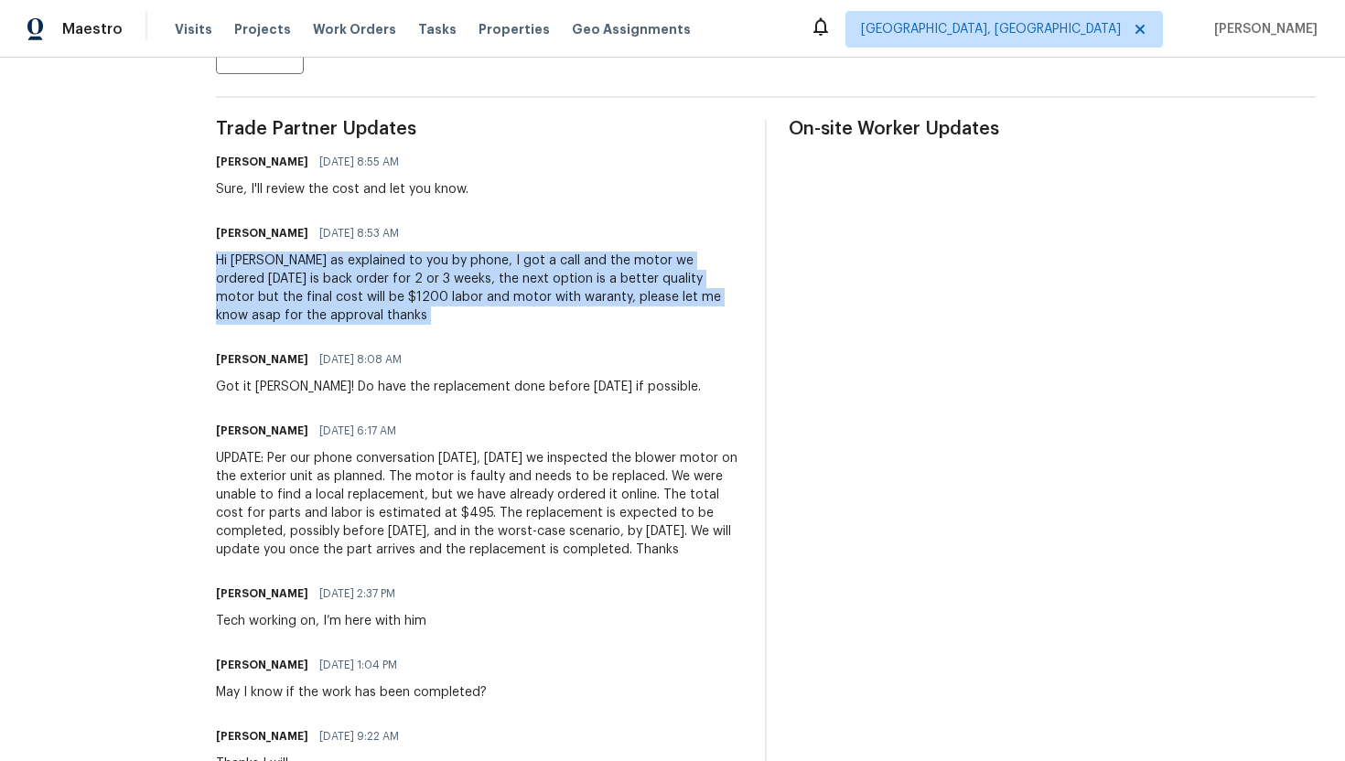
copy div "Hi Ajay as explained to you by phone, I got a call and the motor we ordered yes…"
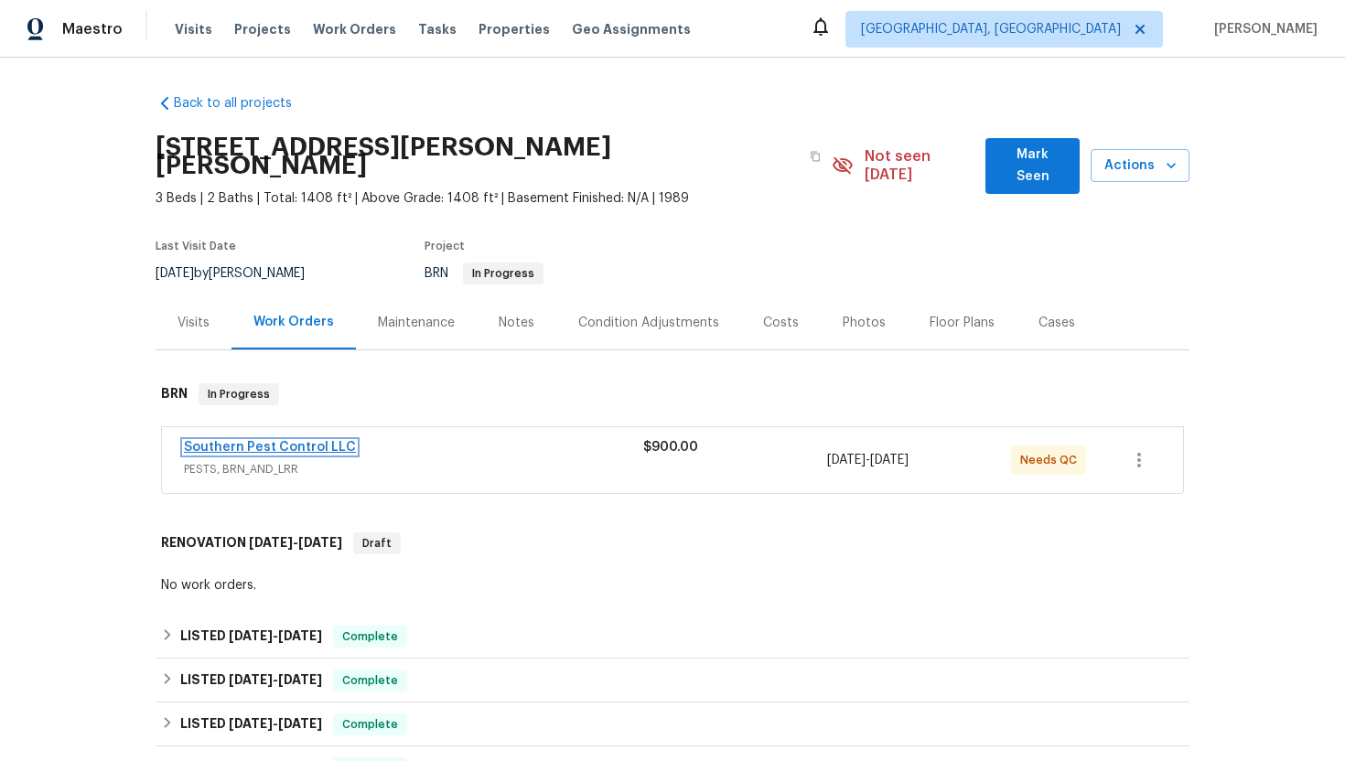
click at [292, 441] on link "Southern Pest Control LLC" at bounding box center [270, 447] width 172 height 13
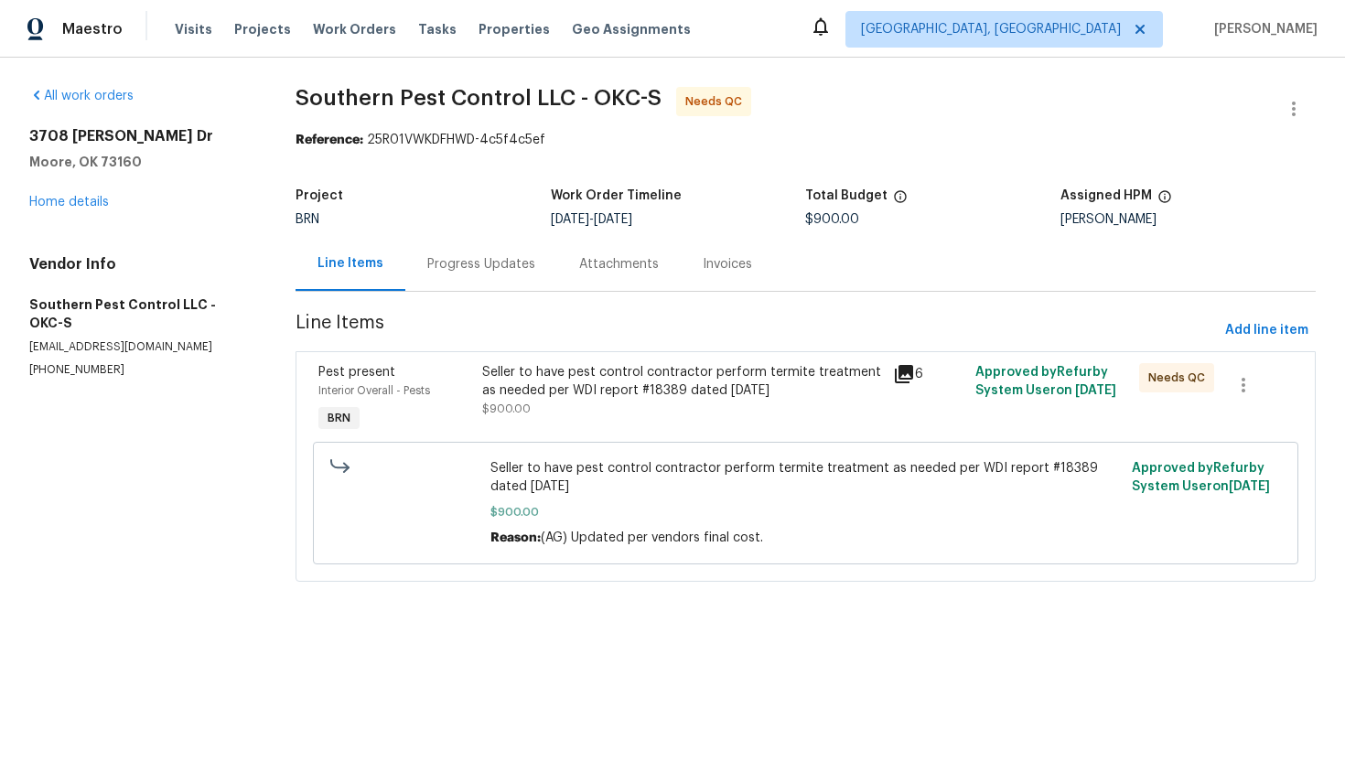
click at [479, 275] on div "Progress Updates" at bounding box center [481, 264] width 152 height 54
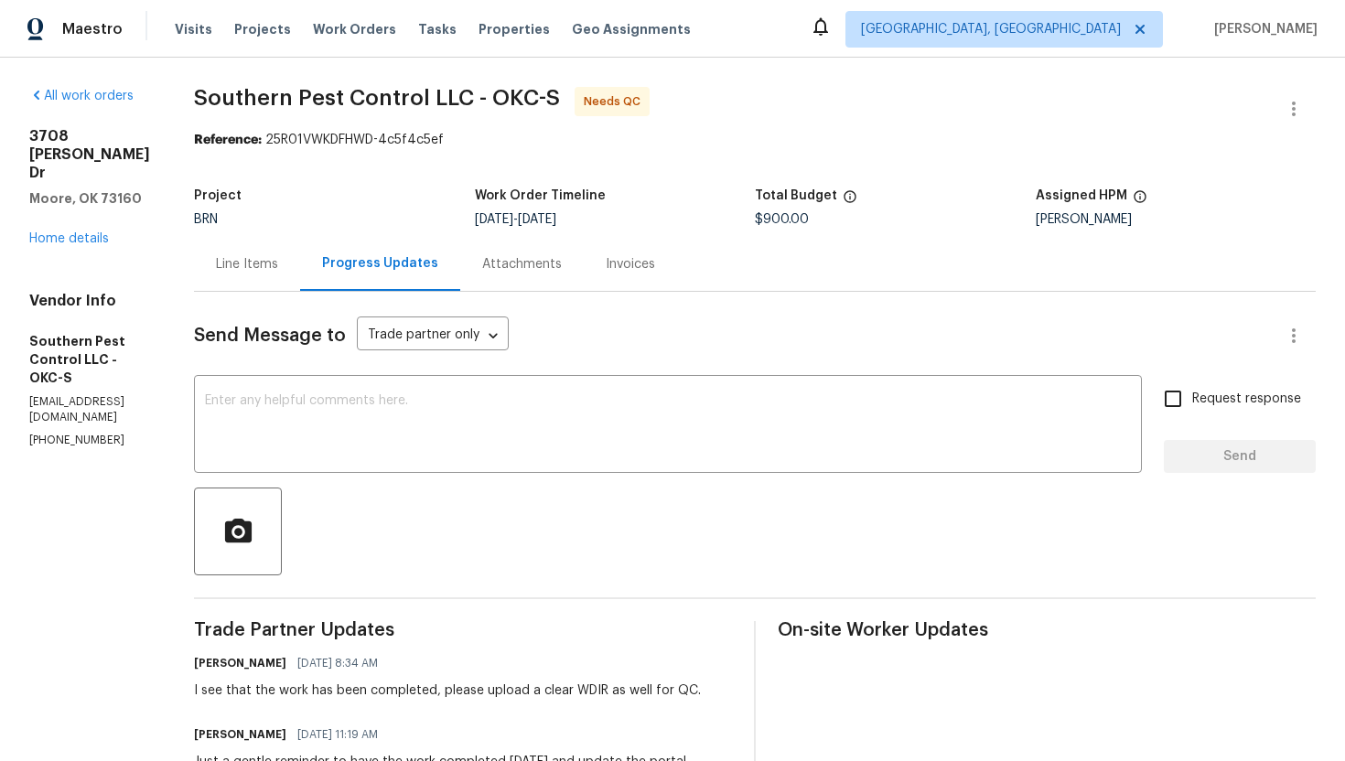
click at [300, 276] on div "Line Items" at bounding box center [247, 264] width 106 height 54
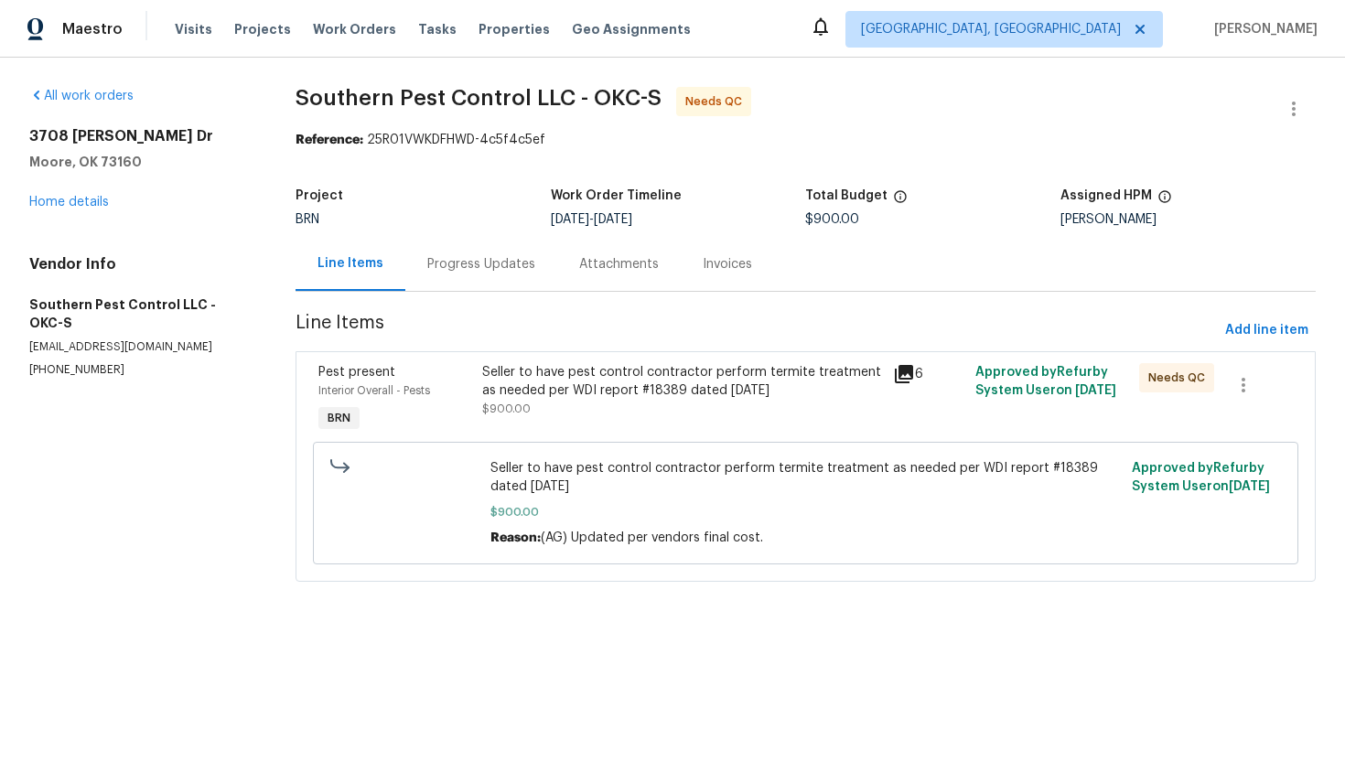
click at [705, 408] on div "Seller to have pest control contractor perform termite treatment as needed per …" at bounding box center [682, 390] width 400 height 55
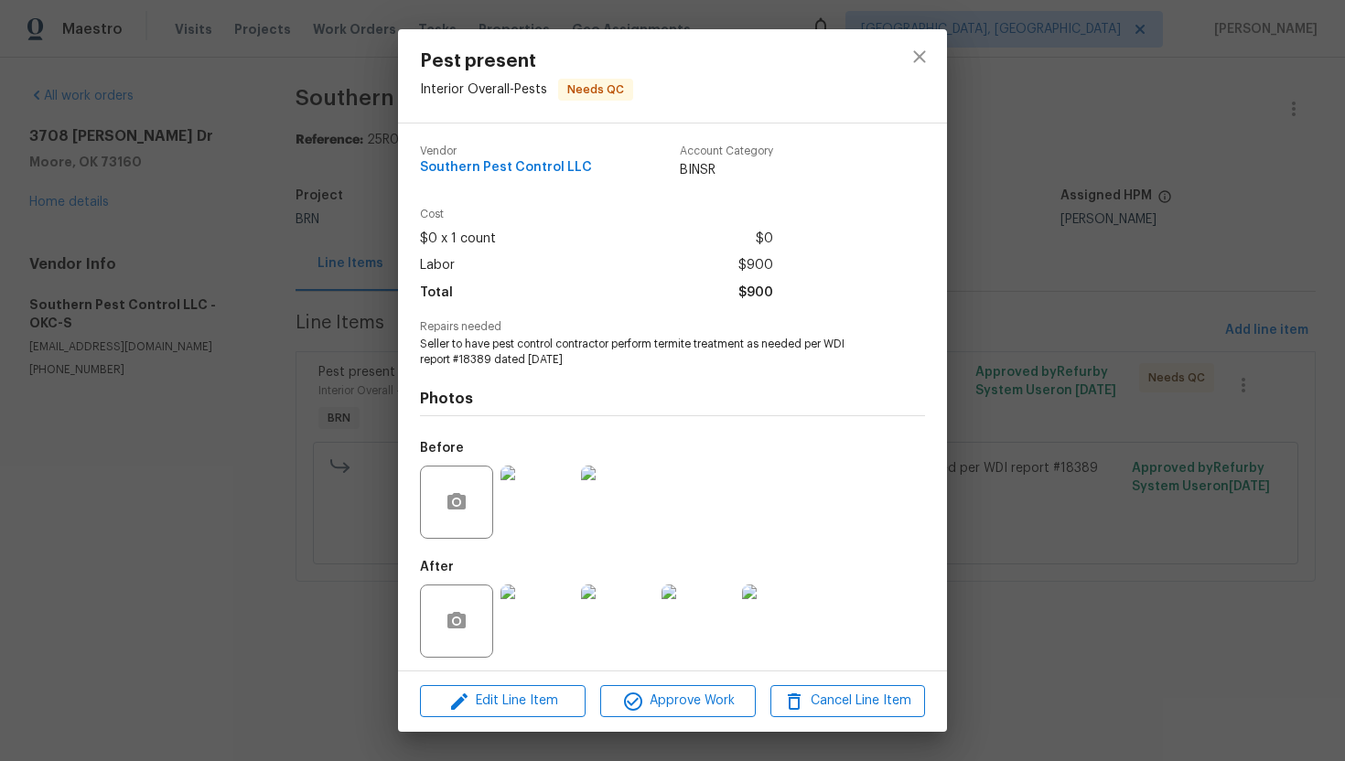
scroll to position [5, 0]
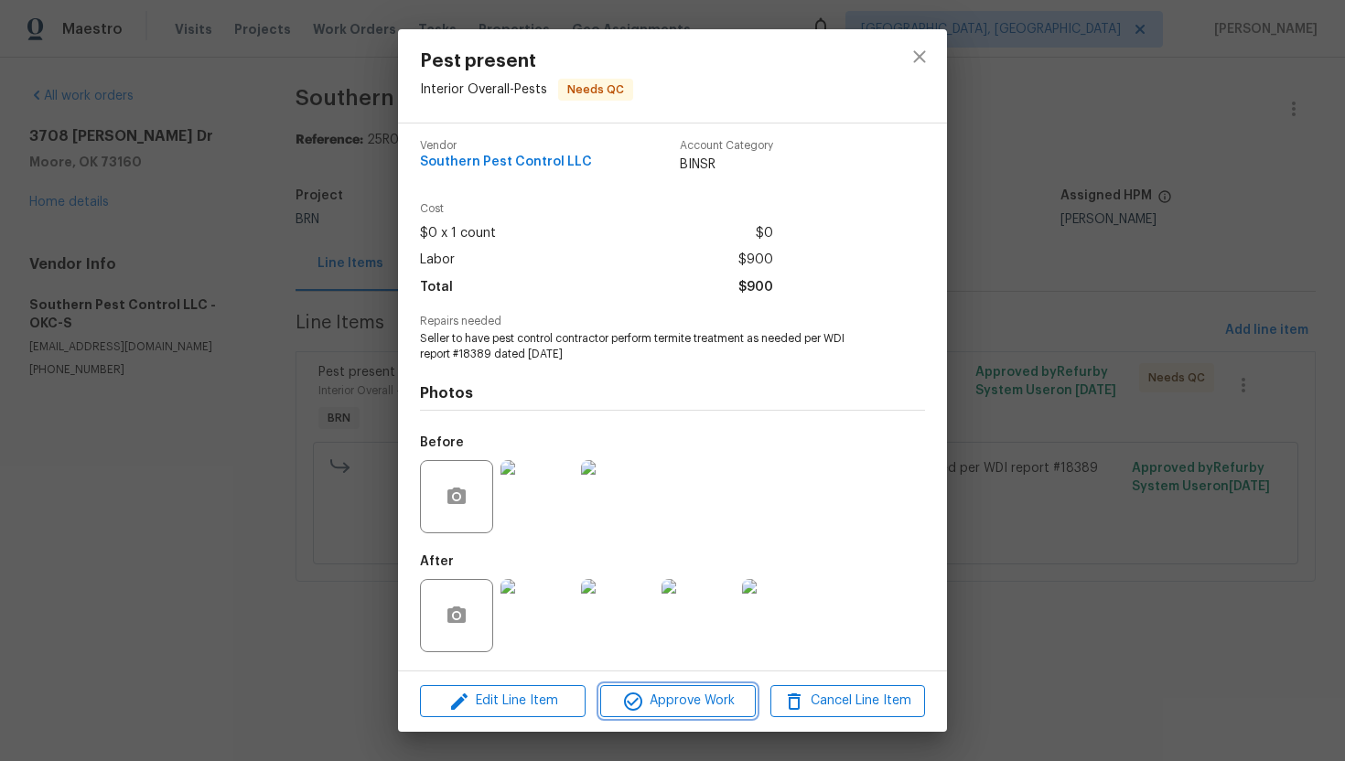
click at [682, 695] on span "Approve Work" at bounding box center [678, 701] width 144 height 23
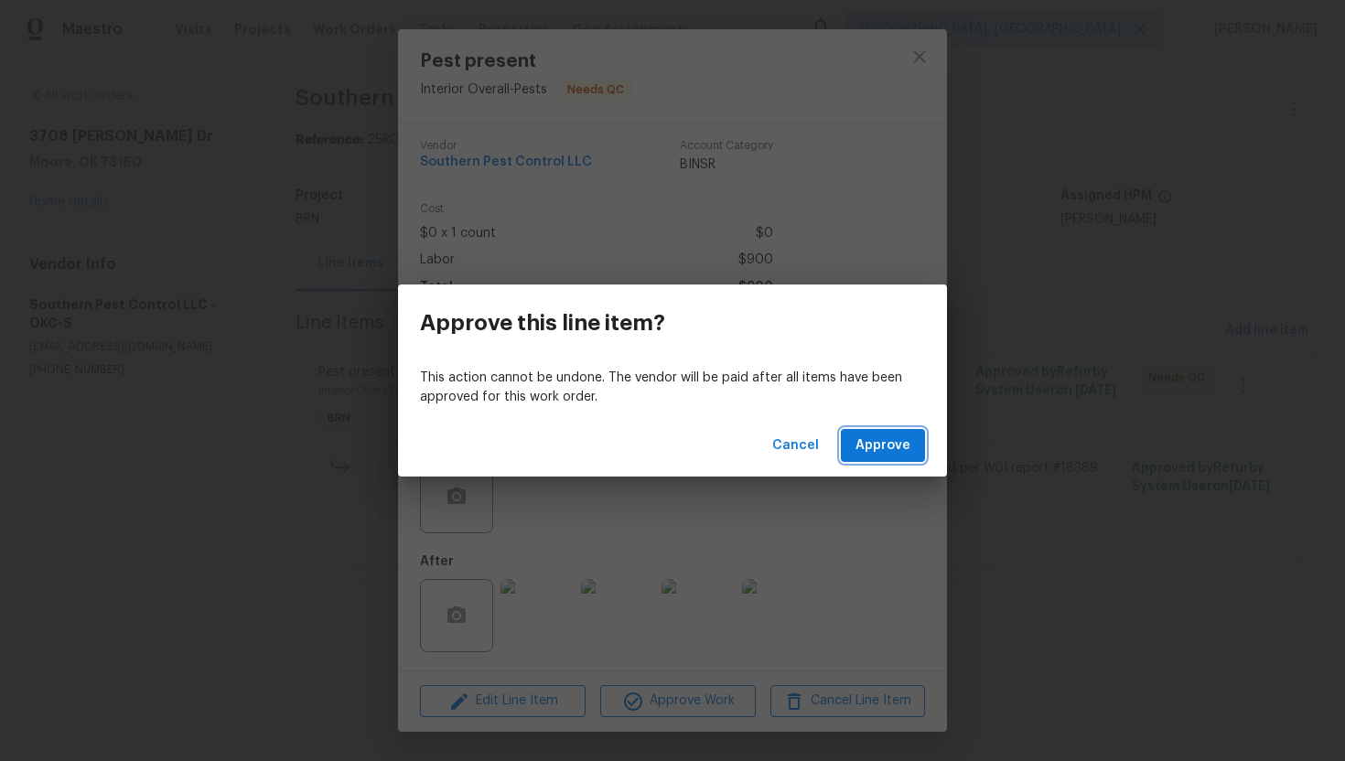
click at [867, 449] on span "Approve" at bounding box center [883, 446] width 55 height 23
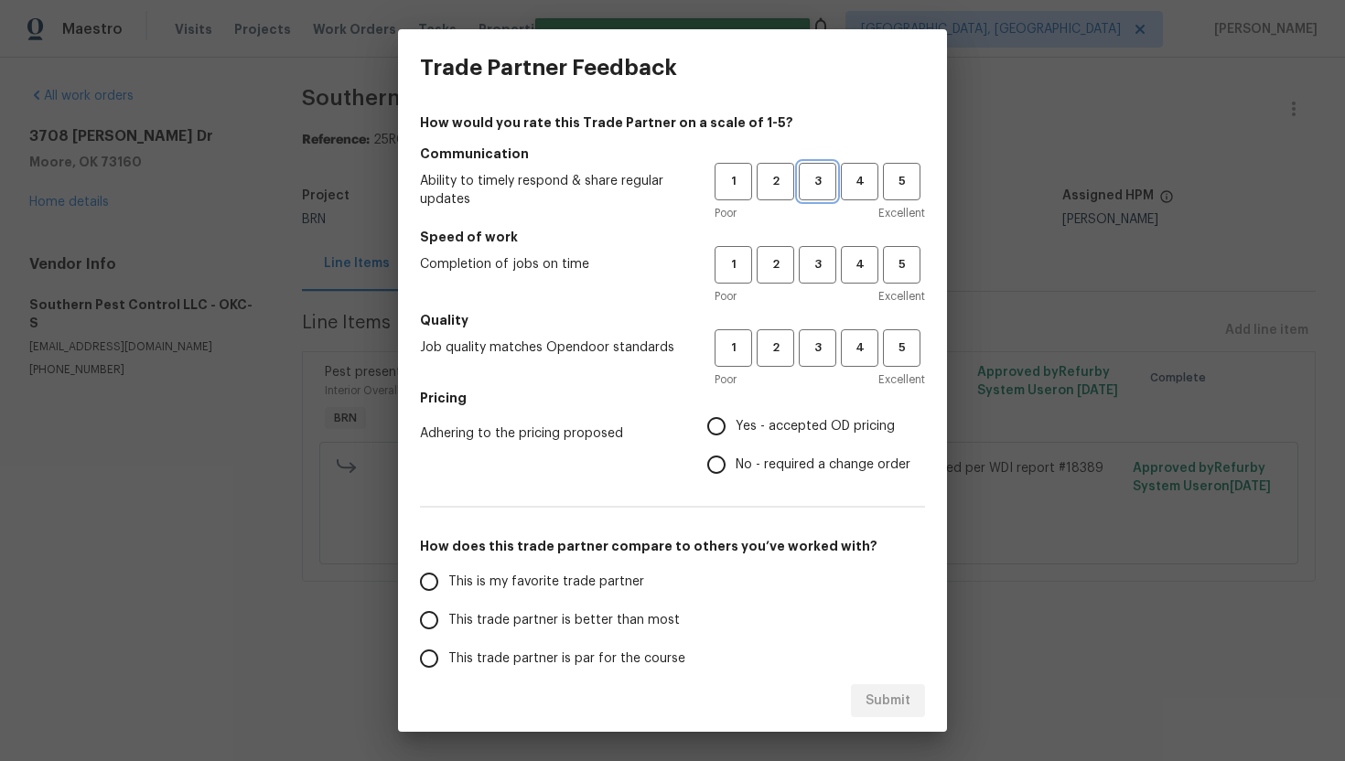
click at [820, 189] on span "3" at bounding box center [818, 181] width 34 height 21
click at [817, 264] on span "3" at bounding box center [818, 264] width 34 height 21
click at [815, 349] on span "3" at bounding box center [818, 348] width 34 height 21
click at [736, 471] on input "No - required a change order" at bounding box center [716, 465] width 38 height 38
radio input "true"
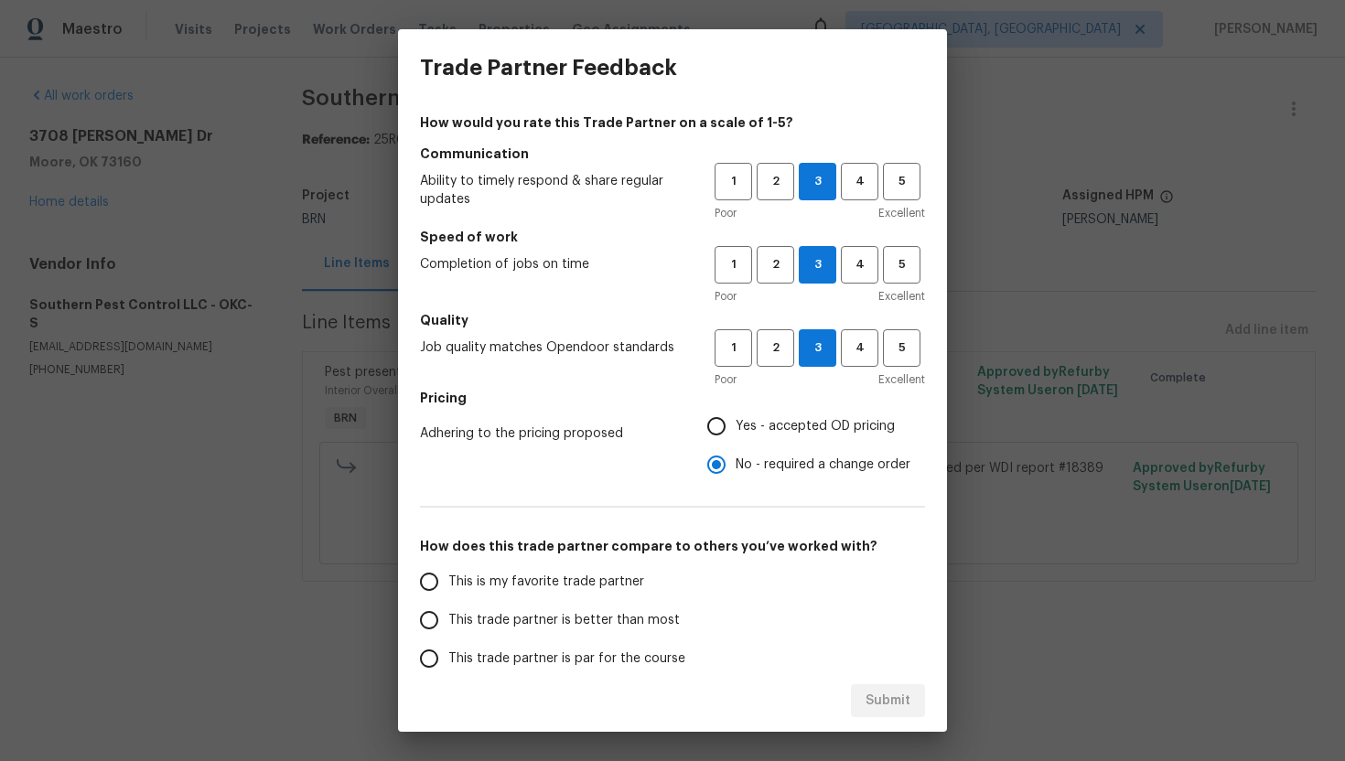
click at [538, 666] on span "This trade partner is par for the course" at bounding box center [566, 659] width 237 height 19
click at [448, 666] on input "This trade partner is par for the course" at bounding box center [429, 659] width 38 height 38
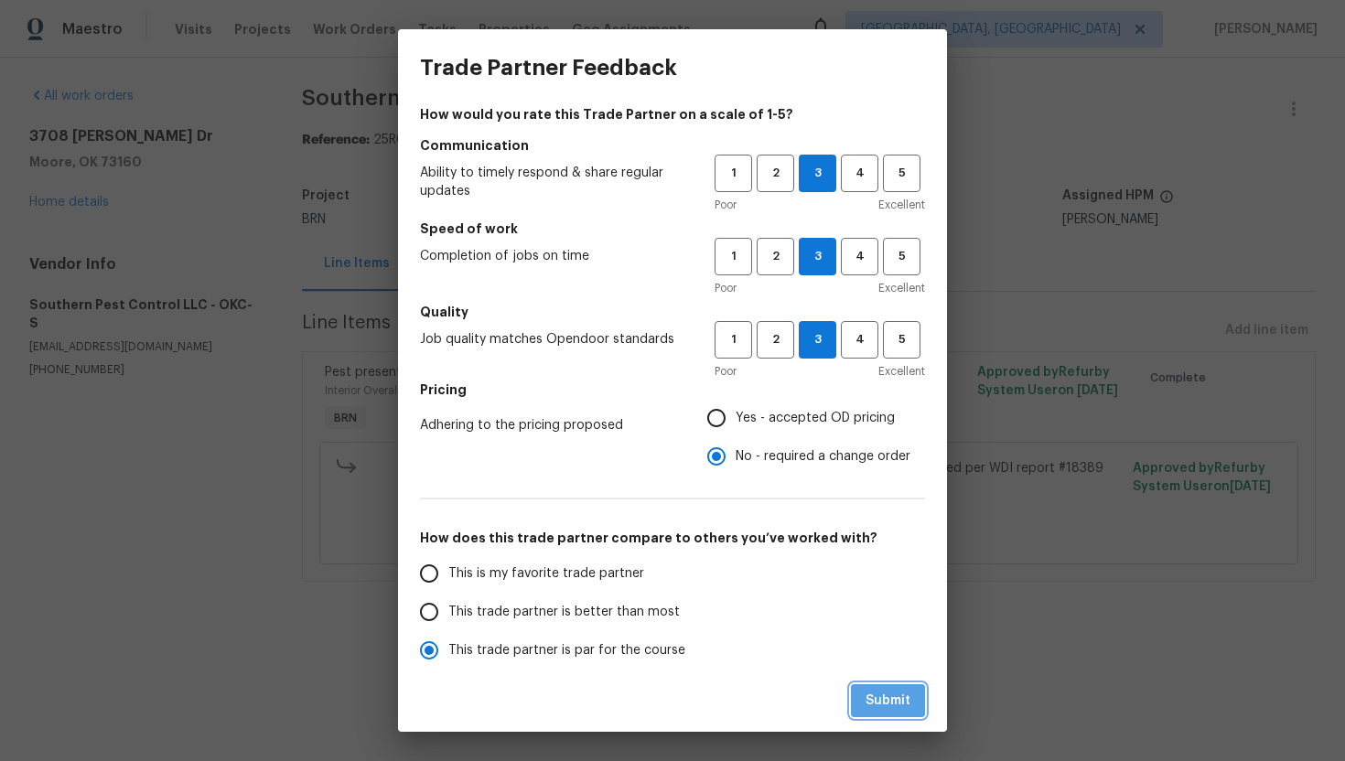
click at [887, 688] on button "Submit" at bounding box center [888, 701] width 74 height 34
radio input "true"
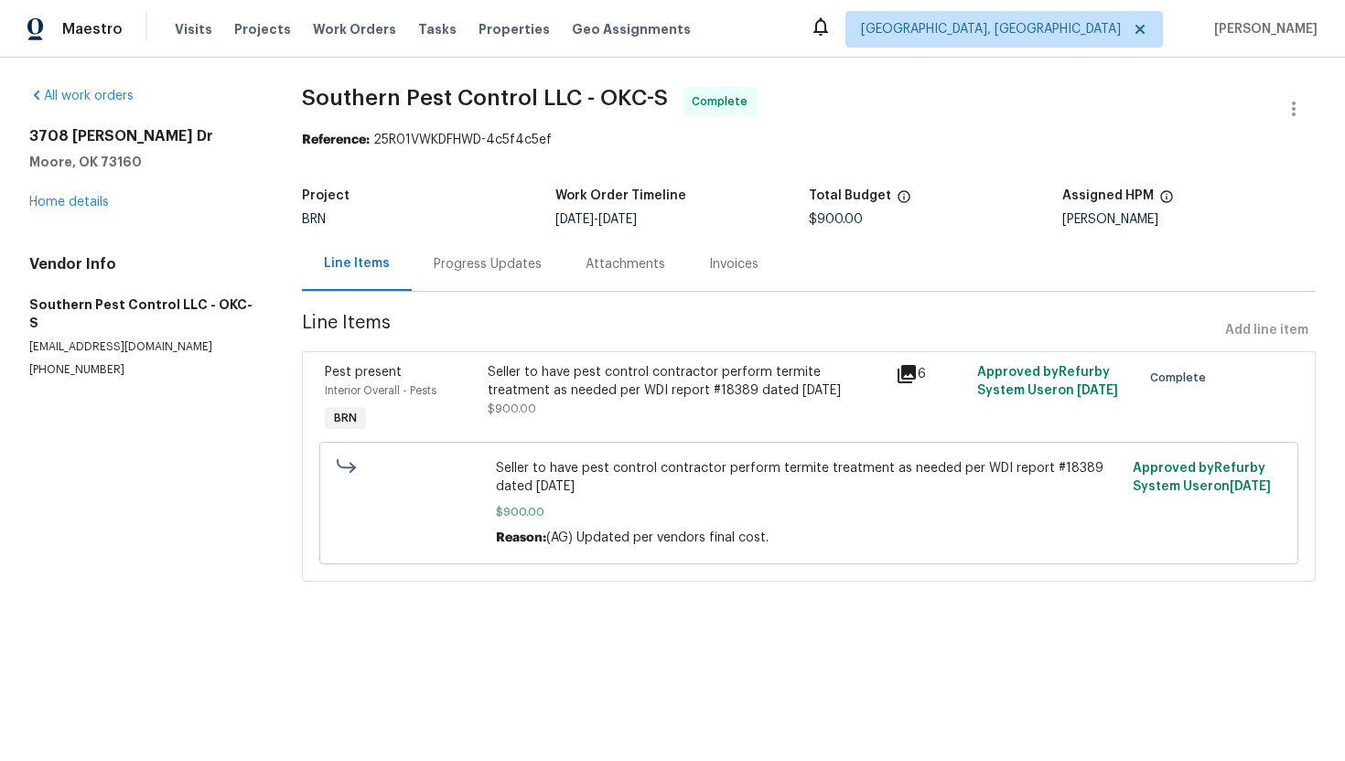
click at [724, 265] on div "Invoices" at bounding box center [733, 264] width 49 height 18
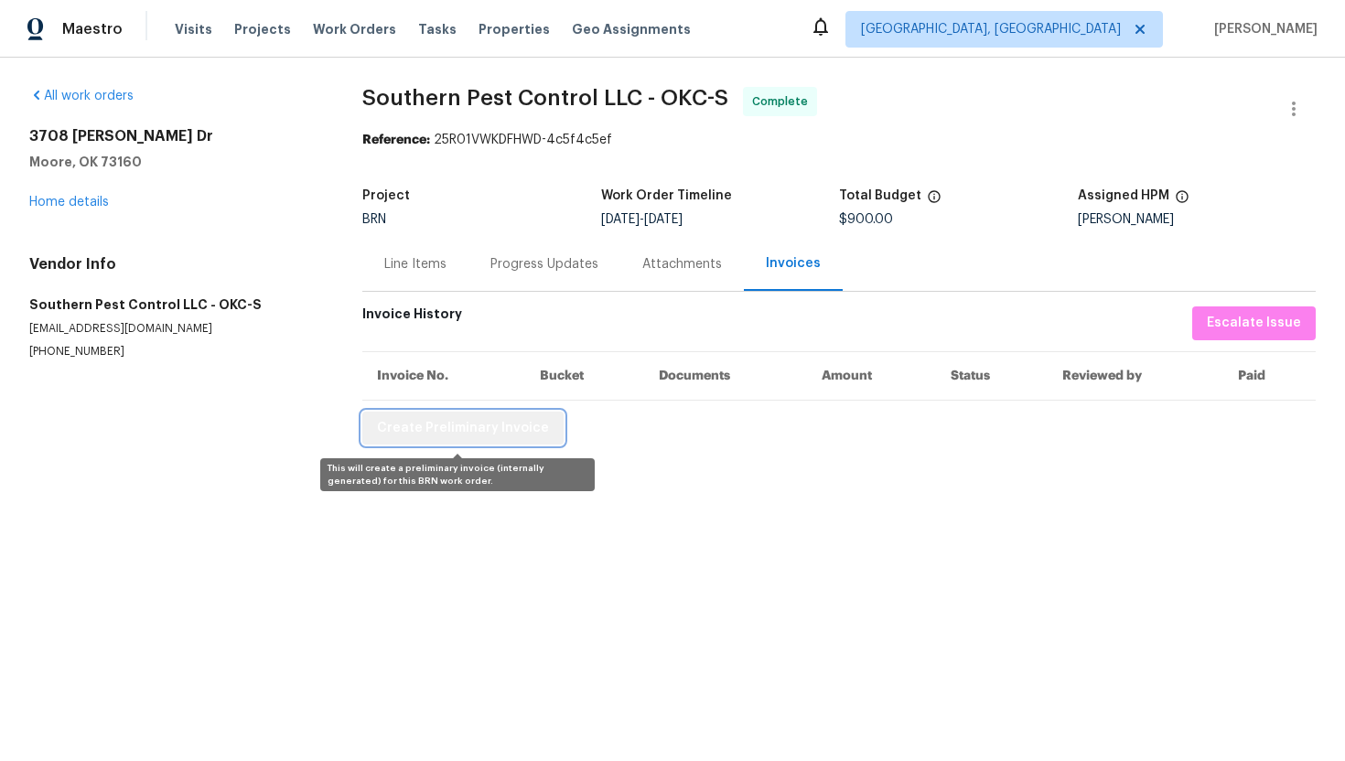
click at [495, 425] on span "Create Preliminary Invoice" at bounding box center [463, 428] width 172 height 23
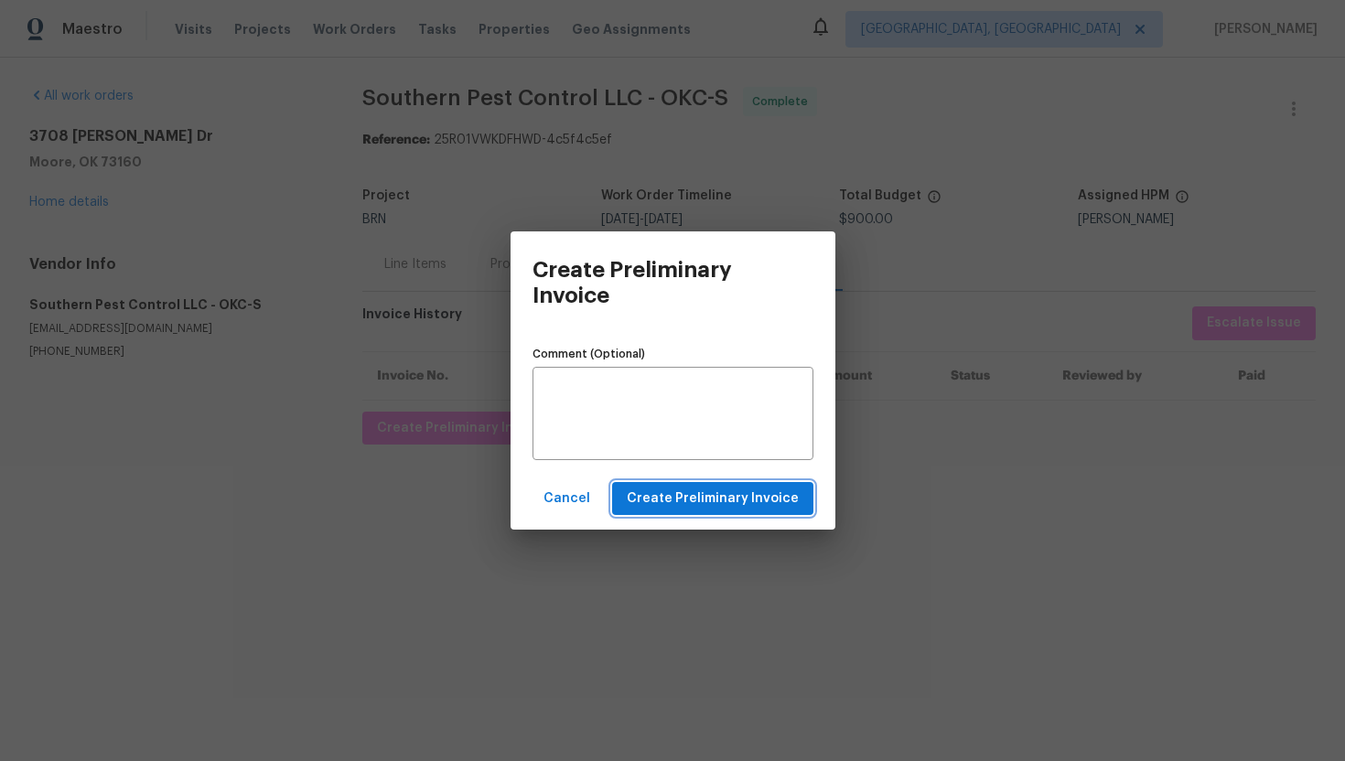
click at [647, 509] on span "Create Preliminary Invoice" at bounding box center [713, 499] width 172 height 23
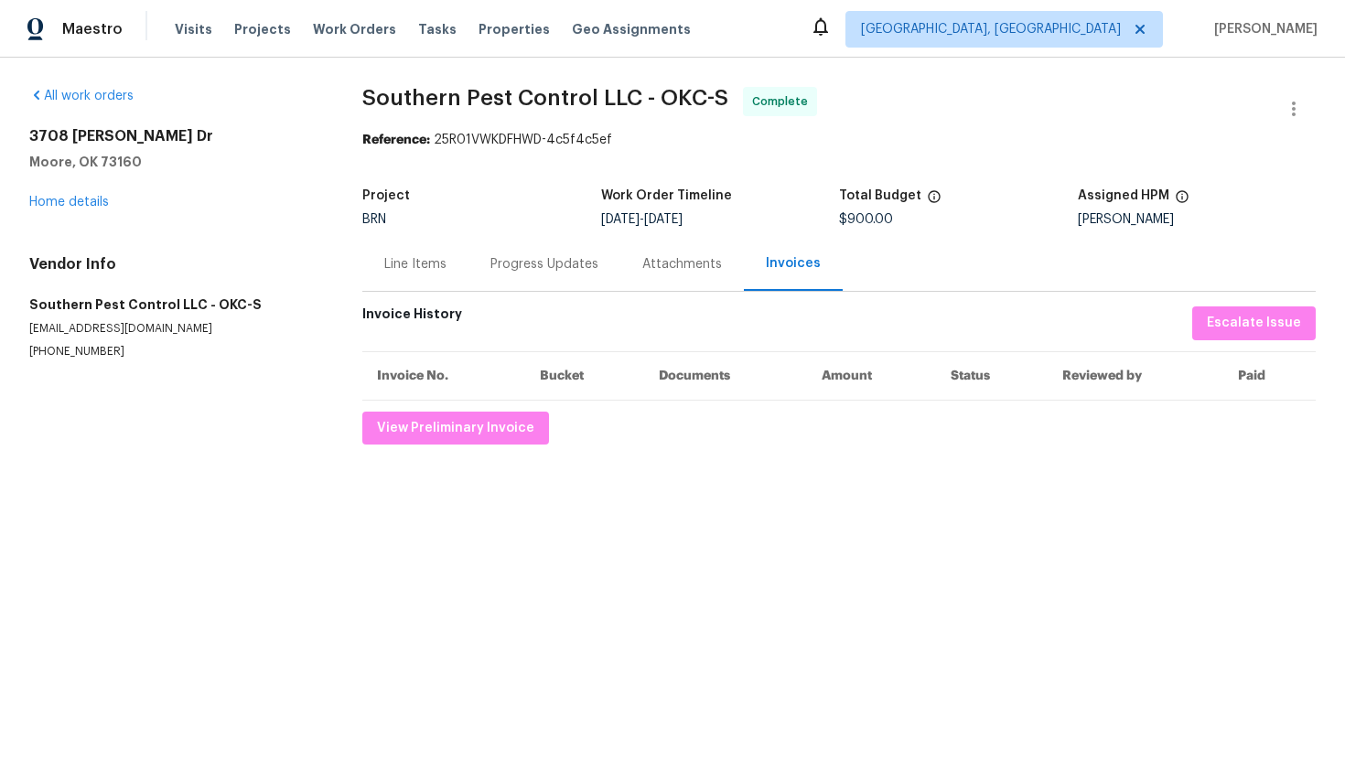
click at [740, 152] on section "Southern Pest Control LLC - OKC-S Complete Reference: 25R01VWKDFHWD-4c5f4c5ef P…" at bounding box center [838, 266] width 953 height 358
click at [529, 249] on div "Progress Updates" at bounding box center [545, 264] width 152 height 54
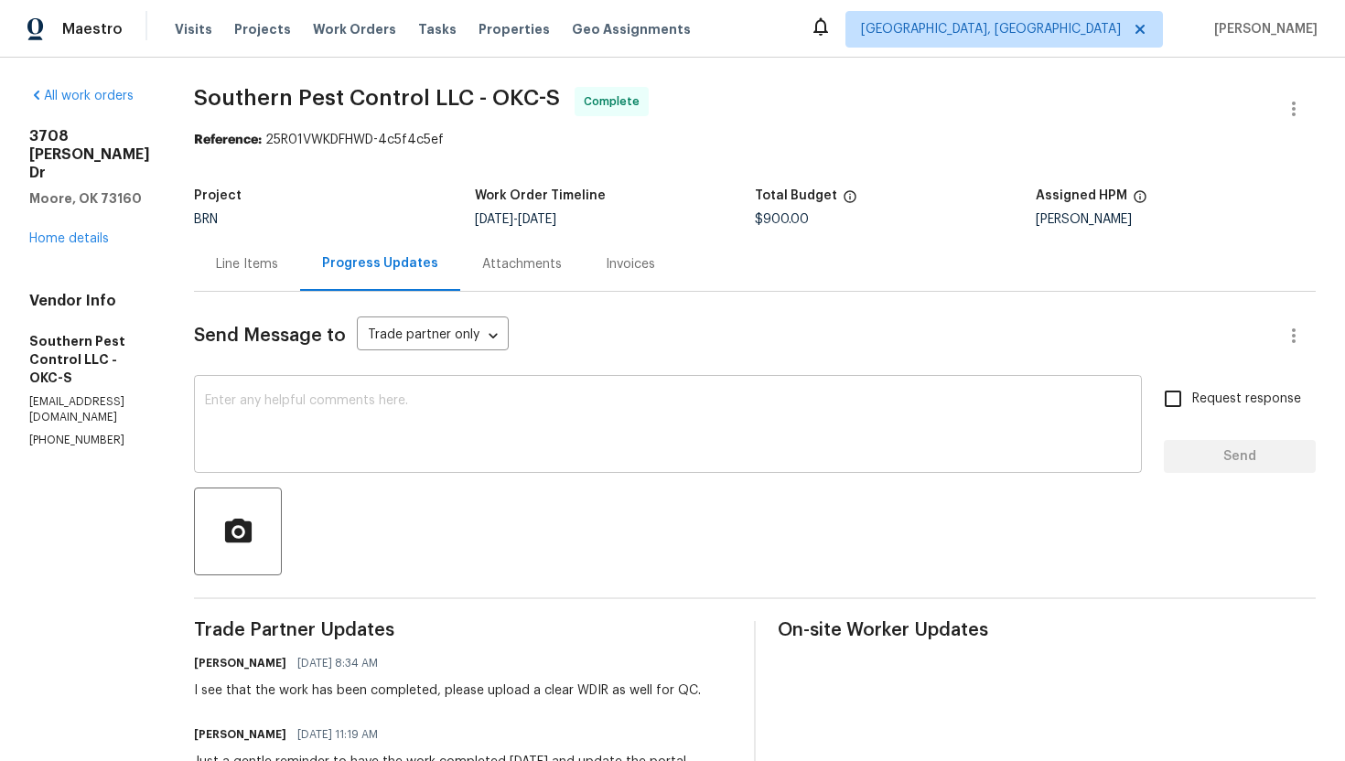
click at [498, 433] on textarea at bounding box center [668, 426] width 926 height 64
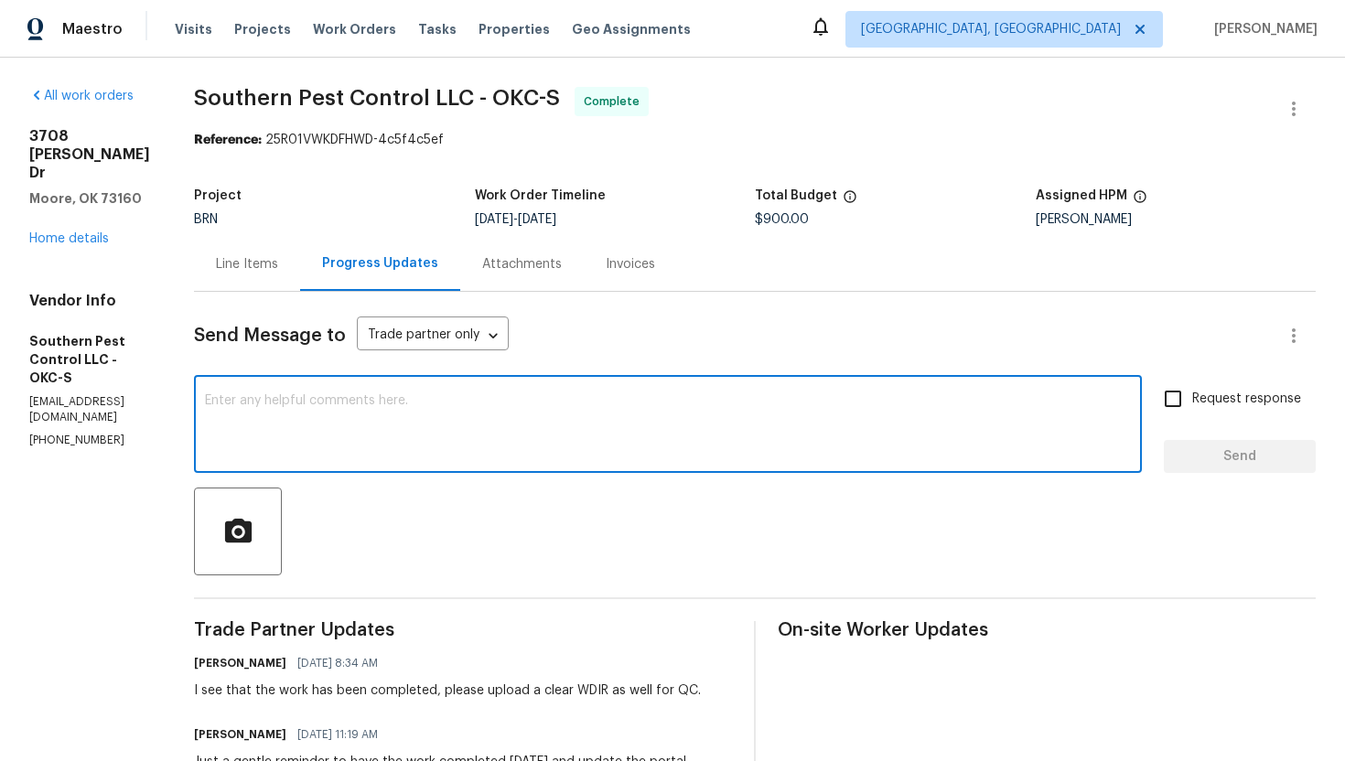
paste textarea "WO is approved. Please upload the invoice under invoice section. Thanks!"
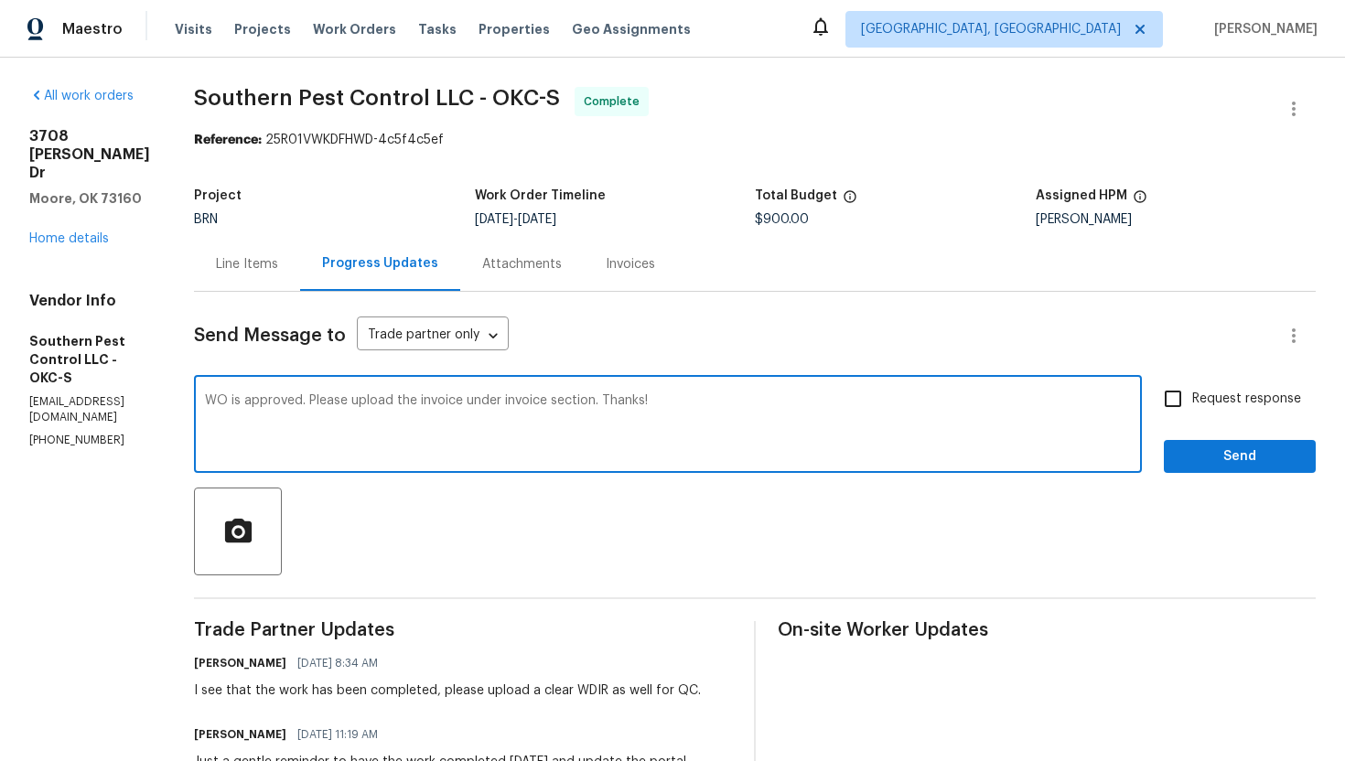
type textarea "WO is approved. Please upload the invoice under invoice section. Thanks!"
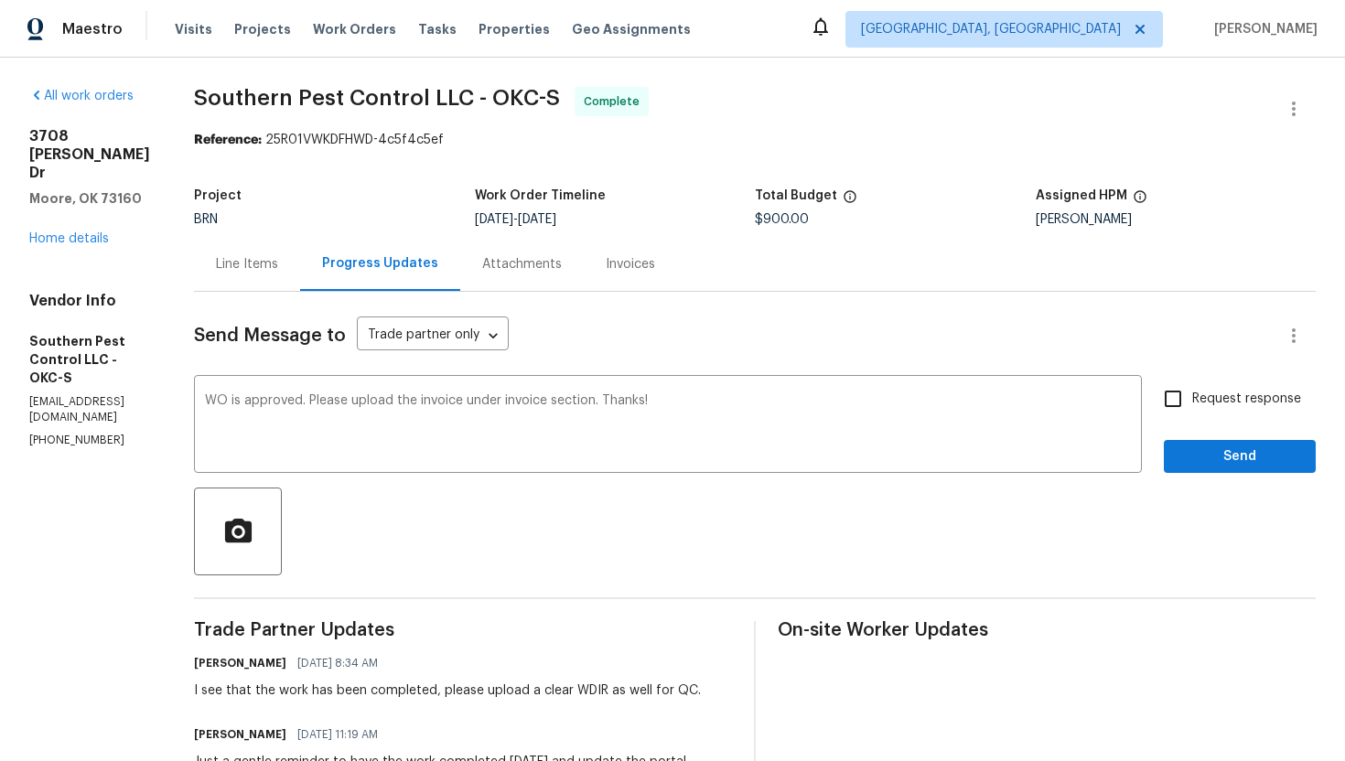
click at [1222, 393] on span "Request response" at bounding box center [1246, 399] width 109 height 19
click at [1192, 393] on input "Request response" at bounding box center [1173, 399] width 38 height 38
checkbox input "true"
click at [1224, 459] on span "Send" at bounding box center [1240, 457] width 123 height 23
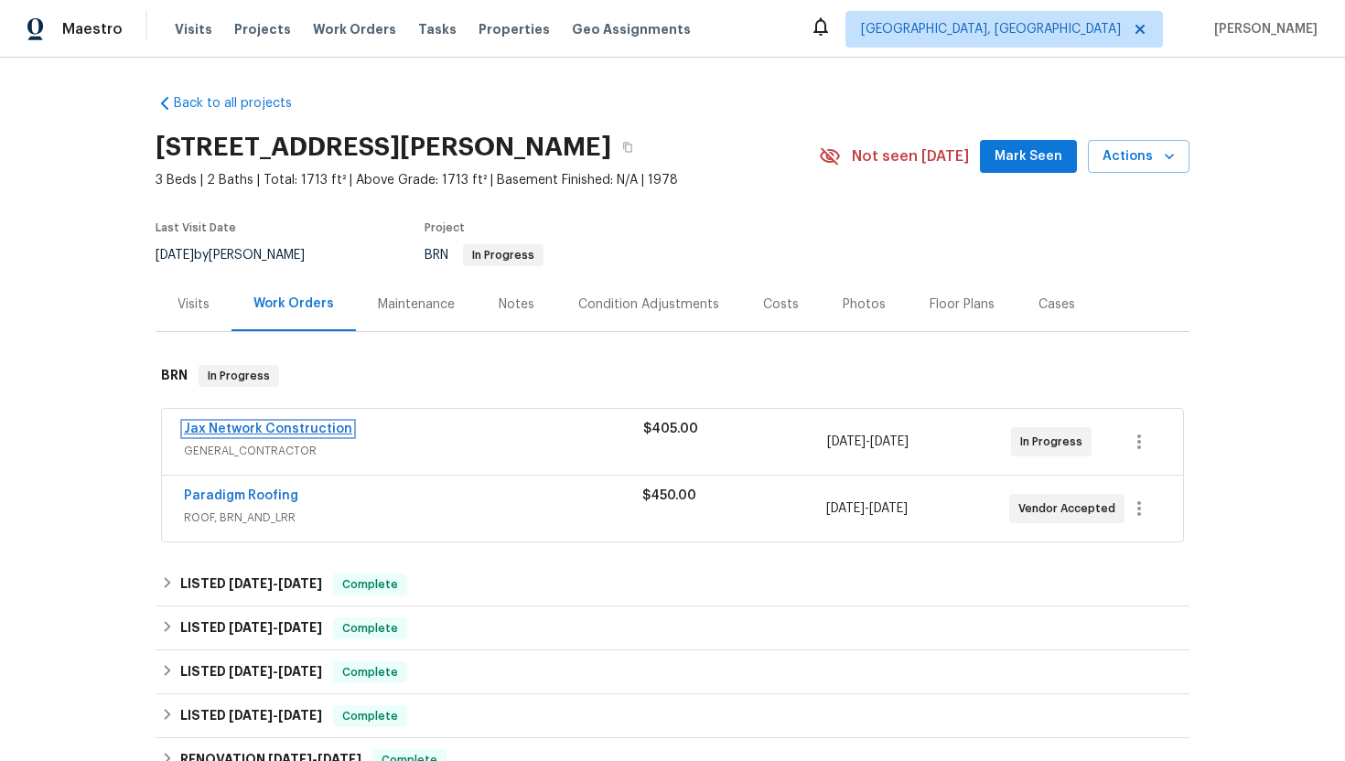
click at [244, 425] on link "Jax Network Construction" at bounding box center [268, 429] width 168 height 13
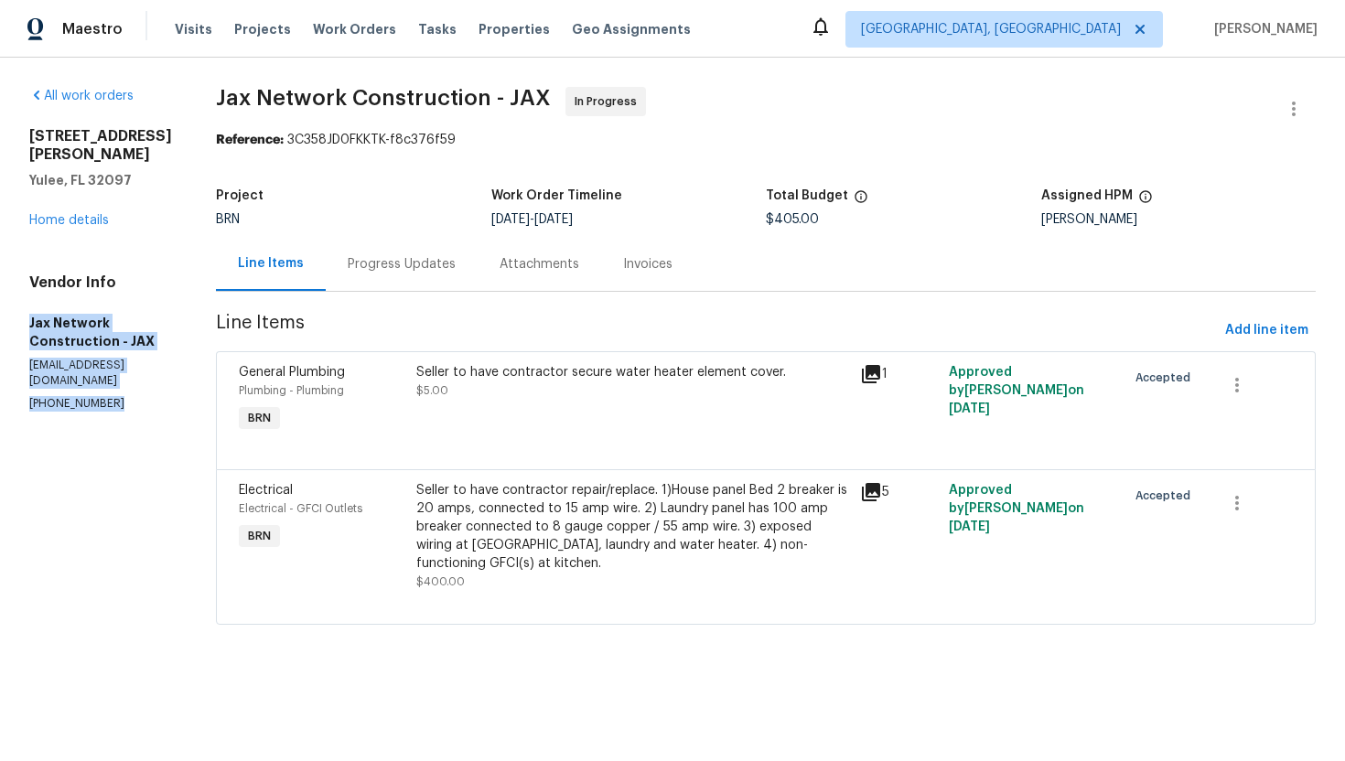
drag, startPoint x: 23, startPoint y: 307, endPoint x: 183, endPoint y: 368, distance: 171.5
click at [187, 369] on div "All work orders [STREET_ADDRESS][PERSON_NAME][PERSON_NAME] Home details Vendor …" at bounding box center [672, 367] width 1345 height 619
copy div "Jax Network Construction - JAX [EMAIL_ADDRESS][DOMAIN_NAME] [PHONE_NUMBER]"
click at [605, 322] on span "Line Items" at bounding box center [717, 331] width 1002 height 34
click at [441, 261] on div "Progress Updates" at bounding box center [402, 264] width 108 height 18
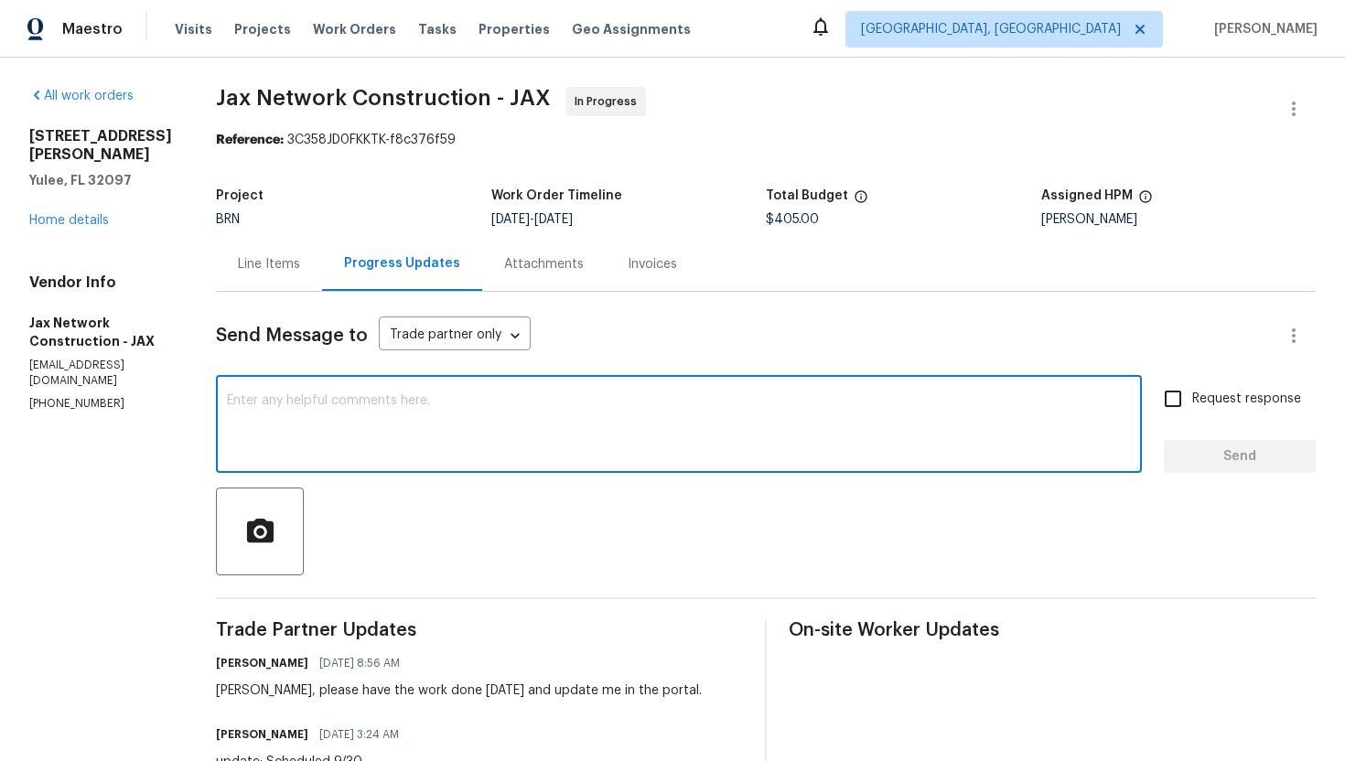
click at [544, 412] on textarea at bounding box center [679, 426] width 904 height 64
type textarea "Hi [PERSON_NAME]! Can I get an update on the work progress here?"
click at [1165, 412] on input "Request response" at bounding box center [1173, 399] width 38 height 38
checkbox input "true"
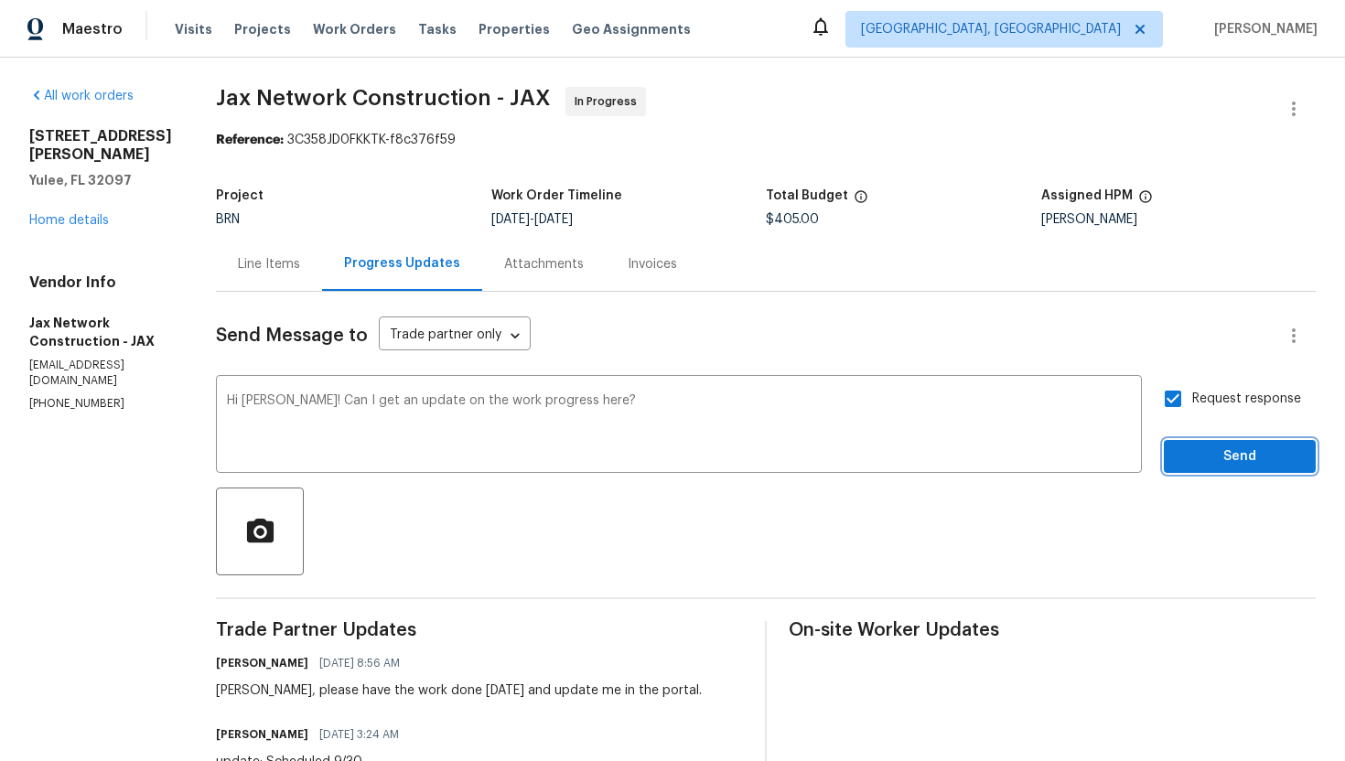
click at [1196, 441] on button "Send" at bounding box center [1240, 457] width 152 height 34
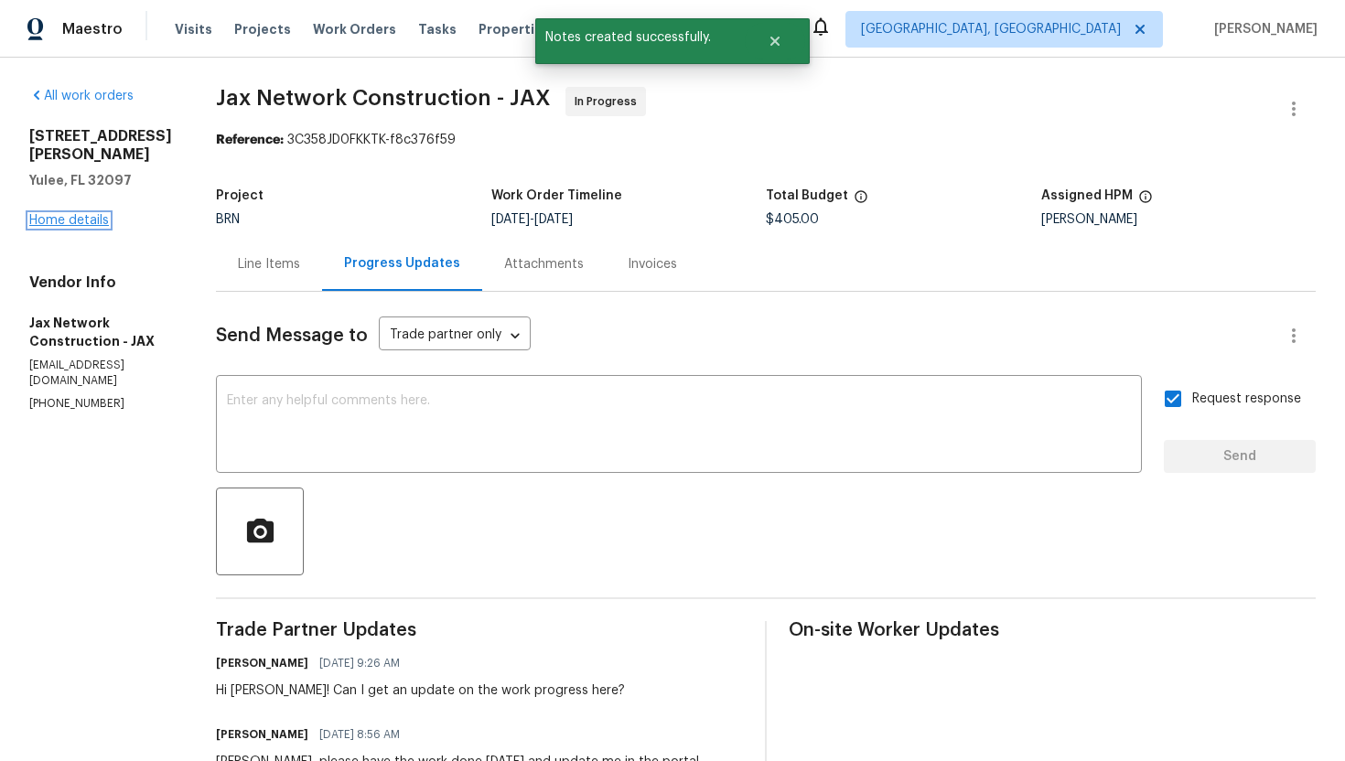
click at [81, 214] on link "Home details" at bounding box center [69, 220] width 80 height 13
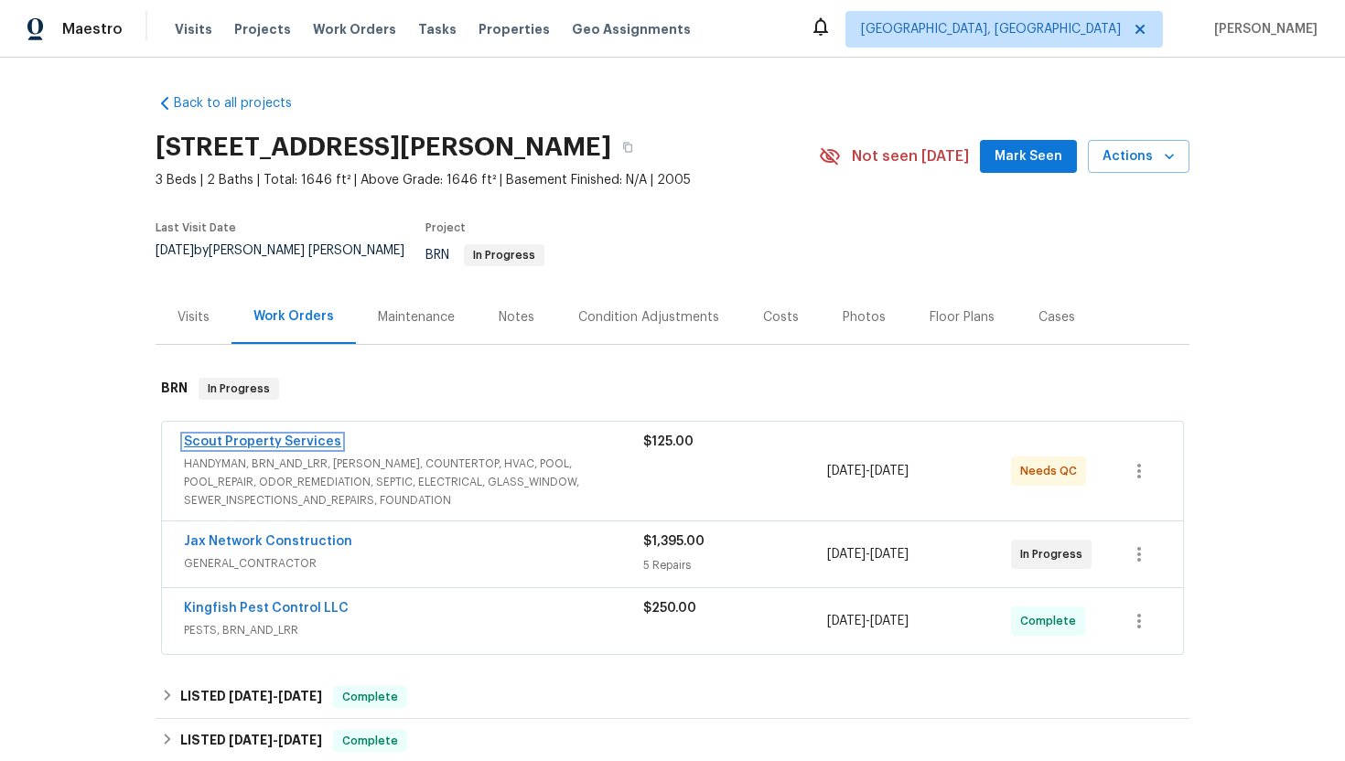
click at [275, 436] on link "Scout Property Services" at bounding box center [262, 442] width 157 height 13
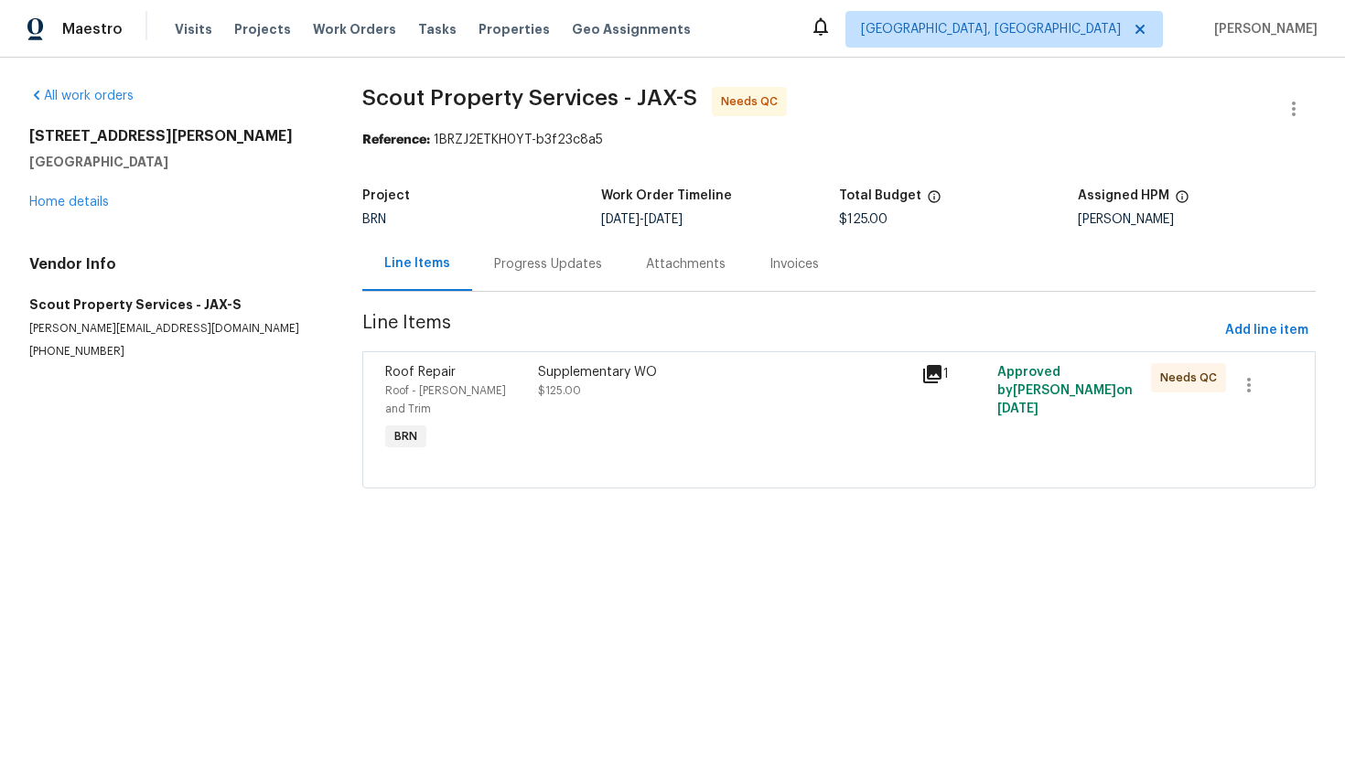
click at [666, 407] on div "Supplementary WO $125.00" at bounding box center [724, 409] width 382 height 102
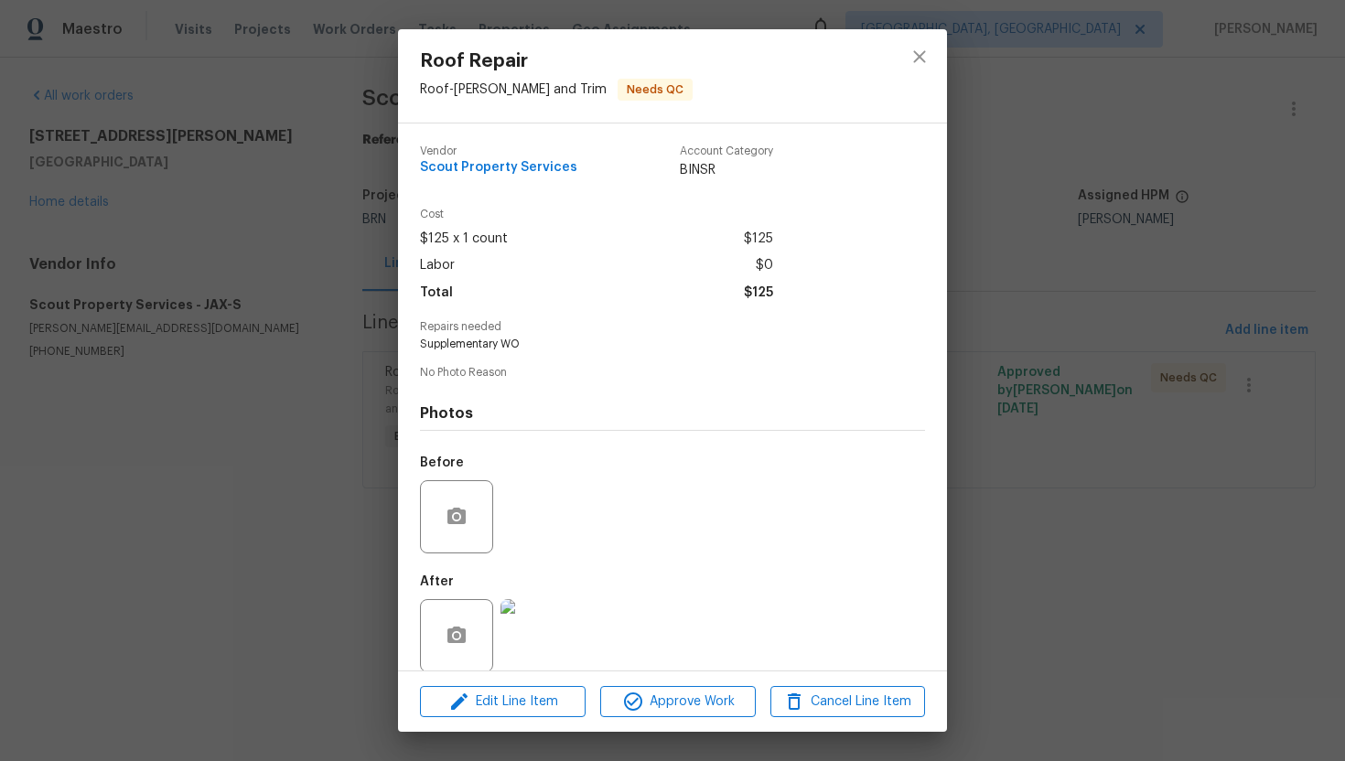
scroll to position [20, 0]
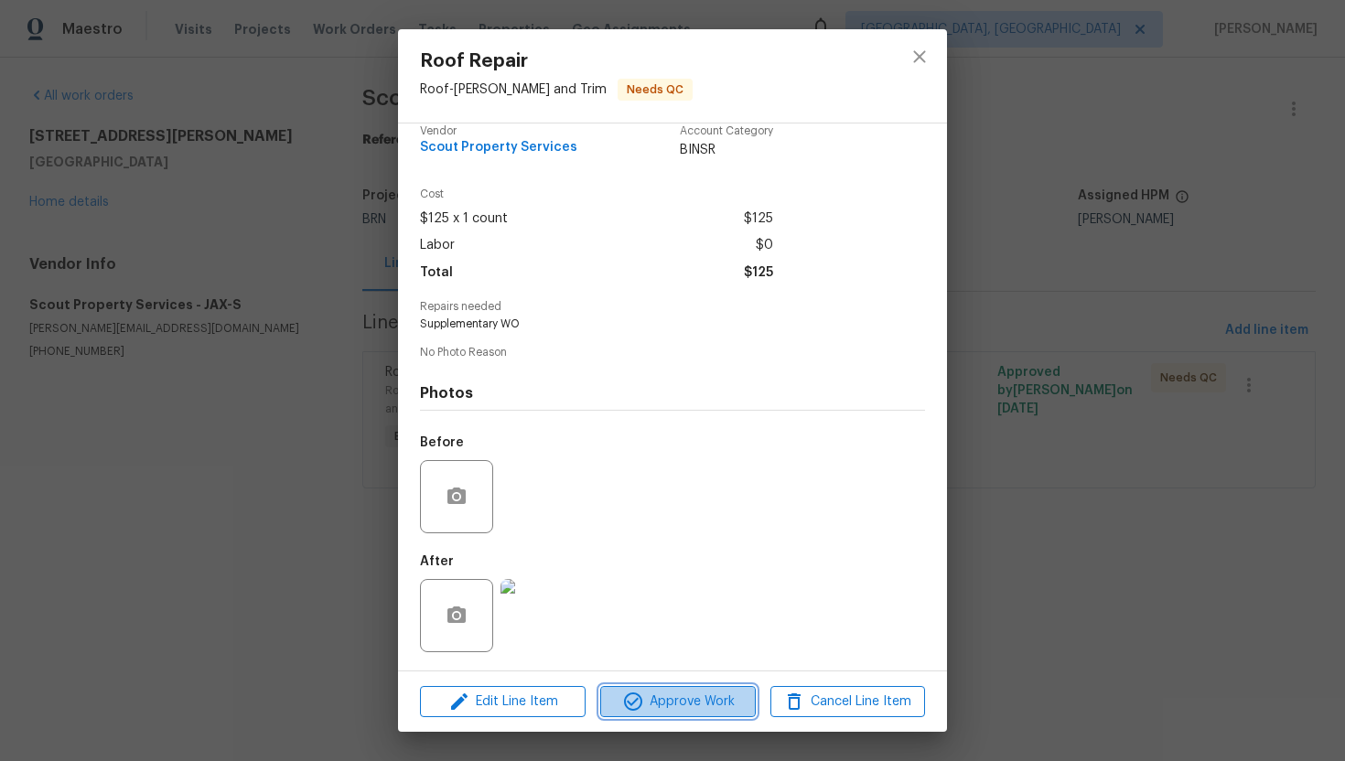
click at [704, 701] on span "Approve Work" at bounding box center [678, 702] width 144 height 23
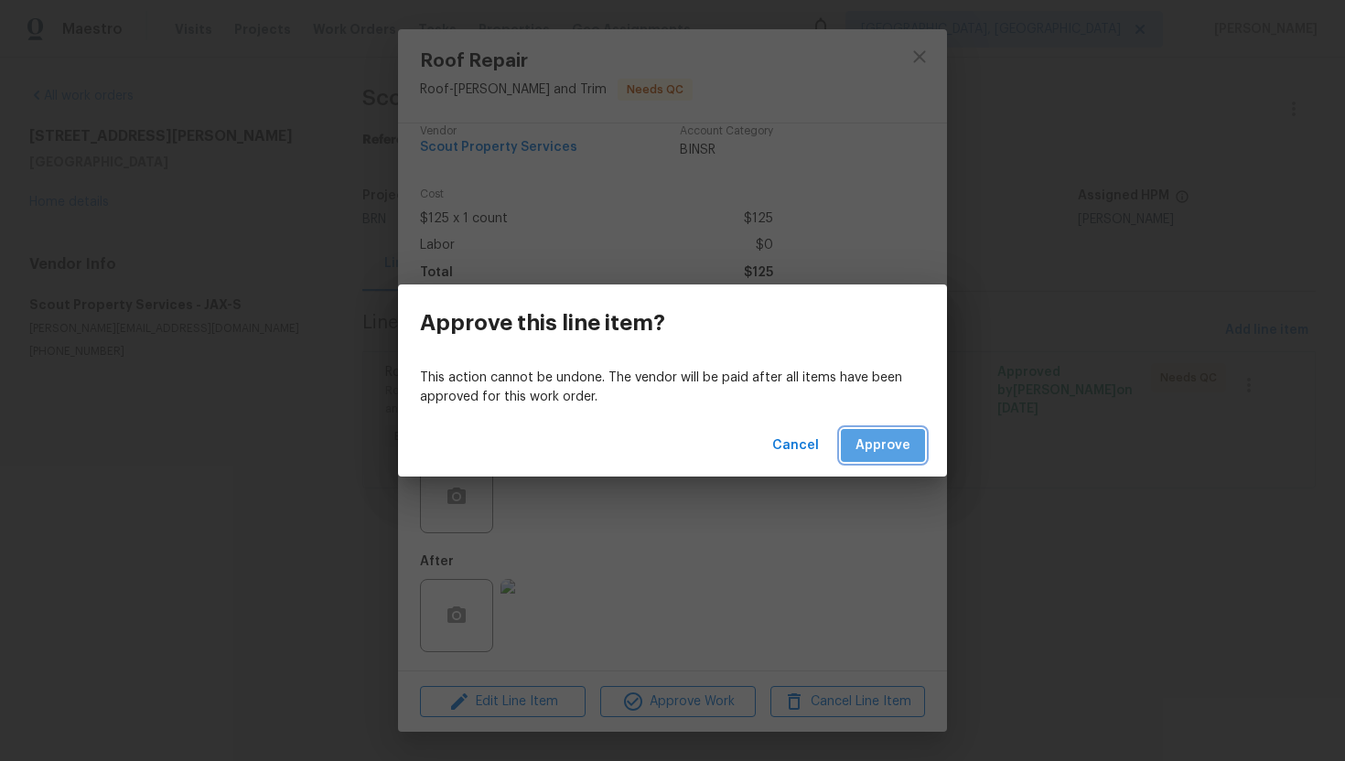
click at [867, 454] on span "Approve" at bounding box center [883, 446] width 55 height 23
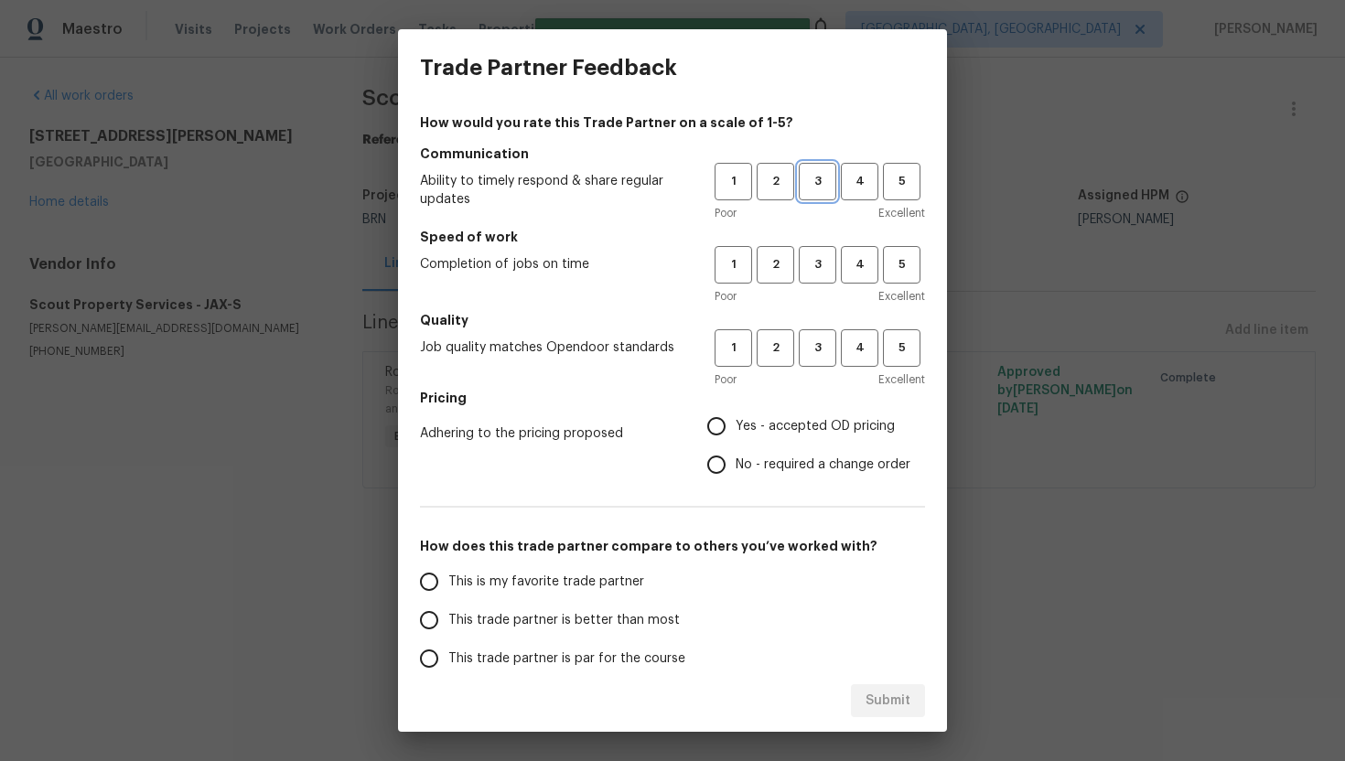
click at [819, 176] on span "3" at bounding box center [818, 181] width 34 height 21
click at [811, 286] on div "1 2 3 4 5 Poor Excellent" at bounding box center [820, 275] width 210 height 59
click at [818, 262] on span "3" at bounding box center [818, 264] width 34 height 21
click at [818, 328] on div "Quality Job quality matches Opendoor standards 1 2 3 4 5 Poor Excellent" at bounding box center [672, 350] width 505 height 78
click at [817, 355] on span "3" at bounding box center [818, 348] width 34 height 21
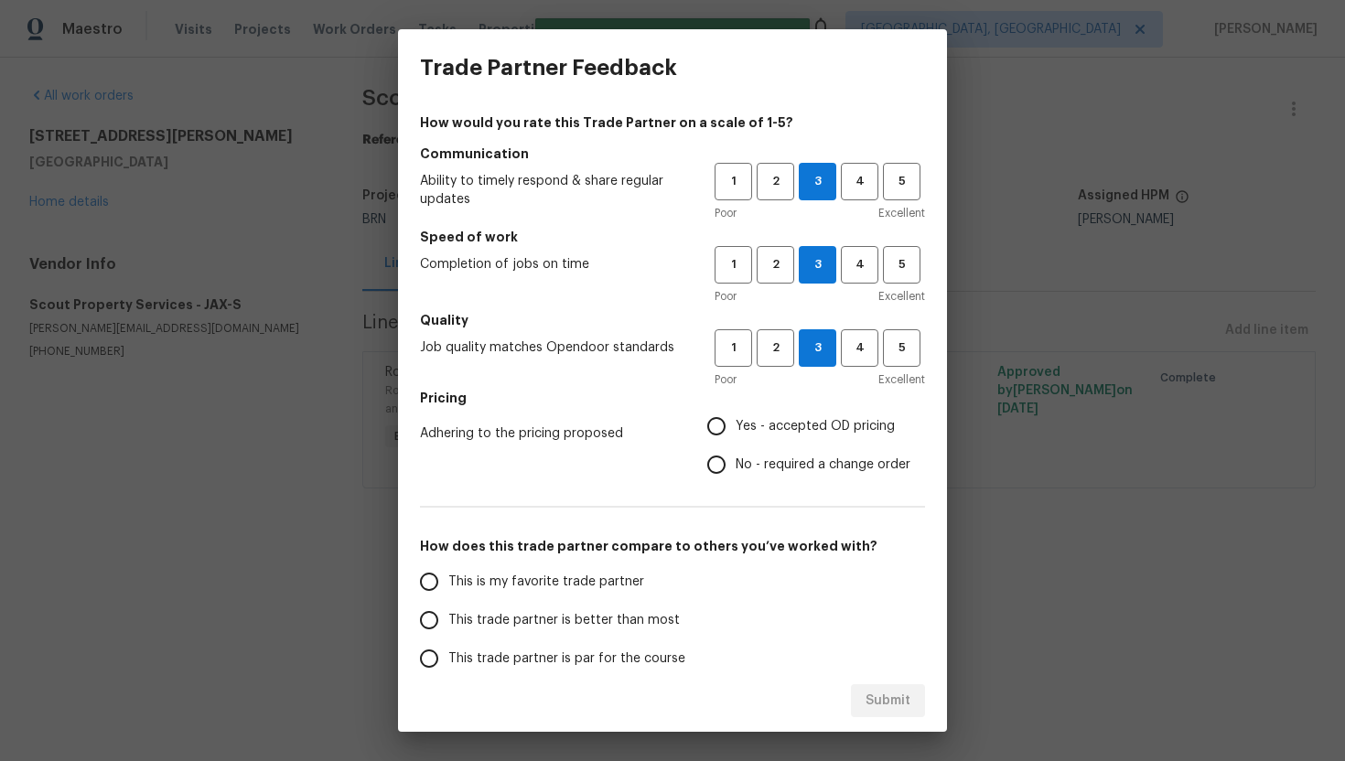
click at [775, 425] on span "Yes - accepted OD pricing" at bounding box center [815, 426] width 159 height 19
click at [736, 425] on input "Yes - accepted OD pricing" at bounding box center [716, 426] width 38 height 38
radio input "true"
click at [543, 661] on span "This trade partner is par for the course" at bounding box center [566, 659] width 237 height 19
click at [448, 661] on input "This trade partner is par for the course" at bounding box center [429, 659] width 38 height 38
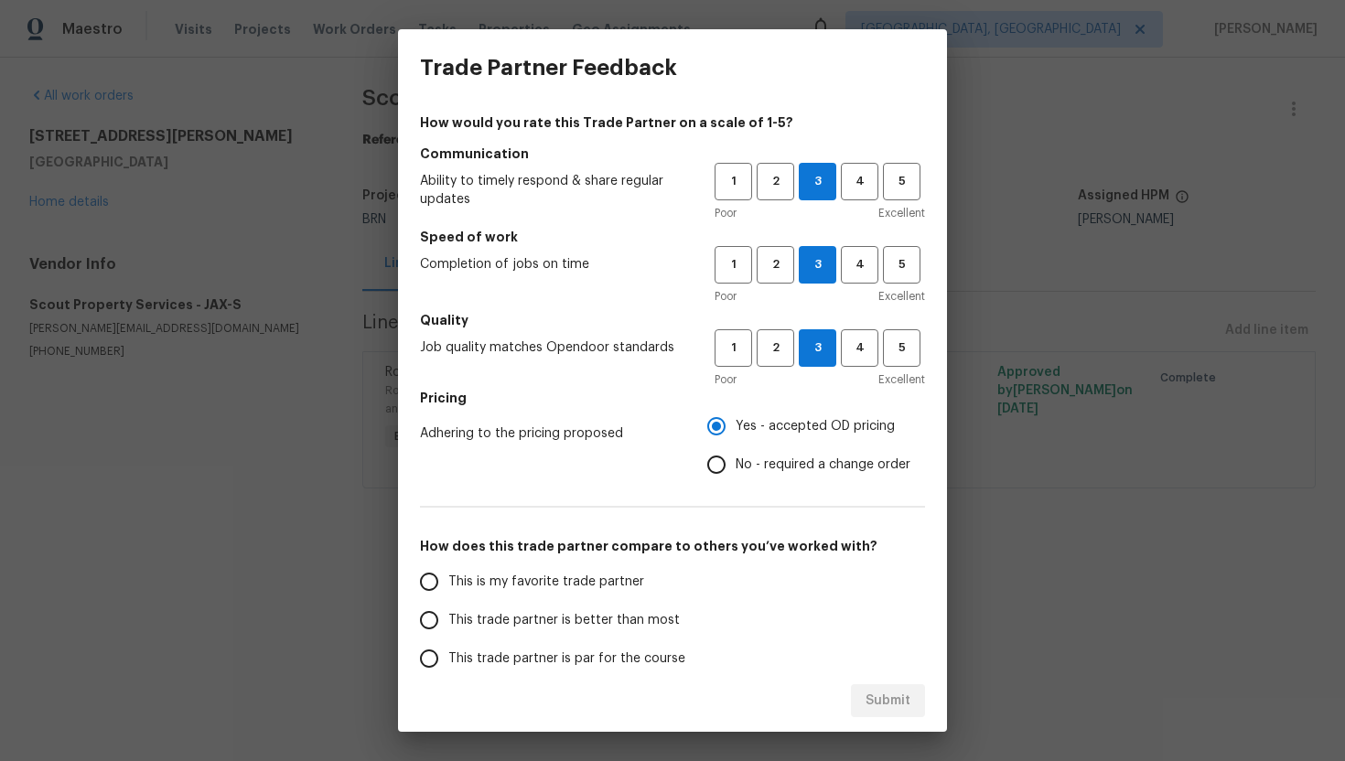
scroll to position [8, 0]
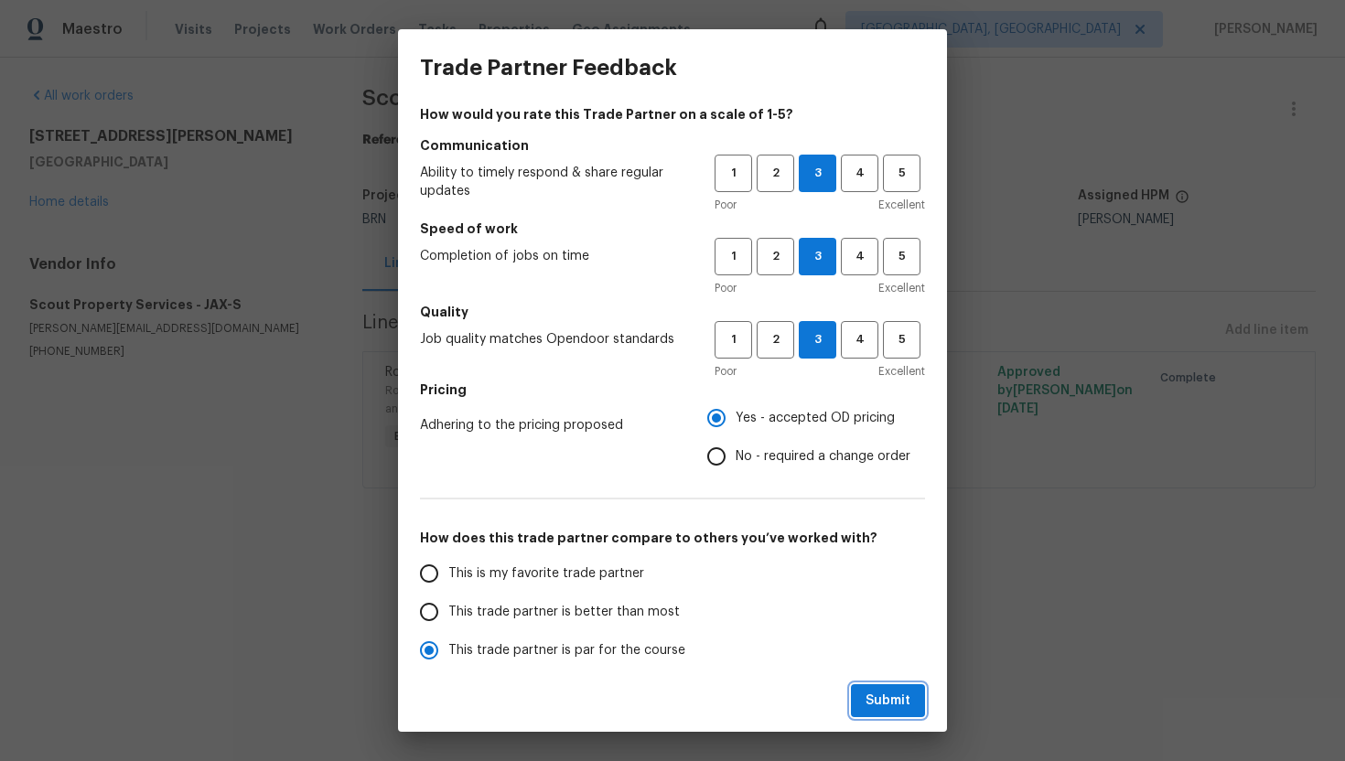
click at [869, 701] on span "Submit" at bounding box center [888, 701] width 45 height 23
radio input "true"
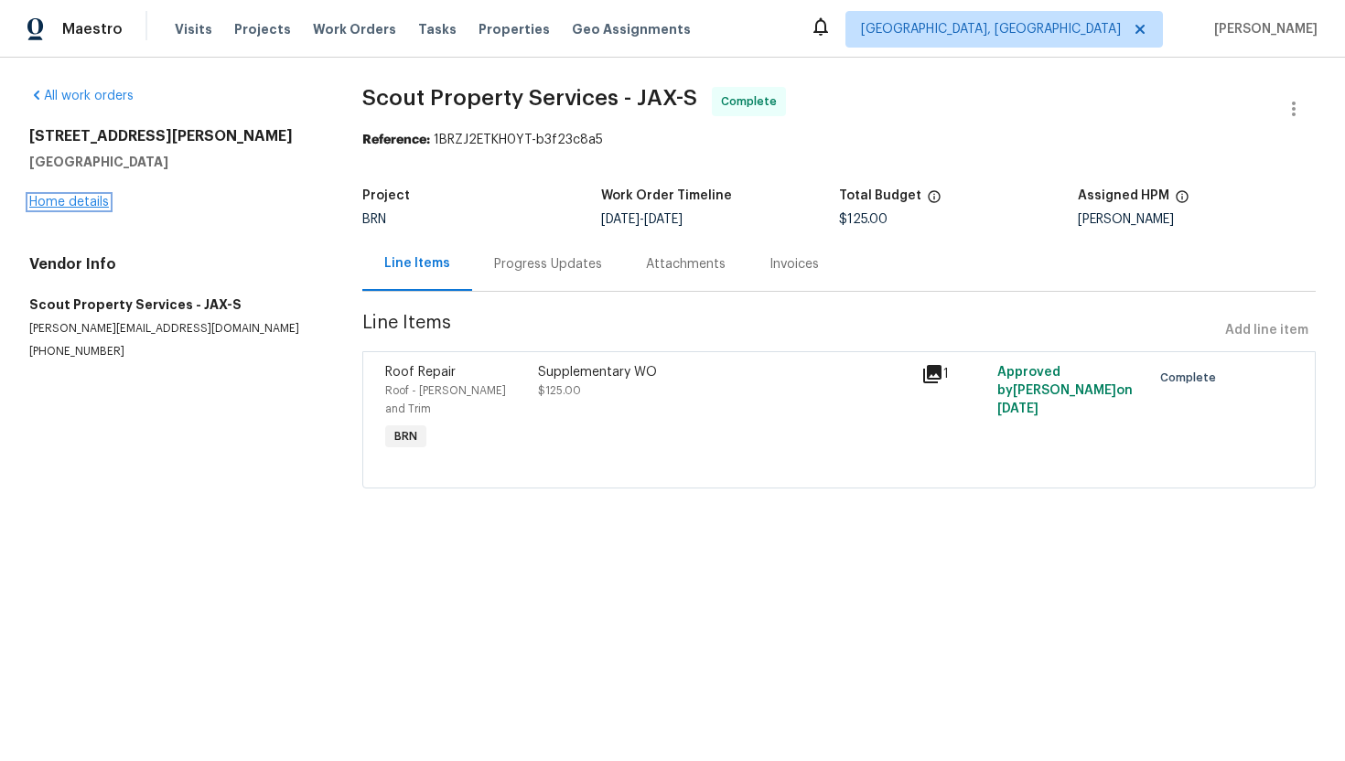
click at [95, 203] on link "Home details" at bounding box center [69, 202] width 80 height 13
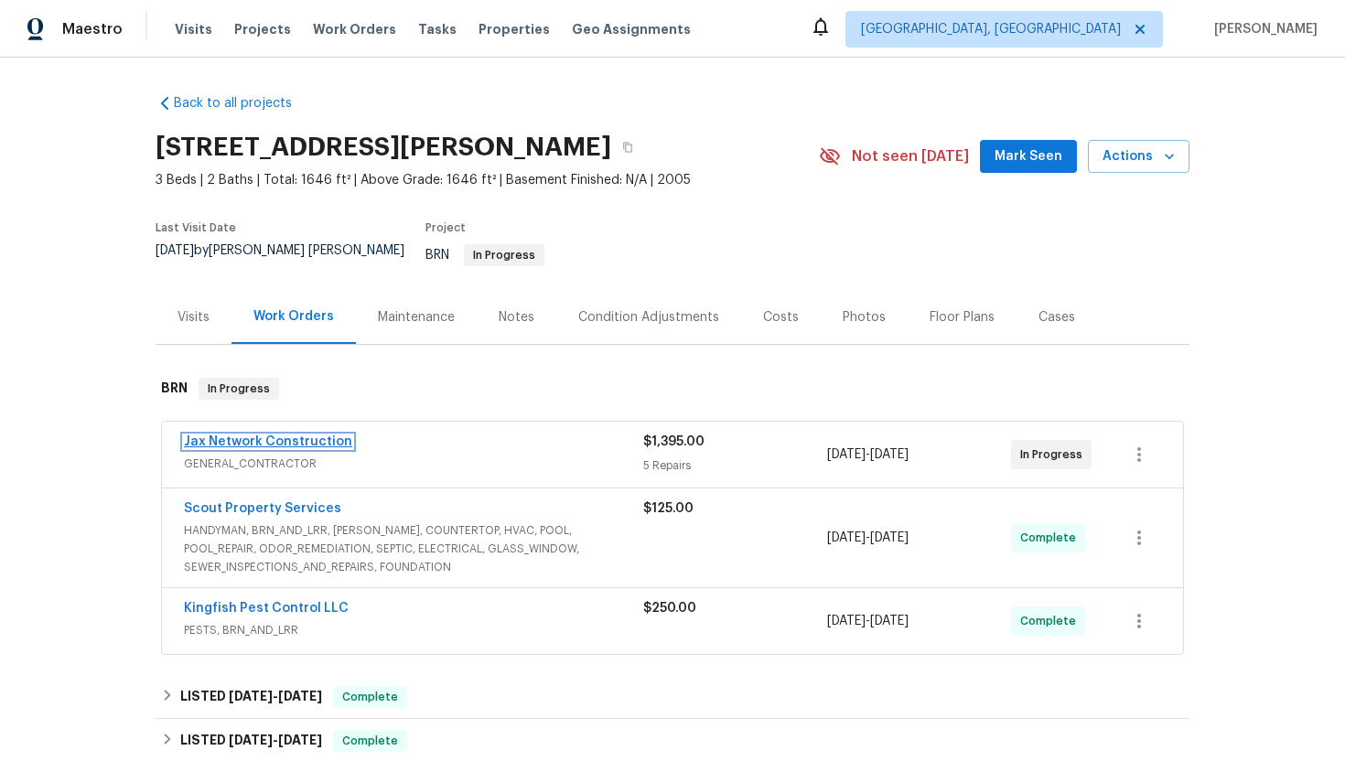
click at [295, 436] on link "Jax Network Construction" at bounding box center [268, 442] width 168 height 13
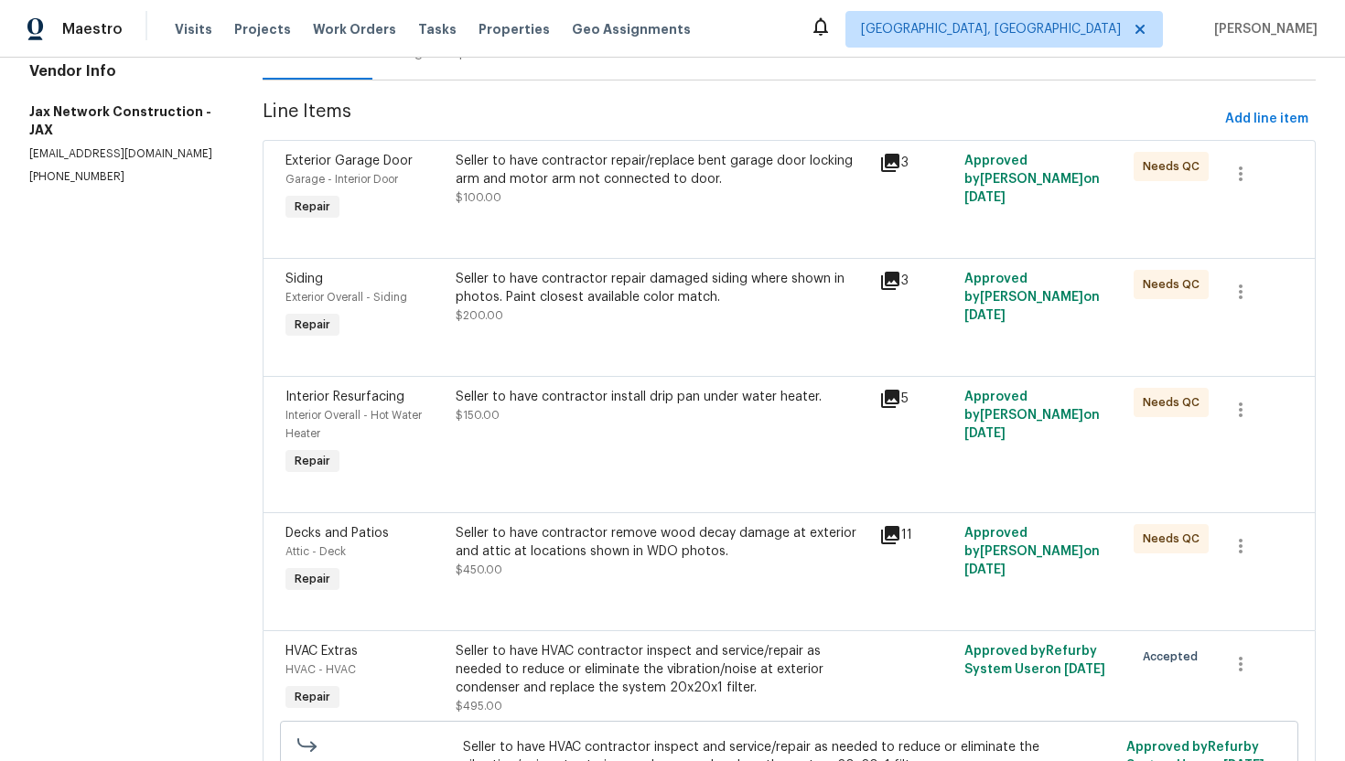
scroll to position [204, 0]
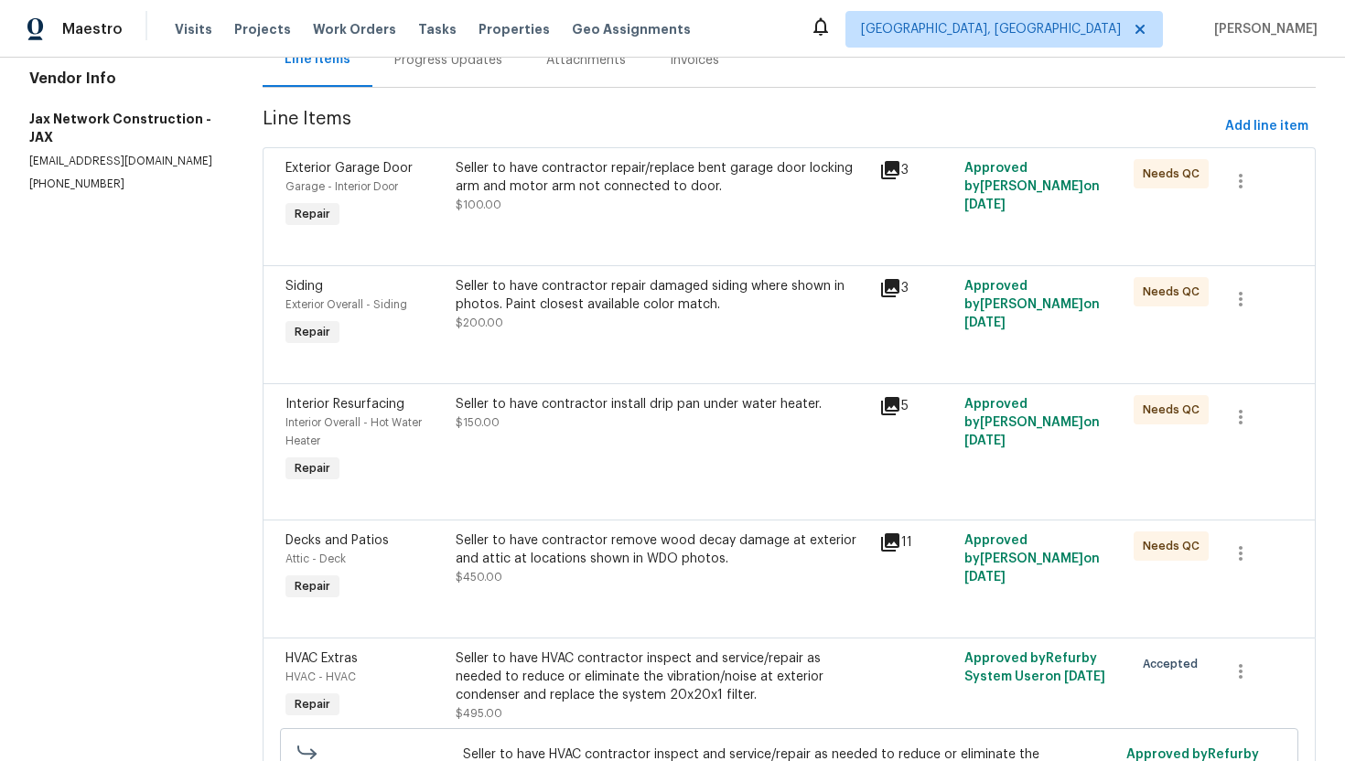
click at [522, 478] on div "Seller to have contractor install drip pan under water heater. $150.00" at bounding box center [662, 441] width 425 height 102
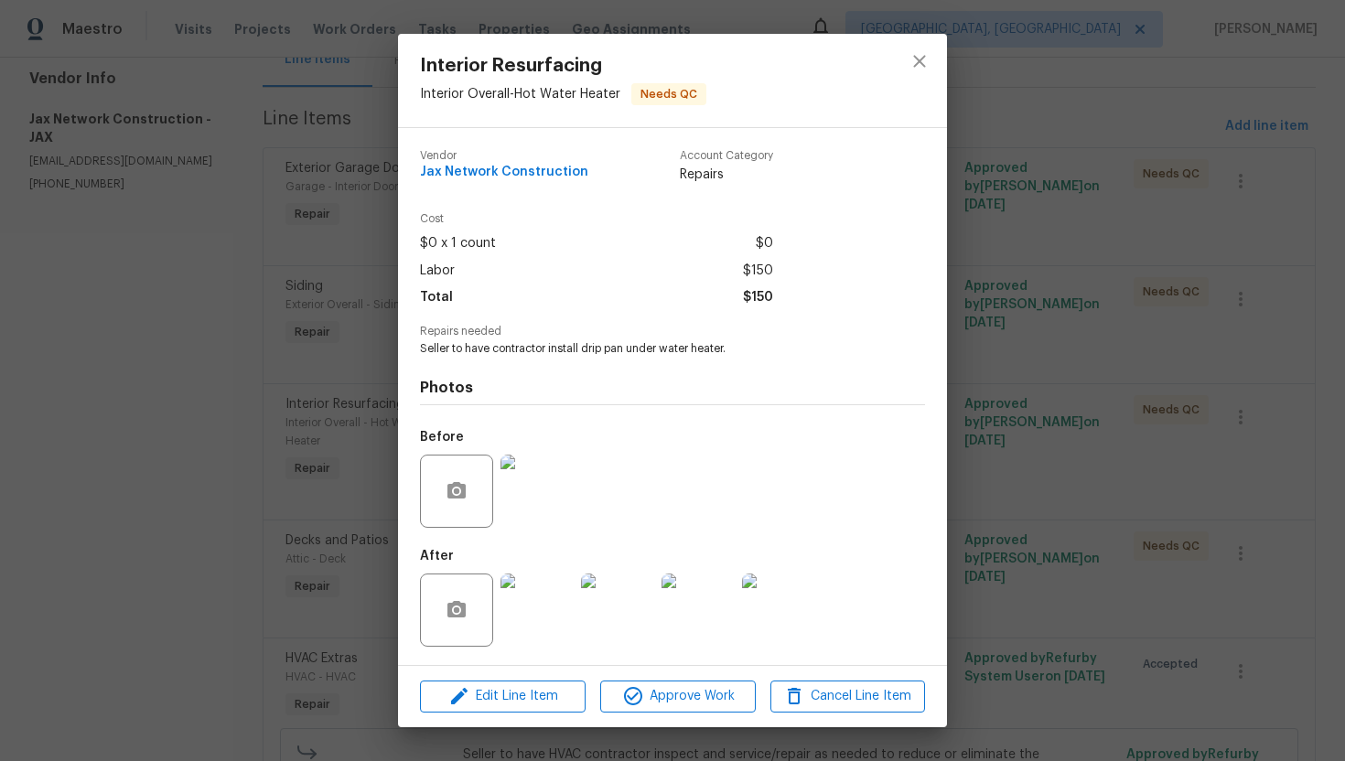
click at [531, 589] on img at bounding box center [537, 610] width 73 height 73
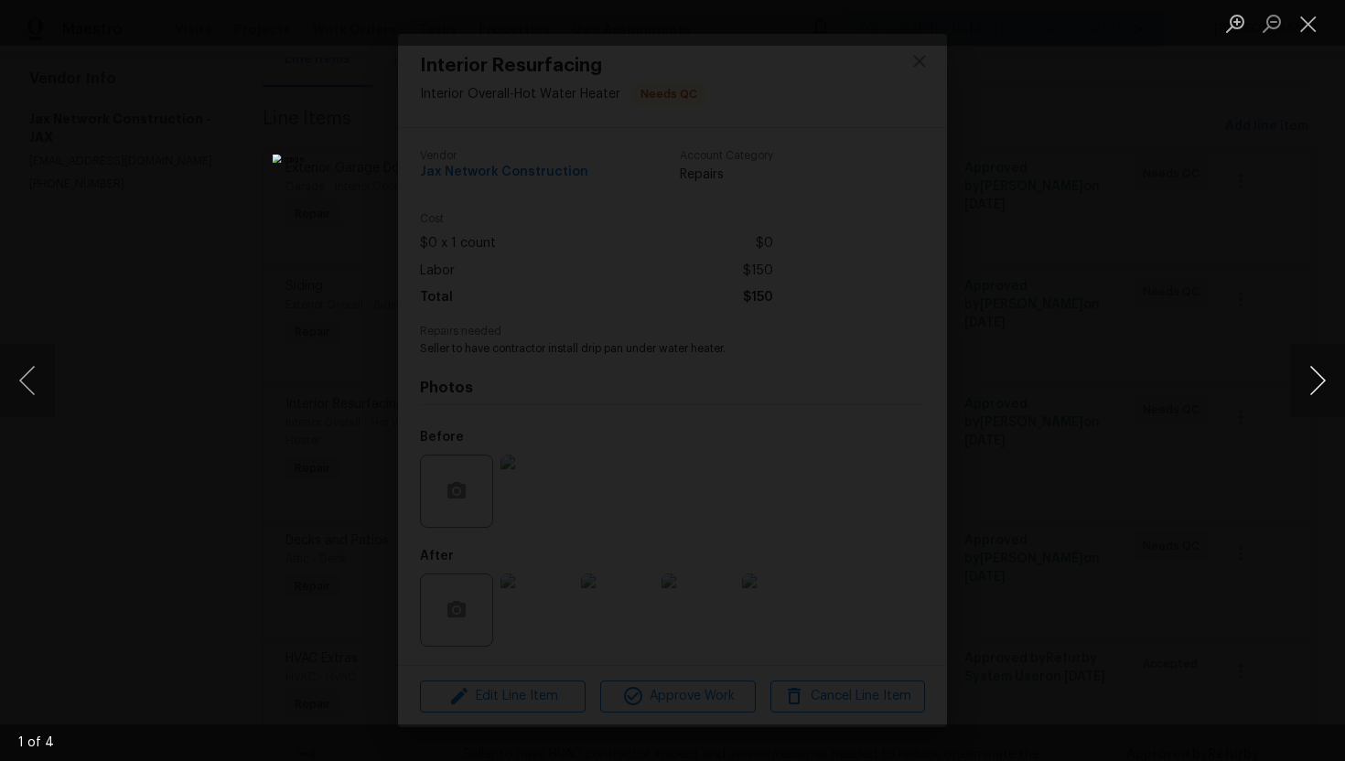
click at [1317, 389] on button "Next image" at bounding box center [1317, 380] width 55 height 73
click at [1305, 20] on button "Close lightbox" at bounding box center [1308, 23] width 37 height 32
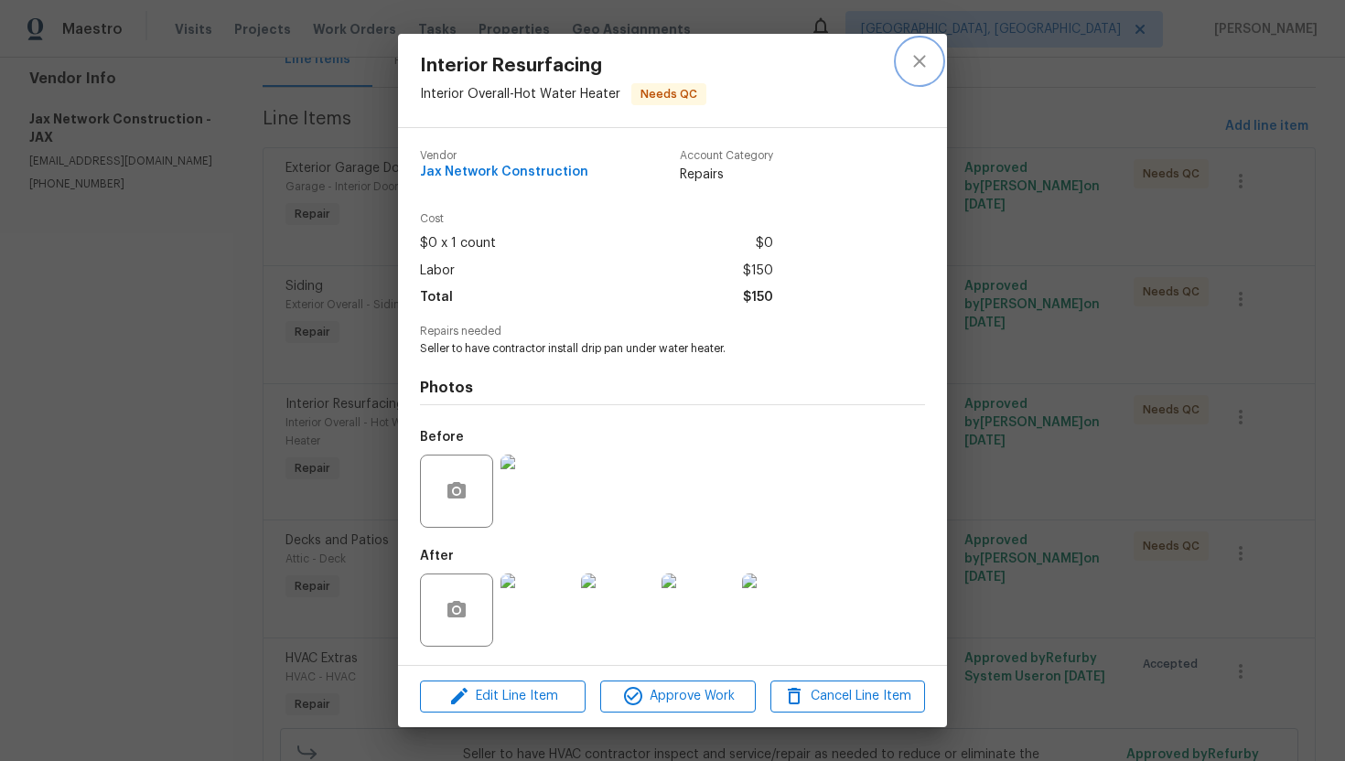
click at [934, 70] on button "close" at bounding box center [920, 61] width 44 height 44
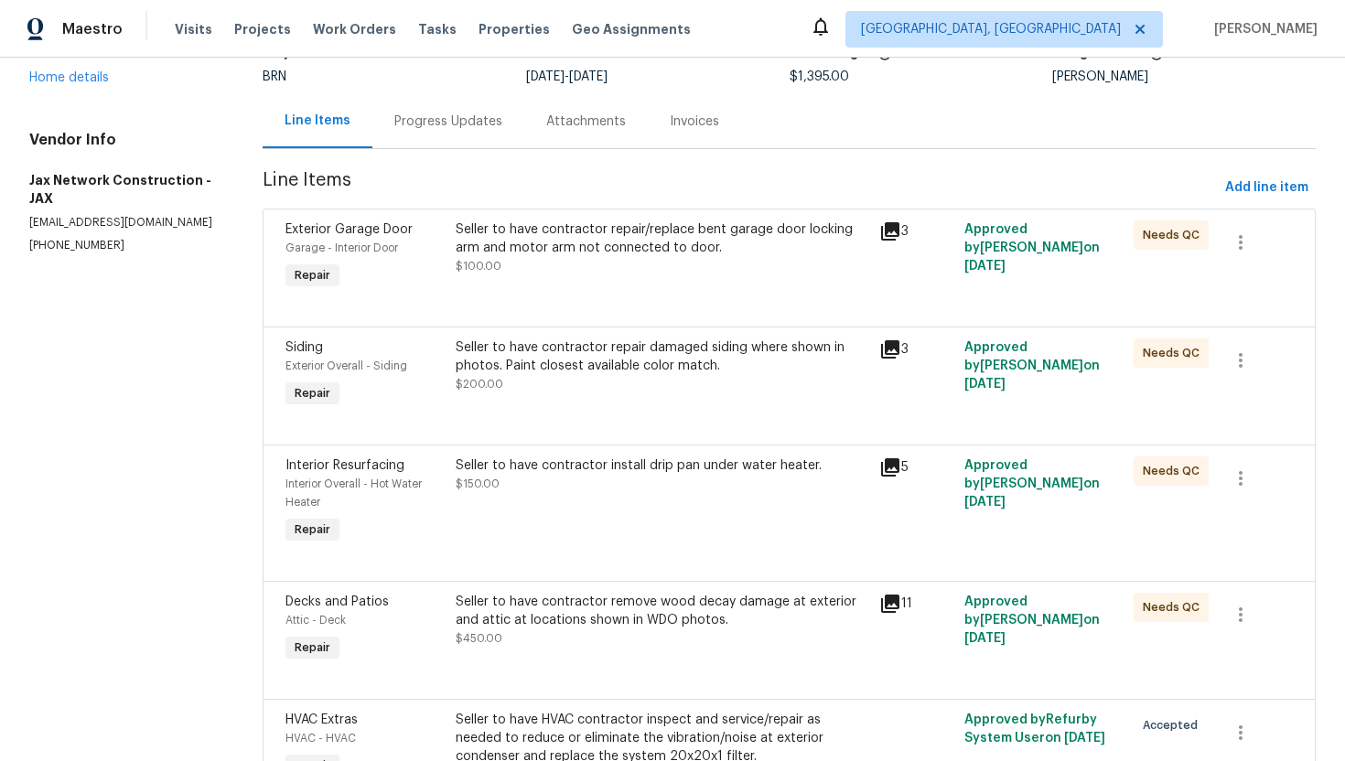
scroll to position [114, 0]
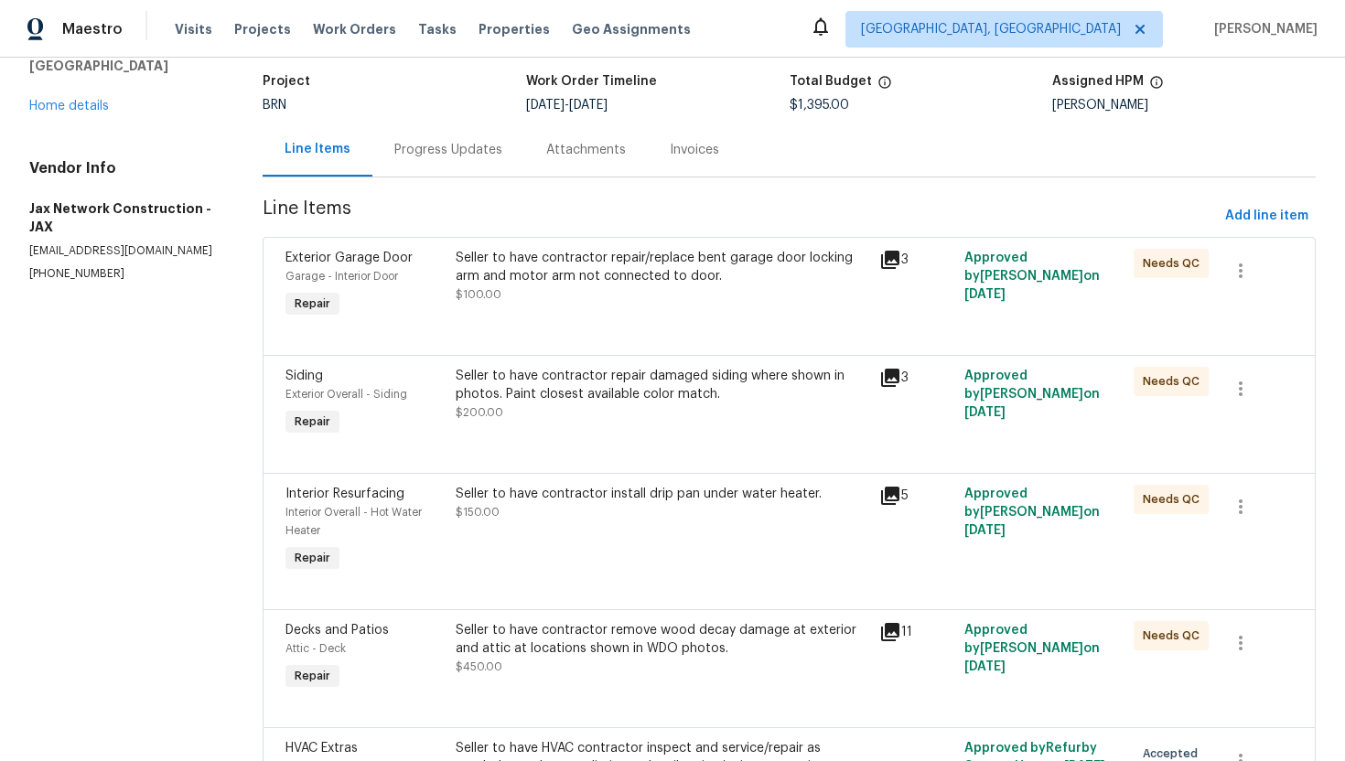
click at [674, 410] on div "Seller to have contractor repair damaged siding where shown in photos. Paint cl…" at bounding box center [663, 394] width 414 height 55
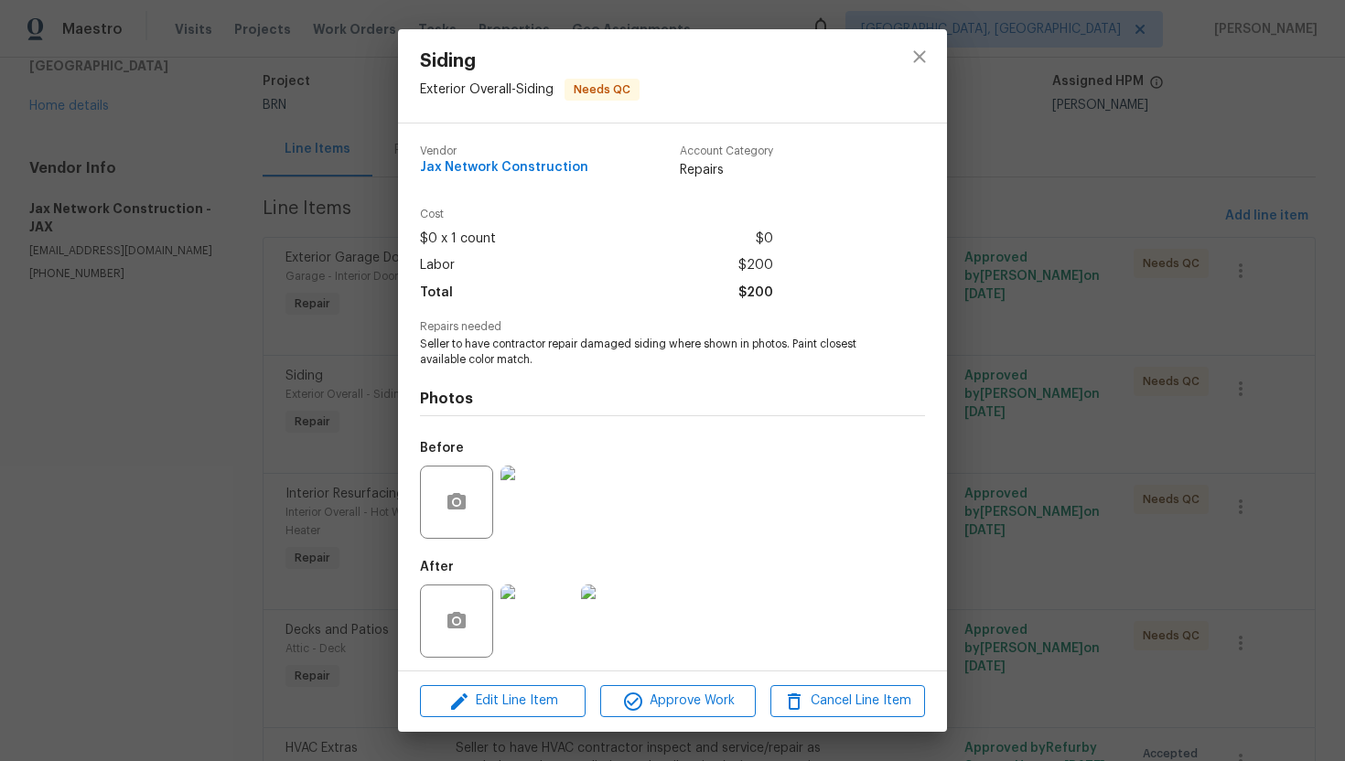
scroll to position [5, 0]
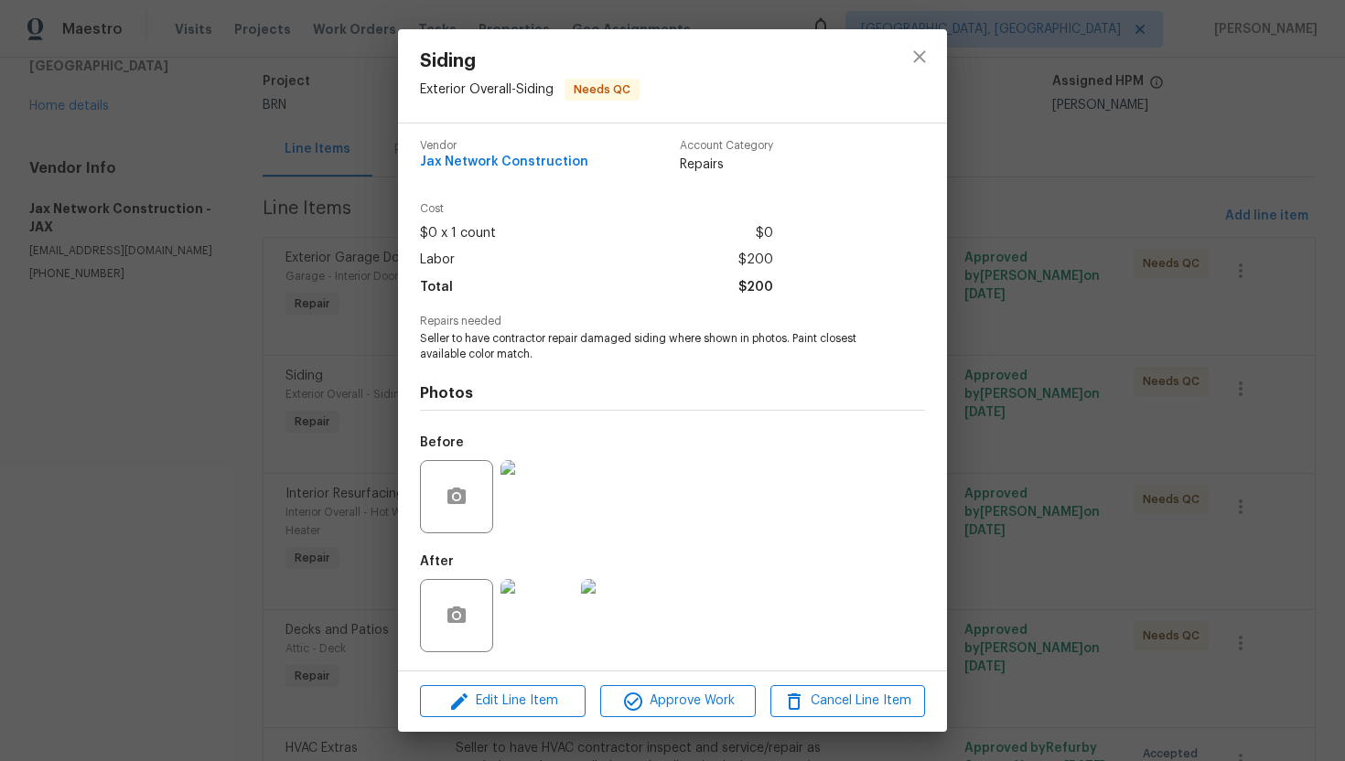
click at [549, 505] on img at bounding box center [537, 496] width 73 height 73
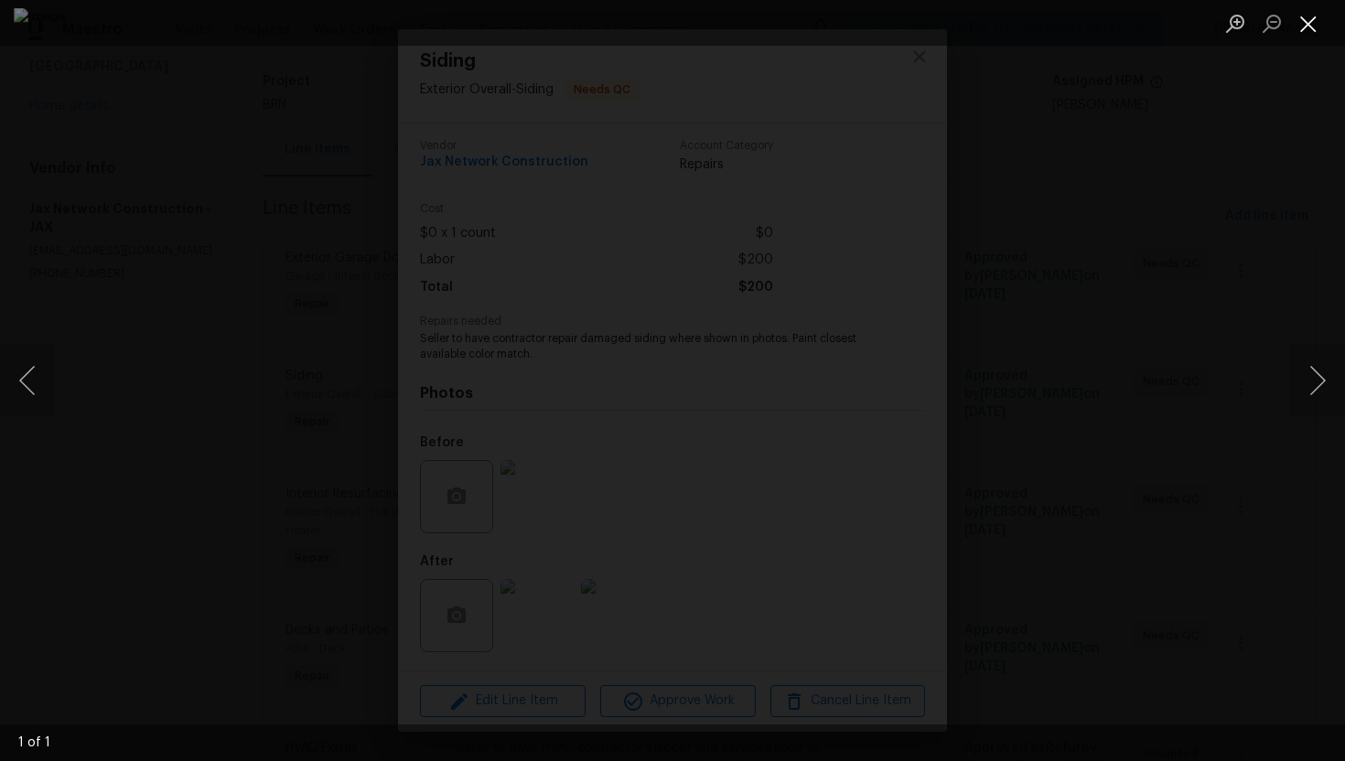
click at [1307, 22] on button "Close lightbox" at bounding box center [1308, 23] width 37 height 32
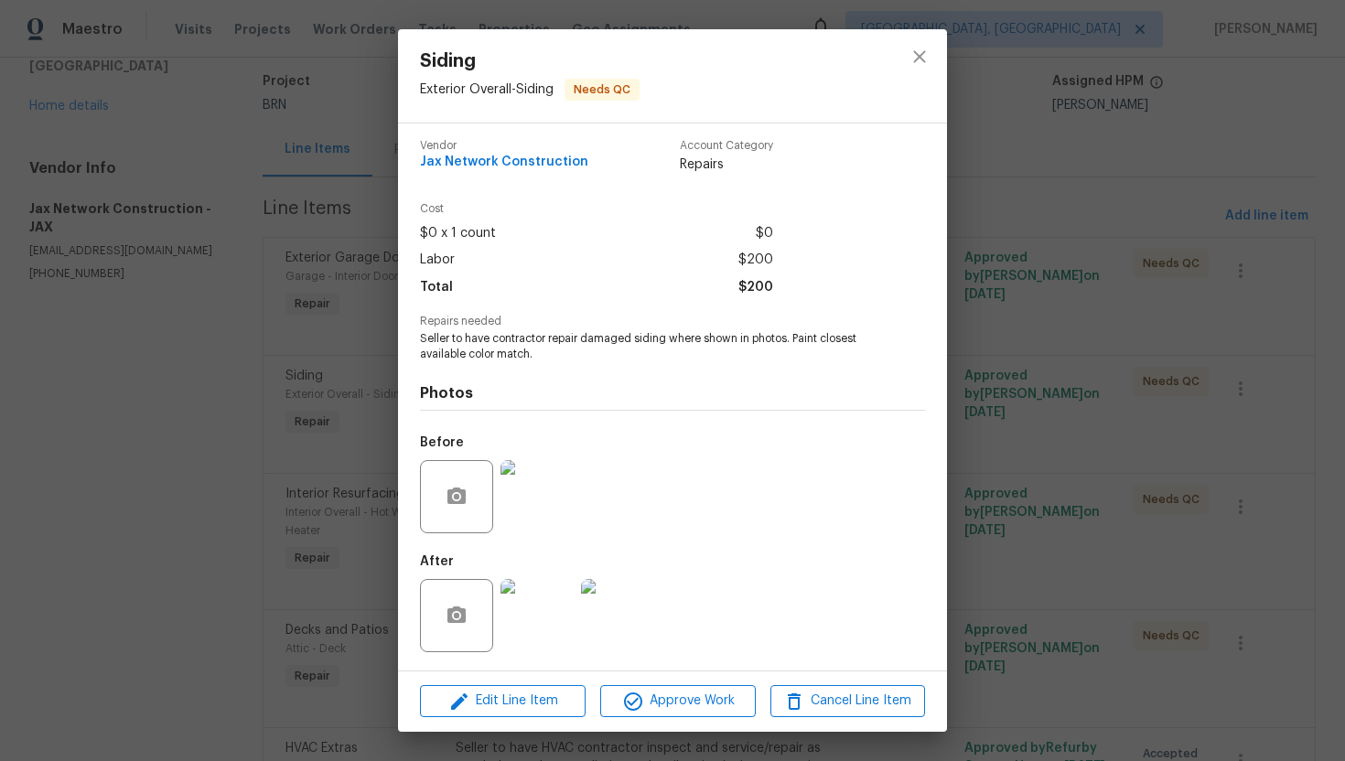
click at [547, 629] on img at bounding box center [537, 615] width 73 height 73
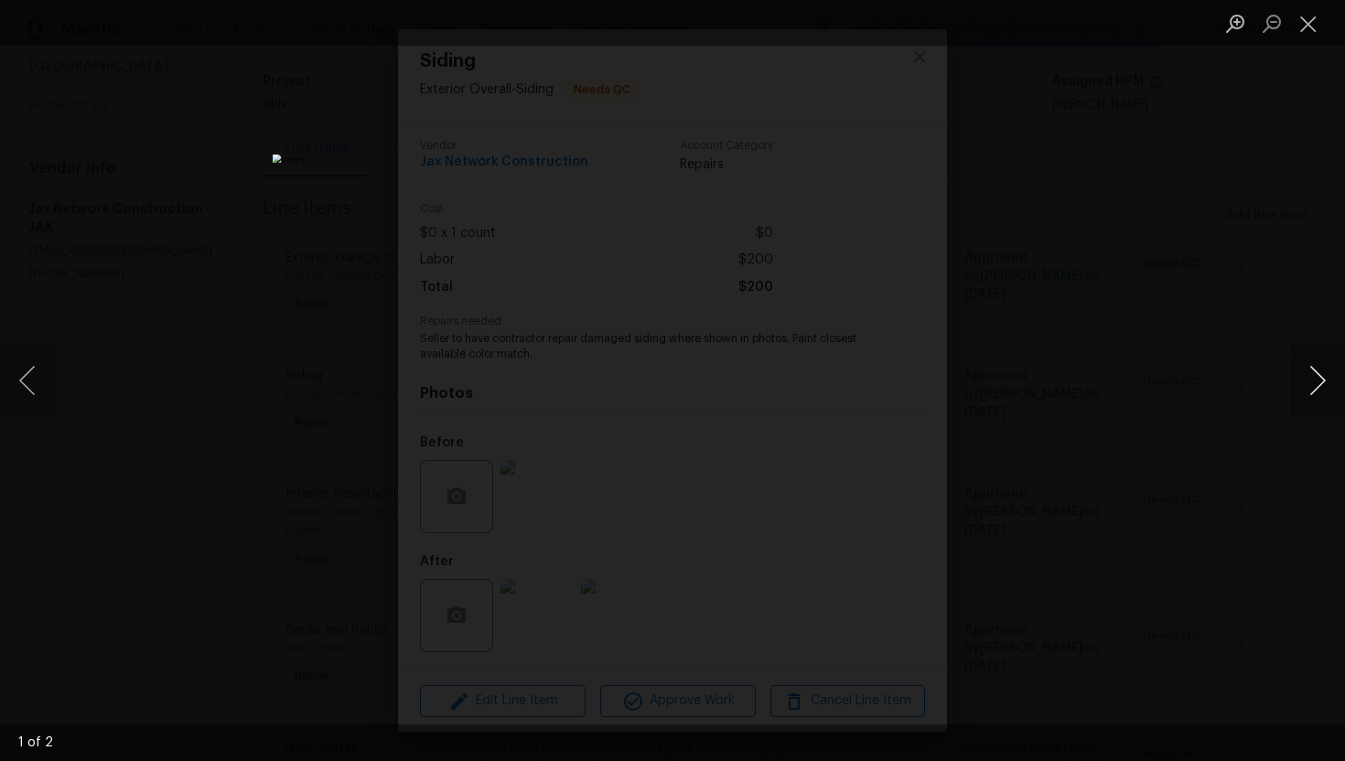
click at [1318, 386] on button "Next image" at bounding box center [1317, 380] width 55 height 73
click at [1315, 31] on button "Close lightbox" at bounding box center [1308, 23] width 37 height 32
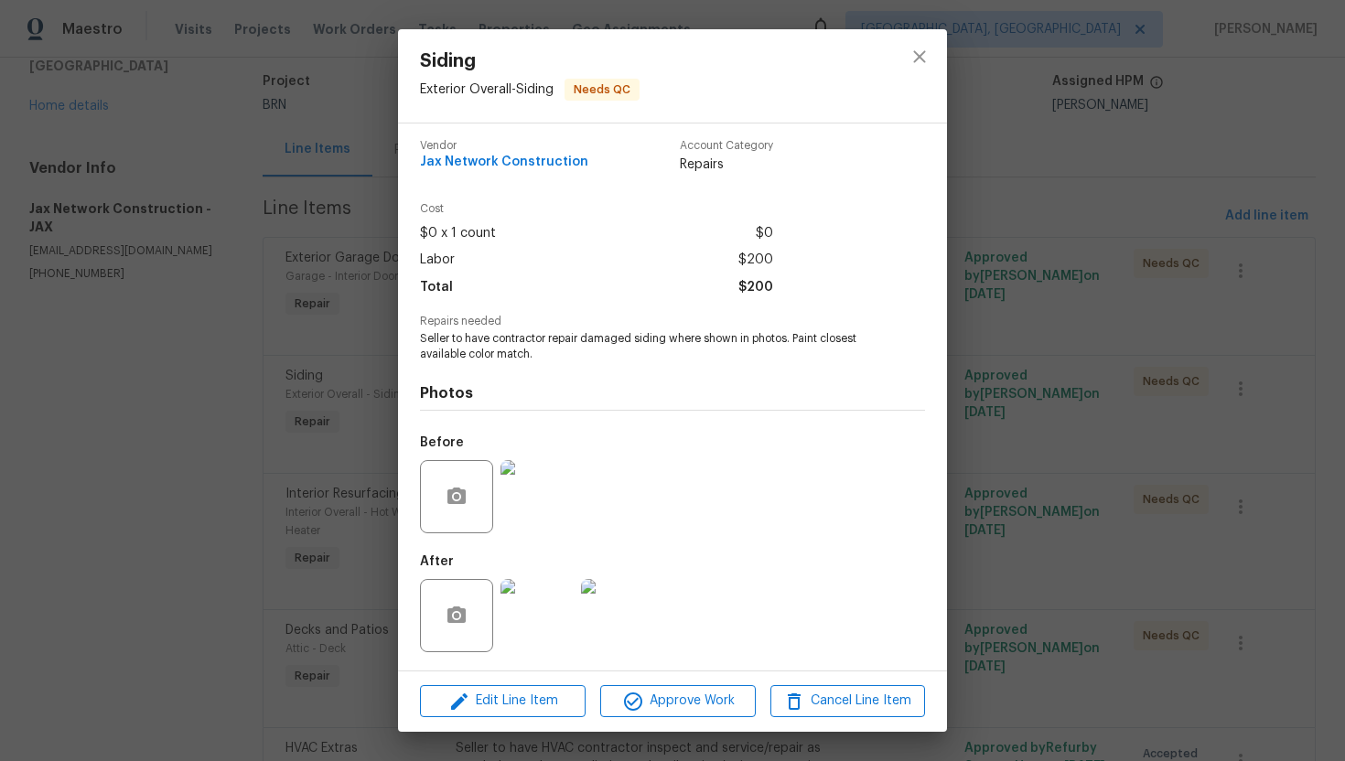
click at [1010, 150] on div "Siding Exterior Overall - Siding Needs QC Vendor Jax Network Construction Accou…" at bounding box center [672, 380] width 1345 height 761
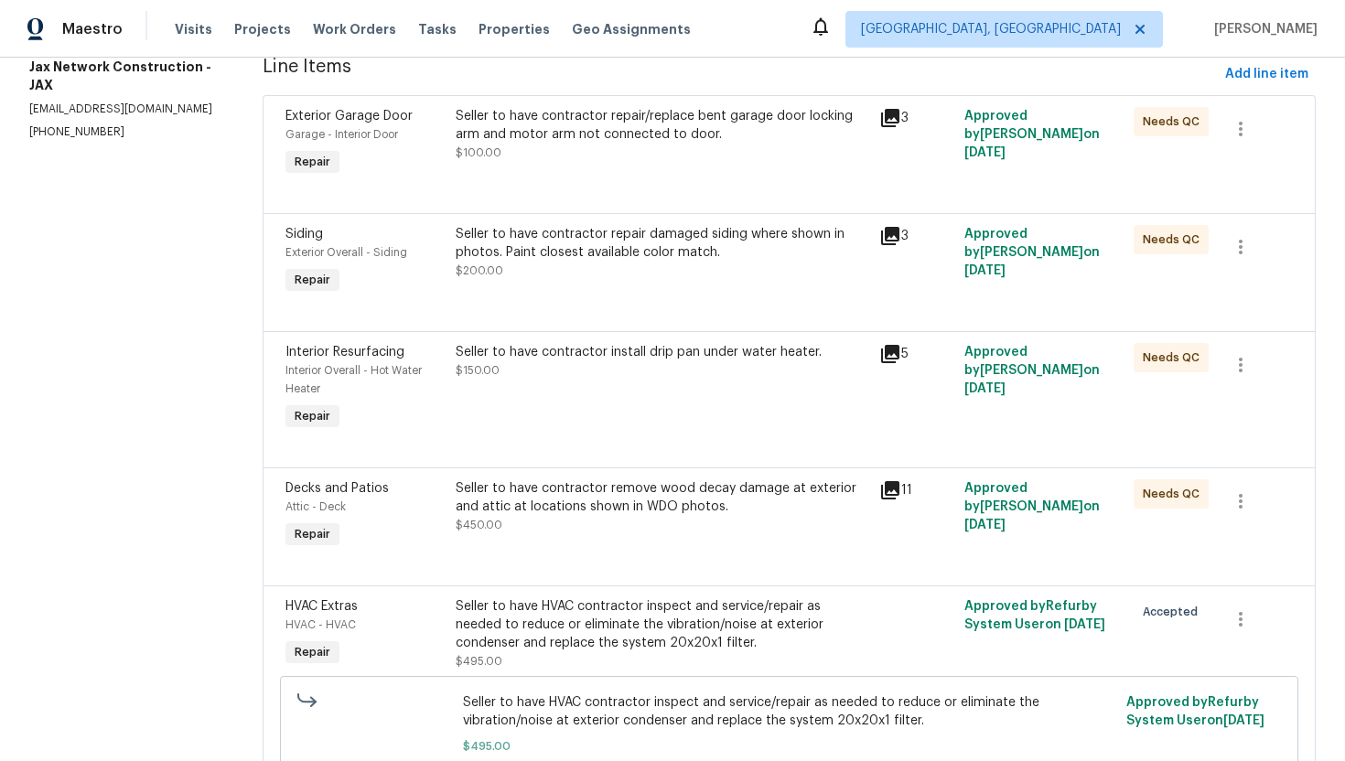
scroll to position [240, 0]
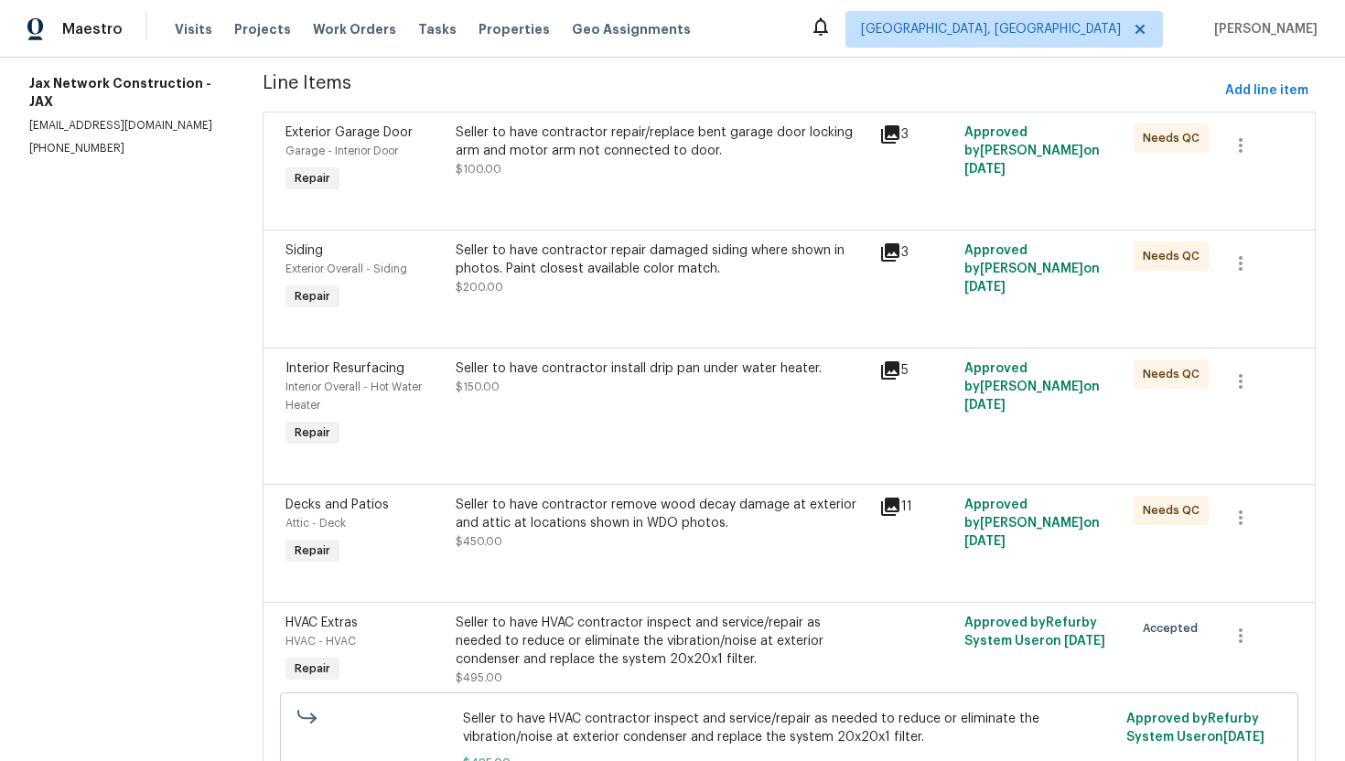
click at [641, 534] on div "Seller to have contractor remove wood decay damage at exterior and attic at loc…" at bounding box center [663, 523] width 414 height 55
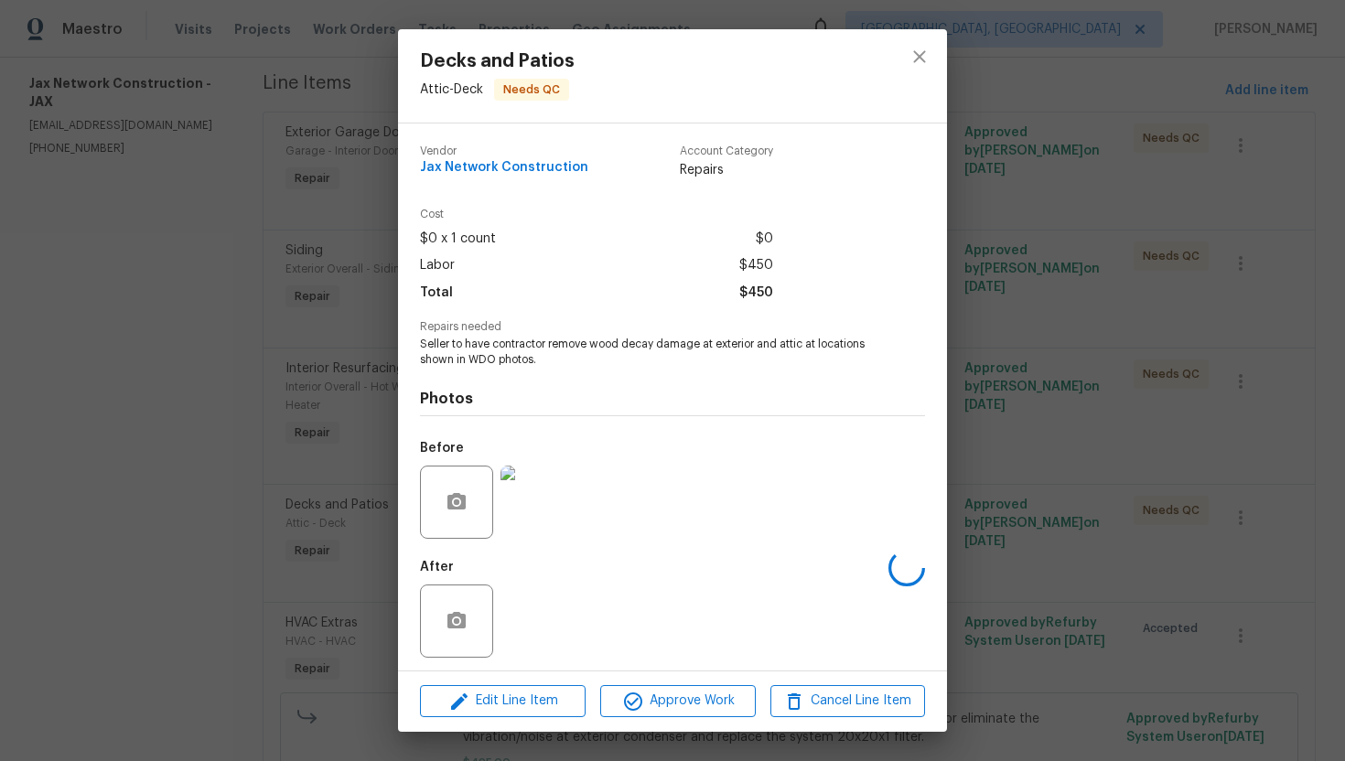
scroll to position [5, 0]
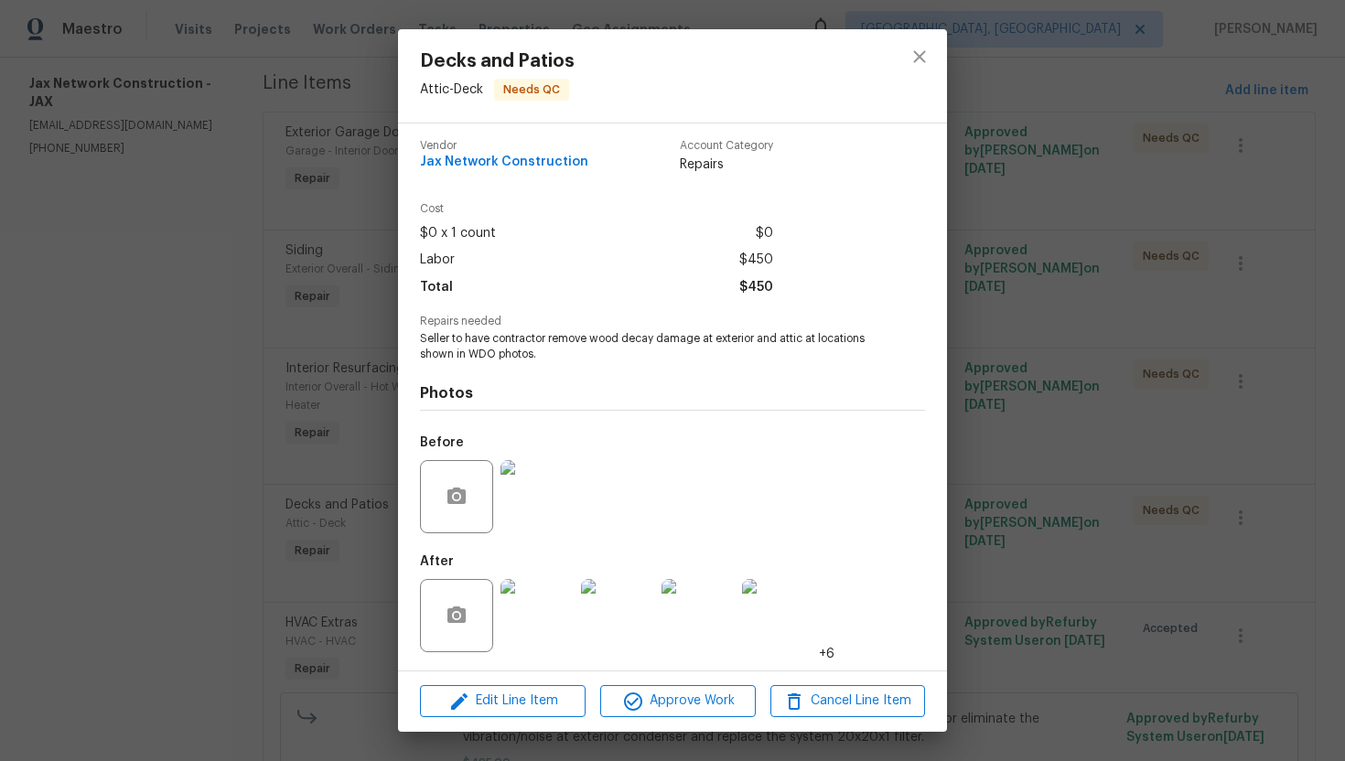
click at [534, 602] on img at bounding box center [537, 615] width 73 height 73
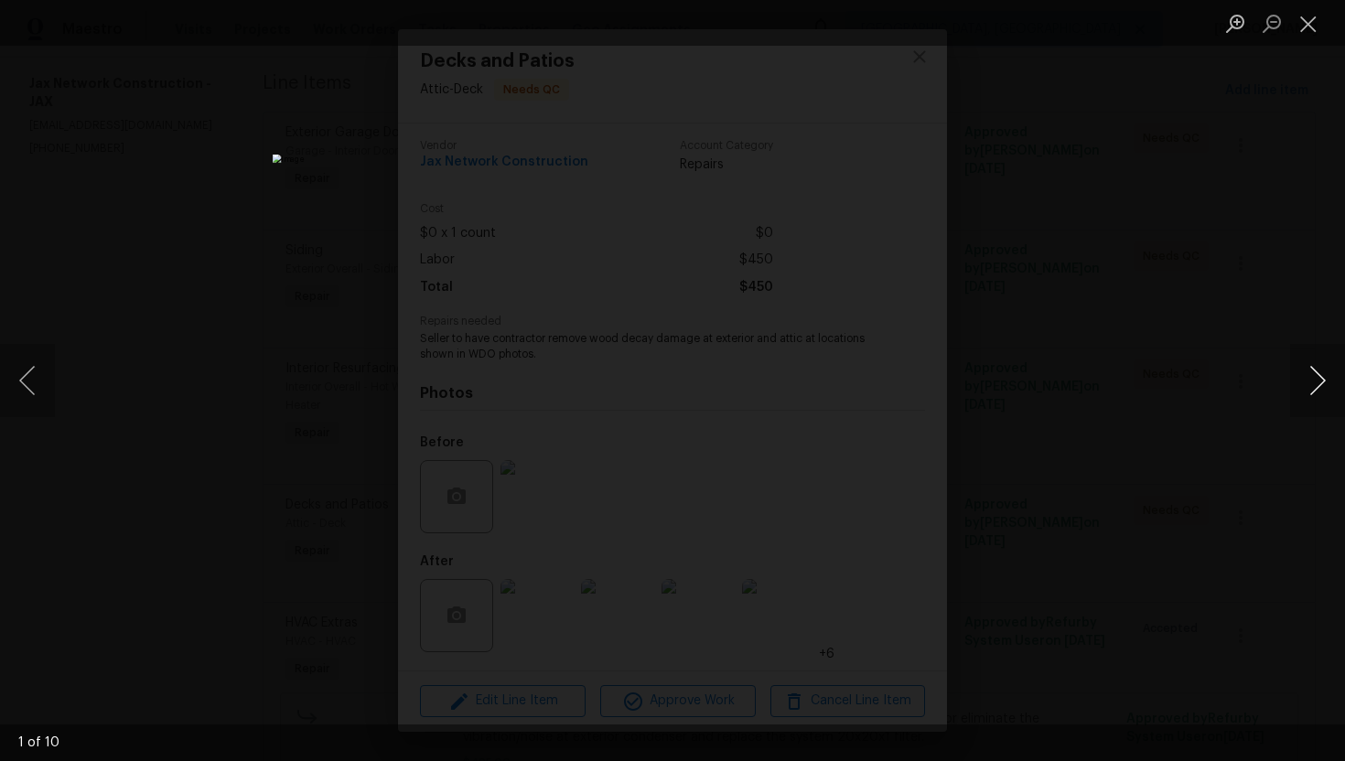
click at [1330, 388] on button "Next image" at bounding box center [1317, 380] width 55 height 73
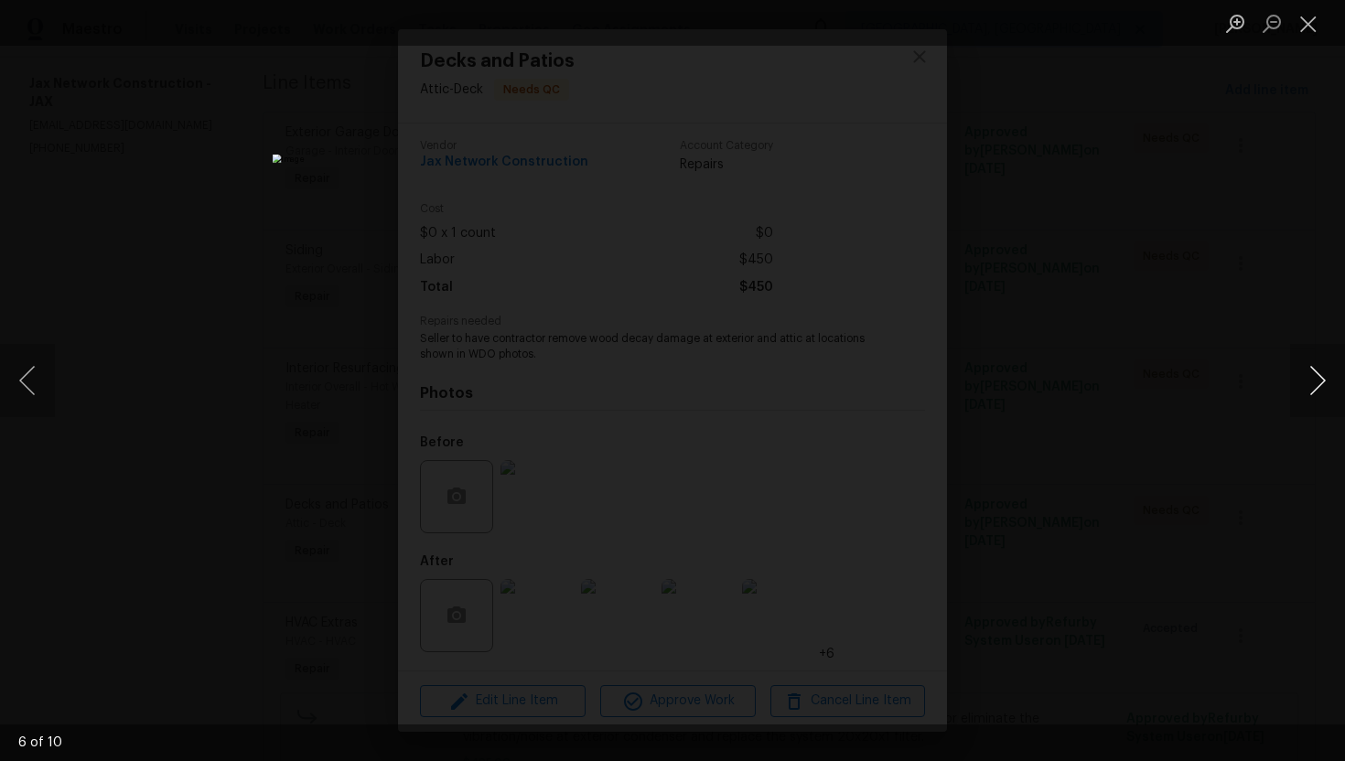
click at [1330, 388] on button "Next image" at bounding box center [1317, 380] width 55 height 73
click at [1312, 28] on button "Close lightbox" at bounding box center [1308, 23] width 37 height 32
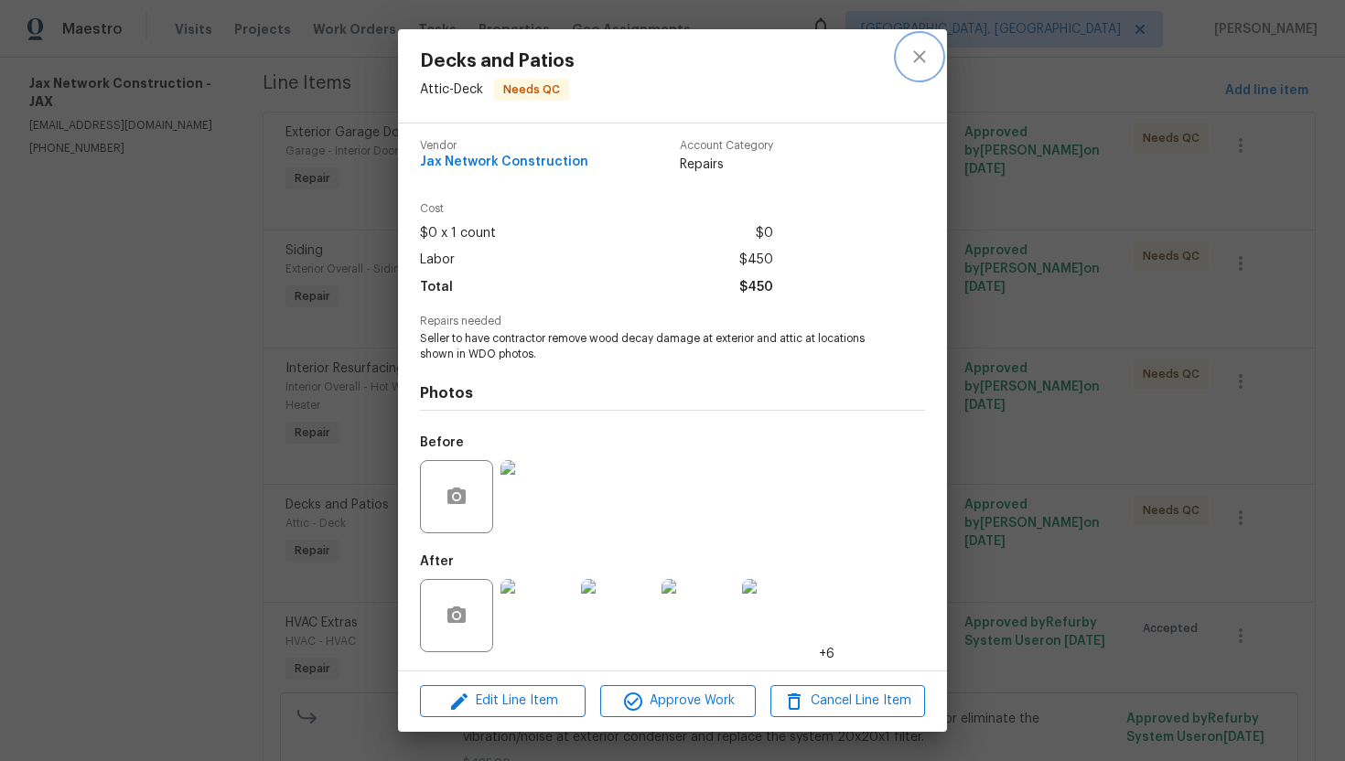
click at [939, 64] on button "close" at bounding box center [920, 57] width 44 height 44
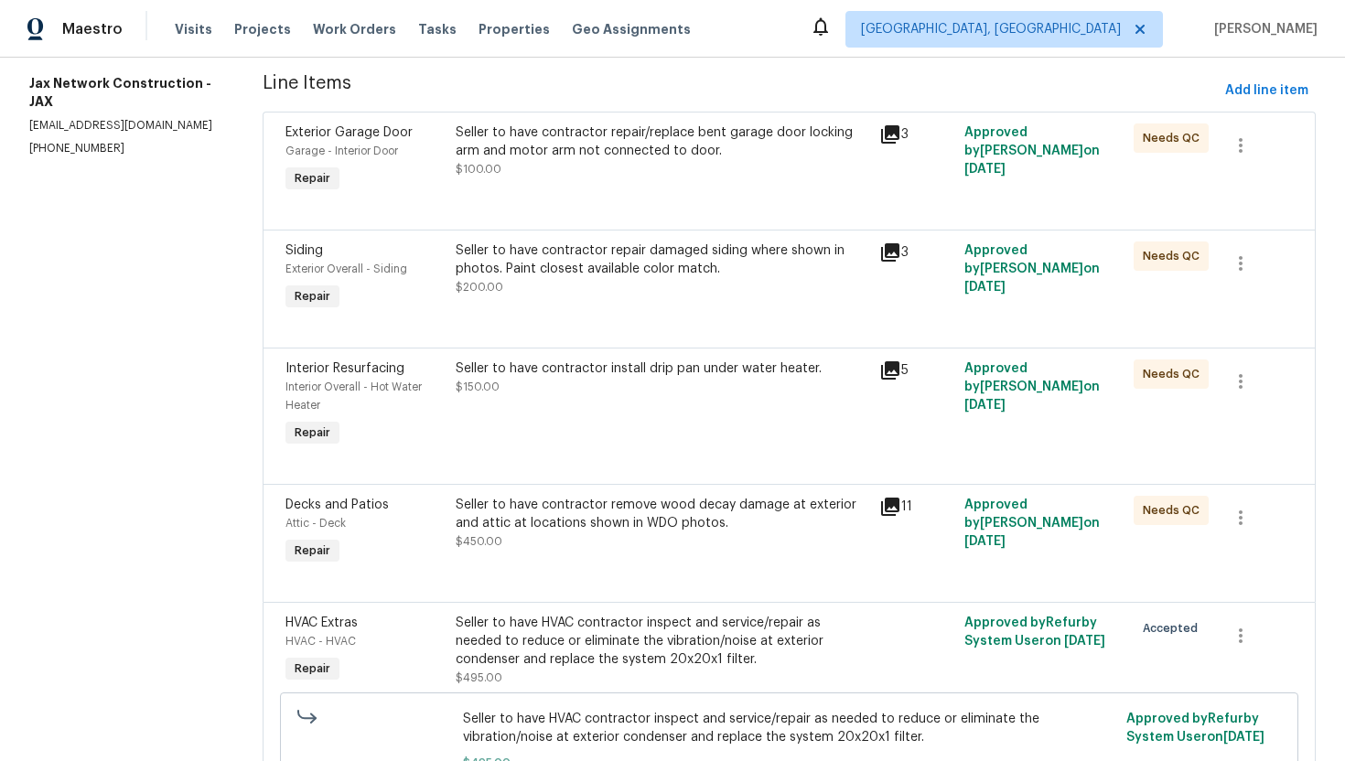
scroll to position [0, 0]
